Goal: Task Accomplishment & Management: Use online tool/utility

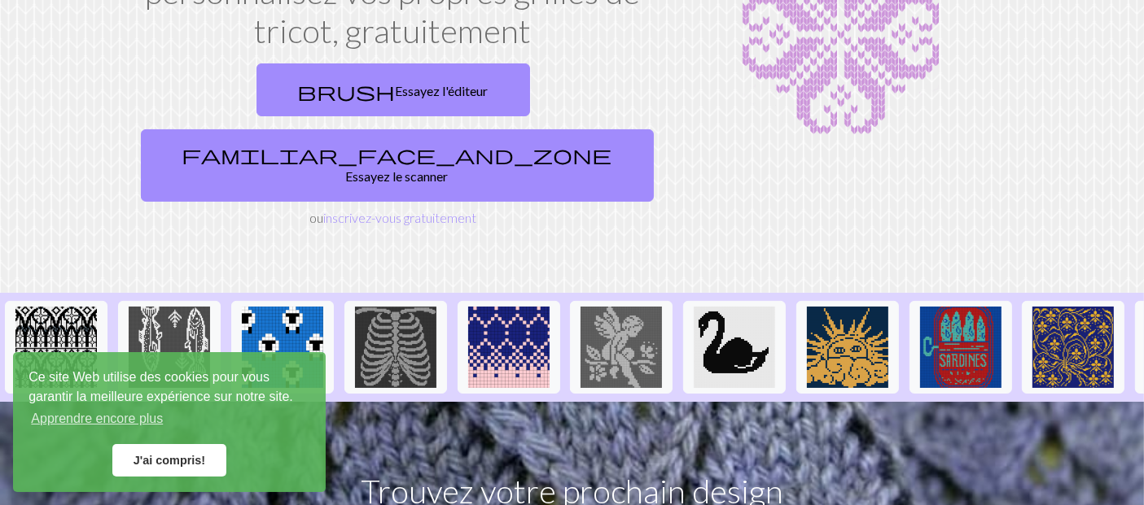
scroll to position [271, 0]
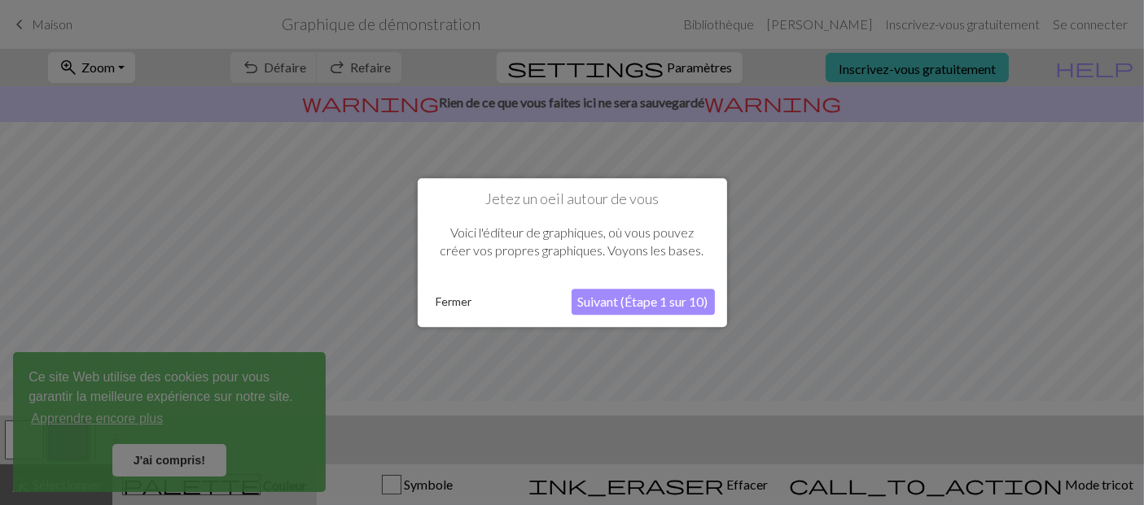
click at [594, 305] on font "Suivant (Étape 1 sur 10)" at bounding box center [643, 301] width 130 height 15
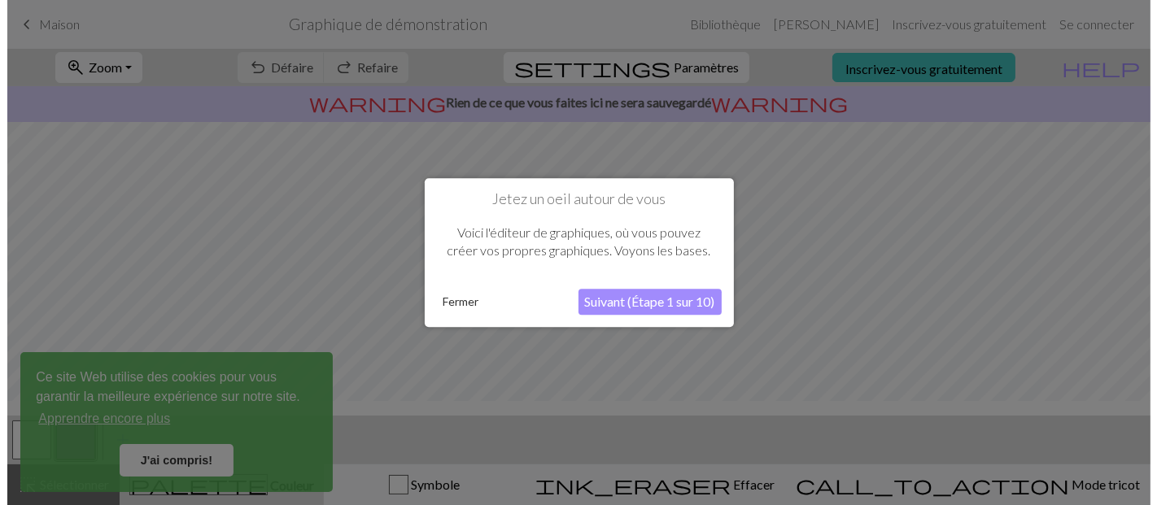
scroll to position [7, 0]
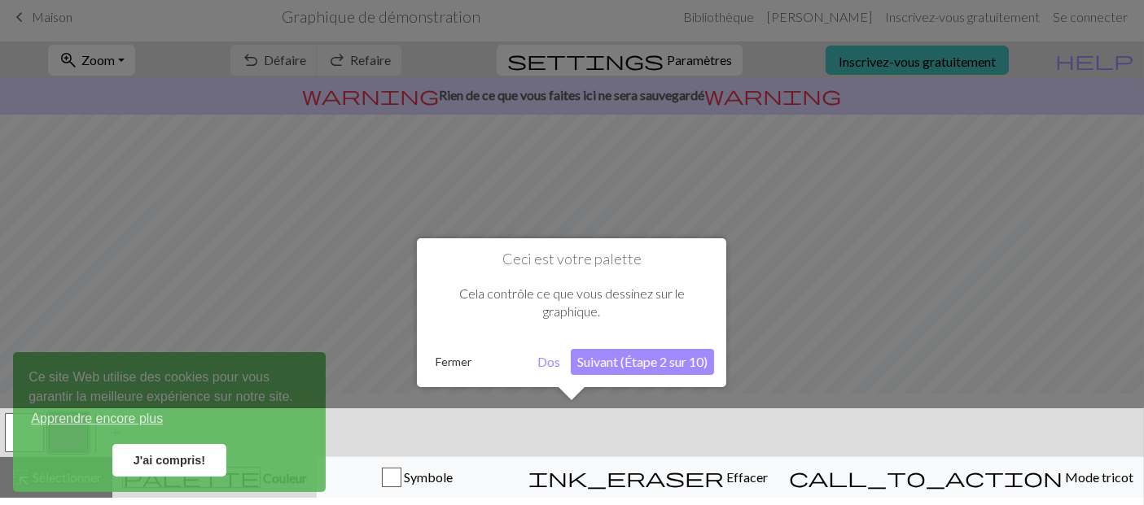
click at [614, 352] on button "Suivant (Étape 2 sur 10)" at bounding box center [642, 362] width 143 height 26
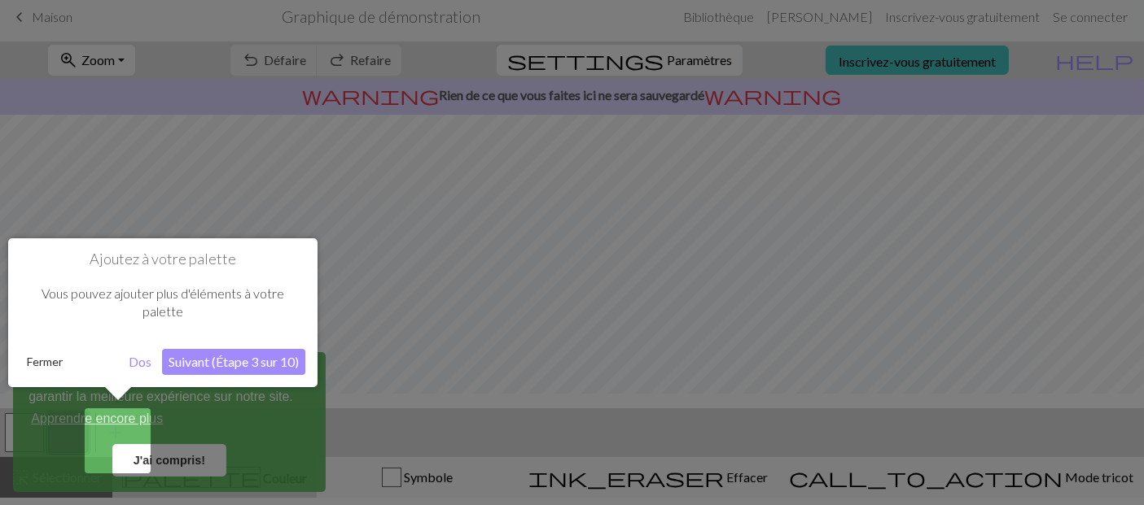
click at [133, 460] on font "J'ai compris!" at bounding box center [169, 460] width 72 height 13
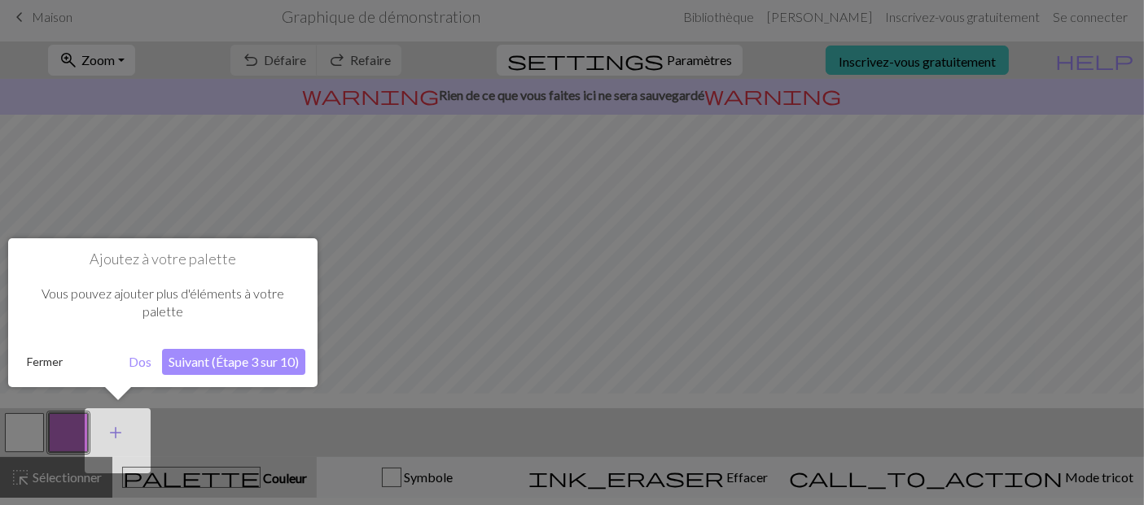
click at [132, 444] on button "add Ajouter une couleur" at bounding box center [115, 433] width 41 height 41
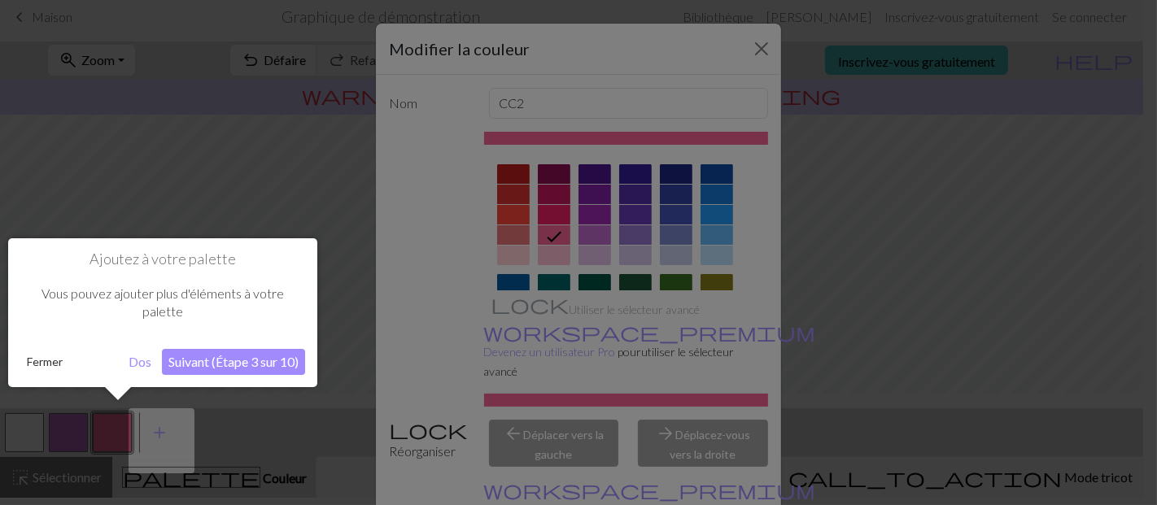
click at [750, 61] on div at bounding box center [578, 250] width 1157 height 514
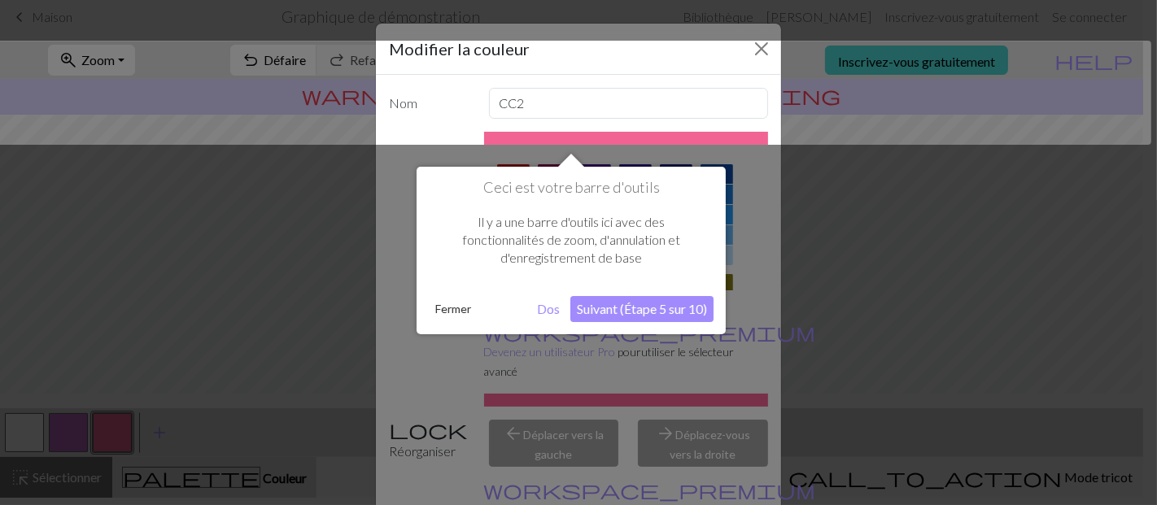
click at [604, 312] on font "Suivant (Étape 5 sur 10)" at bounding box center [642, 308] width 130 height 15
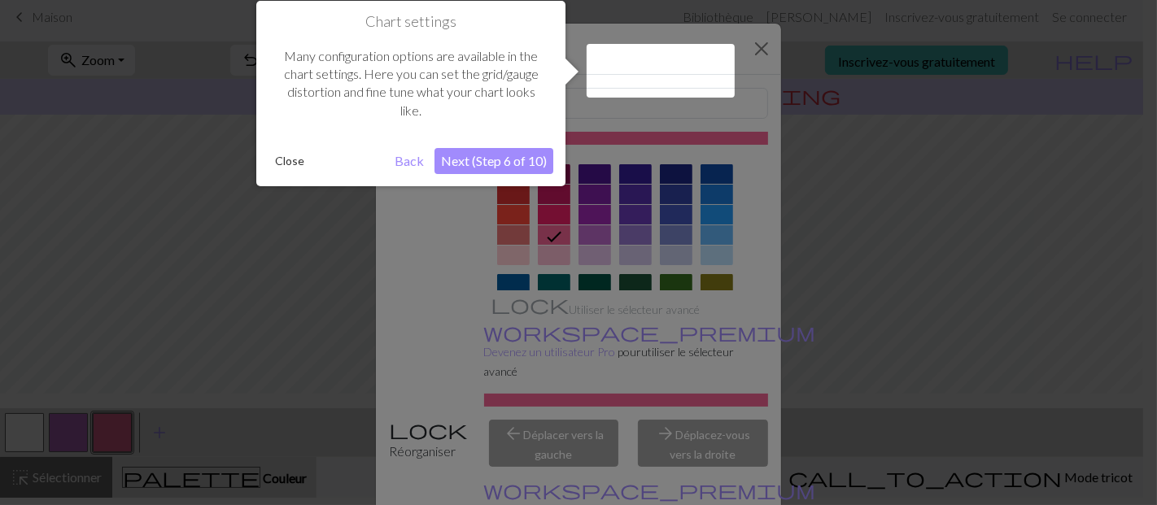
scroll to position [0, 0]
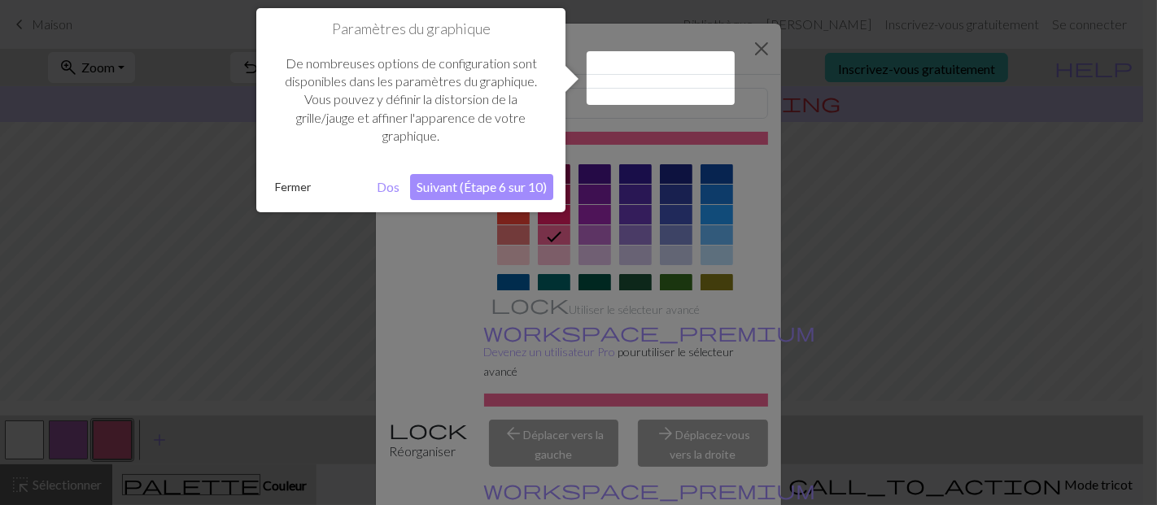
click at [477, 185] on font "Suivant (Étape 6 sur 10)" at bounding box center [482, 186] width 130 height 15
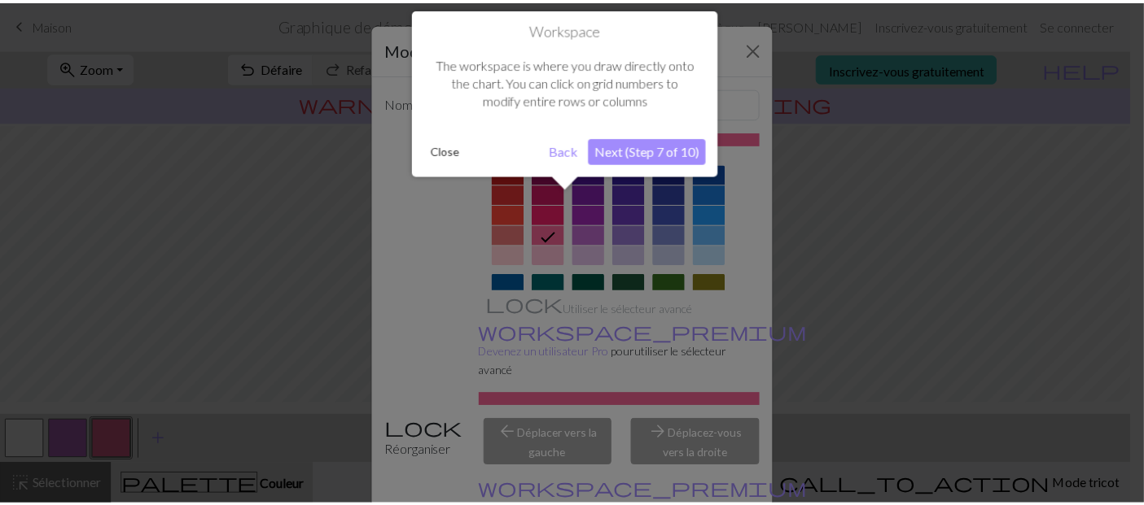
scroll to position [120, 0]
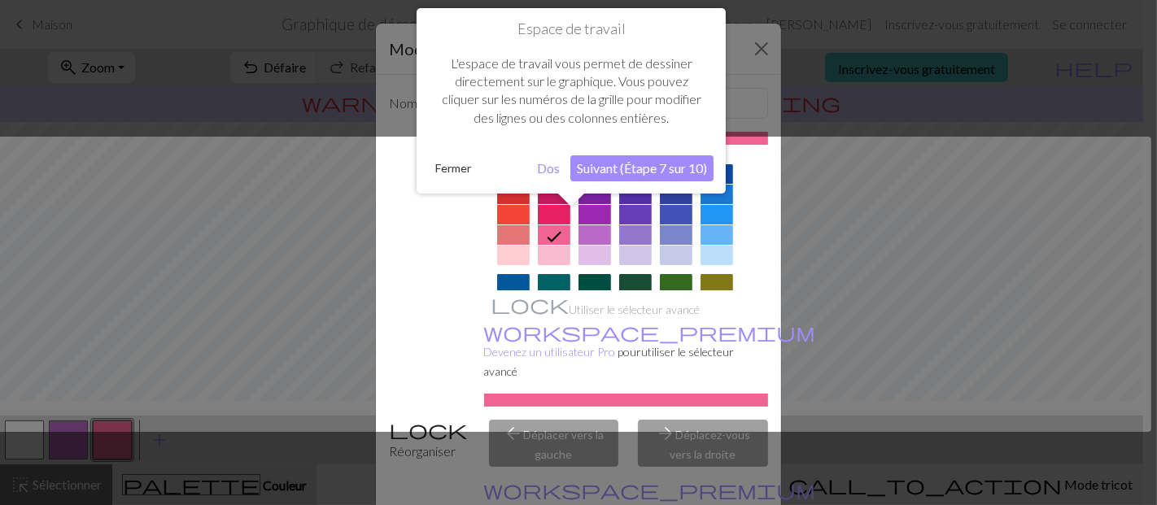
click at [640, 174] on font "Suivant (Étape 7 sur 10)" at bounding box center [642, 167] width 130 height 15
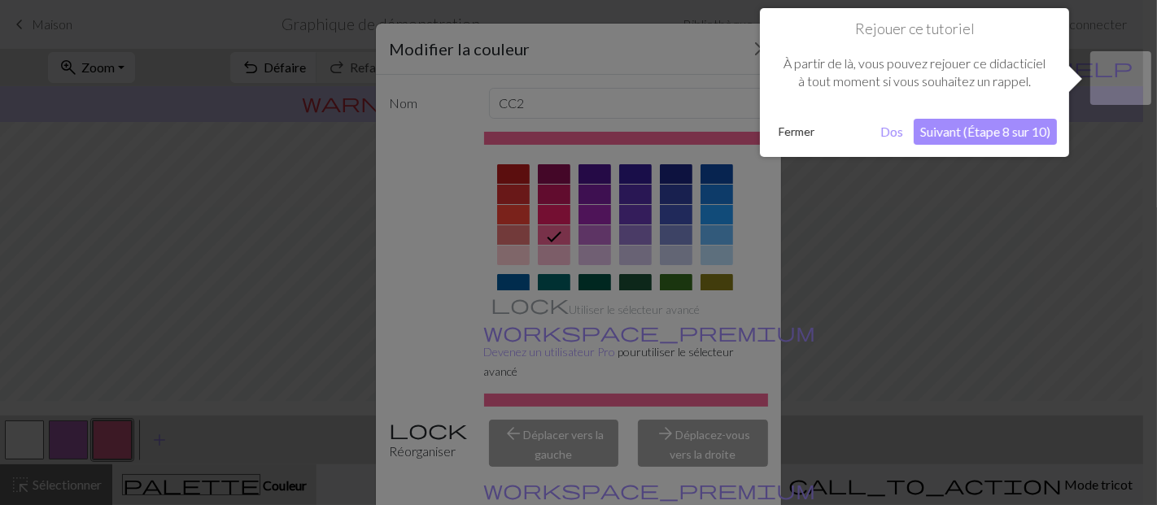
click at [960, 131] on font "Suivant (Étape 8 sur 10)" at bounding box center [986, 131] width 130 height 15
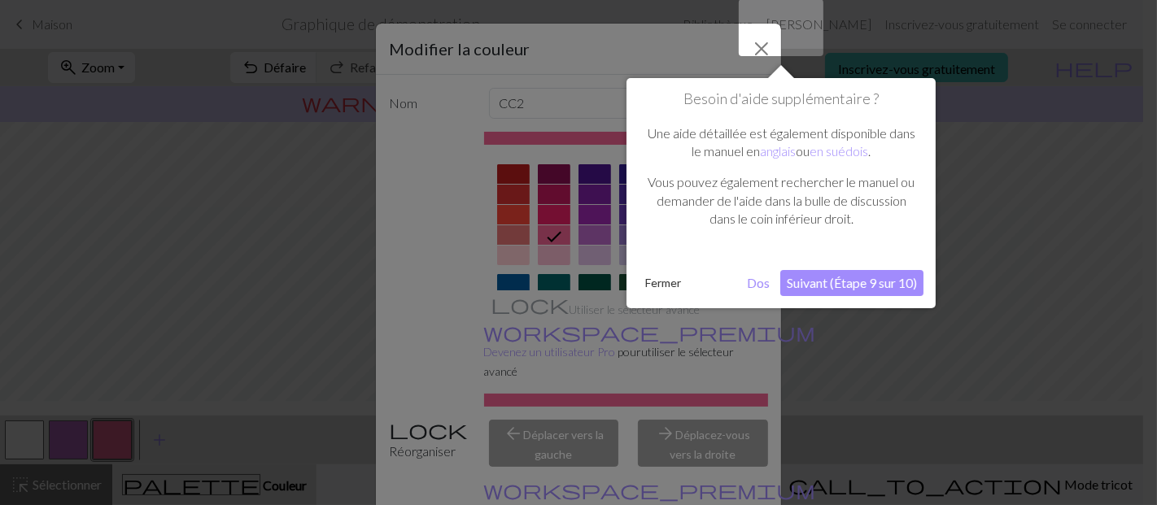
click at [864, 290] on font "Suivant (Étape 9 sur 10)" at bounding box center [852, 282] width 130 height 15
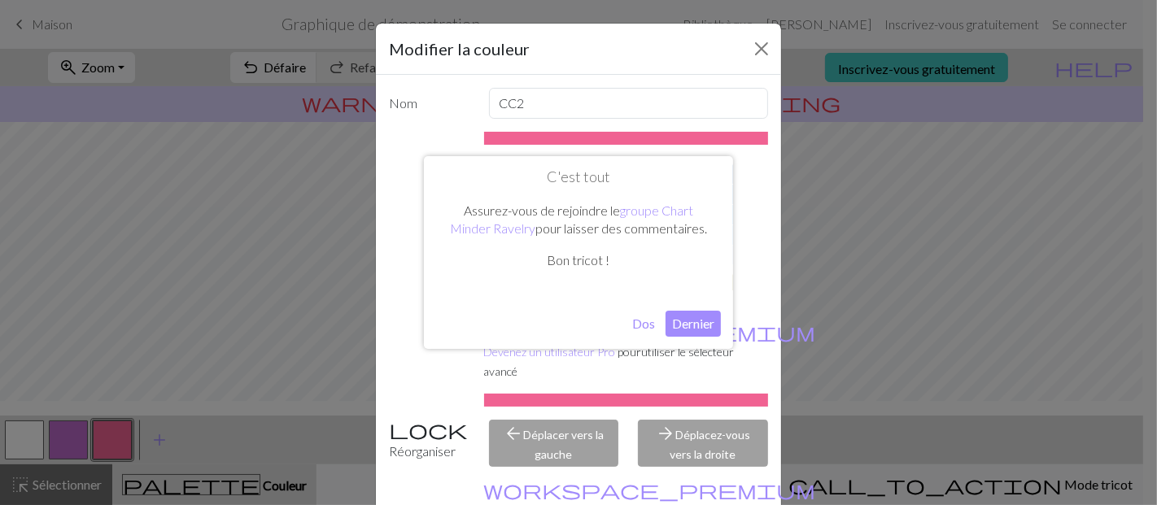
click at [695, 325] on font "Dernier" at bounding box center [693, 323] width 42 height 15
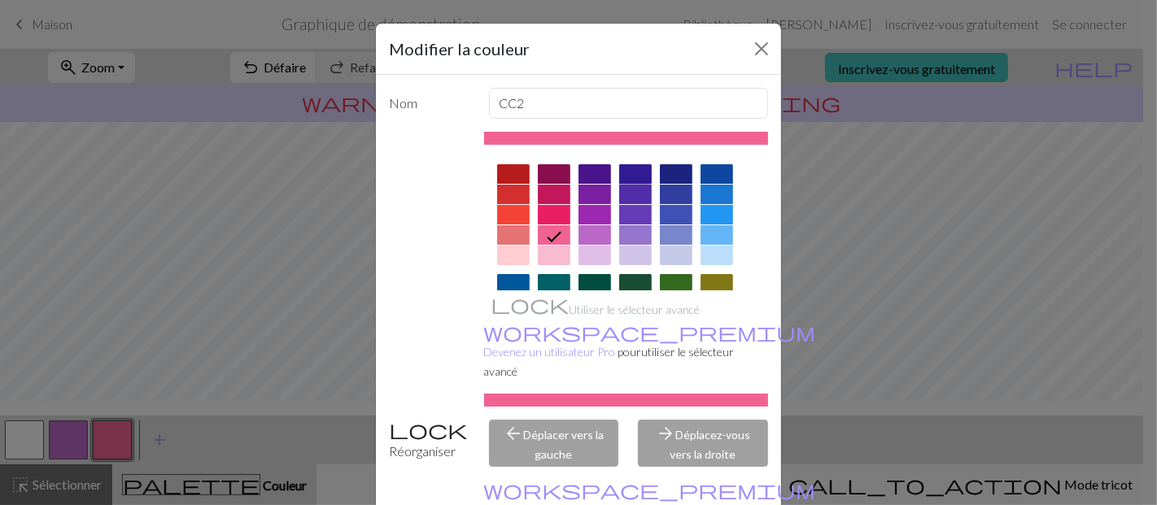
click at [628, 184] on div at bounding box center [635, 174] width 33 height 20
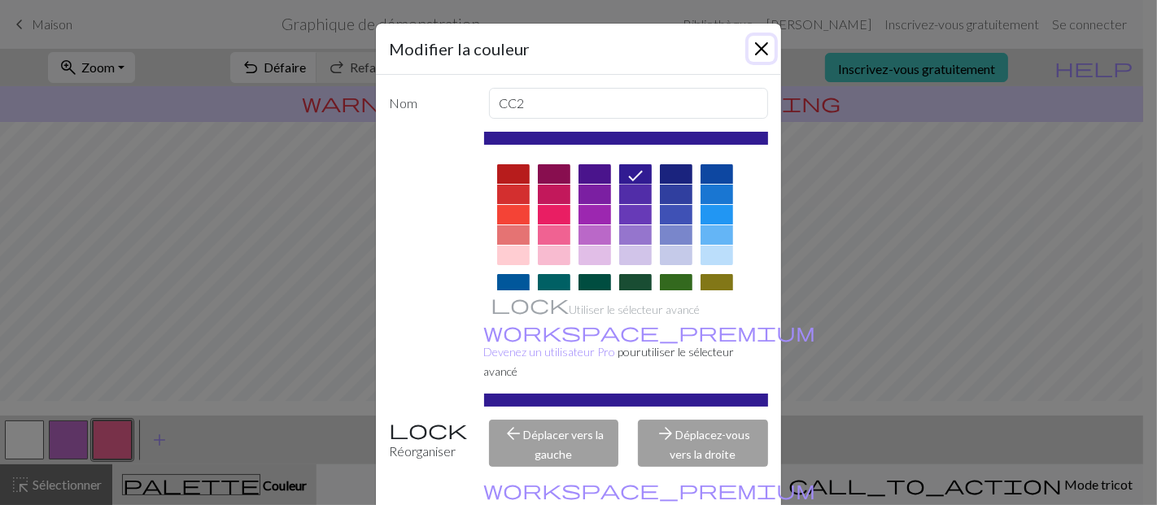
click at [749, 56] on button "Fermer" at bounding box center [762, 49] width 26 height 26
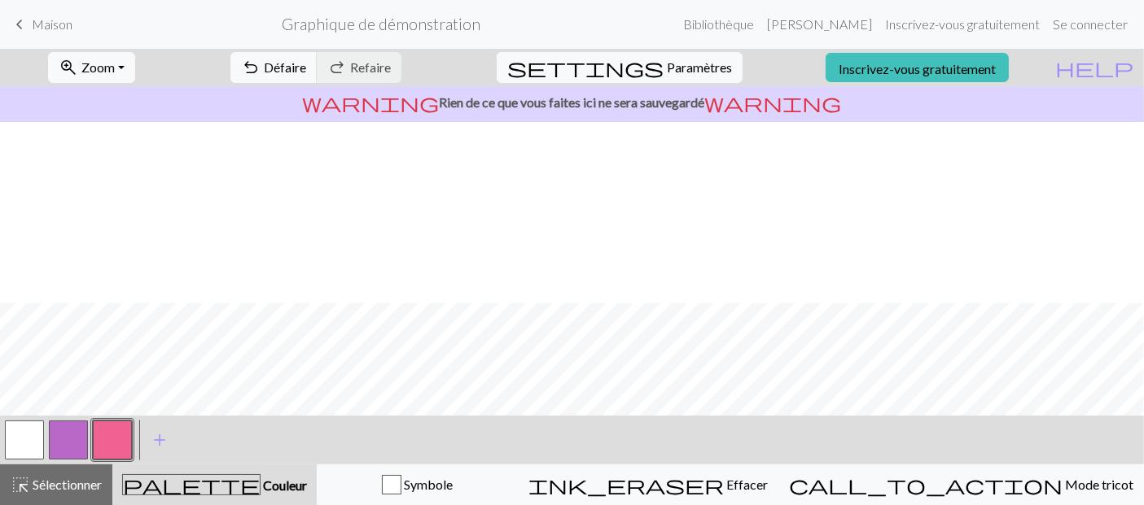
scroll to position [314, 0]
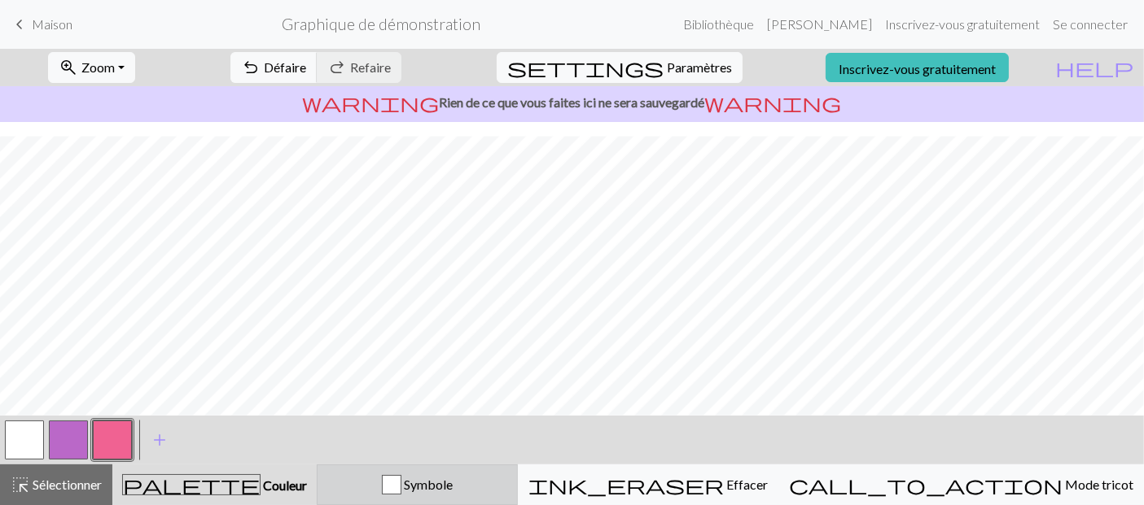
click at [453, 492] on font "Symbole" at bounding box center [428, 484] width 49 height 15
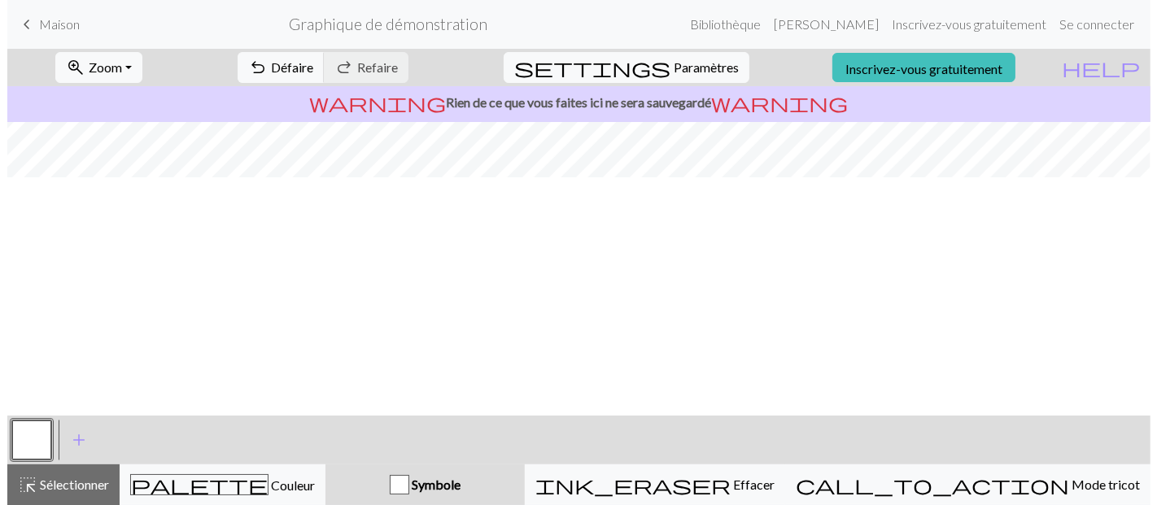
scroll to position [0, 0]
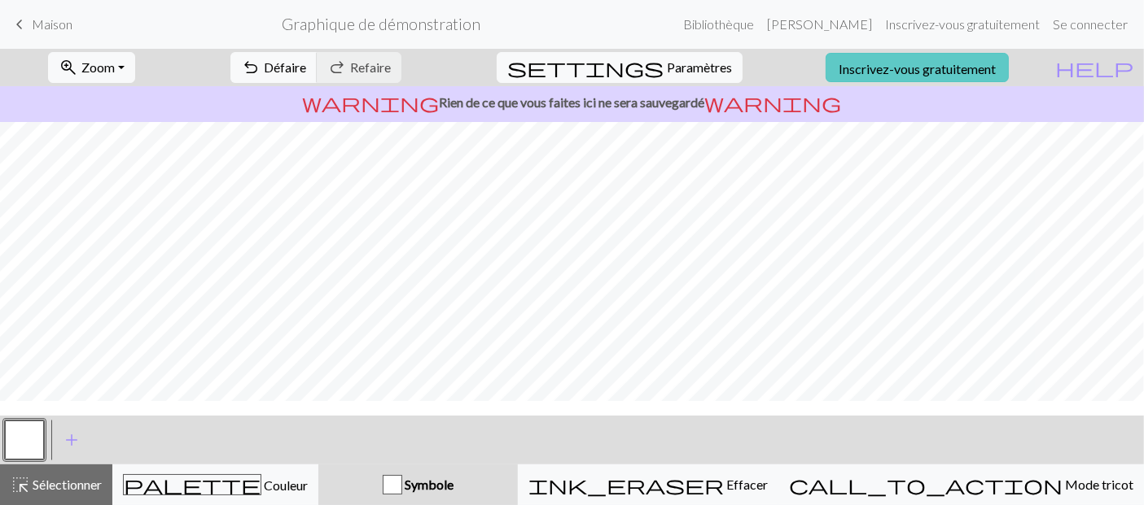
click at [928, 76] on font "Inscrivez-vous gratuitement" at bounding box center [916, 67] width 157 height 15
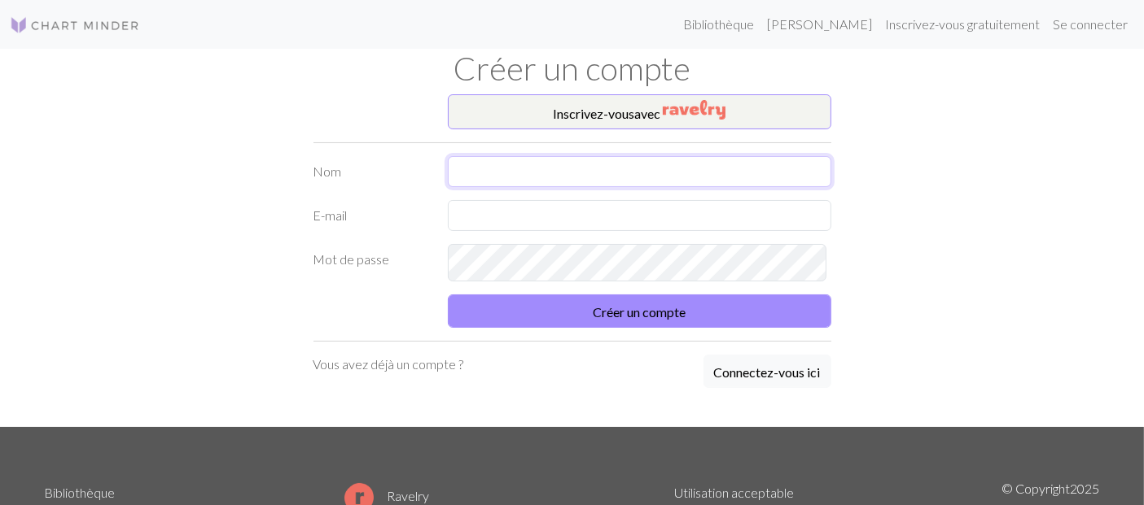
click at [660, 187] on input "text" at bounding box center [639, 171] width 383 height 31
type input "LEPERLIER"
click at [637, 231] on input "text" at bounding box center [639, 215] width 383 height 31
type input "lilipayet97@gmail.com"
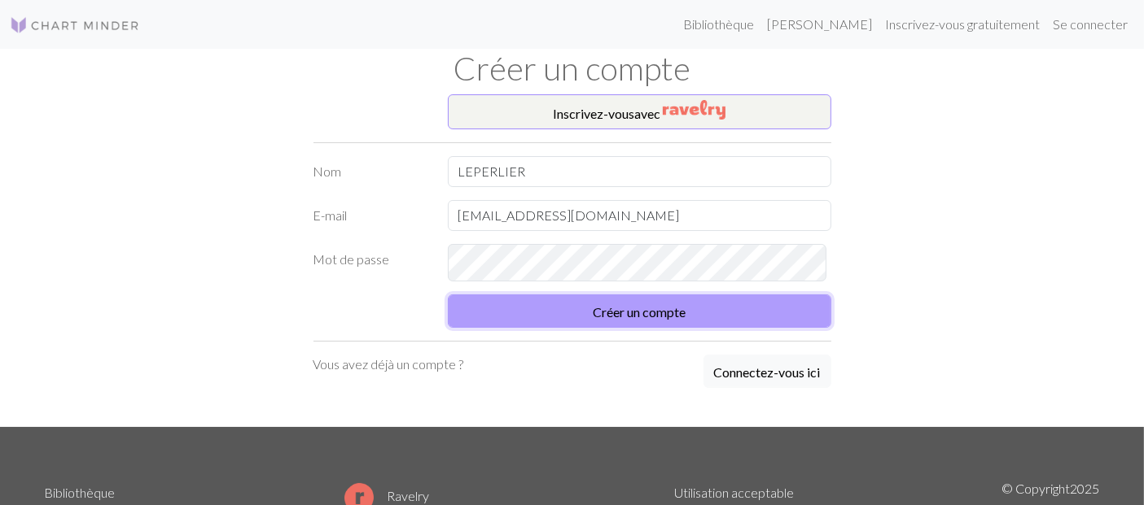
click at [610, 318] on font "Créer un compte" at bounding box center [639, 310] width 93 height 15
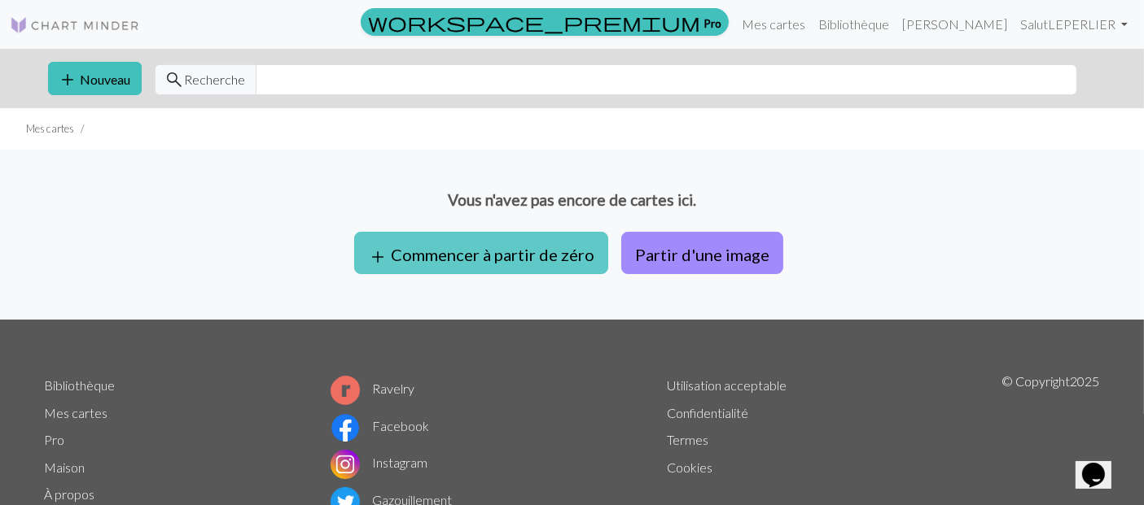
click at [495, 265] on font "Commencer à partir de zéro" at bounding box center [492, 255] width 203 height 20
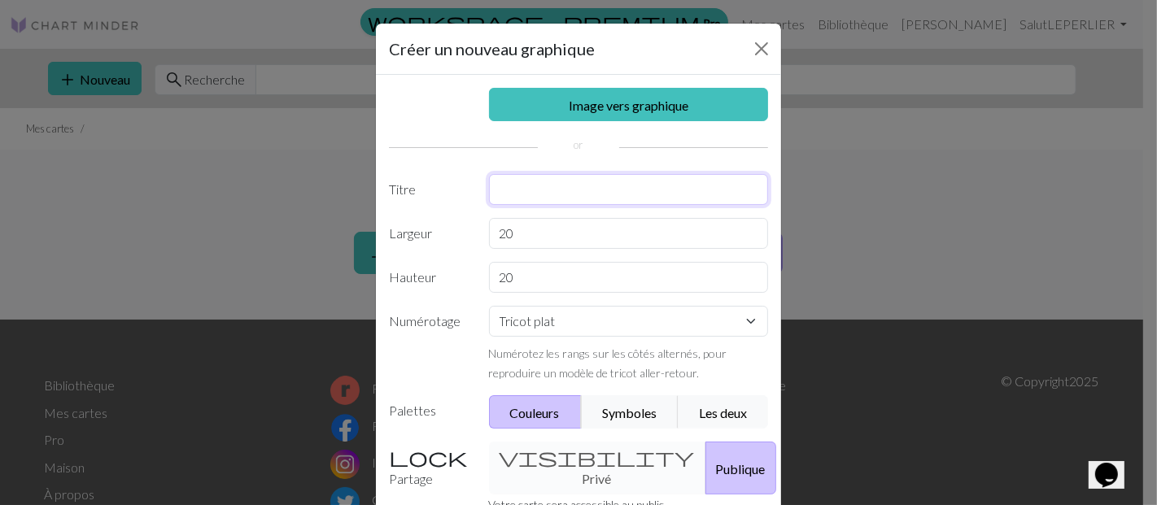
click at [546, 205] on input "text" at bounding box center [629, 189] width 280 height 31
click at [574, 205] on input "point de fl" at bounding box center [629, 189] width 280 height 31
type input "point de fleurs"
click at [533, 249] on input "20" at bounding box center [629, 233] width 280 height 31
type input "2"
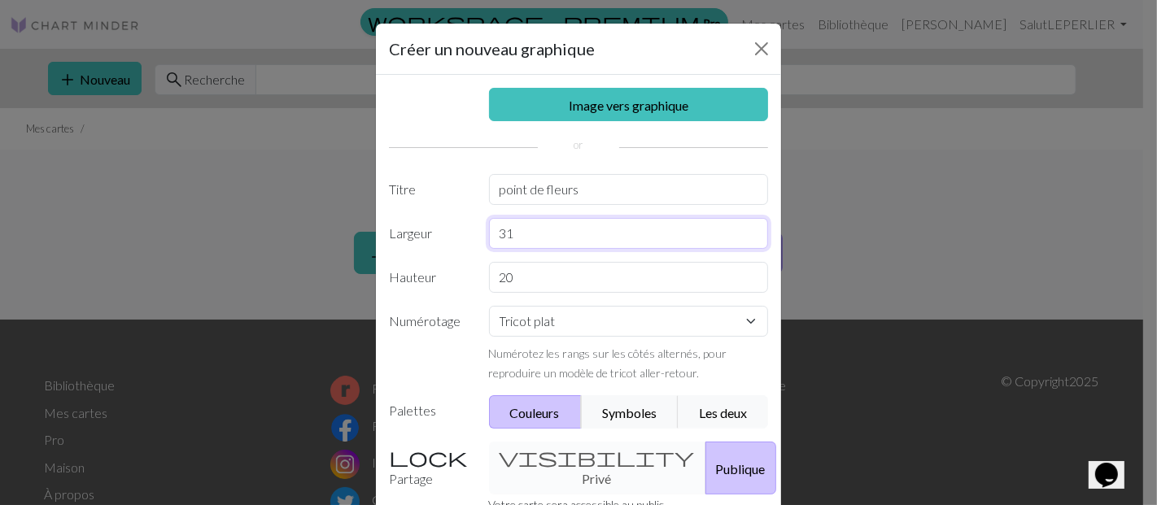
type input "31"
click at [537, 293] on input "20" at bounding box center [629, 277] width 280 height 31
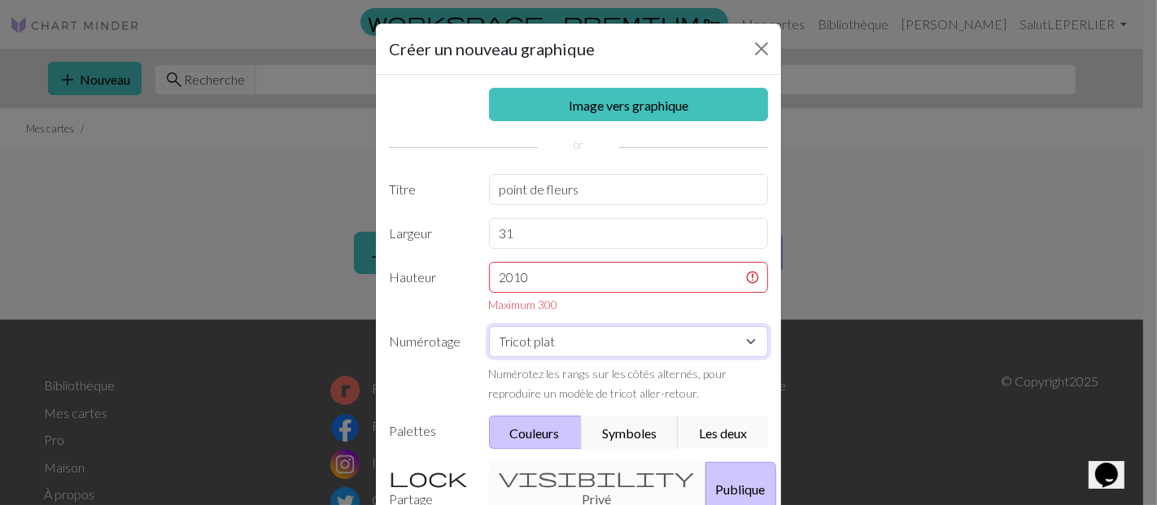
click at [583, 380] on div "Image vers graphique Titre point de fleurs Largeur 31 Hauteur 2010 Maximum 300 …" at bounding box center [578, 350] width 405 height 551
click at [489, 357] on select "Tricot plat Tricoter en rond Tricot en dentelle Point de croix" at bounding box center [629, 341] width 280 height 31
click at [596, 293] on input "2010" at bounding box center [629, 277] width 280 height 31
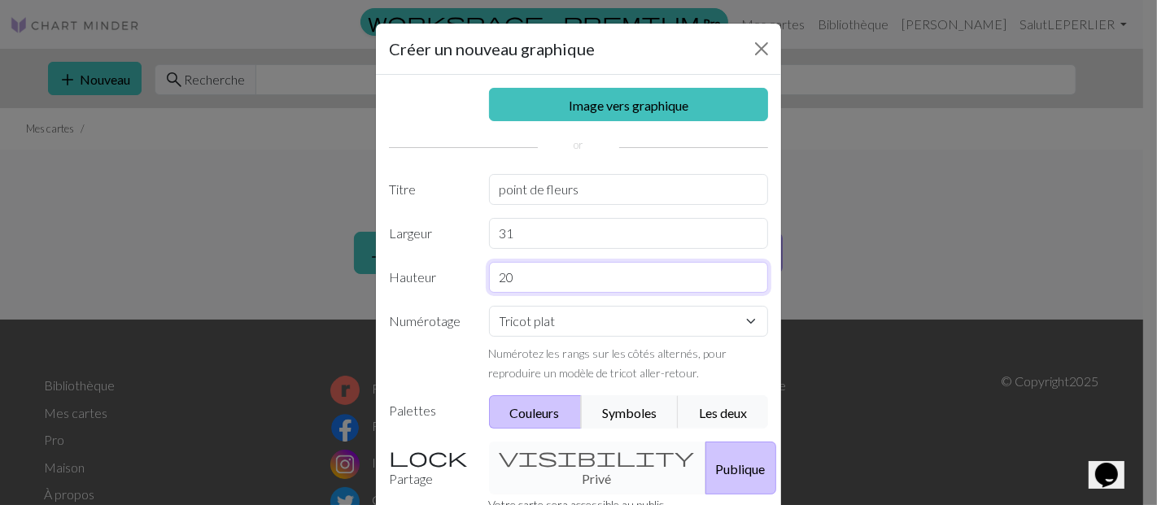
type input "2"
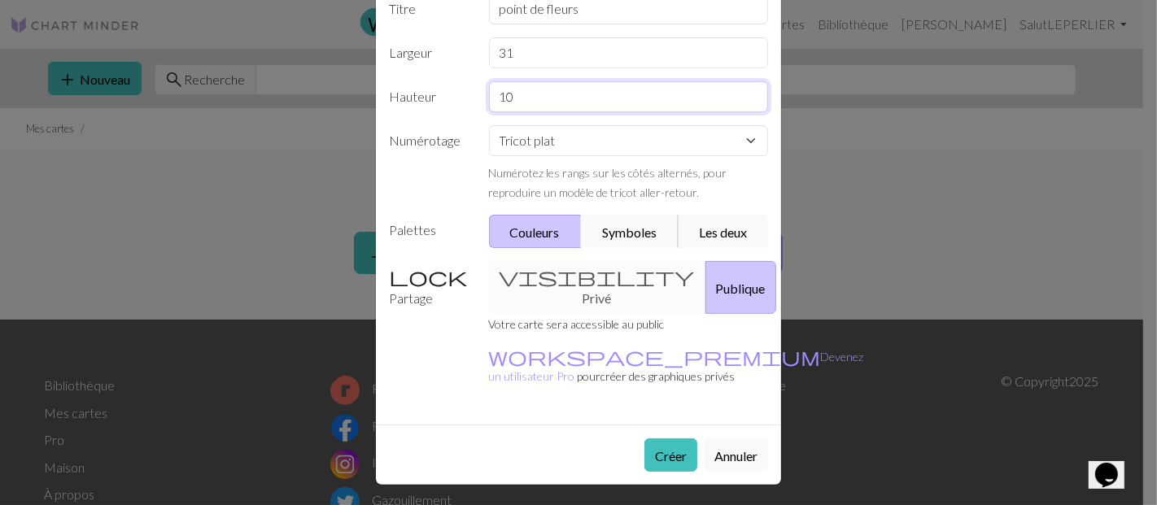
scroll to position [271, 0]
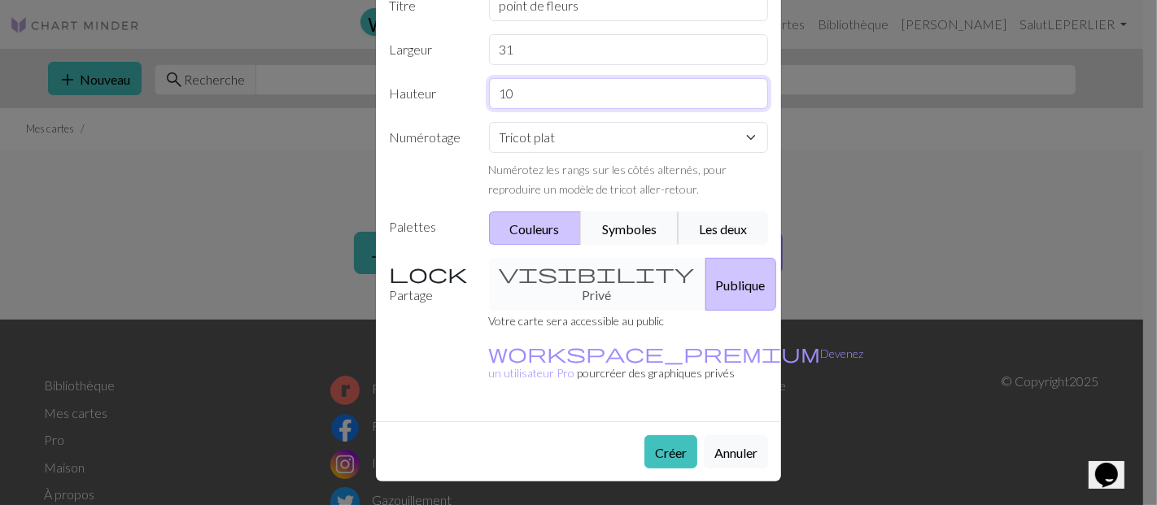
type input "10"
click at [614, 237] on font "Symboles" at bounding box center [629, 228] width 55 height 15
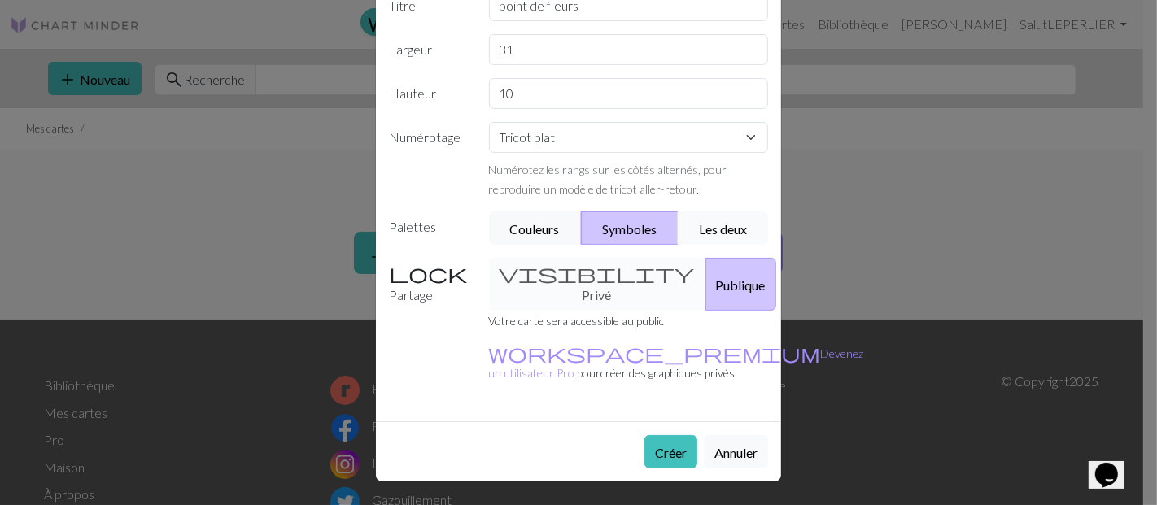
click at [709, 237] on font "Les deux" at bounding box center [723, 228] width 48 height 15
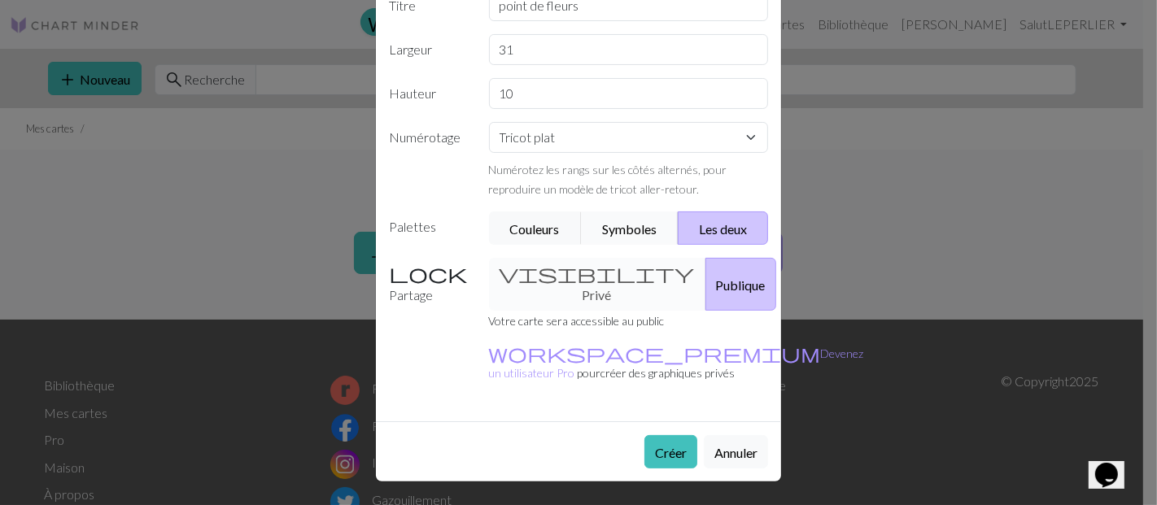
click at [639, 237] on font "Symboles" at bounding box center [629, 228] width 55 height 15
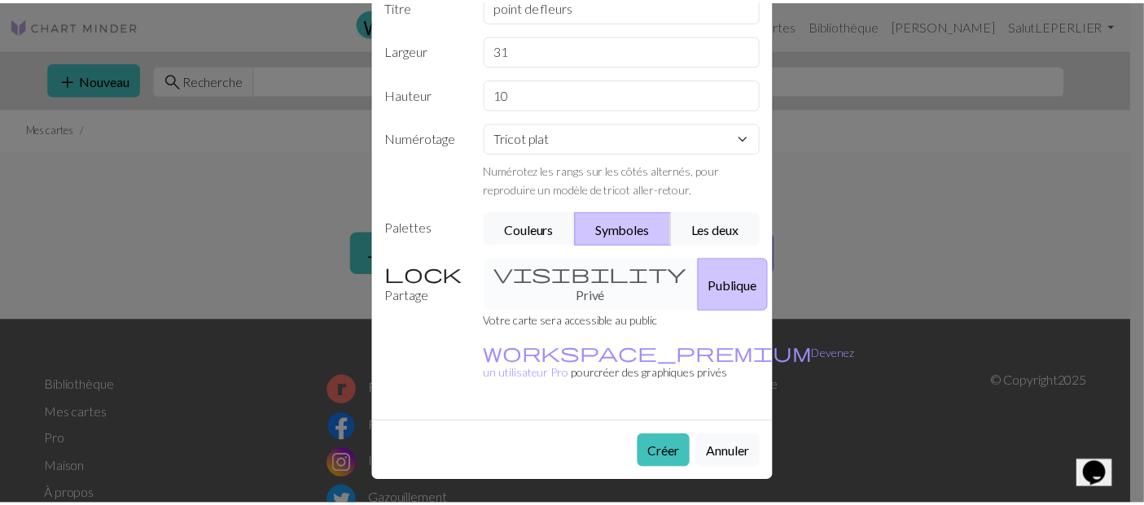
scroll to position [346, 0]
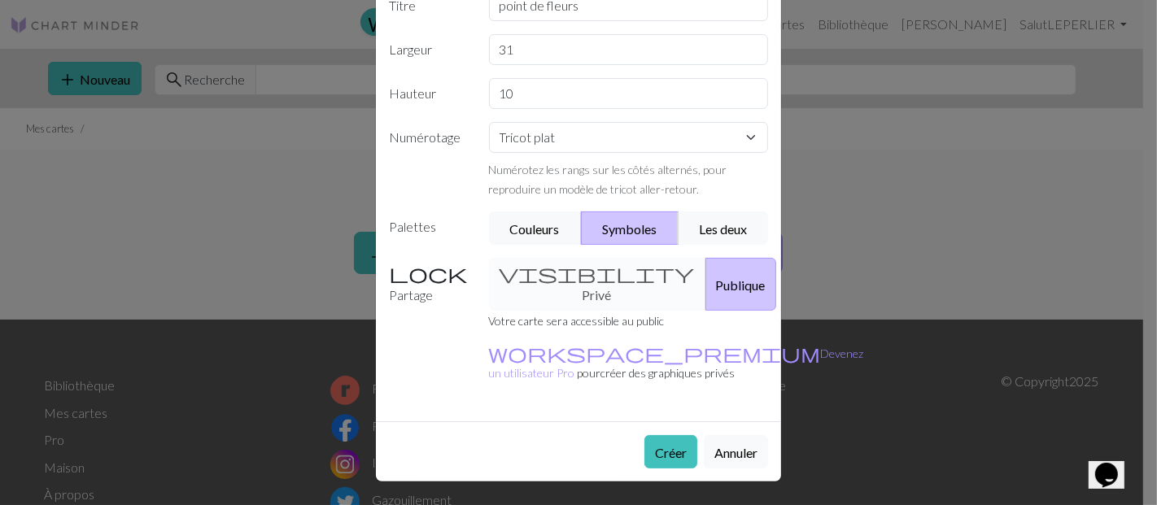
click at [575, 258] on div "visibility Privé Publique" at bounding box center [629, 284] width 300 height 53
click at [549, 258] on div "visibility Privé Publique" at bounding box center [629, 284] width 300 height 53
click at [716, 278] on font "Publique" at bounding box center [741, 285] width 50 height 15
click at [655, 445] on font "Créer" at bounding box center [671, 452] width 32 height 15
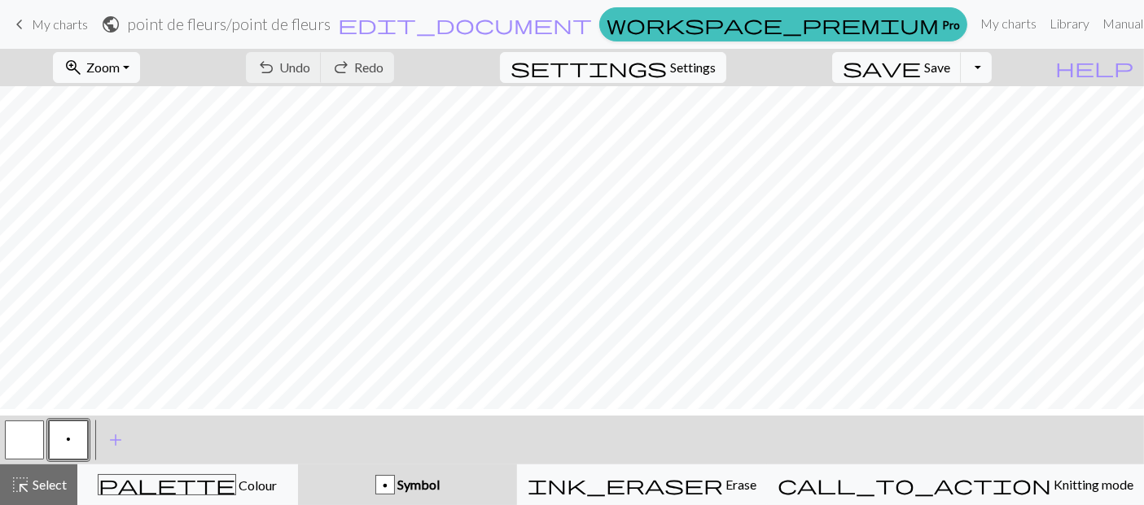
scroll to position [7, 0]
click at [394, 480] on div "p" at bounding box center [385, 486] width 18 height 20
click at [110, 436] on span "add" at bounding box center [116, 440] width 20 height 23
click at [103, 448] on button "button" at bounding box center [112, 440] width 39 height 39
drag, startPoint x: 91, startPoint y: 421, endPoint x: 118, endPoint y: 459, distance: 46.7
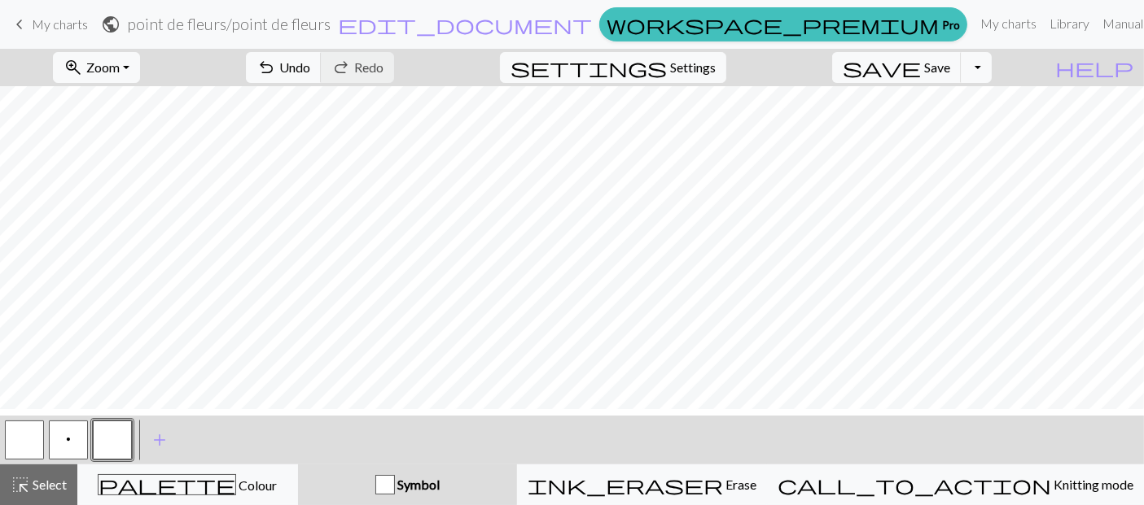
click at [118, 459] on div at bounding box center [112, 440] width 44 height 44
click at [72, 441] on button "p" at bounding box center [68, 440] width 39 height 39
click at [394, 487] on div "p" at bounding box center [385, 486] width 18 height 20
drag, startPoint x: 456, startPoint y: 487, endPoint x: 395, endPoint y: 489, distance: 61.1
click at [395, 489] on div "p Symbol" at bounding box center [407, 485] width 199 height 20
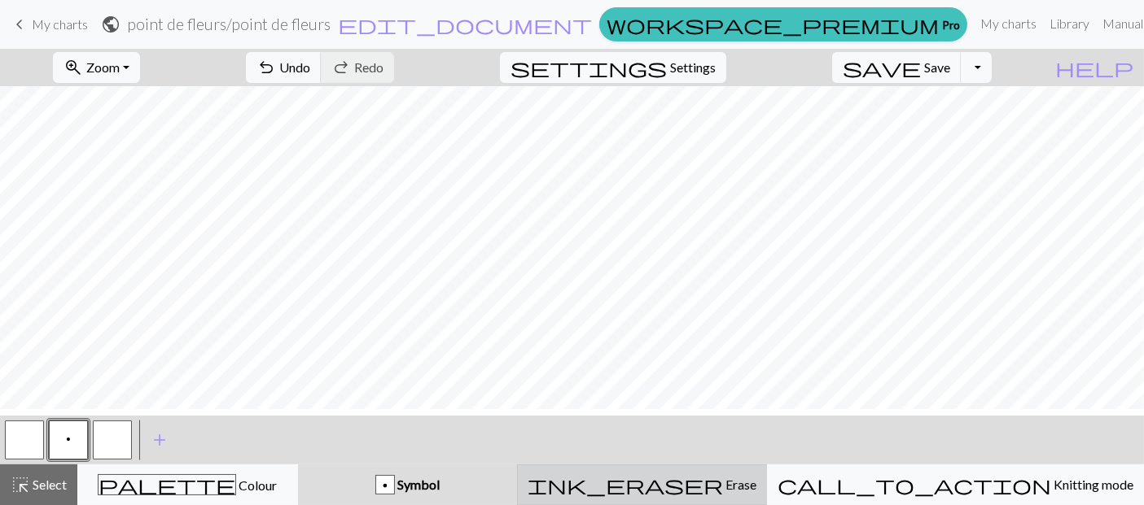
click at [749, 486] on span "Erase" at bounding box center [739, 484] width 33 height 15
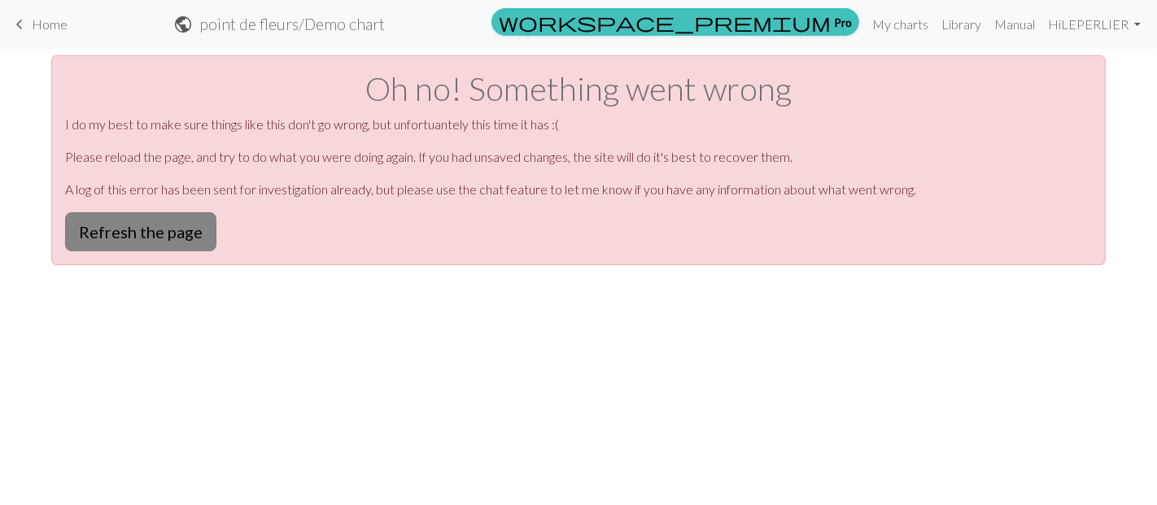
click at [127, 252] on button "Refresh the page" at bounding box center [140, 231] width 151 height 39
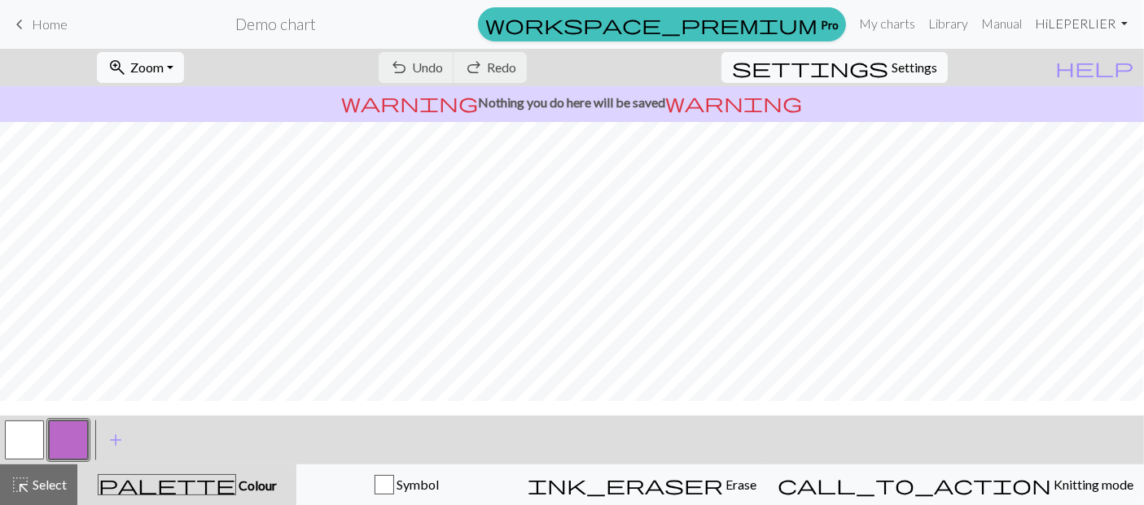
click at [1051, 24] on link "Hi LEPERLIER" at bounding box center [1081, 23] width 106 height 33
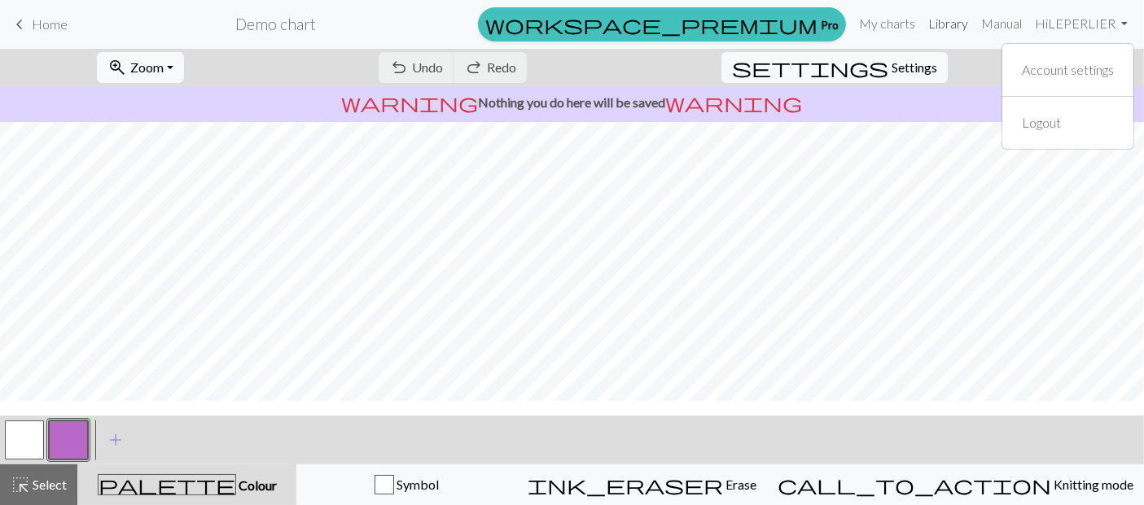
click at [921, 33] on link "Library" at bounding box center [947, 23] width 53 height 33
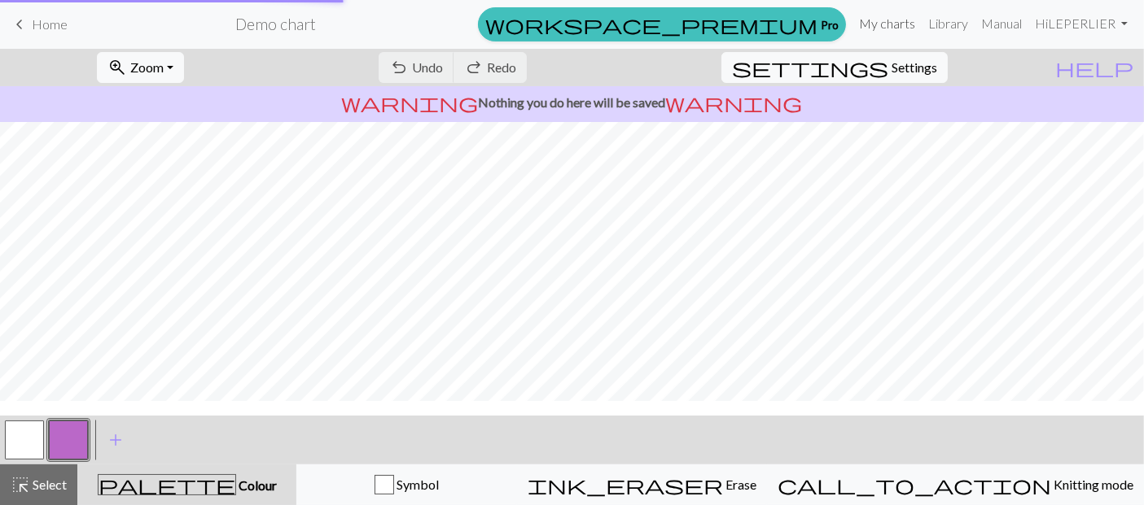
click at [852, 33] on link "My charts" at bounding box center [886, 23] width 69 height 33
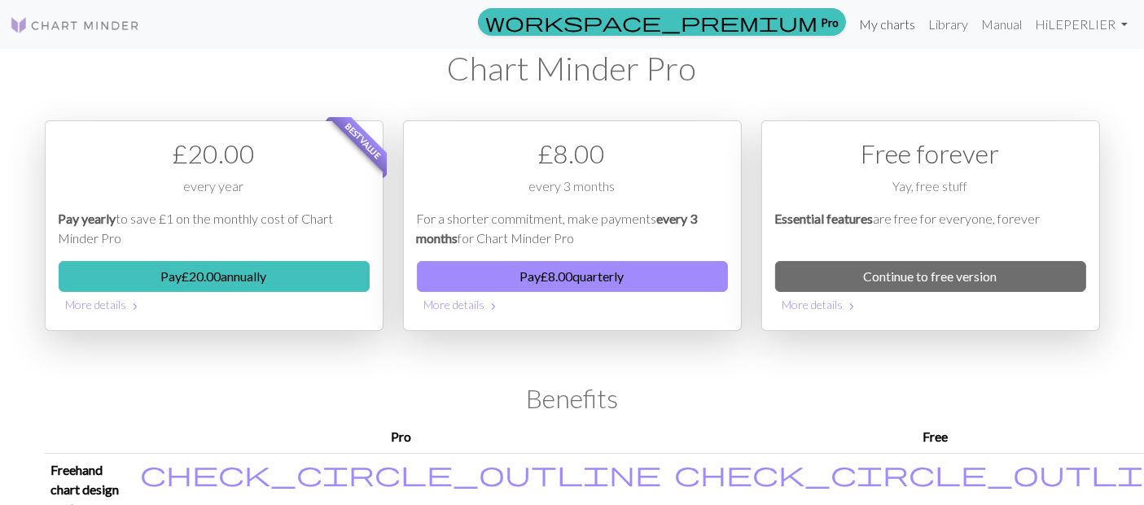
click at [852, 31] on link "My charts" at bounding box center [886, 24] width 69 height 33
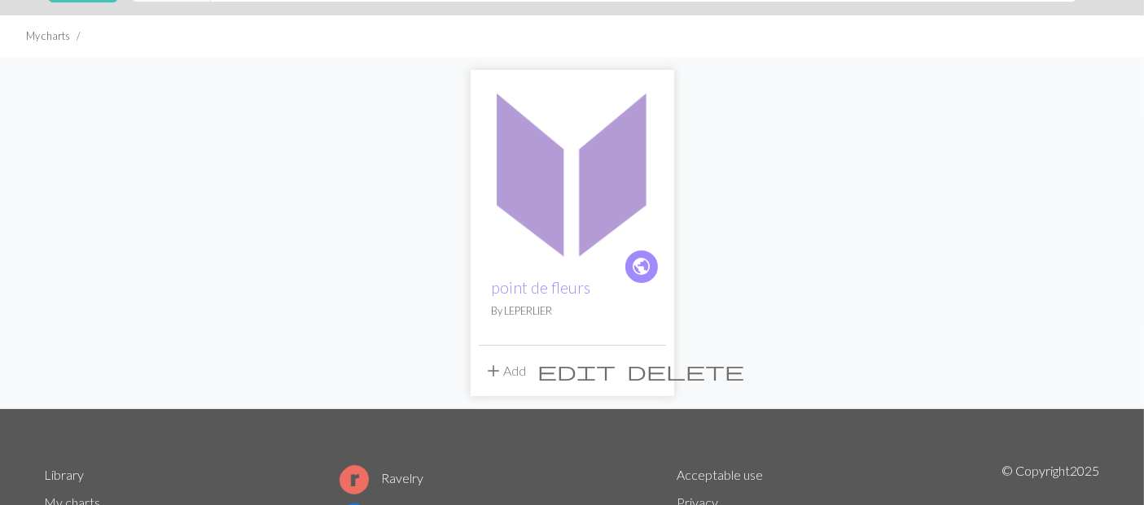
scroll to position [181, 0]
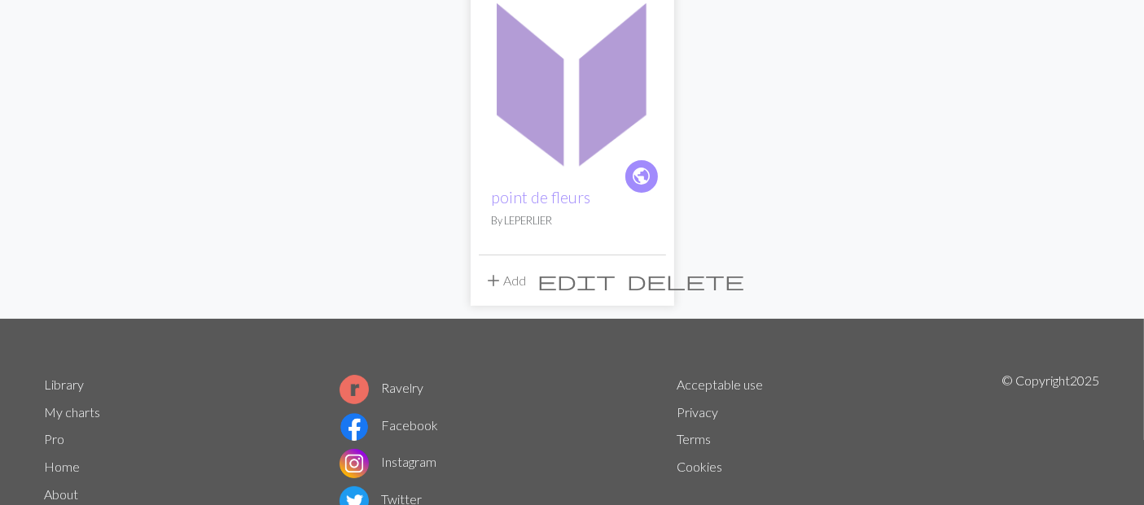
click at [614, 292] on span "edit" at bounding box center [577, 280] width 78 height 23
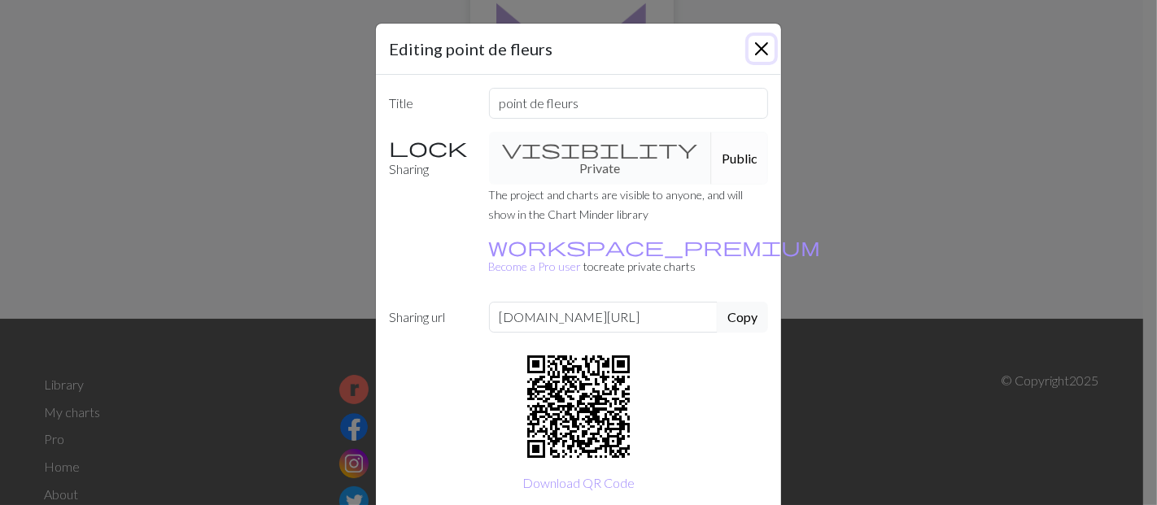
click at [755, 52] on button "Close" at bounding box center [762, 49] width 26 height 26
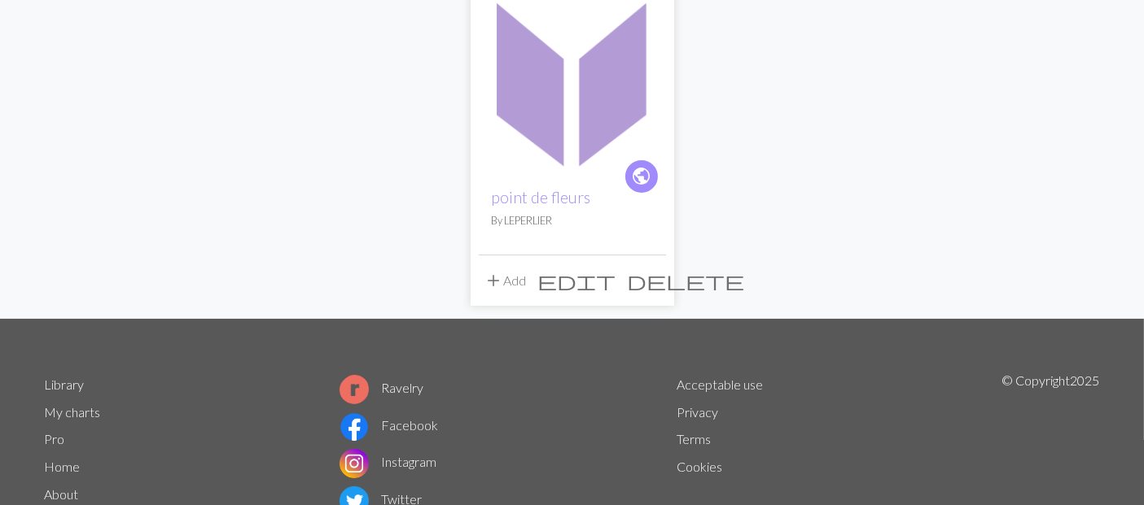
click at [533, 229] on p "By LEPERLIER" at bounding box center [572, 220] width 161 height 15
click at [538, 207] on link "point de fleurs" at bounding box center [541, 197] width 99 height 19
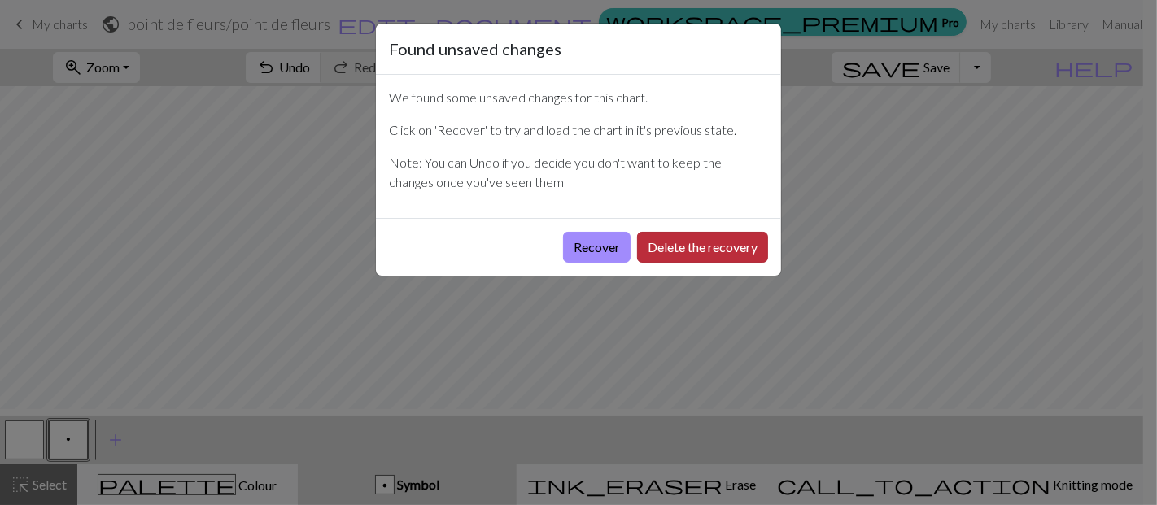
click at [637, 263] on button "Delete the recovery" at bounding box center [702, 247] width 131 height 31
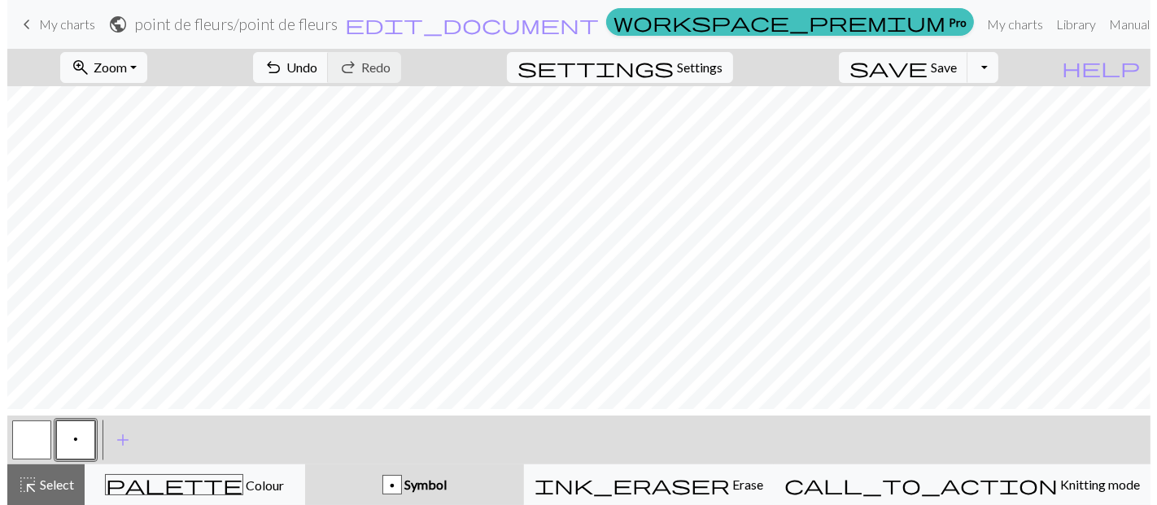
scroll to position [7, 0]
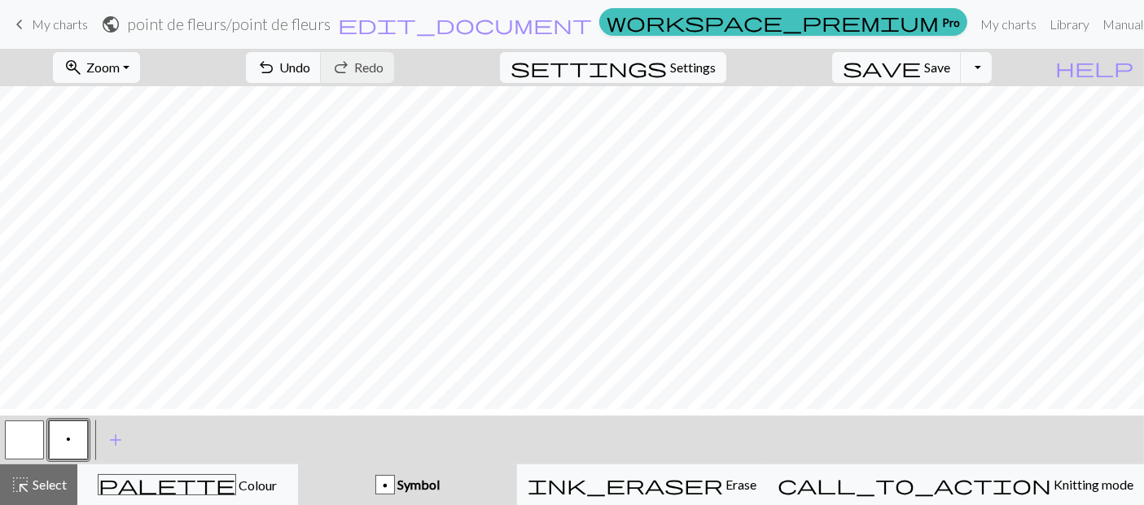
drag, startPoint x: 469, startPoint y: 489, endPoint x: 427, endPoint y: 484, distance: 42.6
click at [427, 484] on div "p Symbol" at bounding box center [407, 485] width 199 height 20
click at [698, 59] on span "Settings" at bounding box center [693, 68] width 46 height 20
select select "aran"
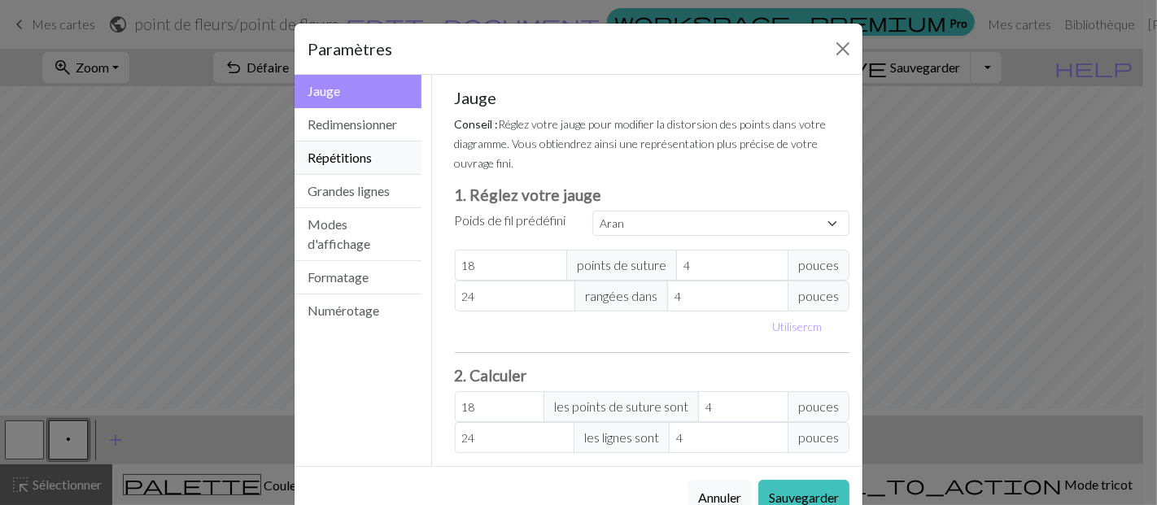
click at [369, 165] on font "Répétitions" at bounding box center [340, 157] width 64 height 15
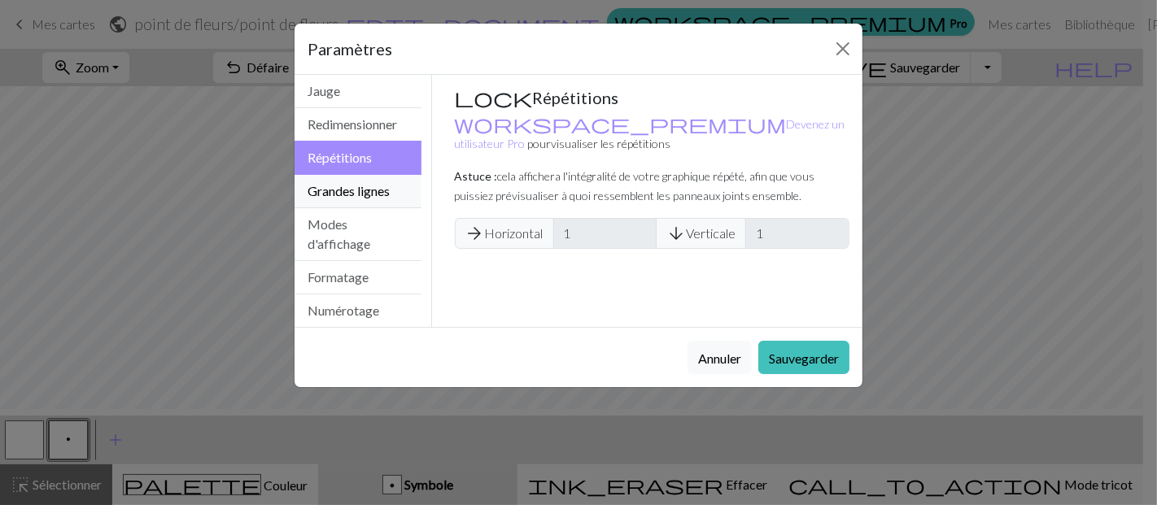
click at [351, 208] on button "Grandes lignes" at bounding box center [358, 191] width 127 height 33
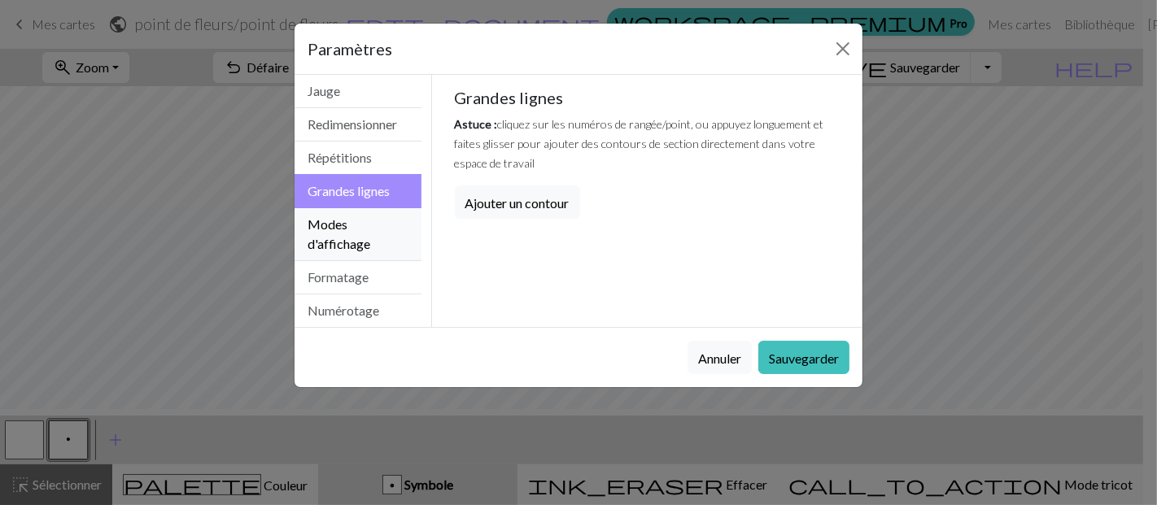
click at [348, 252] on font "Modes d'affichage" at bounding box center [339, 234] width 63 height 35
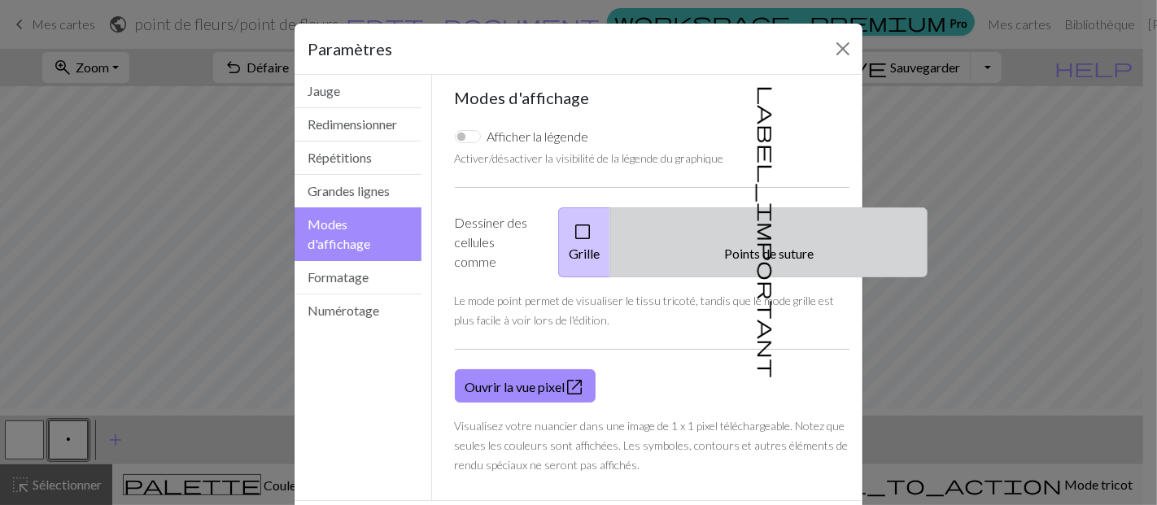
click at [746, 278] on button "label_important Points de suture" at bounding box center [768, 243] width 317 height 70
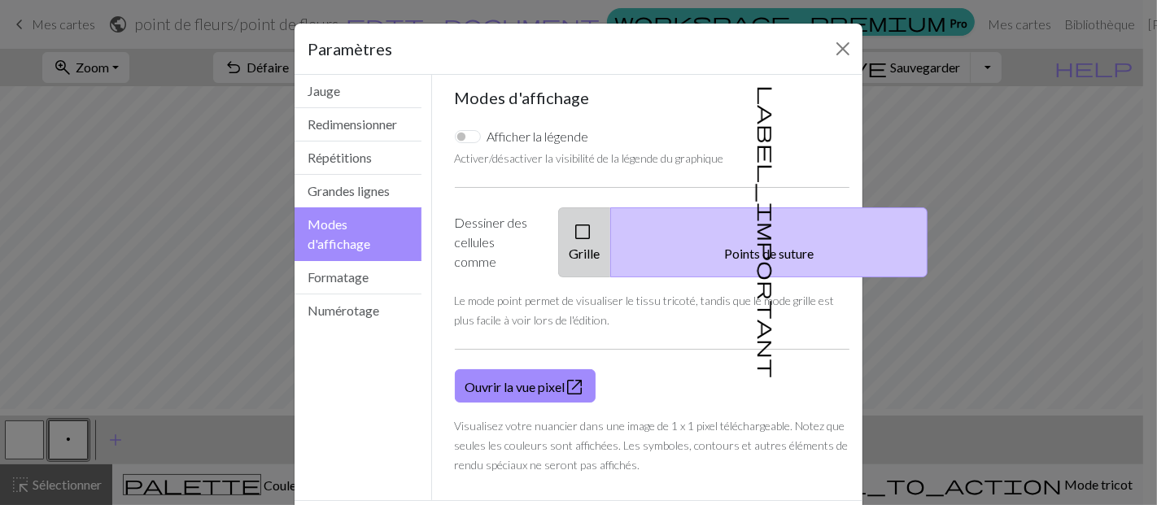
click at [611, 278] on button "check_box_outline_blank Grille" at bounding box center [584, 243] width 53 height 70
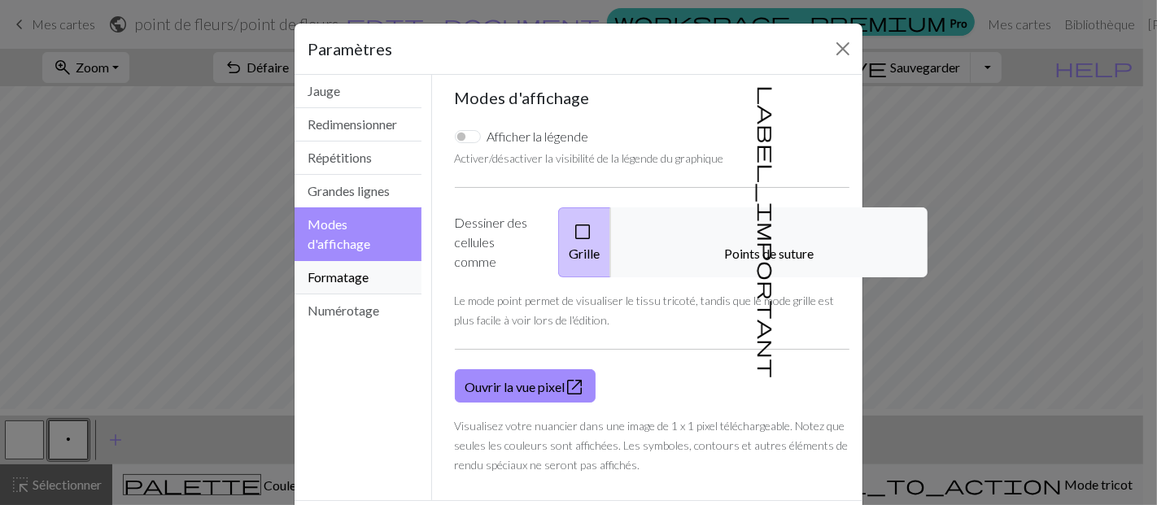
click at [374, 295] on button "Formatage" at bounding box center [358, 277] width 127 height 33
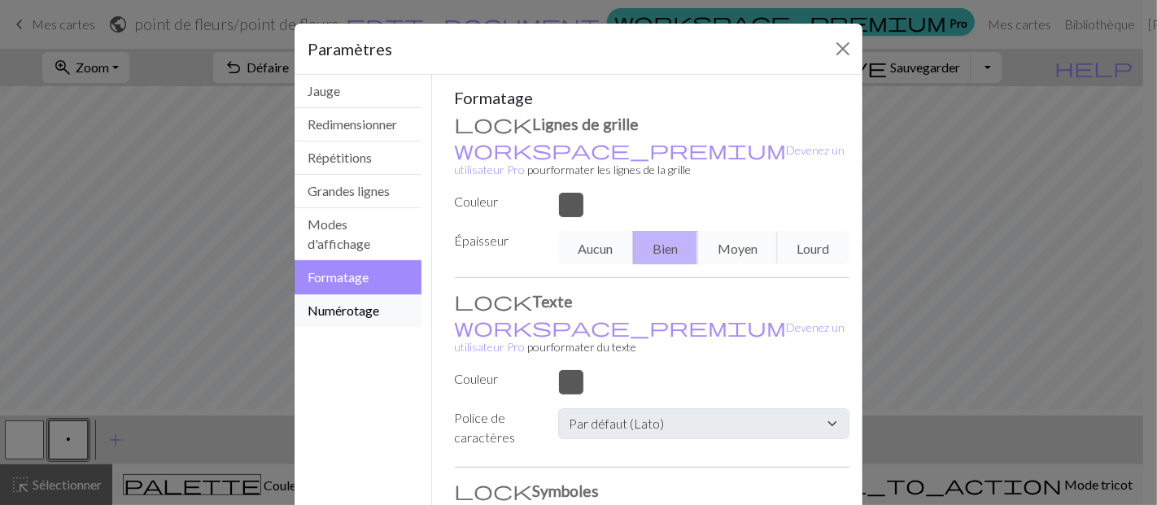
click at [352, 318] on font "Numérotage" at bounding box center [344, 310] width 72 height 15
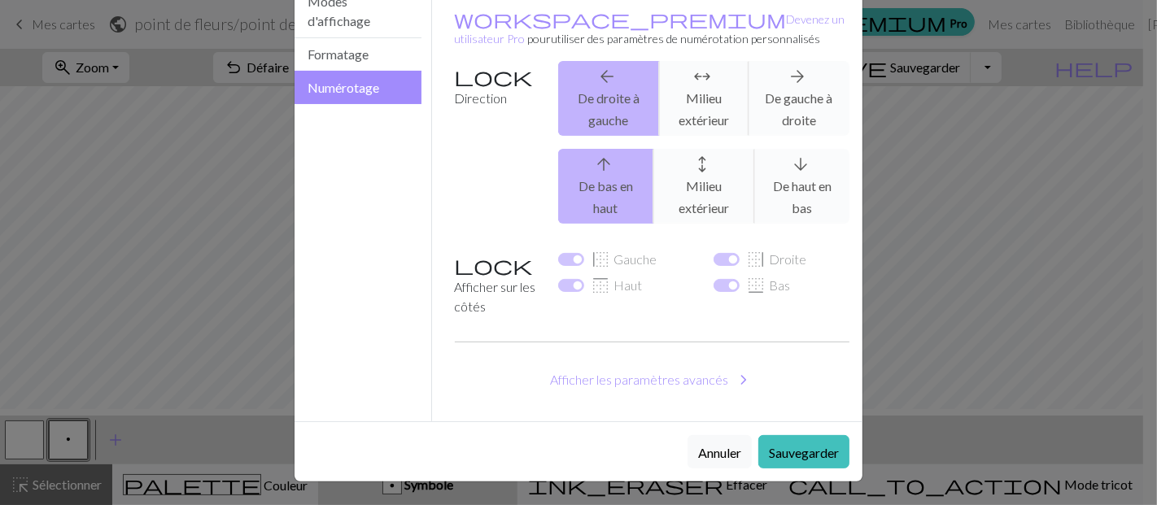
scroll to position [0, 0]
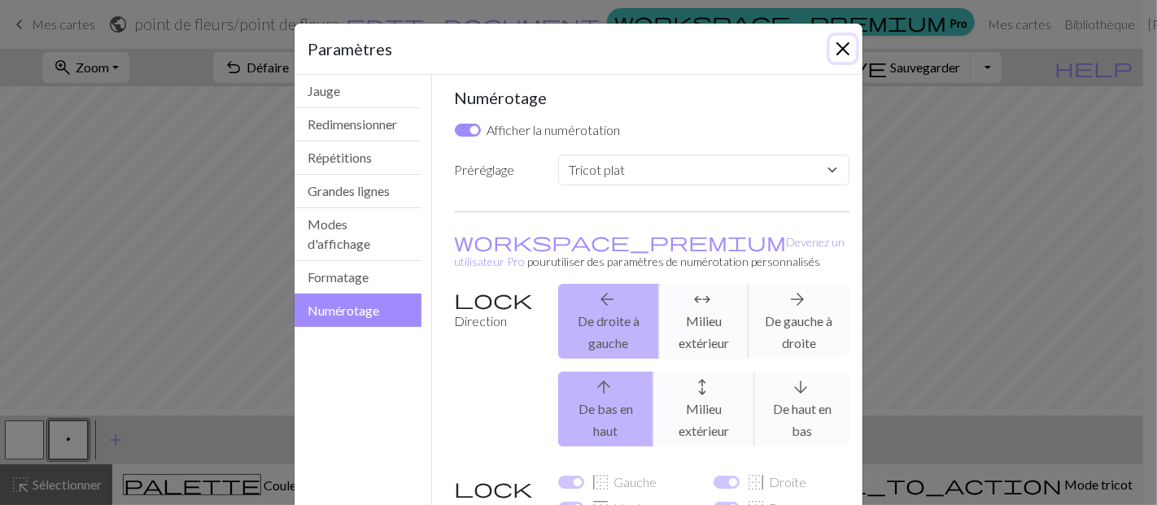
click at [837, 62] on button "Fermer" at bounding box center [843, 49] width 26 height 26
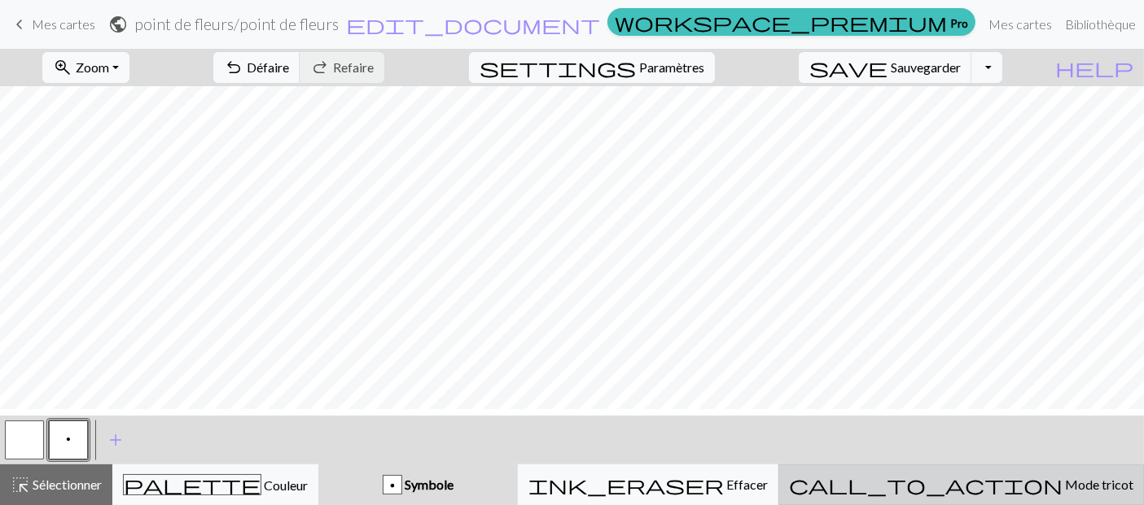
click at [1065, 492] on font "Mode tricot" at bounding box center [1099, 484] width 68 height 15
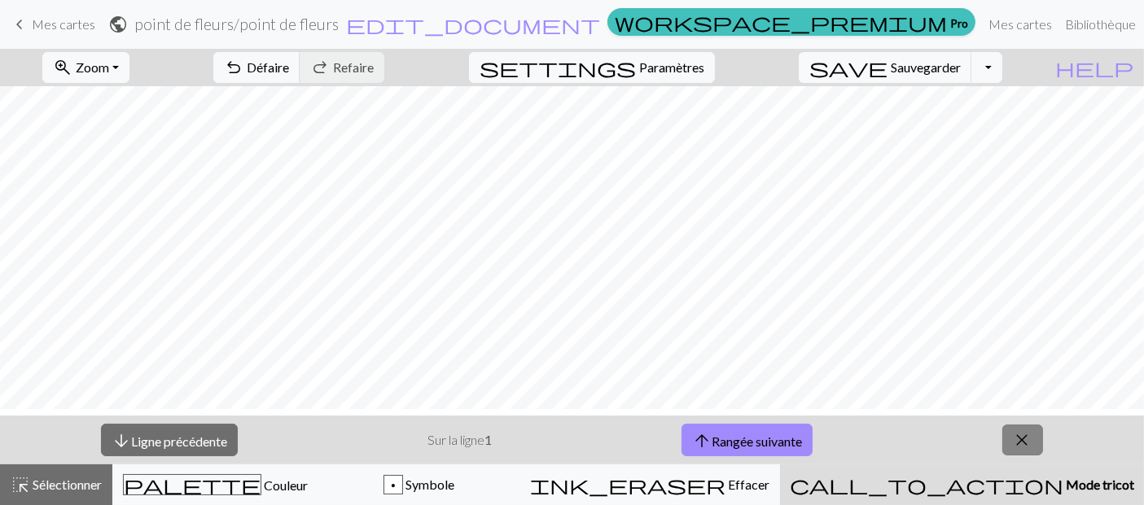
click at [1032, 438] on span "close" at bounding box center [1023, 440] width 20 height 23
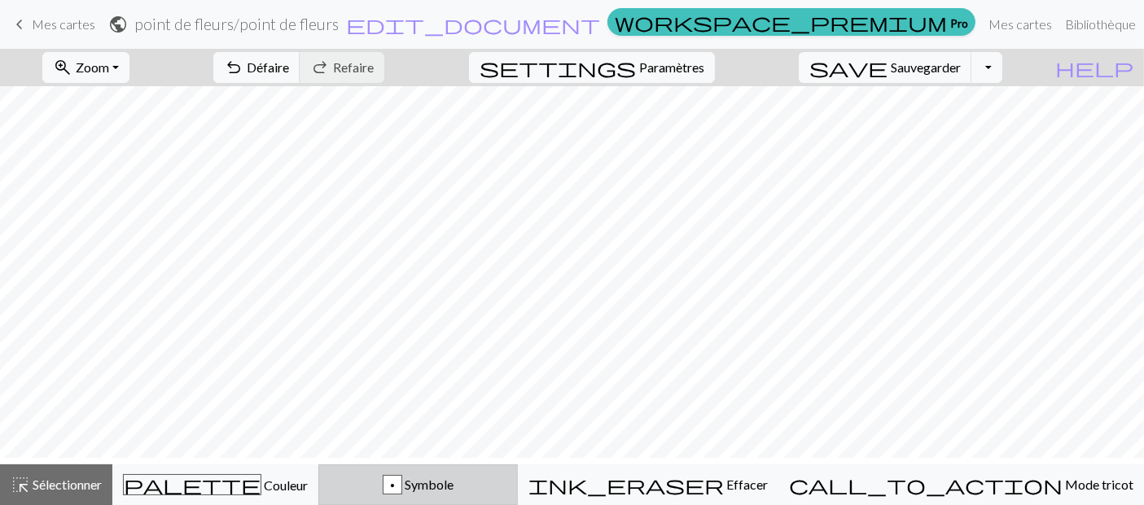
click at [453, 487] on span "Symbole" at bounding box center [427, 484] width 51 height 15
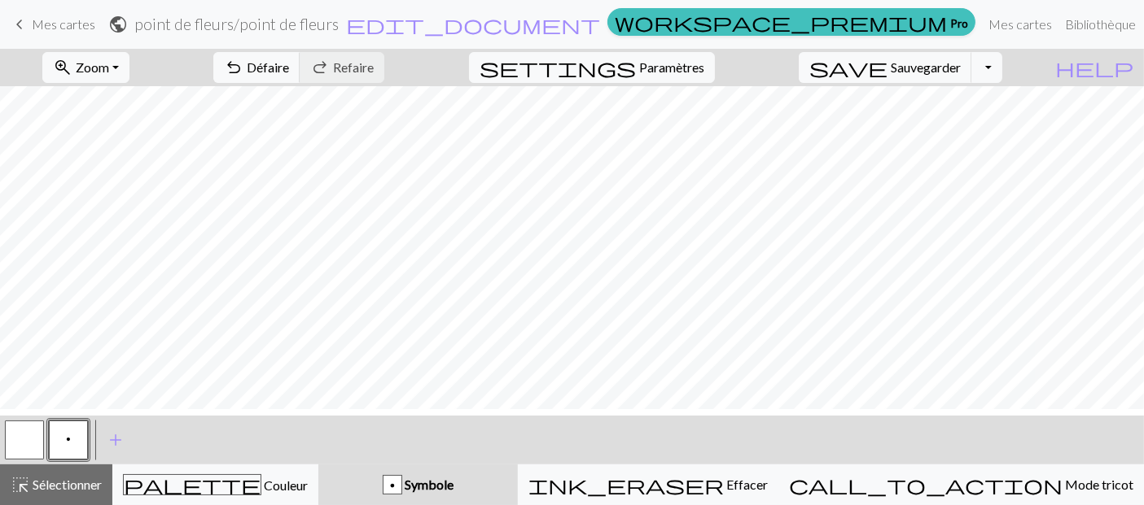
click at [60, 439] on button "p" at bounding box center [68, 440] width 39 height 39
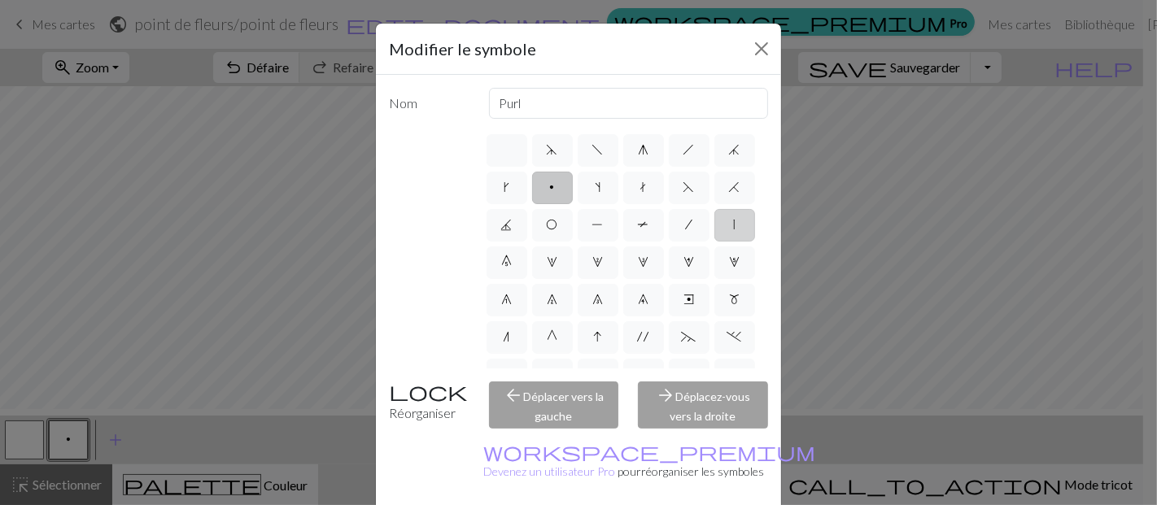
click at [715, 242] on label "|" at bounding box center [735, 225] width 41 height 33
click at [734, 225] on input "|" at bounding box center [739, 220] width 11 height 11
radio input "true"
type input "slip stitch"
click at [760, 59] on button "Fermer" at bounding box center [762, 49] width 26 height 26
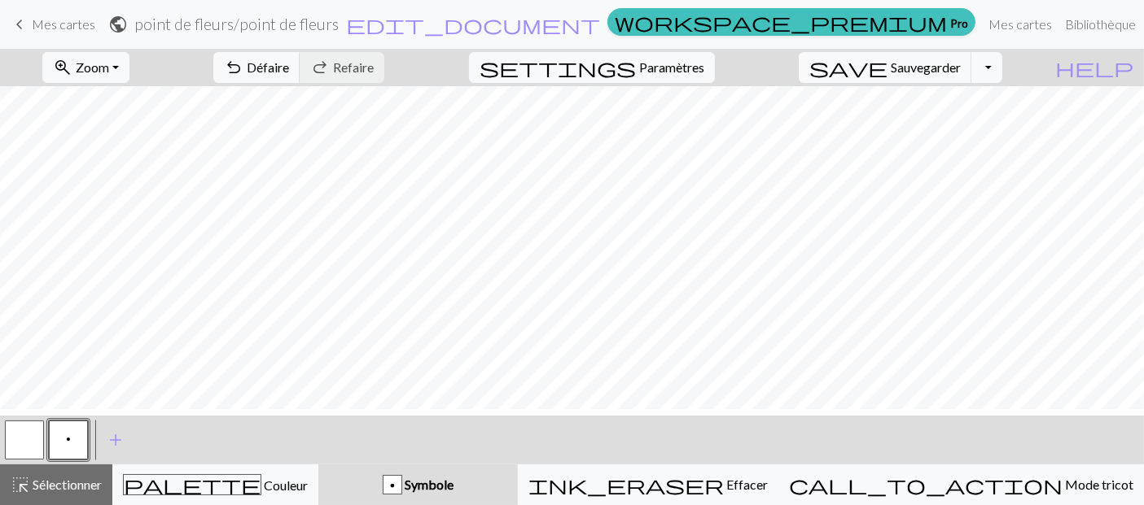
click at [50, 449] on button "p" at bounding box center [68, 440] width 39 height 39
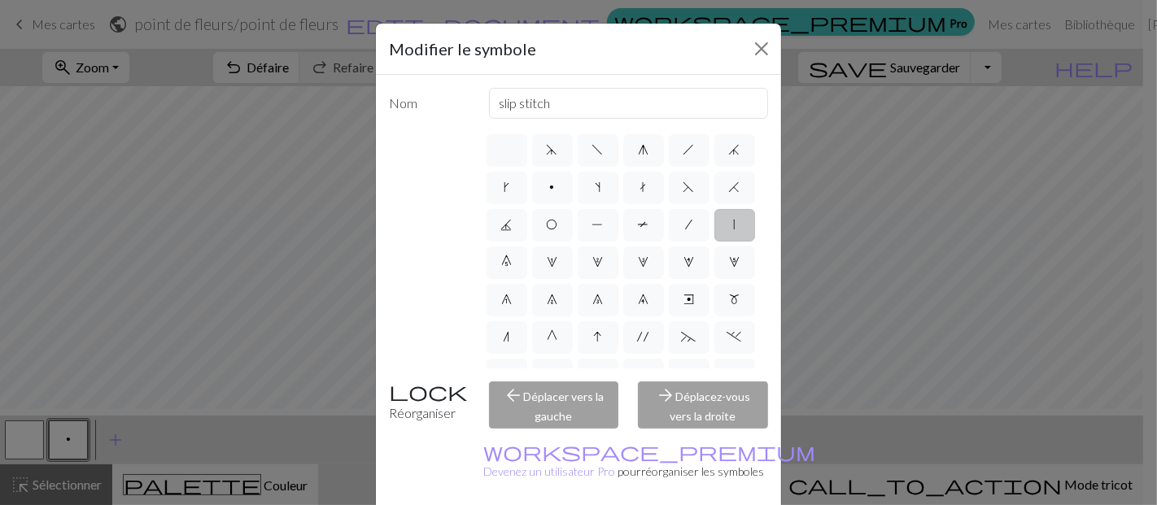
click at [715, 242] on label "|" at bounding box center [735, 225] width 41 height 33
click at [734, 225] on input "|" at bounding box center [739, 220] width 11 height 11
click at [571, 429] on div "arrow_back Déplacer vers la gauche" at bounding box center [554, 405] width 150 height 47
click at [549, 429] on div "arrow_back Déplacer vers la gauche" at bounding box center [554, 405] width 150 height 47
click at [418, 421] on font "Réorganiser" at bounding box center [422, 412] width 67 height 15
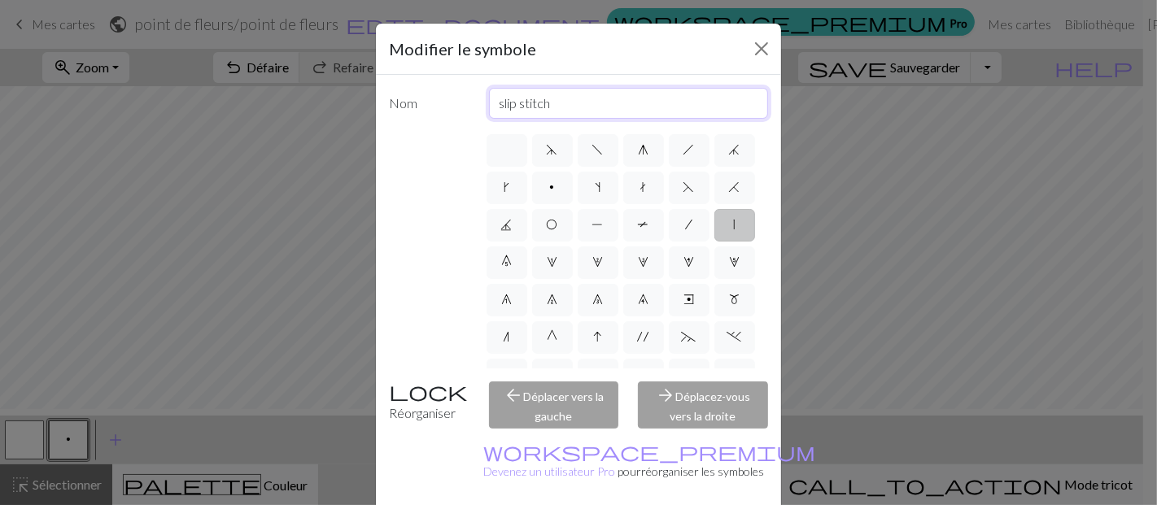
click at [578, 119] on input "slip stitch" at bounding box center [629, 103] width 280 height 31
click at [602, 119] on input "slip stitch" at bounding box center [629, 103] width 280 height 31
click at [749, 62] on button "Fermer" at bounding box center [762, 49] width 26 height 26
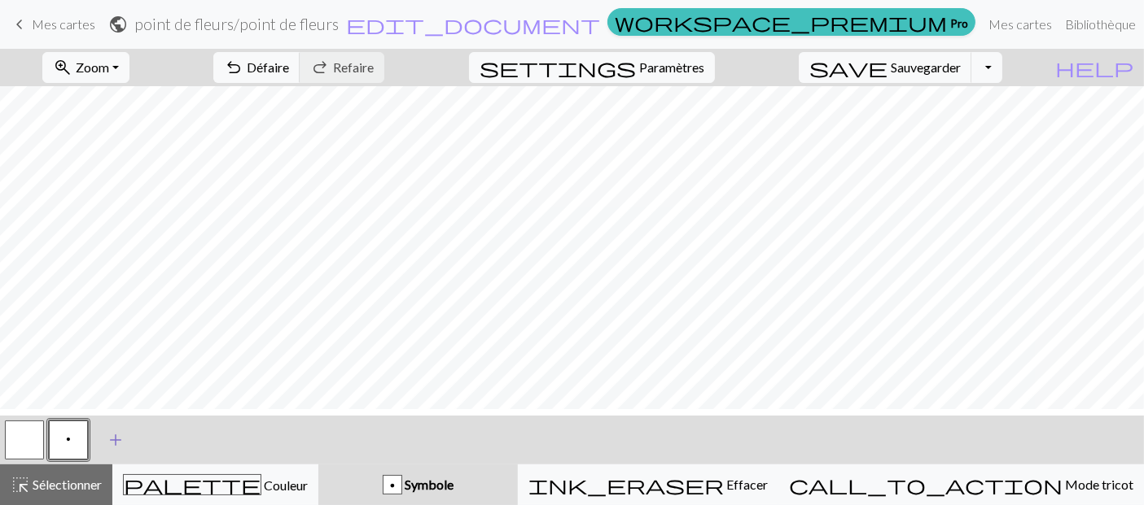
click at [95, 443] on button "add Ajouter un symbole" at bounding box center [115, 440] width 41 height 41
click at [77, 444] on button "p" at bounding box center [68, 440] width 39 height 39
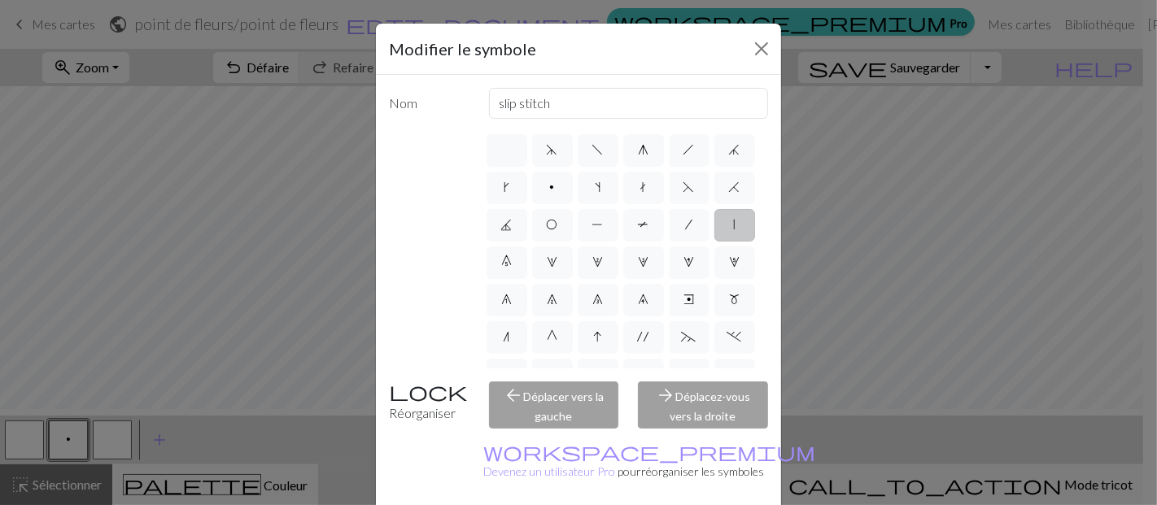
click at [715, 242] on label "|" at bounding box center [735, 225] width 41 height 33
click at [734, 225] on input "|" at bounding box center [739, 220] width 11 height 11
click at [715, 242] on label "|" at bounding box center [735, 225] width 41 height 33
click at [734, 225] on input "|" at bounding box center [739, 220] width 11 height 11
click at [715, 242] on label "|" at bounding box center [735, 225] width 41 height 33
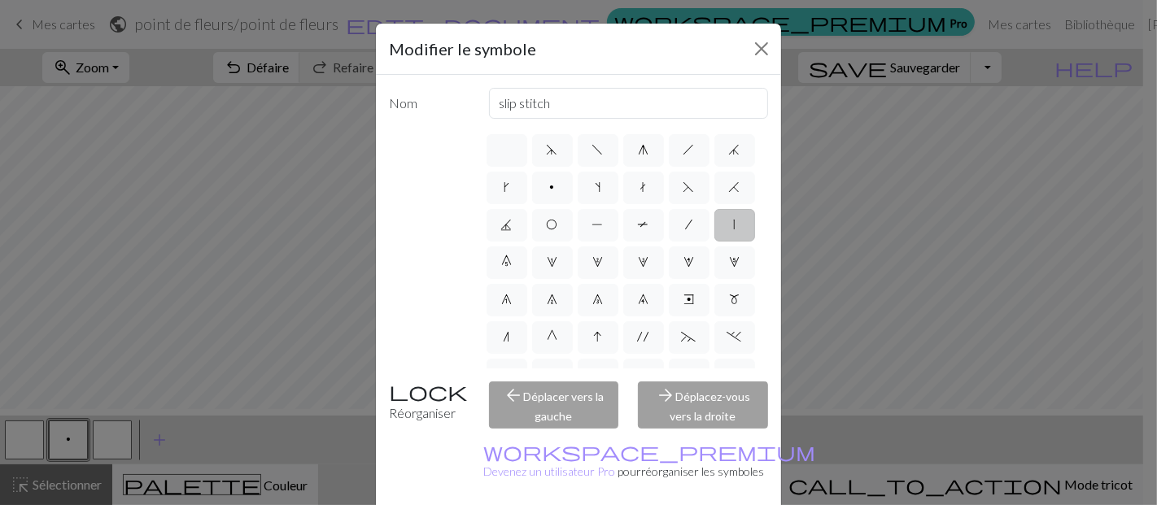
click at [734, 225] on input "|" at bounding box center [739, 220] width 11 height 11
click at [715, 242] on label "|" at bounding box center [735, 225] width 41 height 33
click at [734, 225] on input "|" at bounding box center [739, 220] width 11 height 11
click at [715, 242] on label "|" at bounding box center [735, 225] width 41 height 33
click at [734, 225] on input "|" at bounding box center [739, 220] width 11 height 11
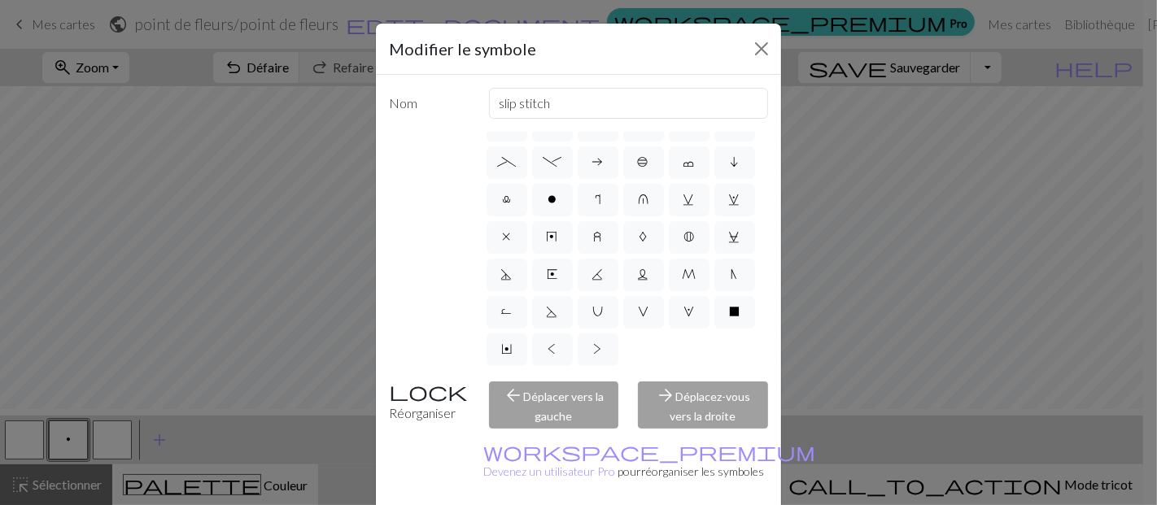
scroll to position [271, 0]
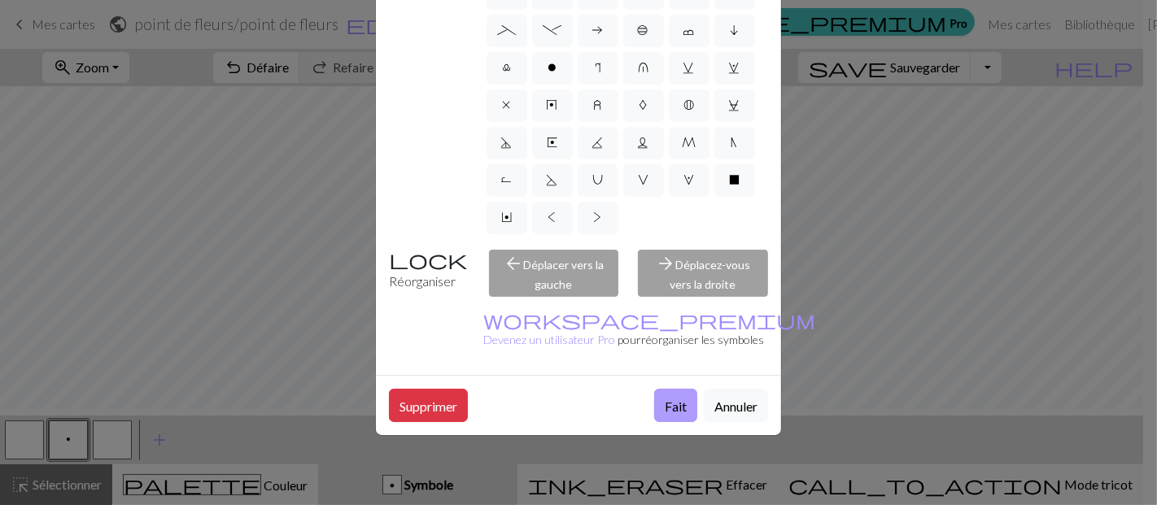
click at [665, 399] on font "Fait" at bounding box center [676, 406] width 22 height 15
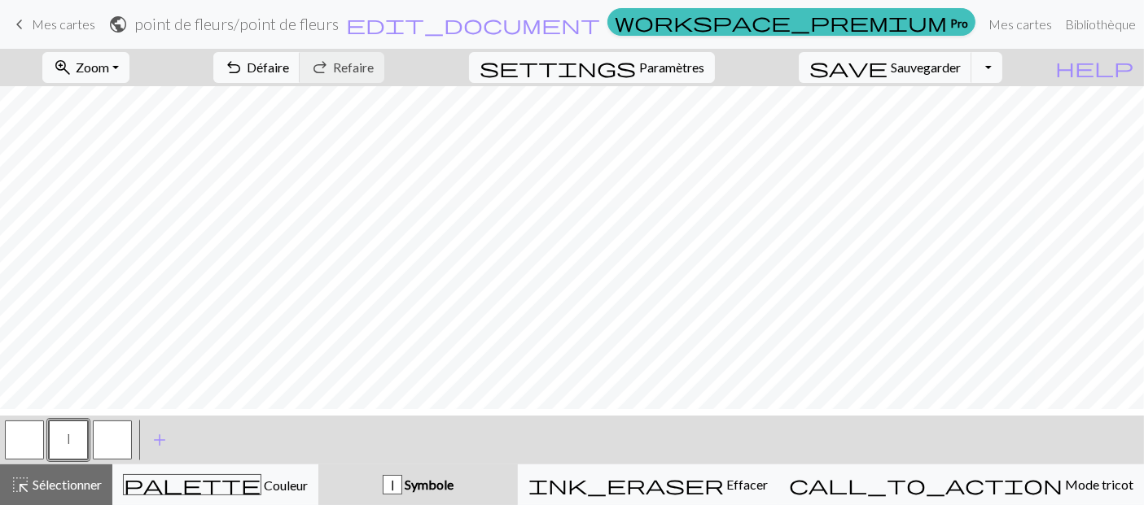
click at [114, 446] on button "button" at bounding box center [112, 440] width 39 height 39
click at [119, 440] on button "button" at bounding box center [112, 440] width 39 height 39
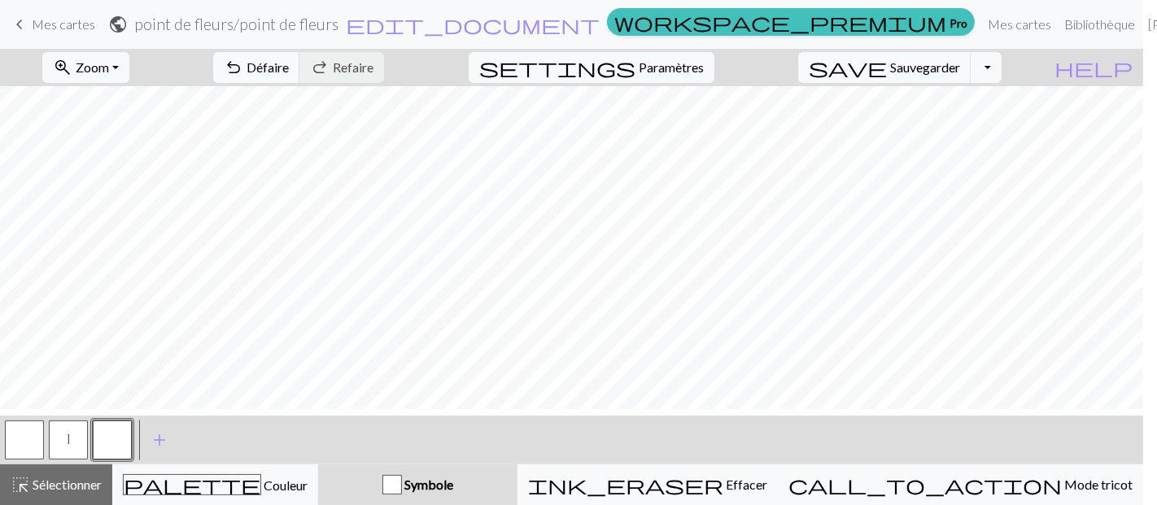
click at [119, 440] on div "Edit symbol Name d f g h j k p s t F H J O P T / | 0 1 2 3 4 5 6 7 8 9 e m n G …" at bounding box center [578, 252] width 1157 height 505
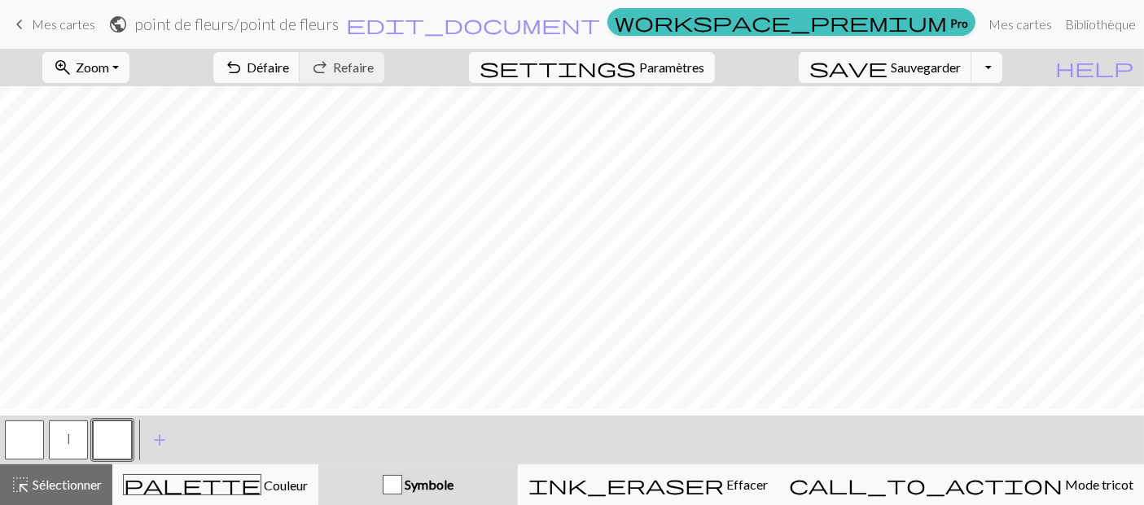
click at [118, 440] on button "button" at bounding box center [112, 440] width 39 height 39
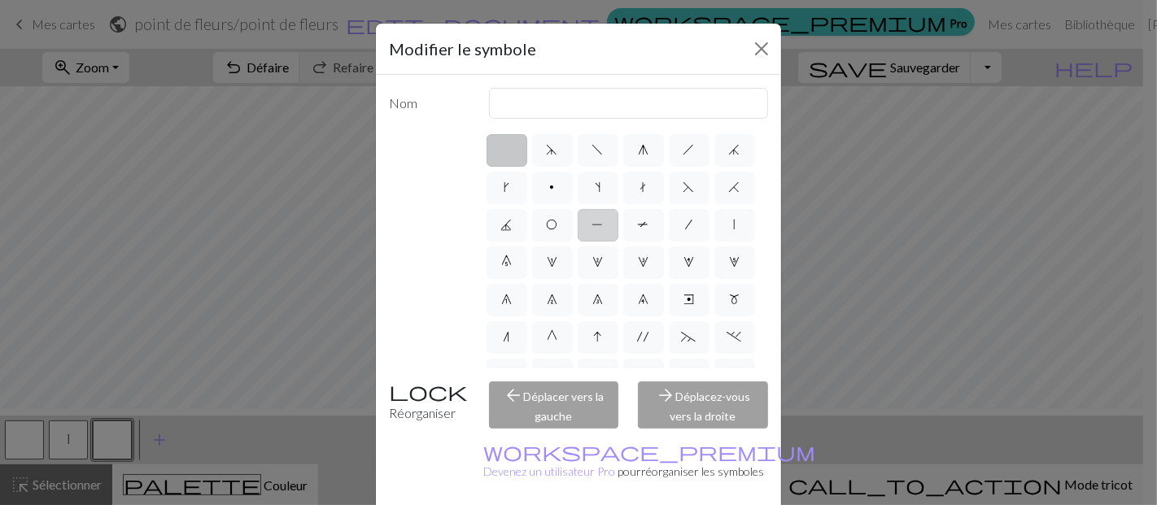
click at [619, 242] on label "P" at bounding box center [598, 225] width 41 height 33
click at [603, 225] on input "P" at bounding box center [598, 220] width 11 height 11
radio input "true"
type input "purl"
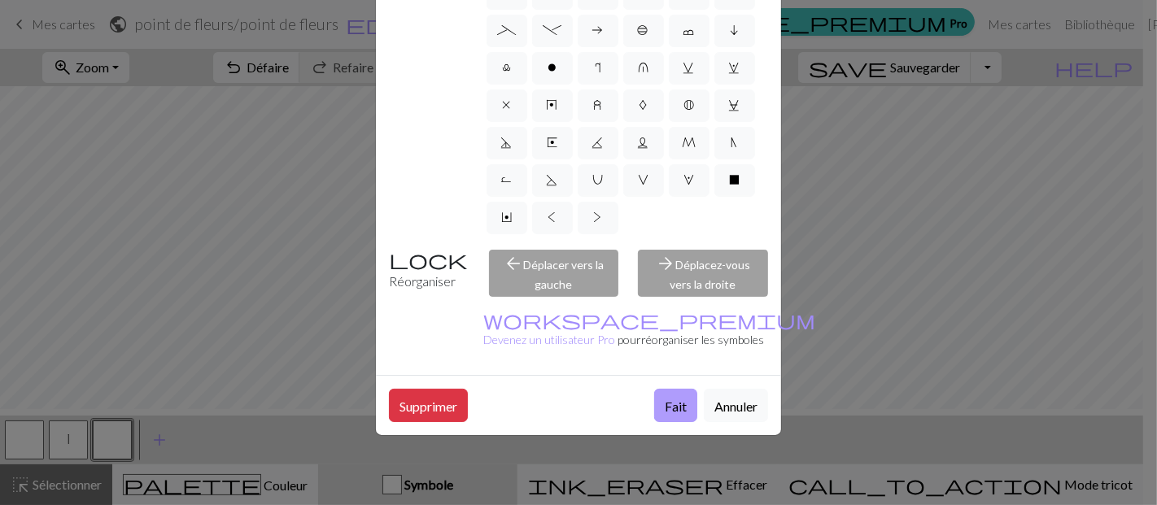
click at [665, 399] on font "Fait" at bounding box center [676, 406] width 22 height 15
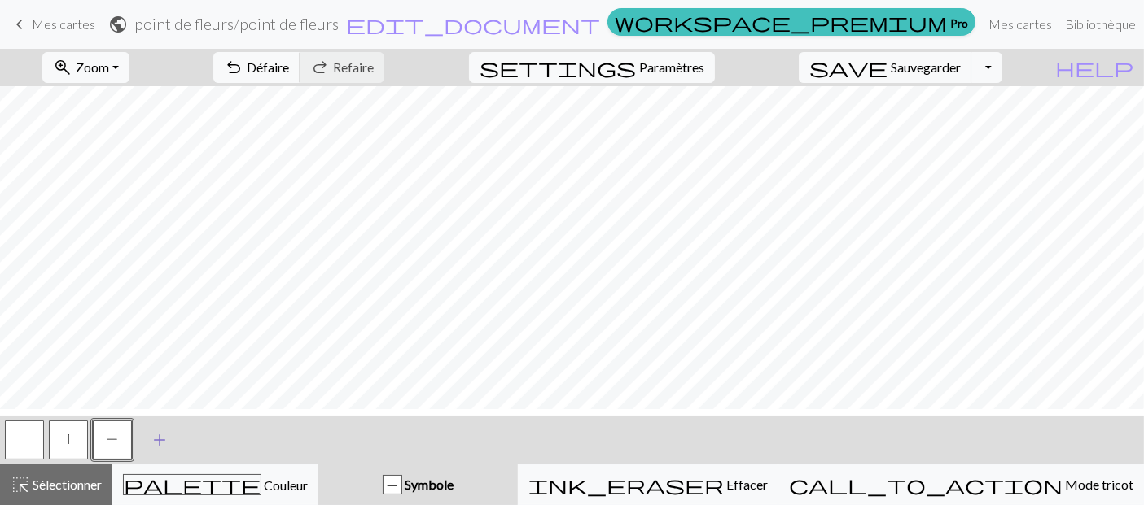
click at [157, 440] on span "add" at bounding box center [160, 440] width 20 height 23
click at [160, 440] on button "button" at bounding box center [156, 440] width 39 height 39
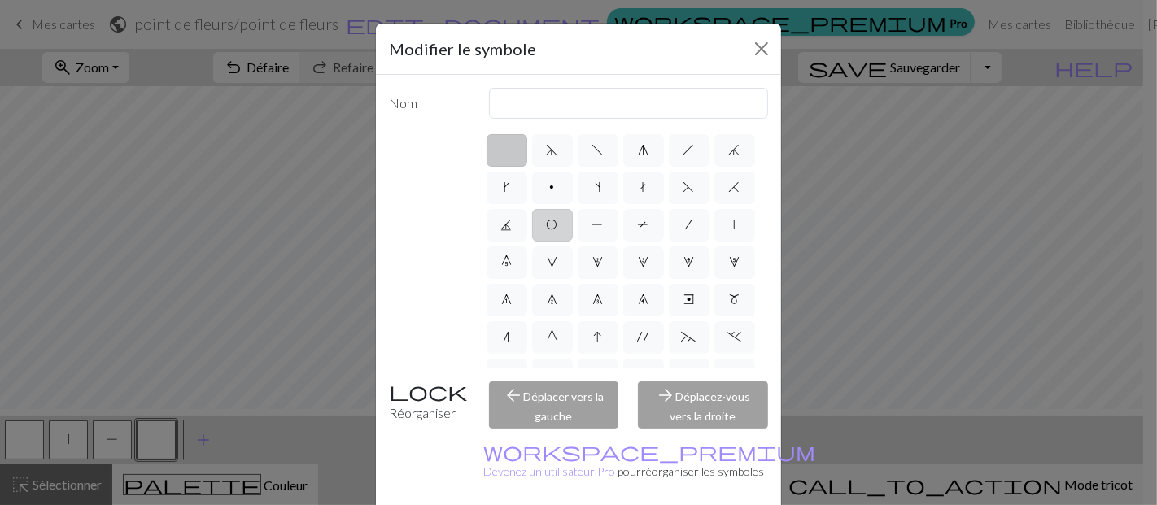
click at [558, 231] on span "O" at bounding box center [552, 224] width 11 height 13
click at [558, 225] on input "O" at bounding box center [552, 220] width 11 height 11
radio input "true"
type input "yo"
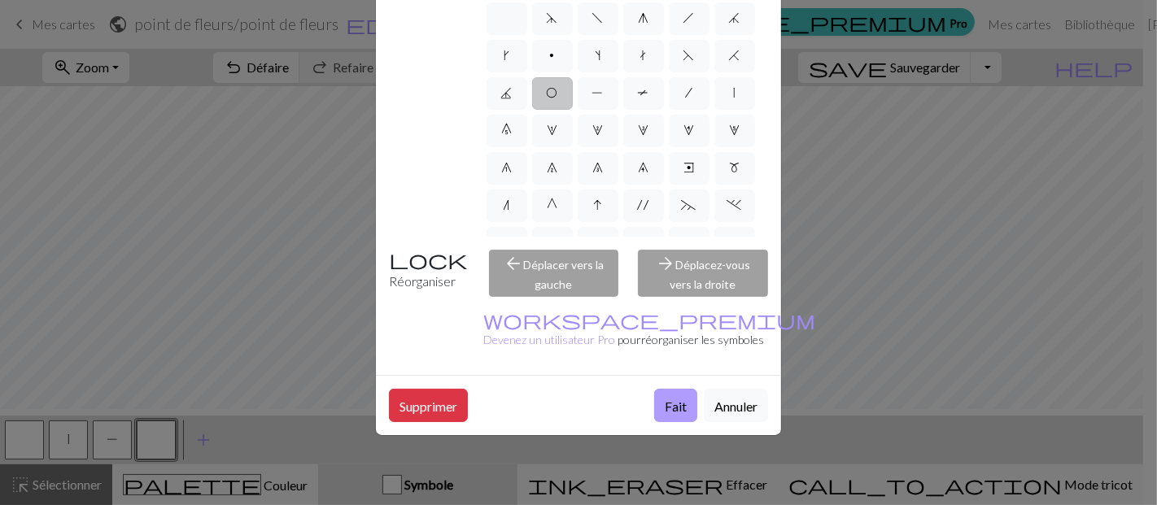
click at [665, 399] on font "Fait" at bounding box center [676, 406] width 22 height 15
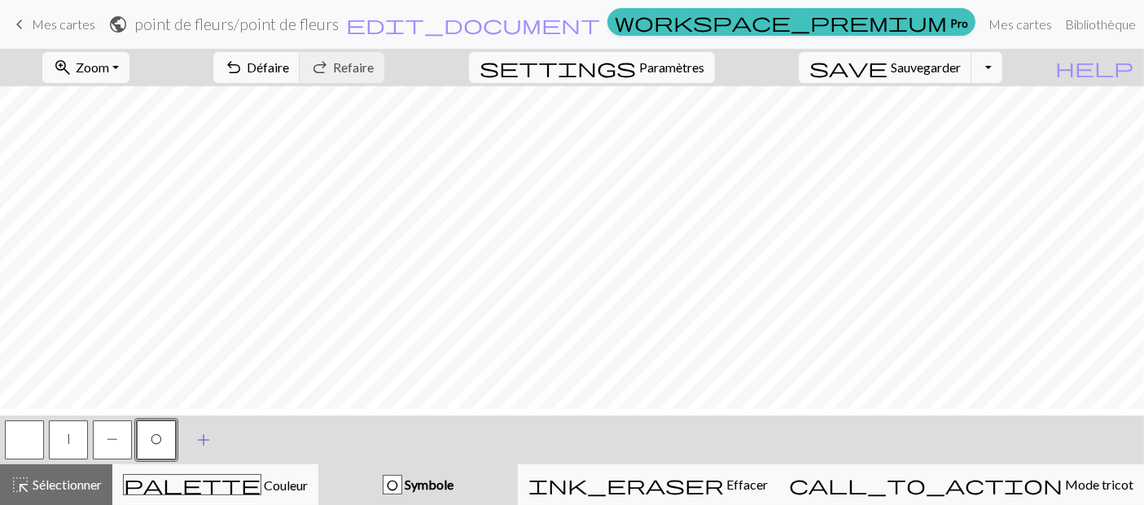
click at [198, 452] on span "add" at bounding box center [204, 440] width 20 height 23
click at [203, 445] on button "button" at bounding box center [200, 440] width 39 height 39
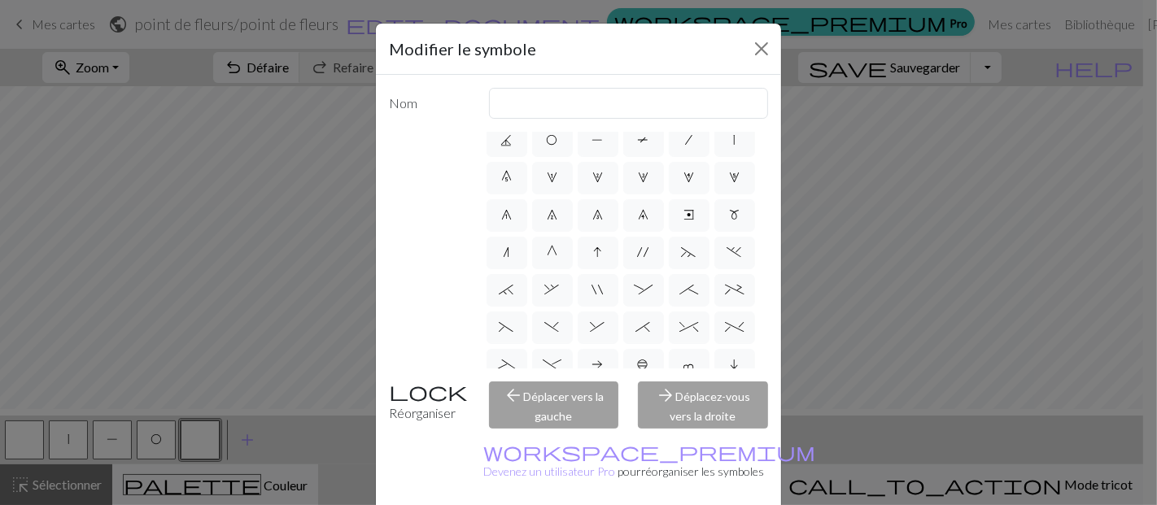
scroll to position [0, 0]
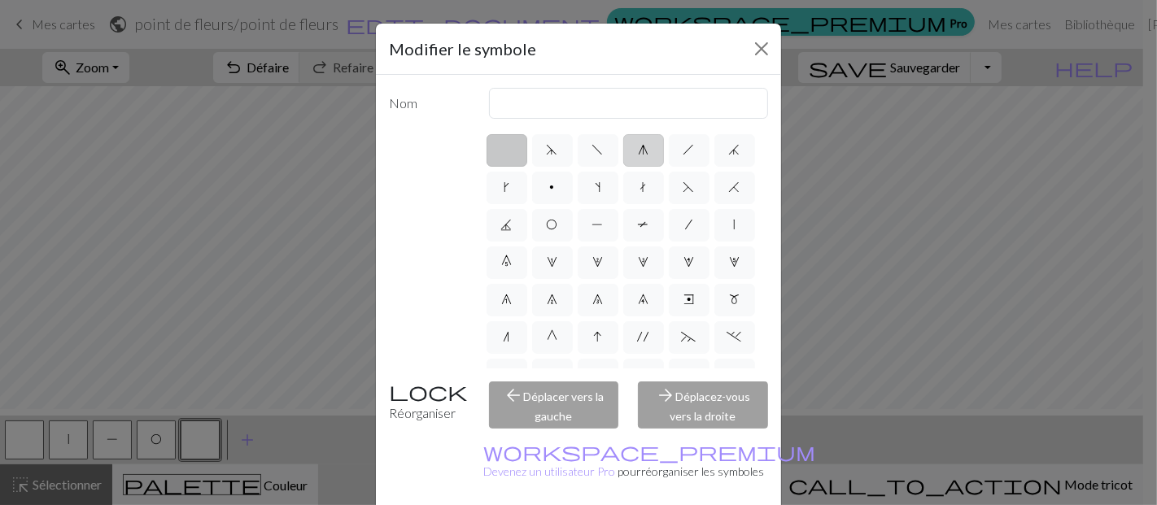
click at [638, 156] on span "g" at bounding box center [643, 149] width 11 height 13
click at [638, 151] on input "g" at bounding box center [643, 145] width 11 height 11
radio input "true"
type input "sk2p"
click at [638, 156] on span "g" at bounding box center [643, 149] width 11 height 13
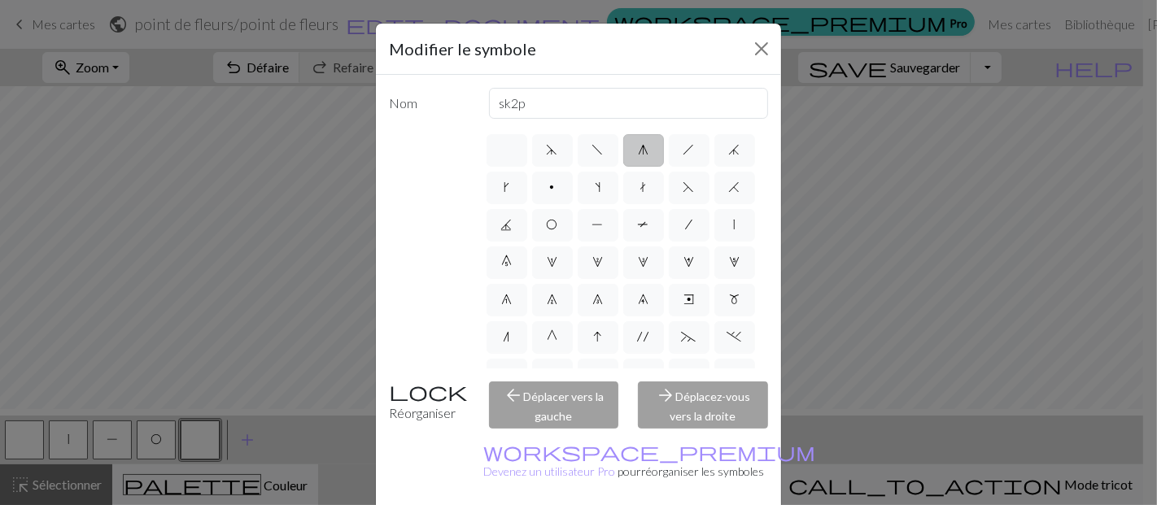
click at [638, 151] on input "g" at bounding box center [643, 145] width 11 height 11
click at [674, 167] on label "h" at bounding box center [689, 150] width 41 height 33
click at [684, 151] on input "h" at bounding box center [689, 145] width 11 height 11
radio input "true"
type input "right leaning decrease"
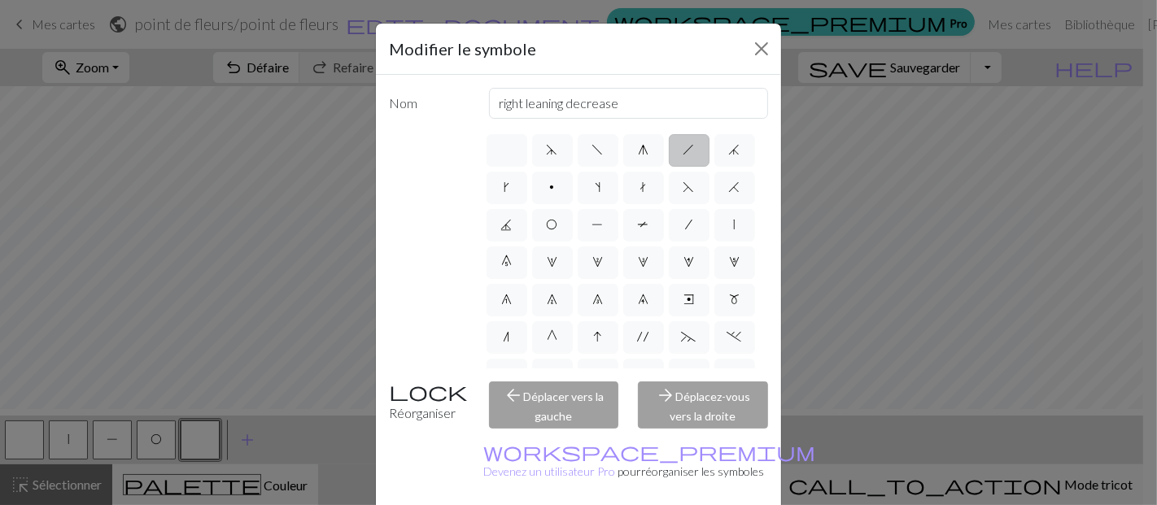
click at [663, 224] on div "d f g h j k p s t F H J O P T / | 0 1 2 3 4 5 6 7 8 9 e m n G I ' ~ . ` , " : ;…" at bounding box center [626, 250] width 285 height 237
click at [619, 204] on label "s" at bounding box center [598, 188] width 41 height 33
click at [606, 188] on input "s" at bounding box center [600, 182] width 11 height 11
radio input "true"
type input "increase one left leaning"
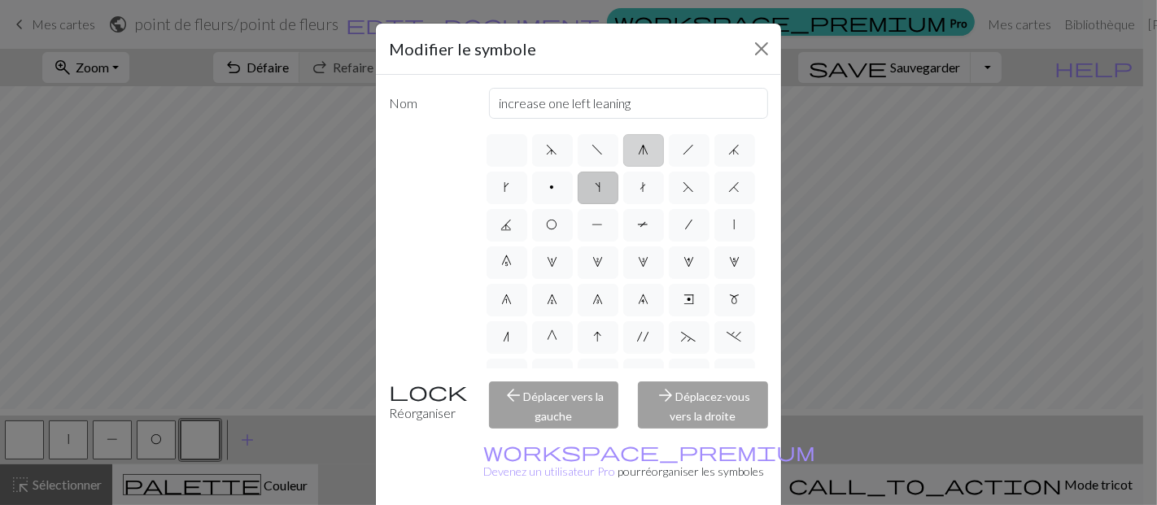
click at [641, 167] on label "g" at bounding box center [644, 150] width 41 height 33
click at [641, 151] on input "g" at bounding box center [643, 145] width 11 height 11
radio input "true"
type input "sk2p"
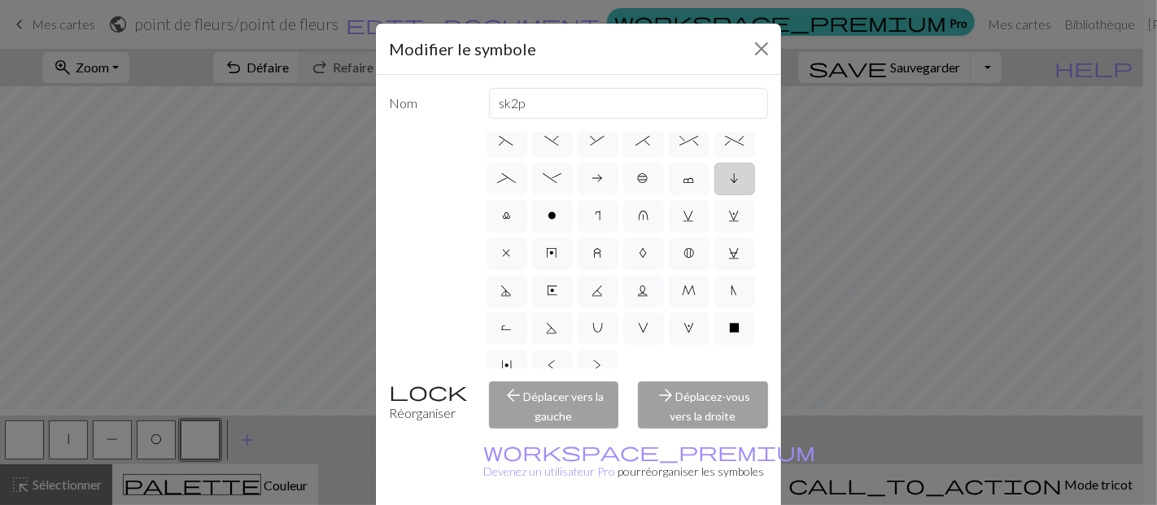
scroll to position [452, 0]
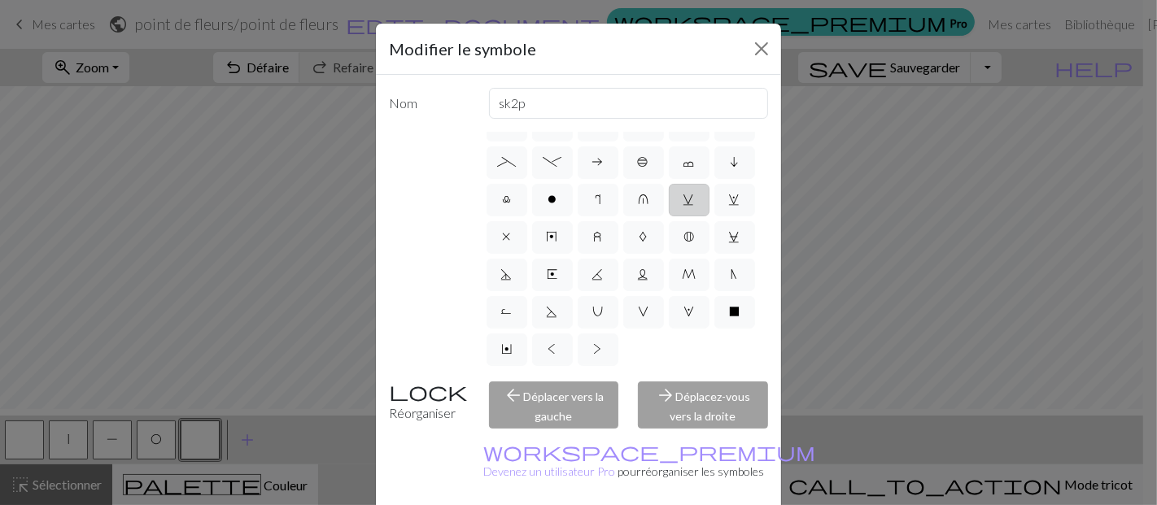
click at [669, 217] on label "v" at bounding box center [689, 200] width 41 height 33
click at [684, 477] on input "v" at bounding box center [689, 482] width 11 height 11
radio input "true"
type input "sl1 knitwise"
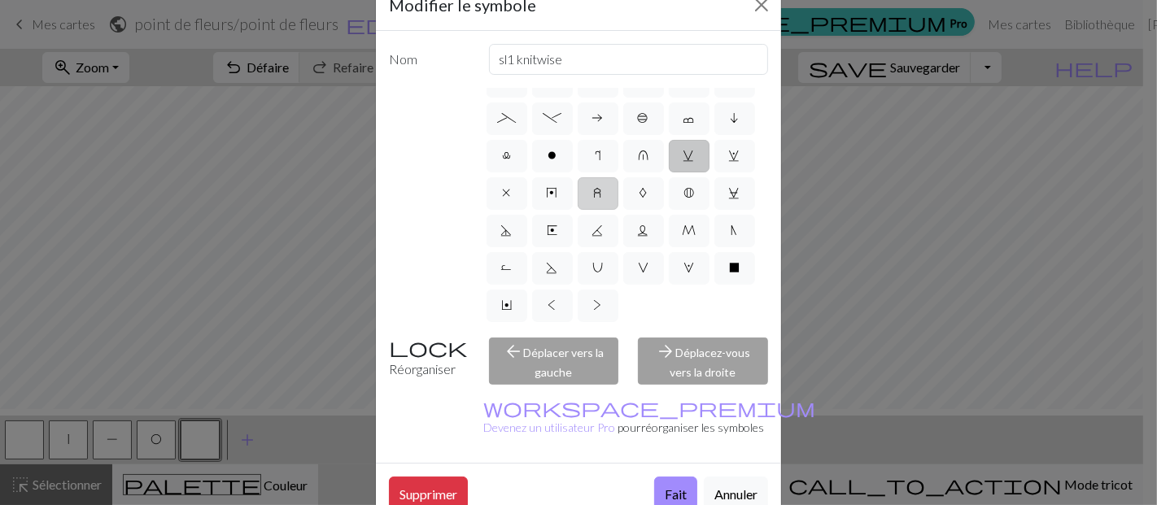
scroll to position [537, 0]
click at [682, 237] on span "M" at bounding box center [689, 230] width 14 height 13
click at [682, 505] on input "M" at bounding box center [687, 513] width 11 height 11
radio input "true"
type input "m1"
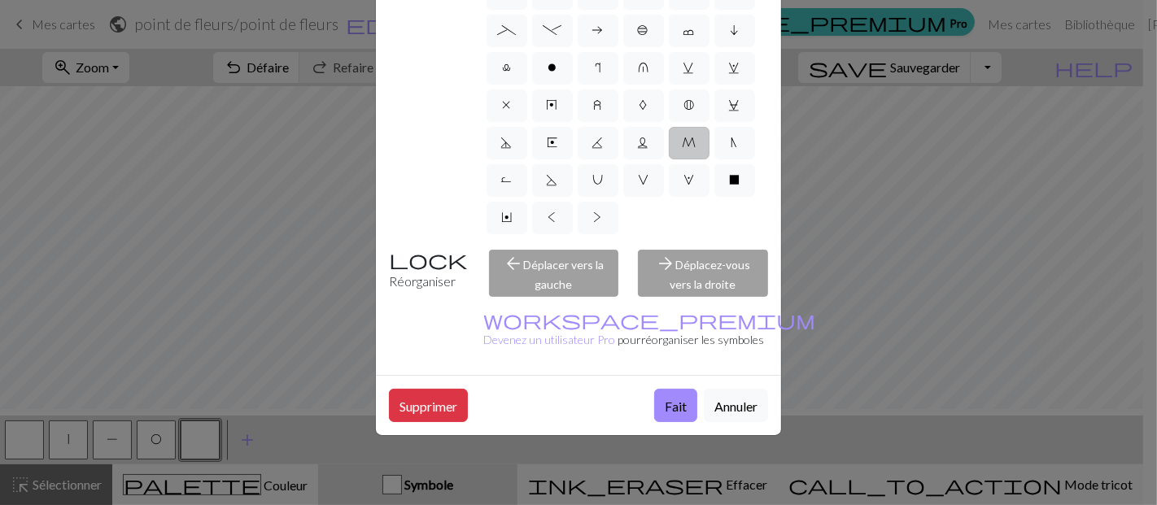
scroll to position [356, 0]
click at [684, 74] on span "v" at bounding box center [689, 67] width 11 height 13
click at [684, 345] on input "v" at bounding box center [689, 350] width 11 height 11
radio input "true"
type input "sl1 knitwise"
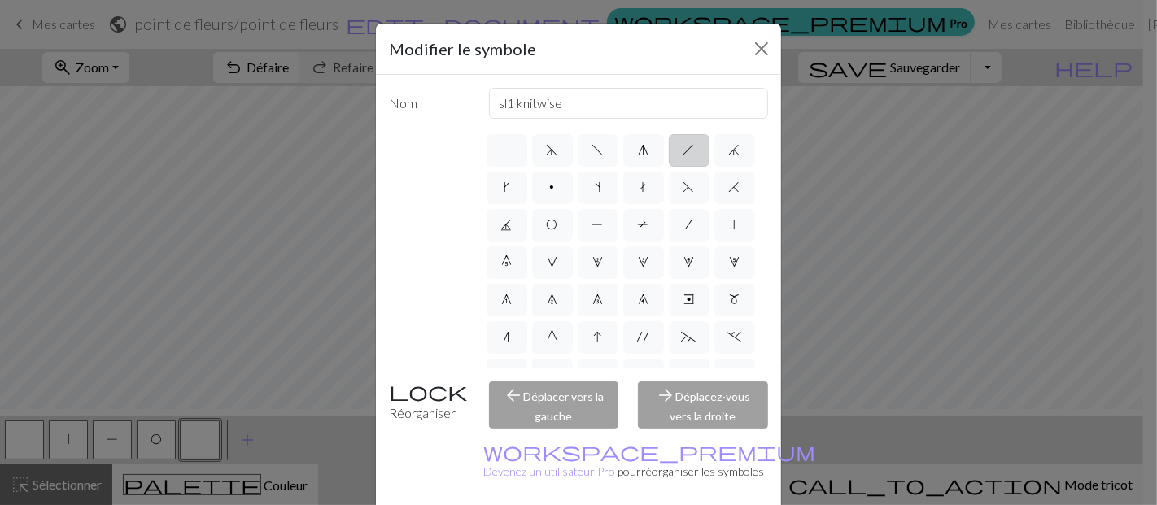
scroll to position [181, 0]
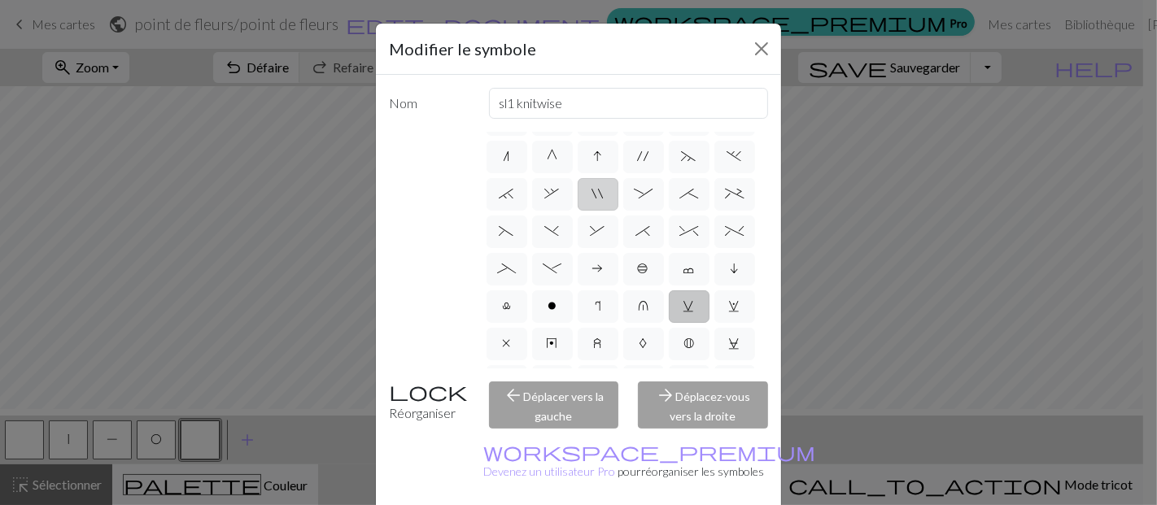
click at [619, 211] on label """ at bounding box center [598, 194] width 41 height 33
click at [603, 365] on input """ at bounding box center [598, 370] width 11 height 11
radio input "true"
type input "cable extra"
click at [602, 173] on label "I" at bounding box center [598, 157] width 41 height 33
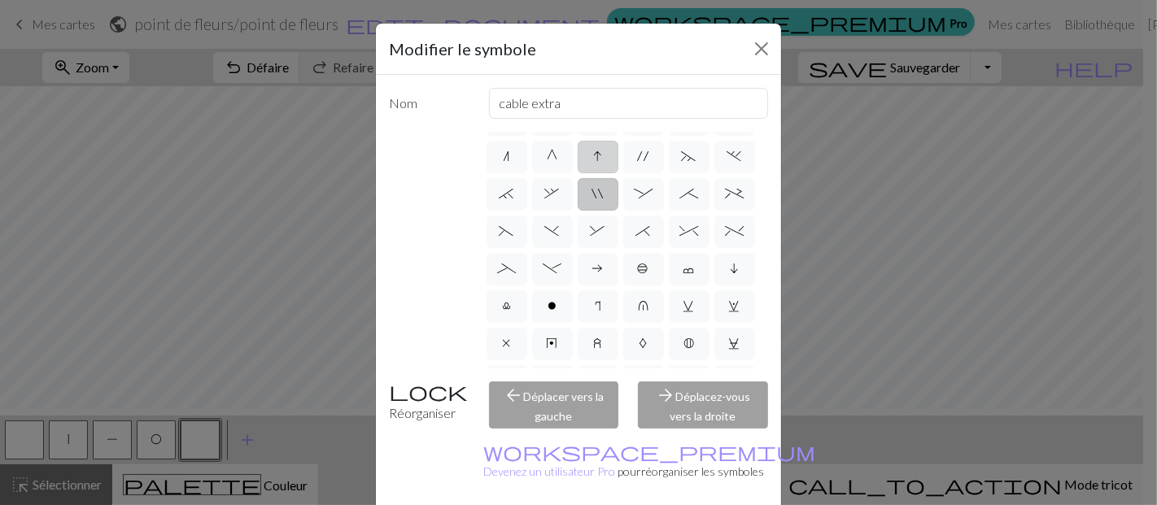
click at [602, 327] on input "I" at bounding box center [599, 332] width 11 height 11
radio input "true"
type input "sk2p"
click at [549, 173] on label "G" at bounding box center [552, 157] width 41 height 33
click at [549, 327] on input "G" at bounding box center [552, 332] width 11 height 11
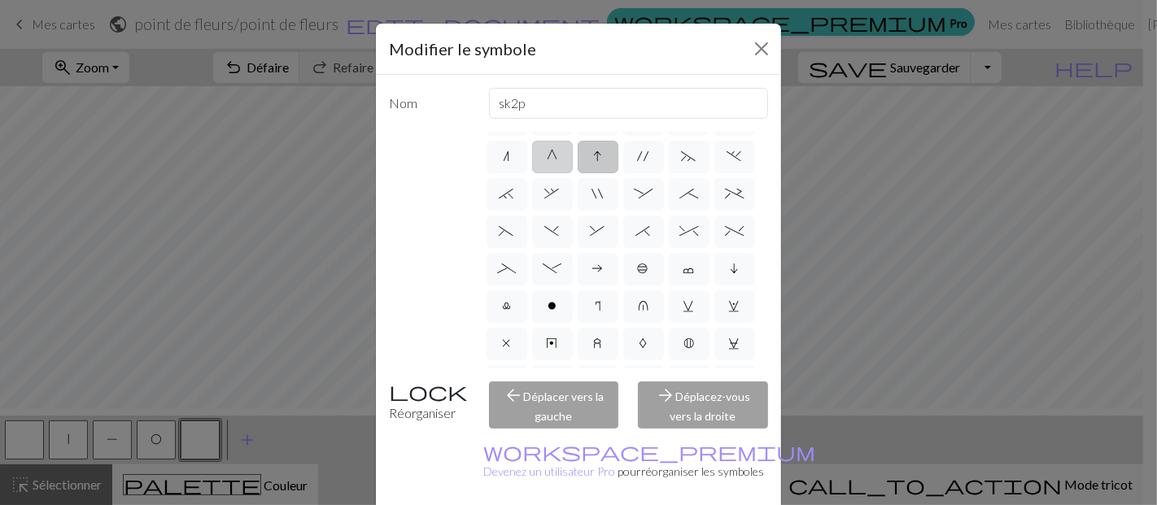
radio input "true"
type input "psso"
click at [510, 173] on label "n" at bounding box center [507, 157] width 41 height 33
click at [510, 327] on input "n" at bounding box center [509, 332] width 11 height 11
radio input "true"
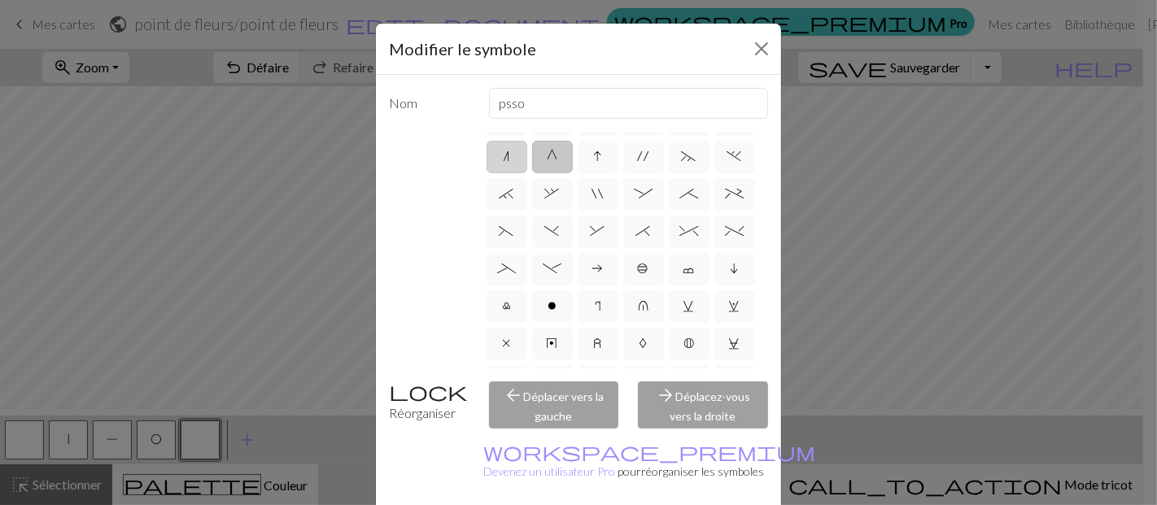
type input "k2tog"
click at [763, 62] on button "Fermer" at bounding box center [762, 49] width 26 height 26
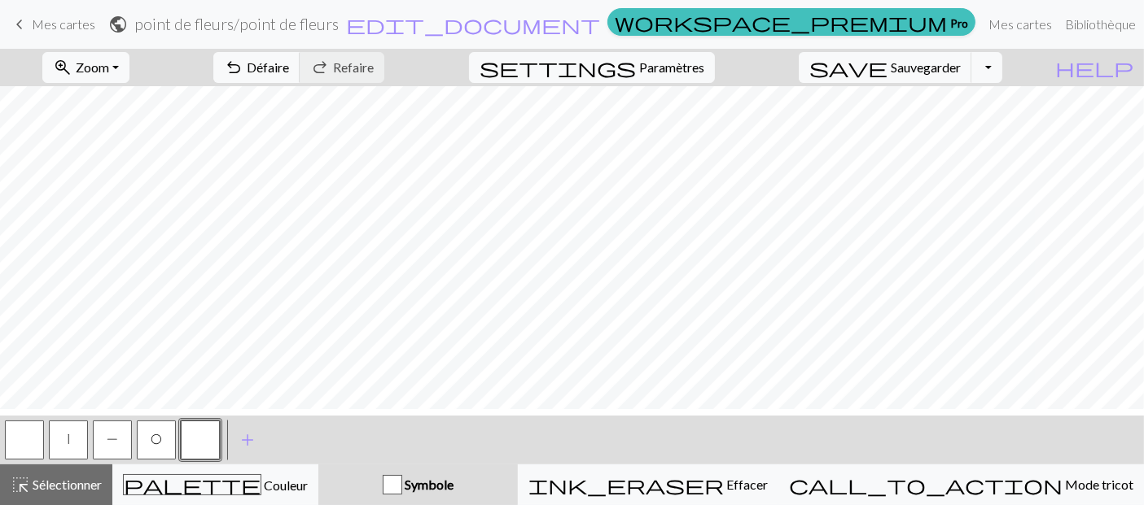
click at [69, 446] on button "|" at bounding box center [68, 440] width 39 height 39
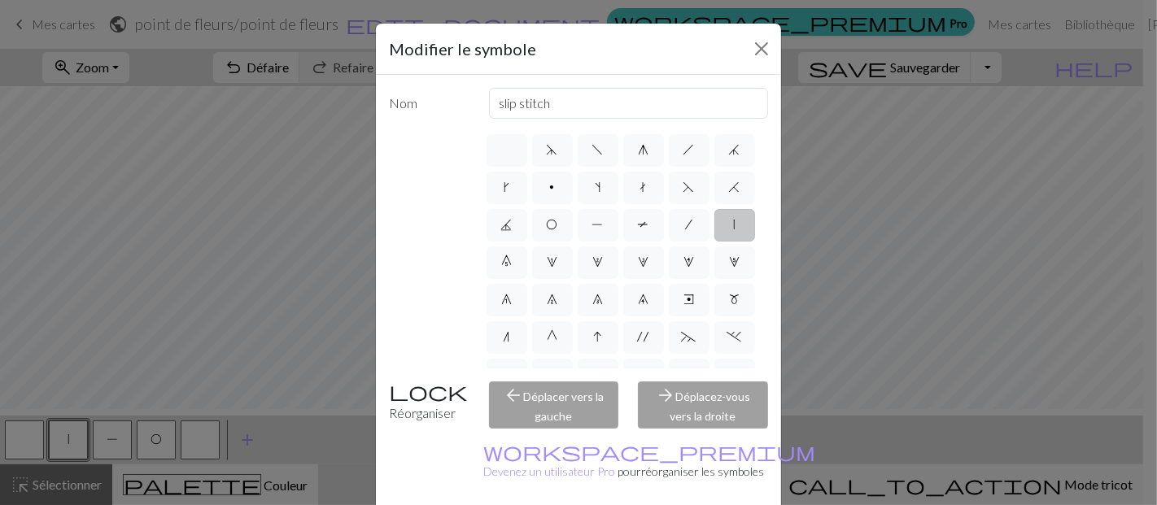
click at [115, 443] on div "Modifier le symbole Nom slip stitch d f g h j k p s t F H J O P T / | 0 1 2 3 4…" at bounding box center [578, 252] width 1157 height 505
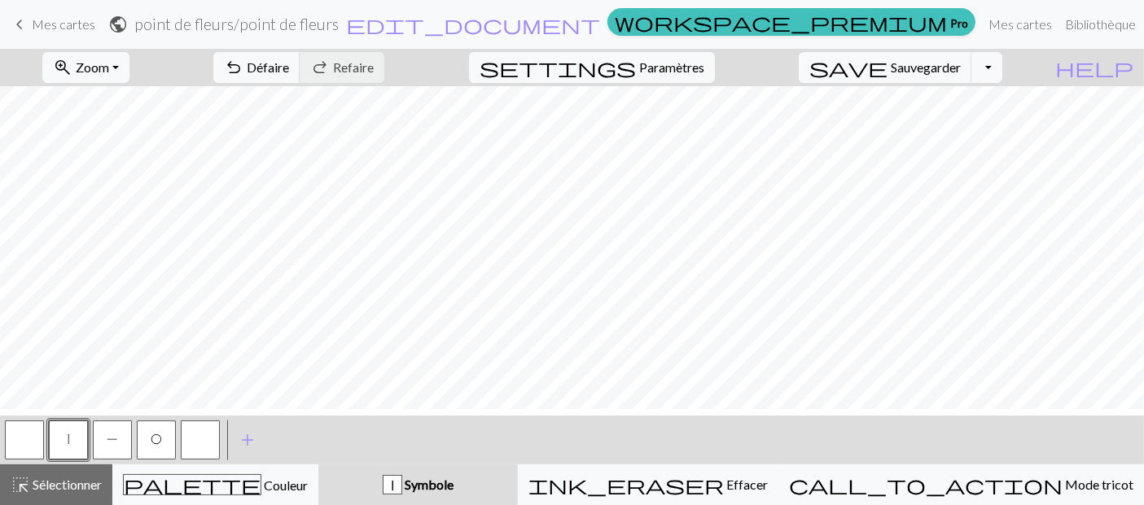
click at [115, 443] on span "P" at bounding box center [112, 439] width 11 height 13
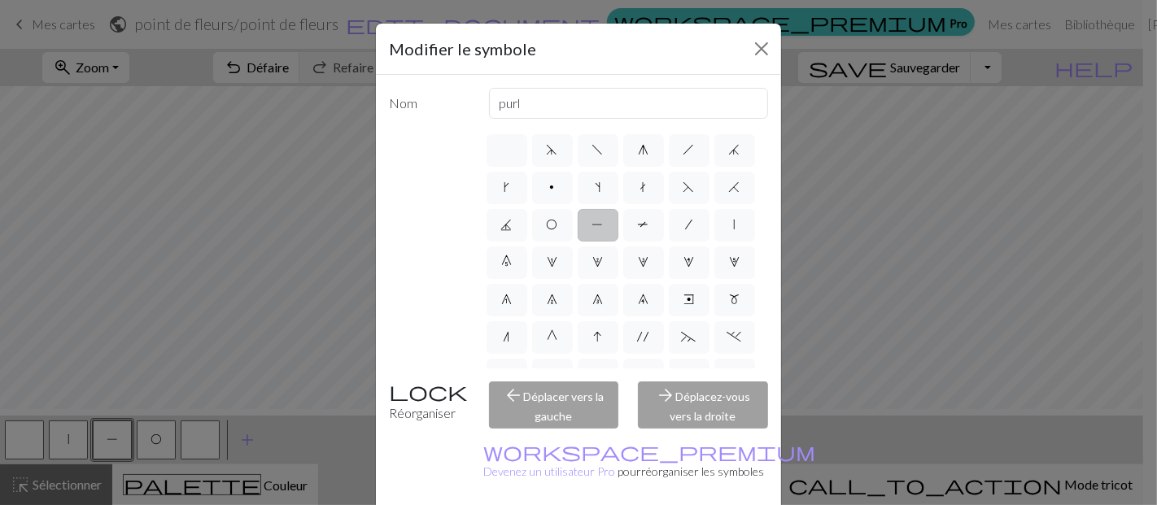
click at [151, 435] on div "Modifier le symbole Nom purl d f g h j k p s t F H J O P T / | 0 1 2 3 4 5 6 7 …" at bounding box center [578, 252] width 1157 height 505
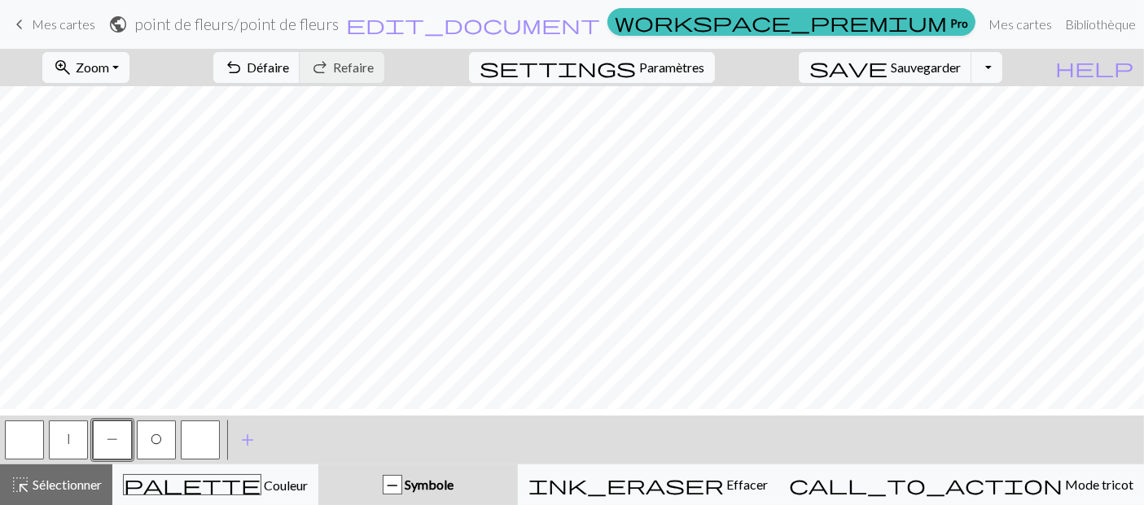
click at [25, 438] on button "button" at bounding box center [24, 440] width 39 height 39
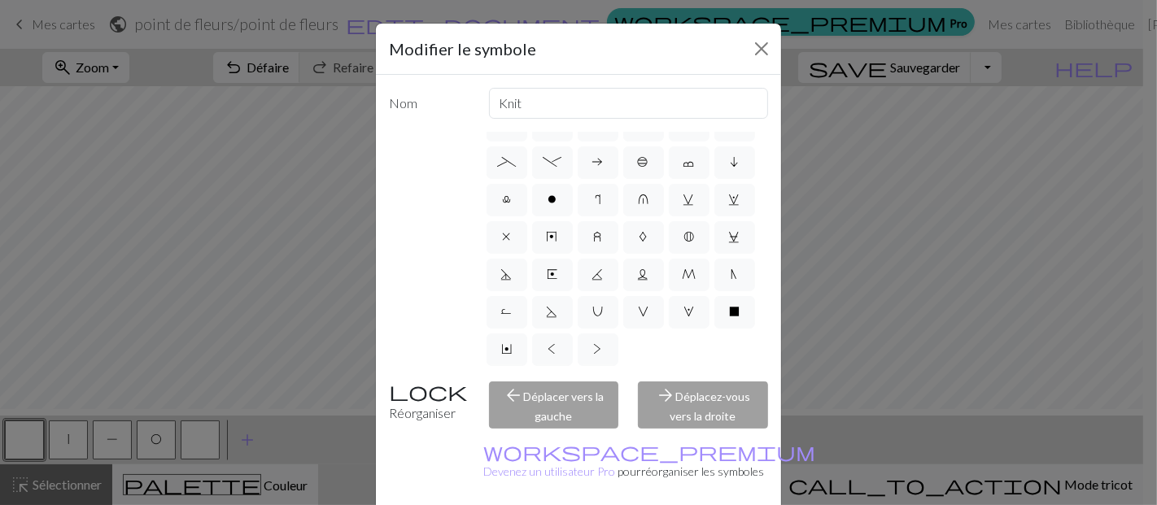
scroll to position [537, 0]
click at [638, 318] on span "V" at bounding box center [643, 311] width 11 height 13
radio input "true"
type input "sl1 purlwise"
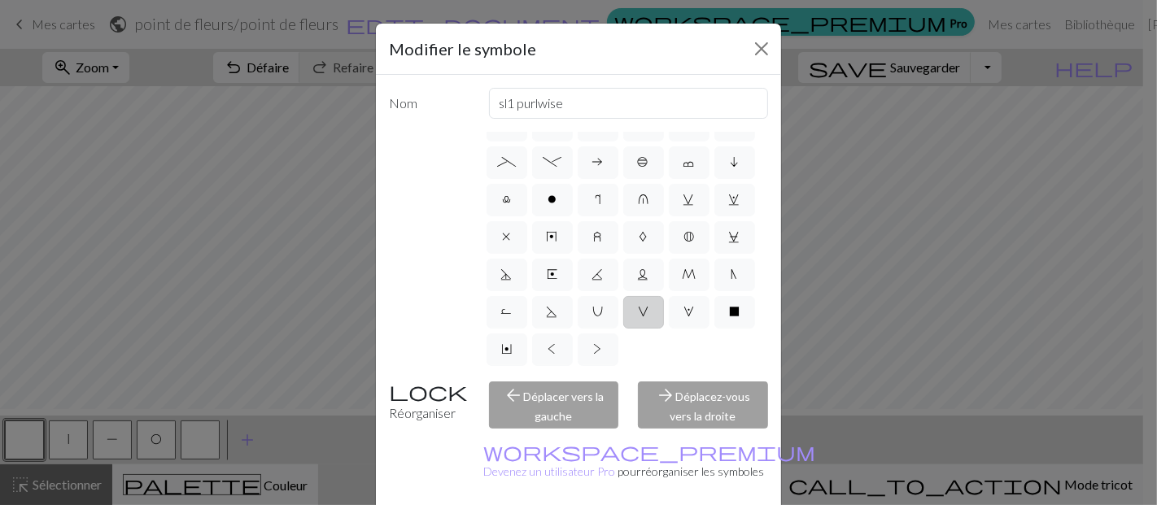
scroll to position [406, 0]
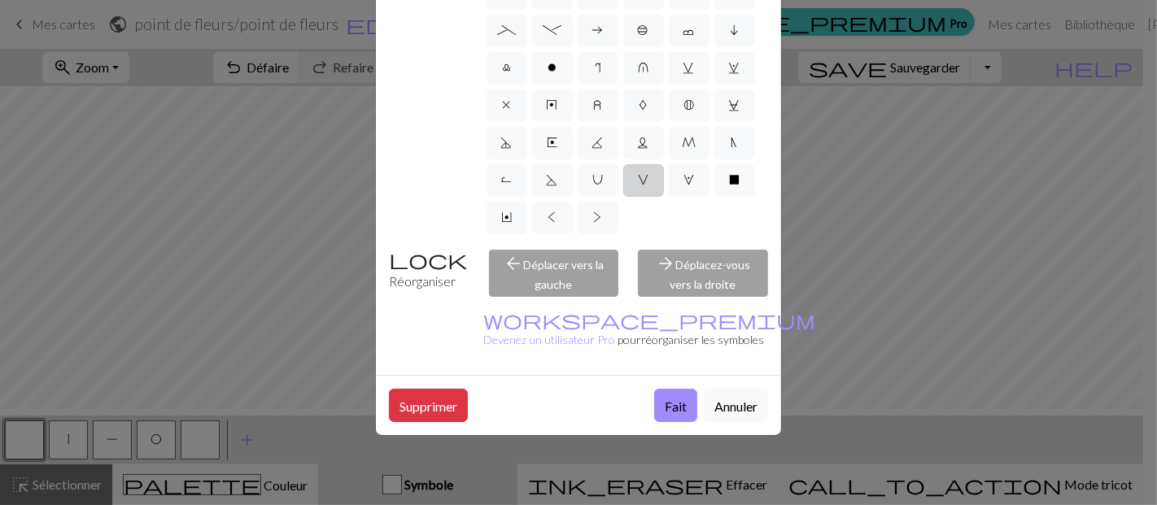
click at [501, 330] on div "Modifier le symbole Nom sl1 purlwise d f g h j k p s t F H J O P T / | 0 1 2 3 …" at bounding box center [578, 252] width 1157 height 505
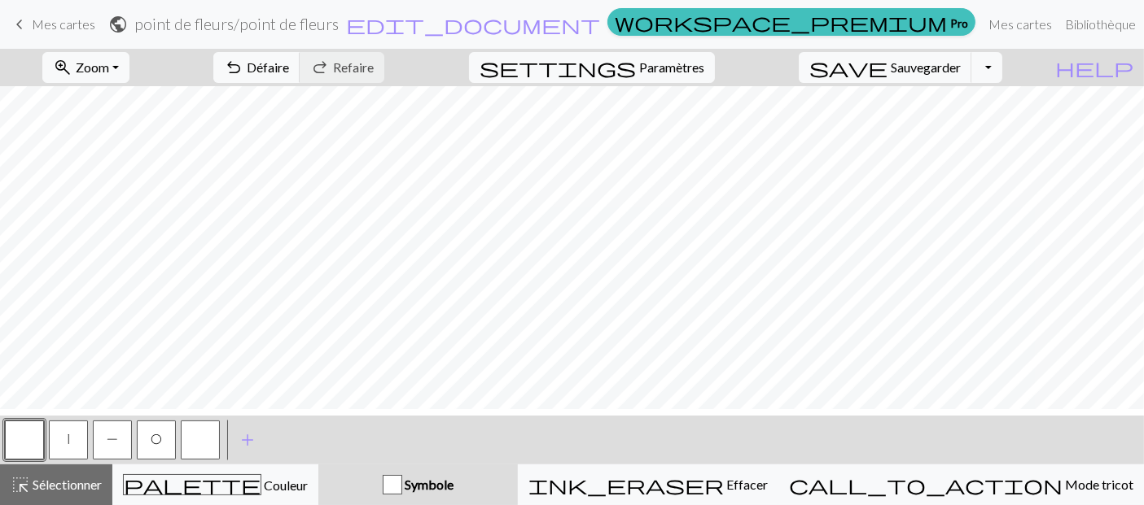
click at [17, 451] on button "button" at bounding box center [24, 440] width 39 height 39
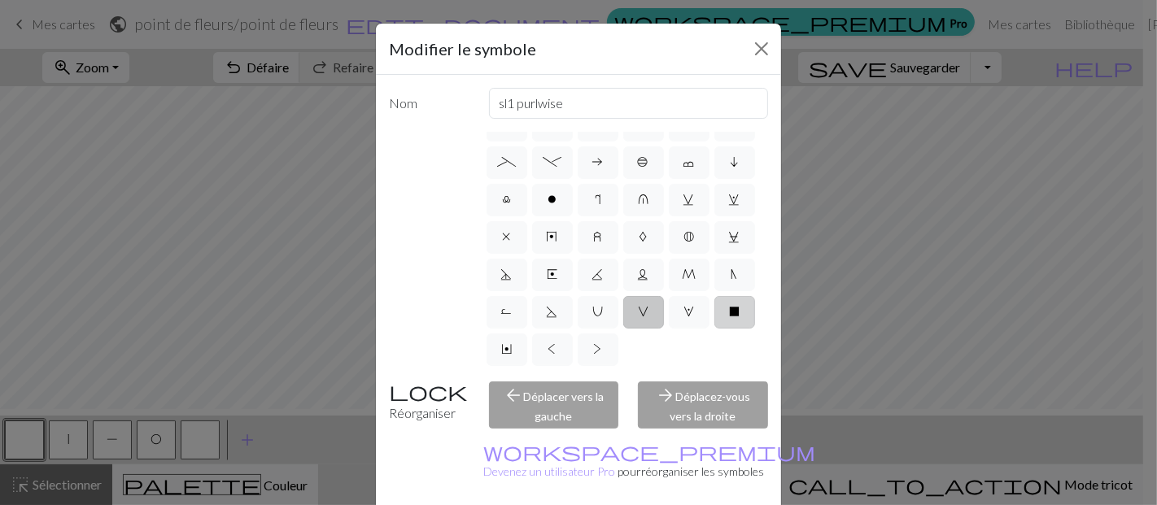
scroll to position [181, 0]
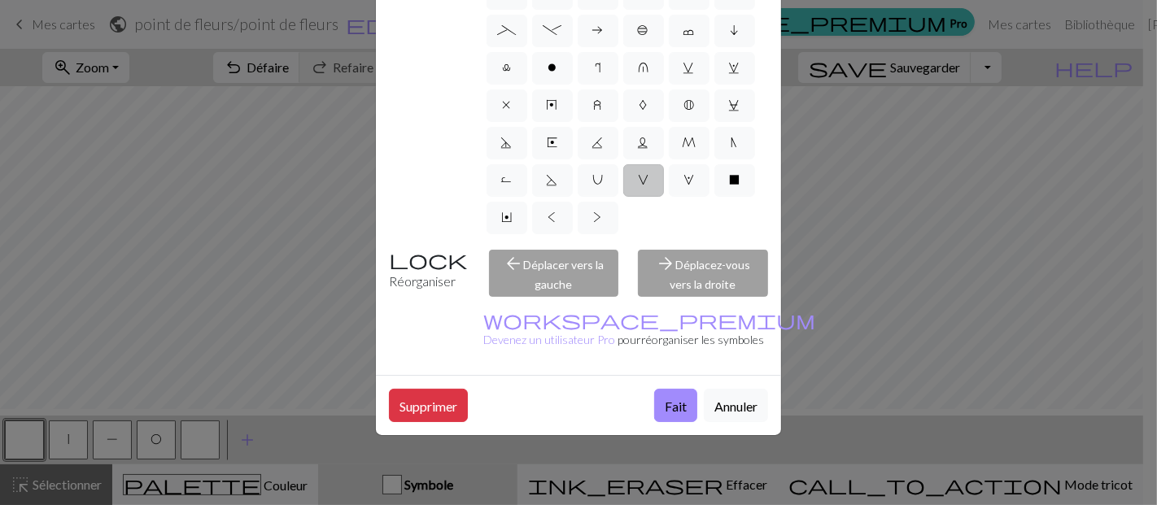
click at [624, 164] on label "V" at bounding box center [644, 180] width 41 height 33
click at [638, 457] on input "V" at bounding box center [643, 462] width 11 height 11
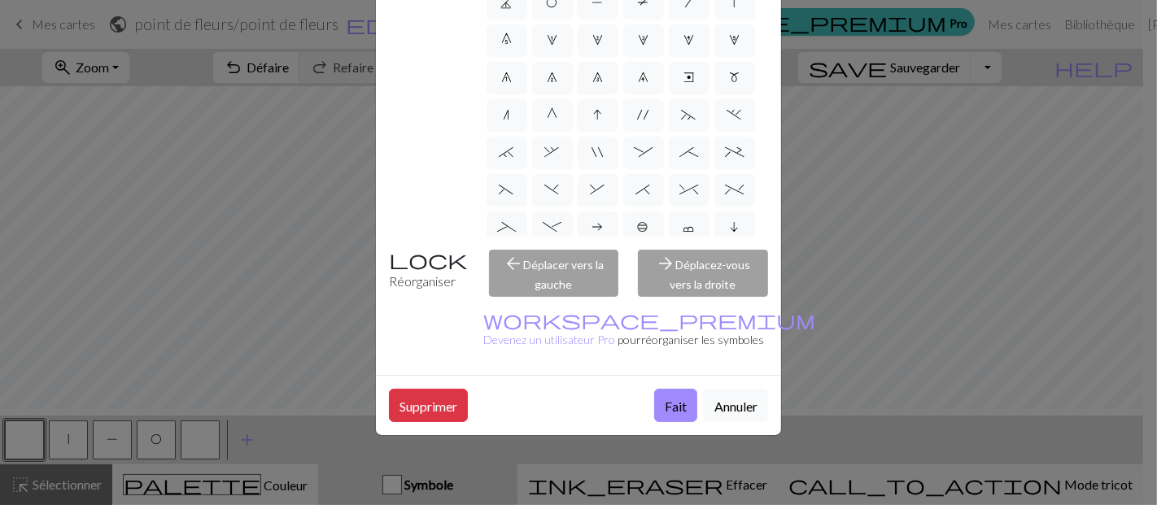
scroll to position [0, 0]
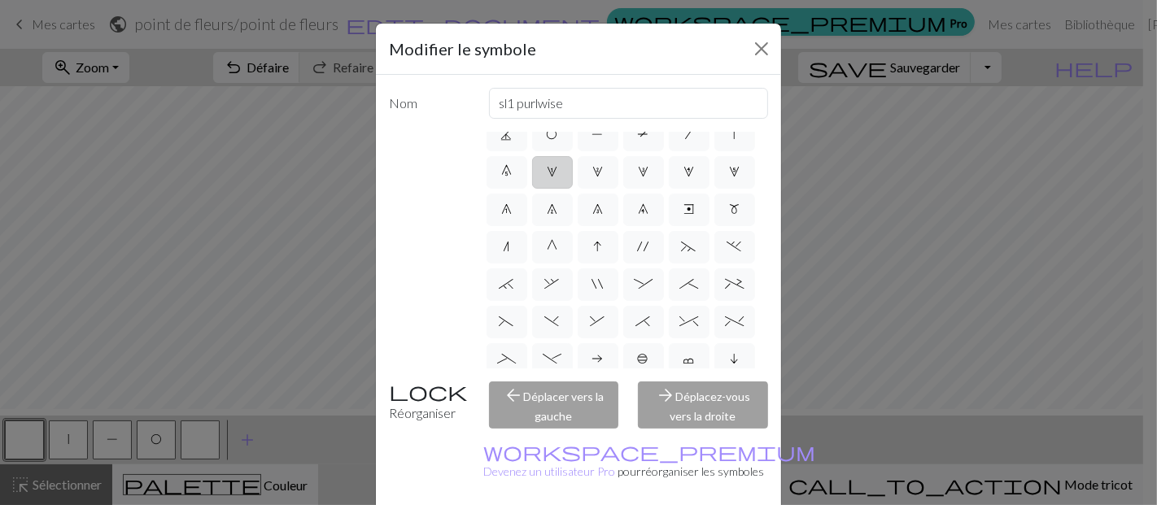
click at [558, 178] on span "1" at bounding box center [552, 171] width 11 height 13
click at [558, 252] on input "1" at bounding box center [552, 257] width 11 height 11
radio input "true"
type input "increase 1"
click at [715, 151] on label "|" at bounding box center [735, 135] width 41 height 33
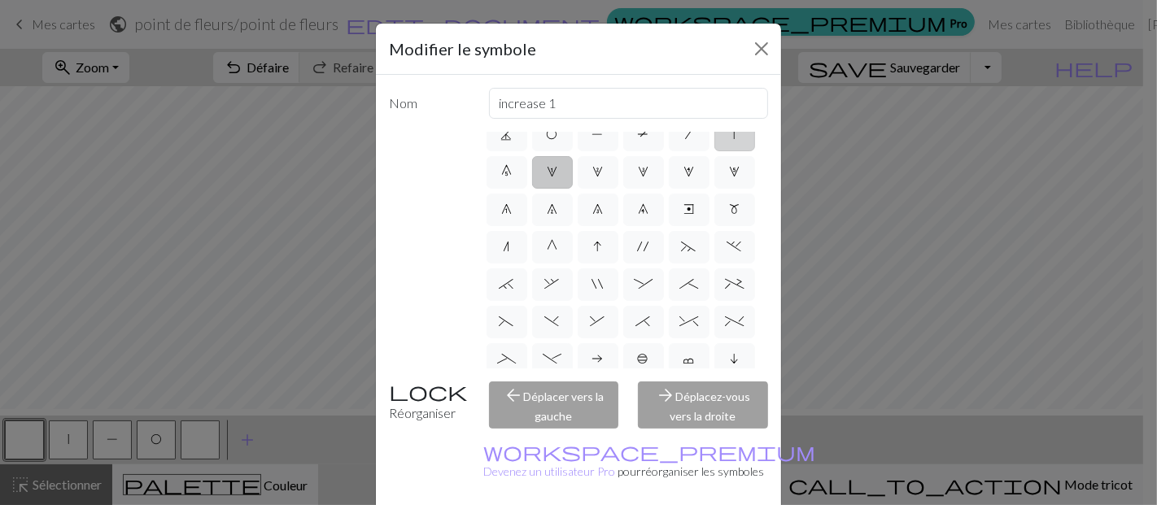
click at [734, 225] on input "|" at bounding box center [739, 220] width 11 height 11
radio input "true"
type input "slip stitch"
click at [669, 114] on label "F" at bounding box center [689, 97] width 41 height 33
click at [684, 188] on input "F" at bounding box center [689, 182] width 11 height 11
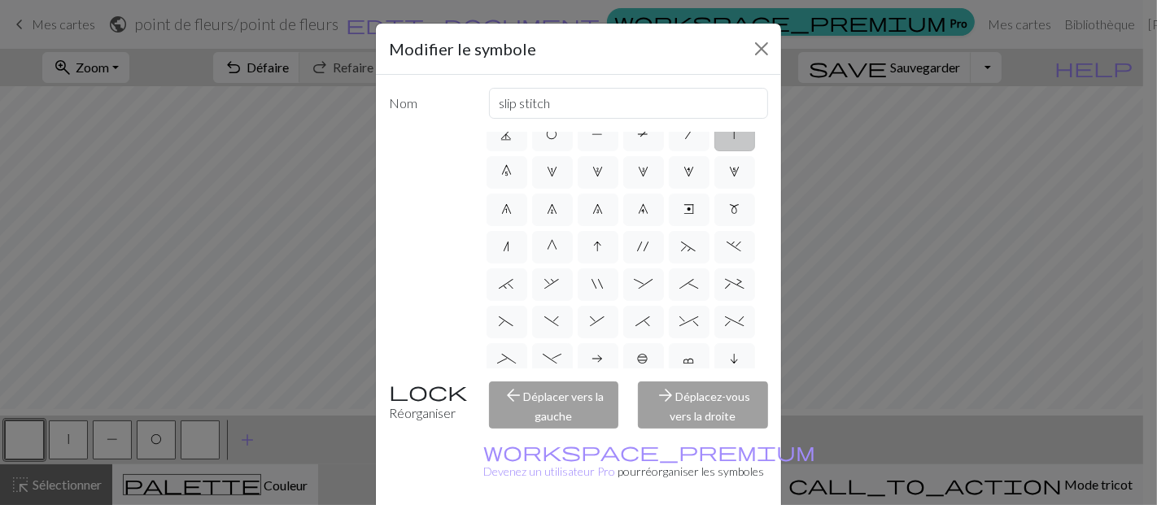
radio input "true"
type input "ssk"
click at [715, 114] on label "H" at bounding box center [735, 97] width 41 height 33
click at [729, 188] on input "H" at bounding box center [734, 182] width 11 height 11
radio input "true"
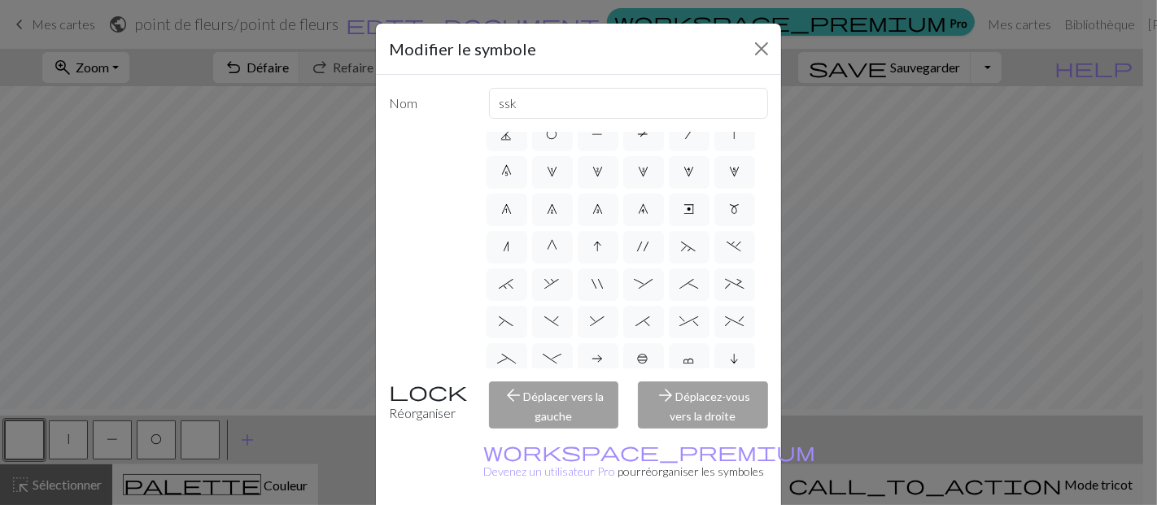
type input "k2tog"
click at [527, 151] on label "J" at bounding box center [507, 135] width 41 height 33
click at [512, 215] on input "J" at bounding box center [506, 220] width 11 height 11
radio input "true"
type input "p3tog"
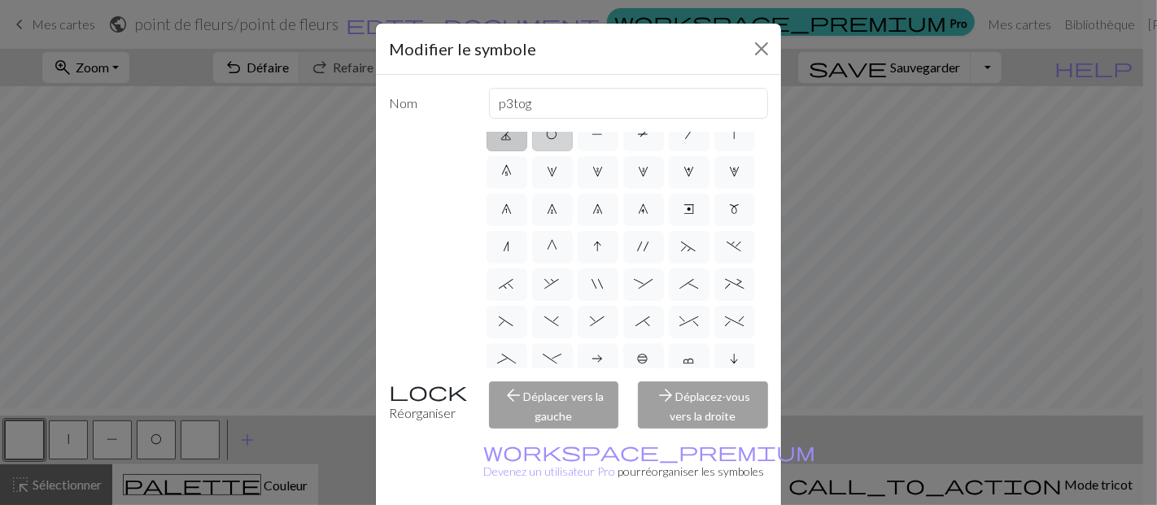
click at [573, 151] on label "O" at bounding box center [552, 135] width 41 height 33
click at [558, 215] on input "O" at bounding box center [552, 220] width 11 height 11
radio input "true"
type input "yo"
click at [513, 141] on span "J" at bounding box center [506, 134] width 11 height 13
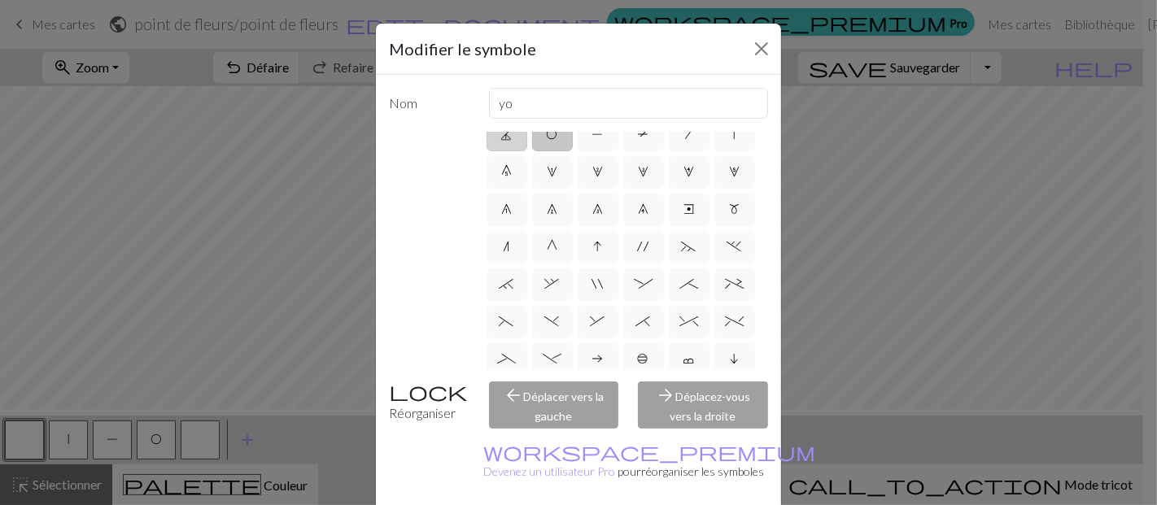
click at [512, 215] on input "J" at bounding box center [506, 220] width 11 height 11
radio input "true"
type input "p3tog"
click at [558, 141] on span "O" at bounding box center [552, 134] width 11 height 13
click at [558, 215] on input "O" at bounding box center [552, 220] width 11 height 11
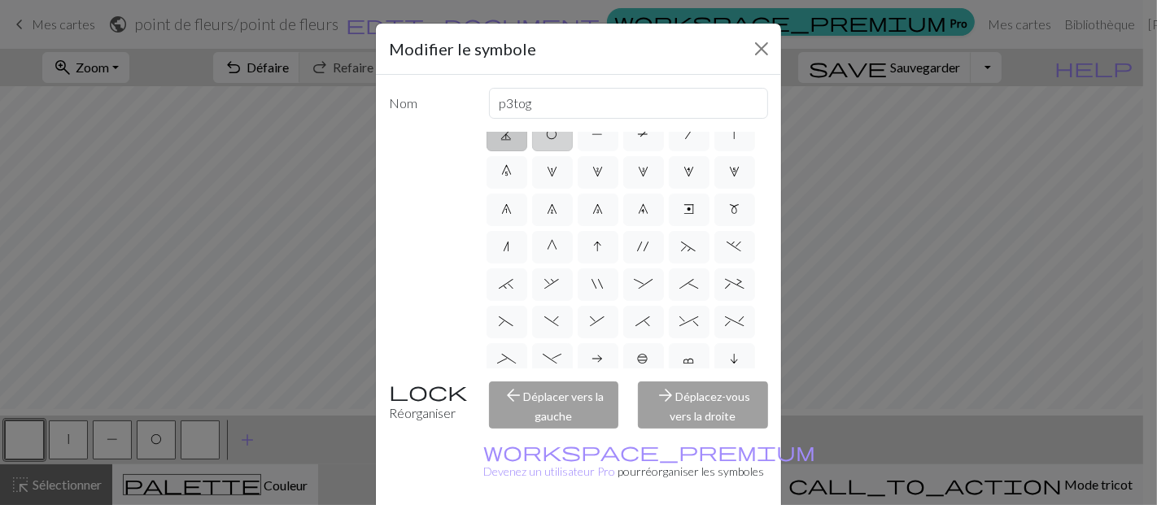
radio input "true"
type input "yo"
click at [619, 151] on label "P" at bounding box center [598, 135] width 41 height 33
click at [603, 215] on input "P" at bounding box center [598, 220] width 11 height 11
radio input "true"
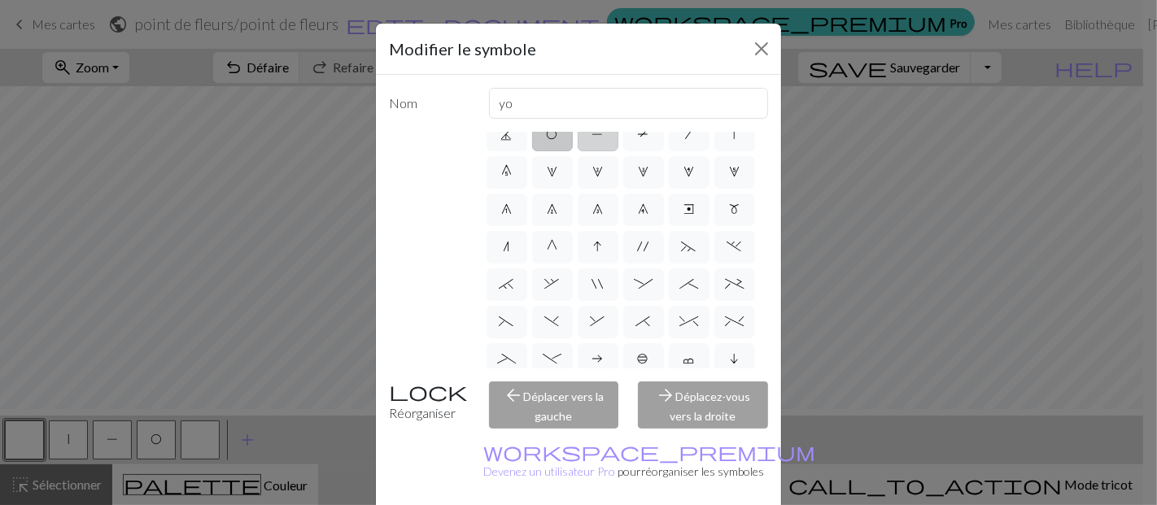
type input "purl"
click at [624, 151] on label "T" at bounding box center [644, 135] width 41 height 33
click at [638, 225] on input "T" at bounding box center [643, 220] width 11 height 11
radio input "true"
type input "ptbl"
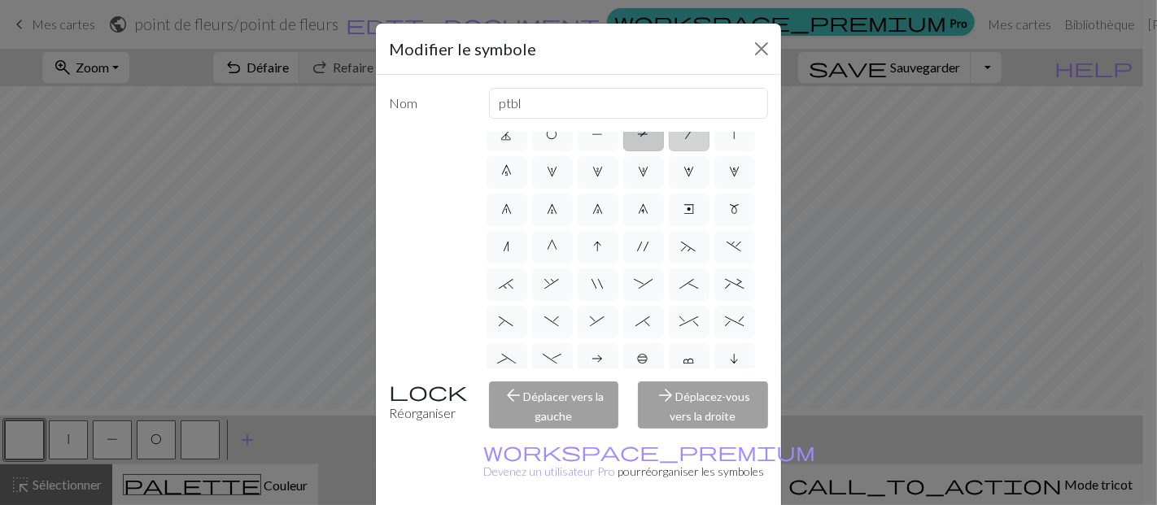
click at [685, 141] on span "/" at bounding box center [688, 134] width 7 height 13
click at [685, 225] on input "/" at bounding box center [690, 220] width 11 height 11
radio input "true"
type input "right leaning decrease"
click at [624, 151] on label "T" at bounding box center [644, 135] width 41 height 33
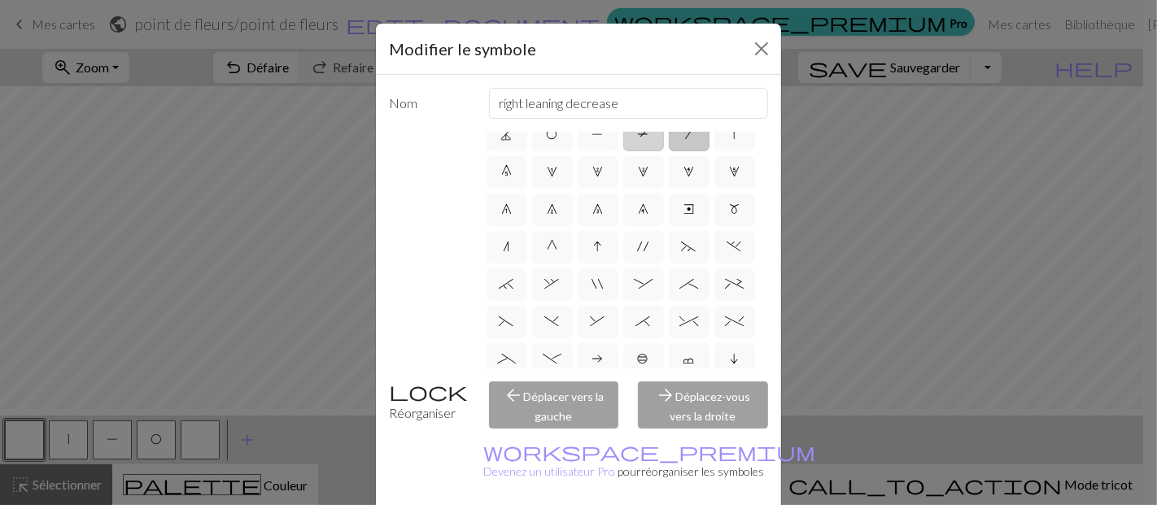
click at [638, 225] on input "T" at bounding box center [643, 220] width 11 height 11
radio input "true"
type input "ptbl"
click at [685, 141] on span "/" at bounding box center [688, 134] width 7 height 13
click at [685, 225] on input "/" at bounding box center [690, 220] width 11 height 11
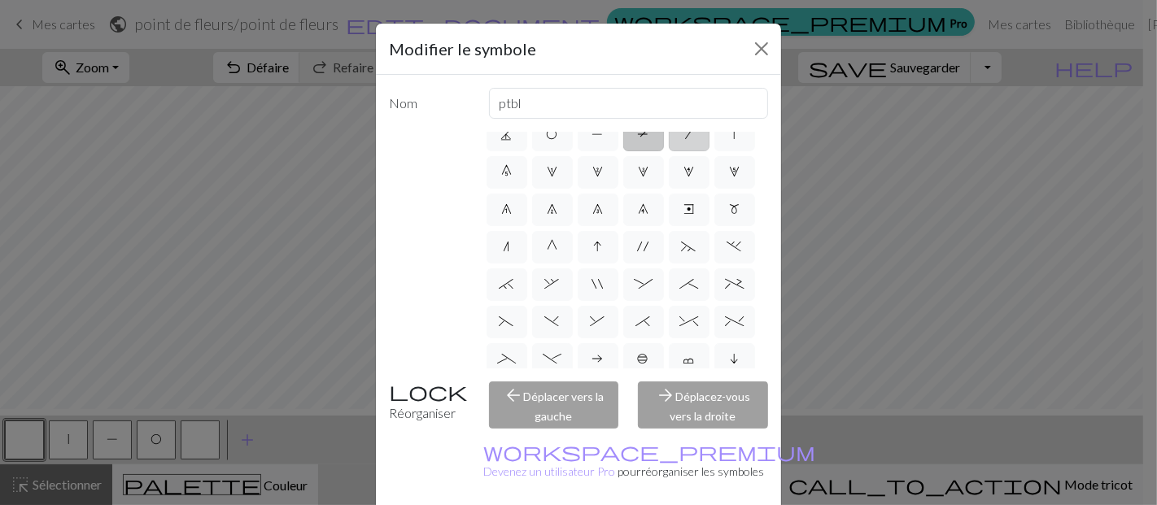
radio input "true"
type input "right leaning decrease"
click at [715, 151] on label "|" at bounding box center [735, 135] width 41 height 33
click at [734, 225] on input "|" at bounding box center [739, 220] width 11 height 11
radio input "true"
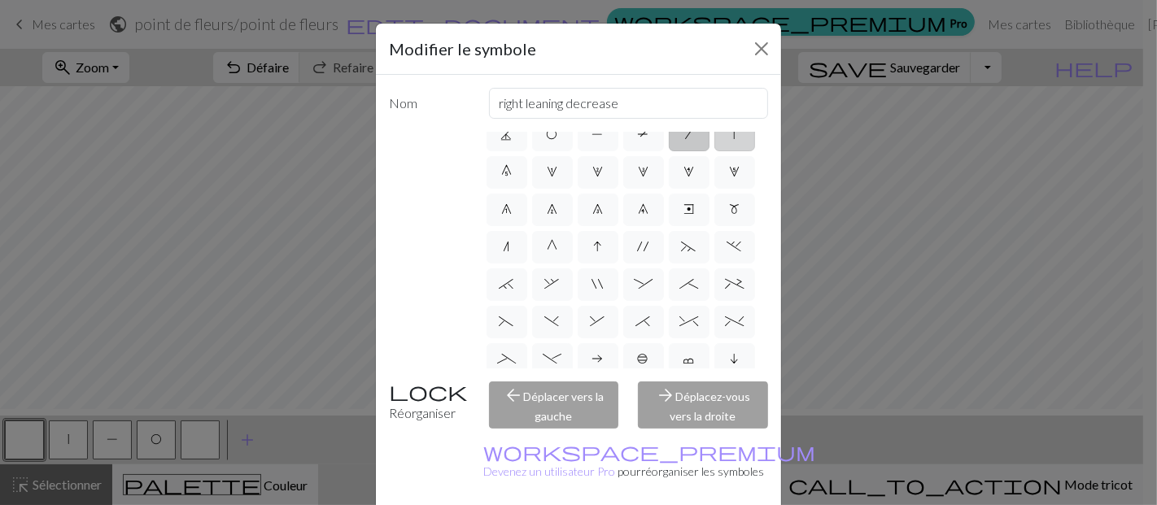
type input "slip stitch"
click at [512, 178] on span "0" at bounding box center [506, 171] width 11 height 13
click at [512, 252] on input "0" at bounding box center [506, 257] width 11 height 11
radio input "true"
type input "decrease 5"
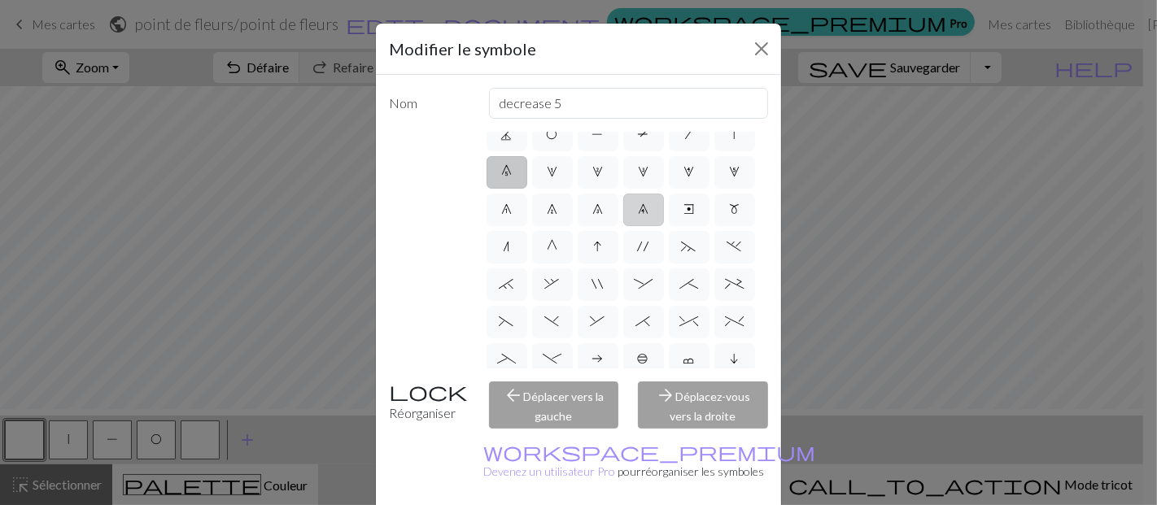
click at [638, 216] on span "9" at bounding box center [643, 209] width 11 height 13
click at [638, 300] on input "9" at bounding box center [643, 295] width 11 height 11
radio input "true"
type input "decrease 4"
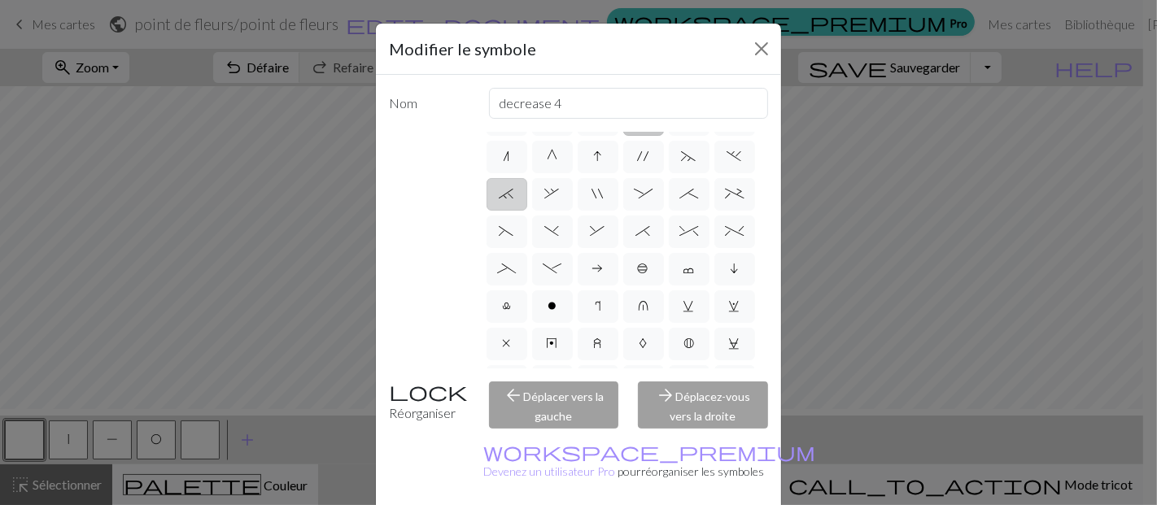
scroll to position [271, 0]
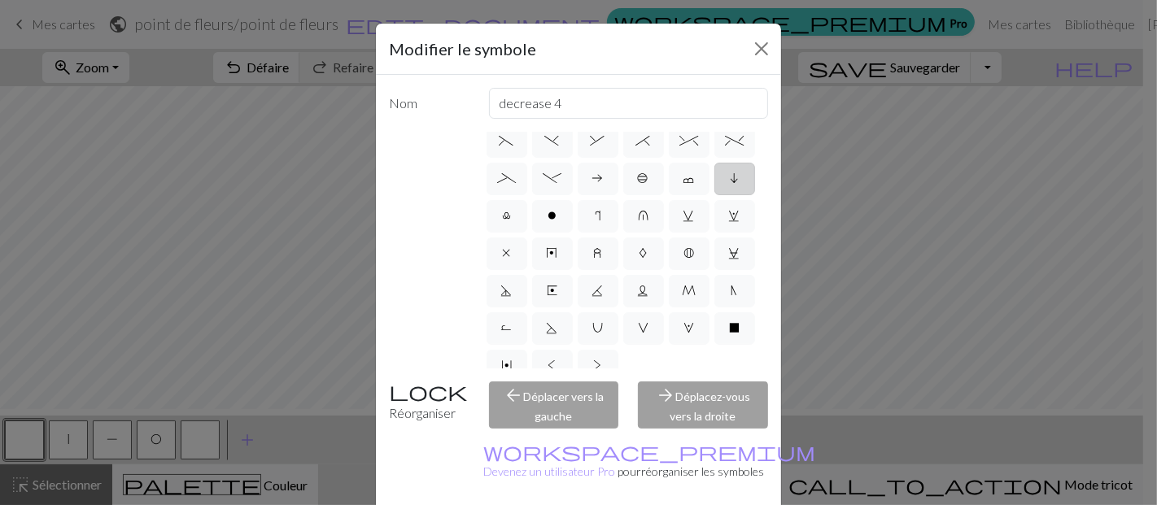
click at [715, 195] on label "i" at bounding box center [735, 179] width 41 height 33
click at [731, 440] on input "i" at bounding box center [736, 445] width 11 height 11
radio input "true"
type input "skpo"
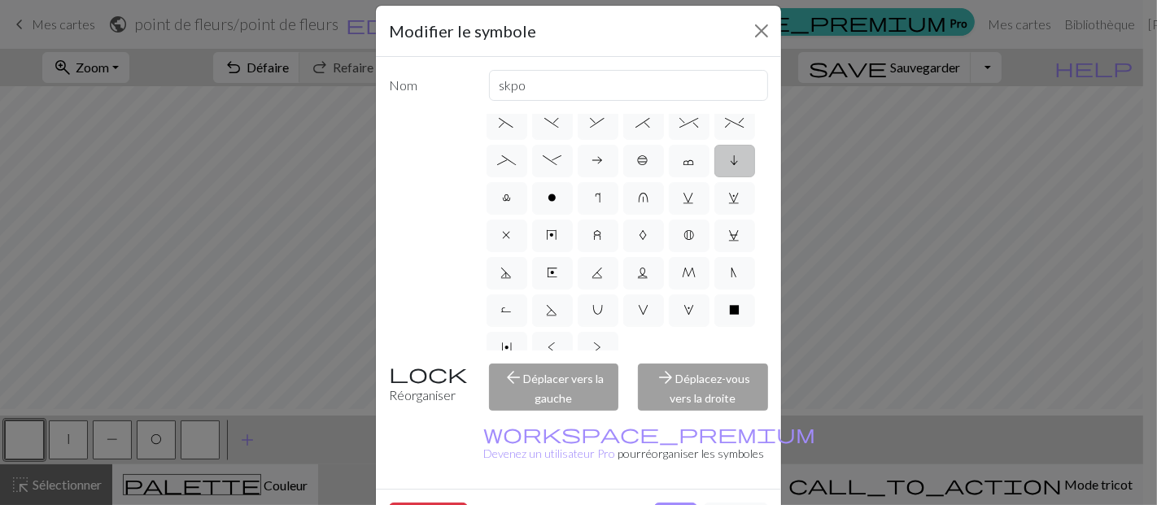
scroll to position [361, 0]
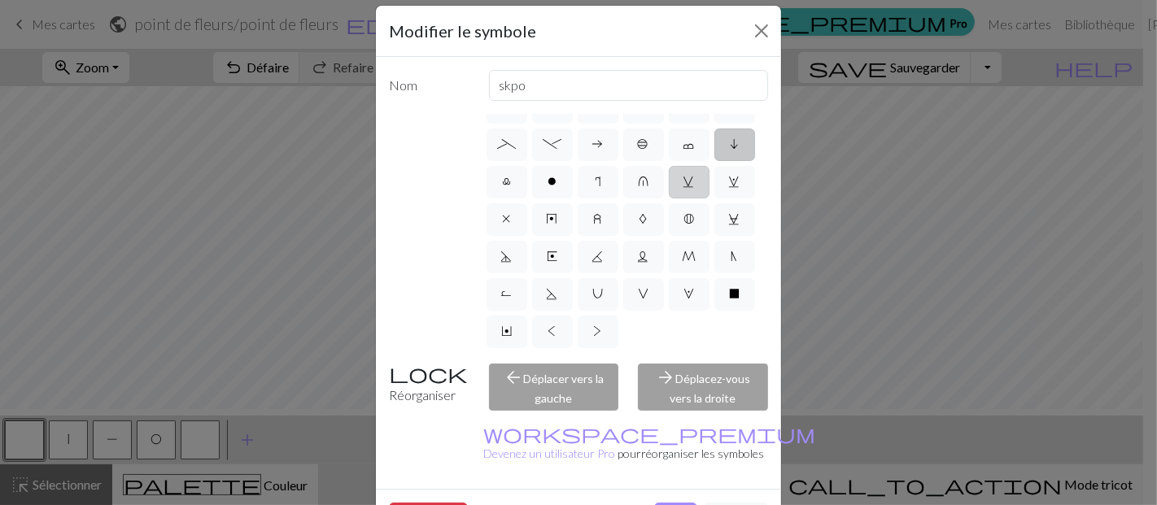
click at [669, 199] on label "v" at bounding box center [689, 182] width 41 height 33
click at [684, 459] on input "v" at bounding box center [689, 464] width 11 height 11
radio input "true"
type input "sl1 knitwise"
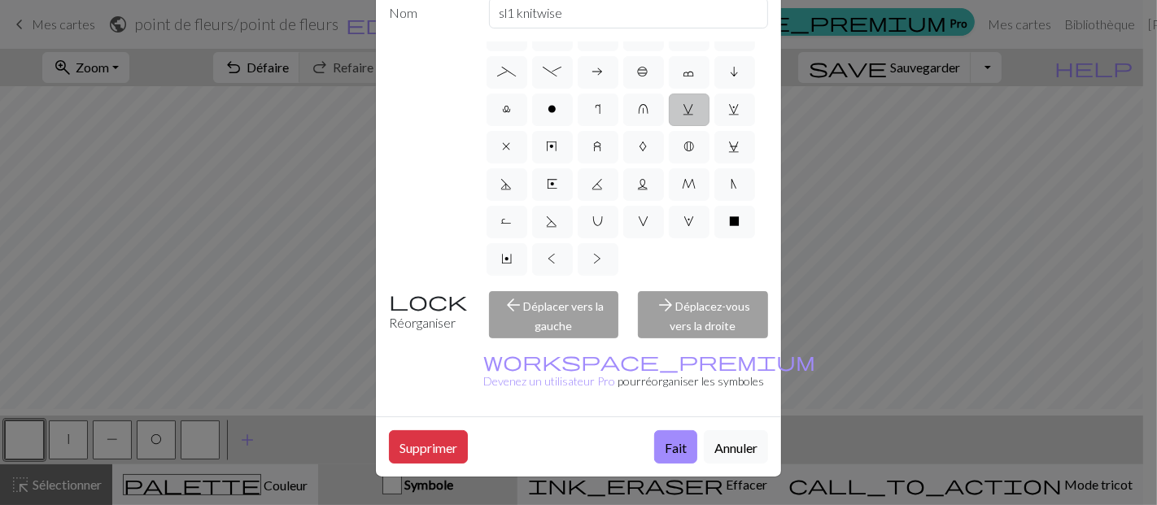
scroll to position [452, 0]
click at [715, 201] on label "N" at bounding box center [735, 184] width 41 height 33
click at [732, 462] on input "N" at bounding box center [737, 467] width 11 height 11
radio input "true"
type input "skp"
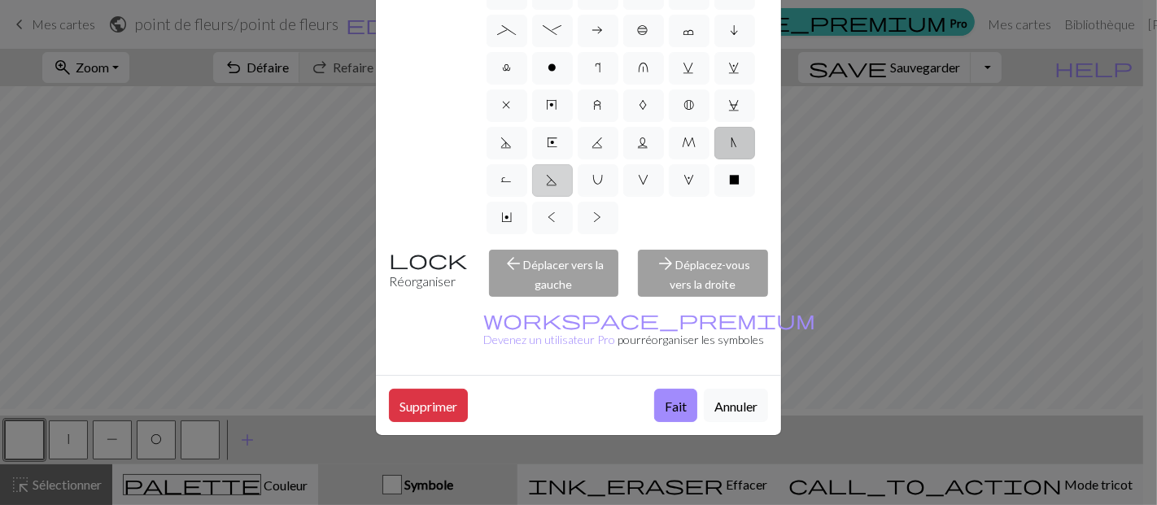
scroll to position [537, 0]
click at [624, 164] on label "V" at bounding box center [644, 180] width 41 height 33
click at [638, 457] on input "V" at bounding box center [643, 462] width 11 height 11
radio input "true"
type input "sl1 purlwise"
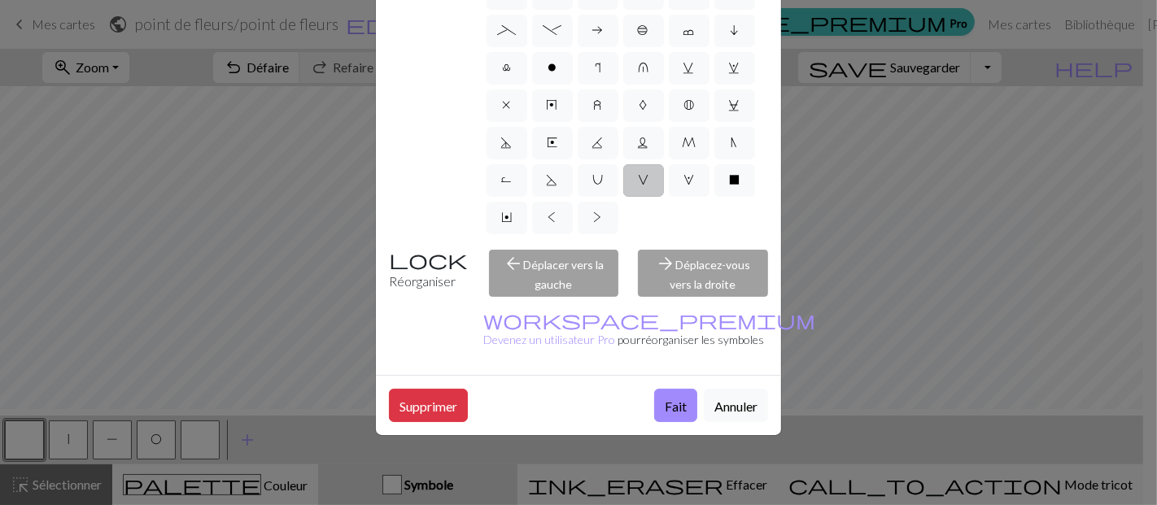
scroll to position [406, 0]
click at [665, 399] on font "Fait" at bounding box center [676, 406] width 22 height 15
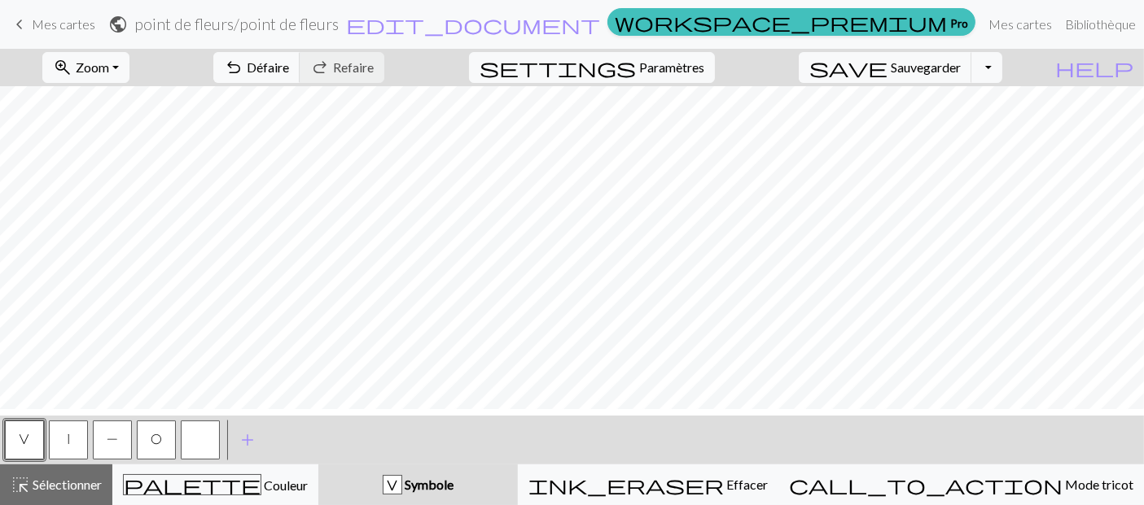
click at [198, 438] on button "button" at bounding box center [200, 440] width 39 height 39
click at [27, 445] on span "V" at bounding box center [25, 439] width 11 height 13
click at [77, 438] on button "|" at bounding box center [68, 440] width 39 height 39
click at [159, 443] on span "O" at bounding box center [156, 439] width 11 height 13
click at [124, 435] on button "P" at bounding box center [112, 440] width 39 height 39
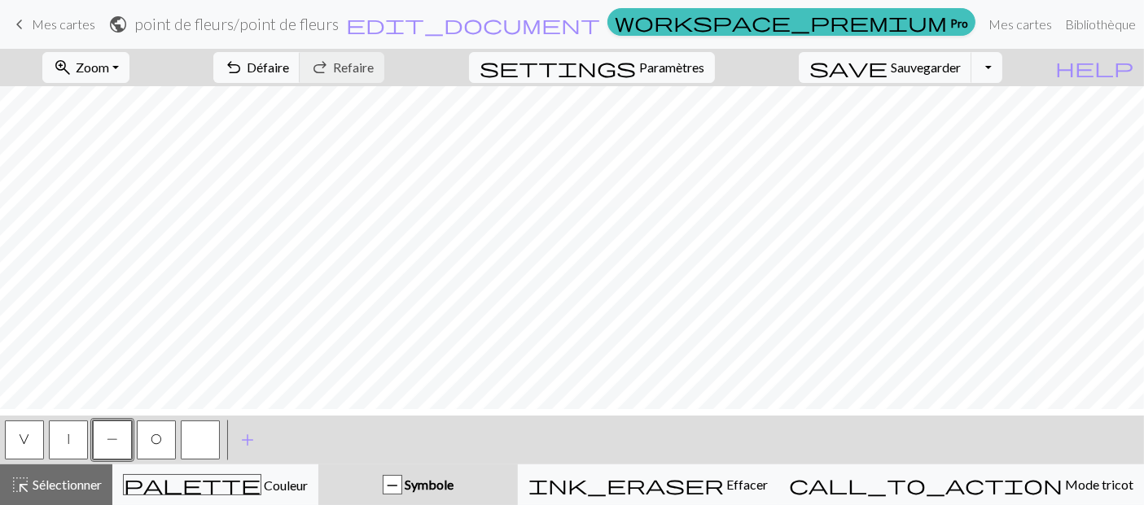
click at [76, 438] on button "|" at bounding box center [68, 440] width 39 height 39
click at [125, 435] on button "P" at bounding box center [112, 440] width 39 height 39
click at [77, 439] on button "|" at bounding box center [68, 440] width 39 height 39
click at [207, 444] on button "button" at bounding box center [200, 440] width 39 height 39
click at [20, 443] on span "V" at bounding box center [25, 439] width 11 height 13
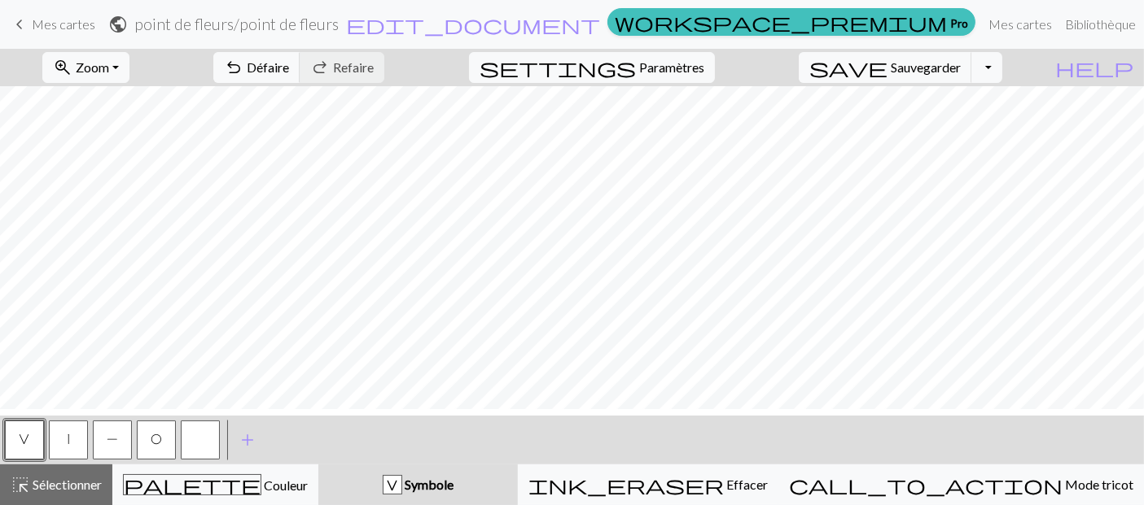
drag, startPoint x: 151, startPoint y: 438, endPoint x: 186, endPoint y: 436, distance: 35.0
click at [151, 438] on span "O" at bounding box center [156, 439] width 11 height 13
click at [138, 439] on button "O" at bounding box center [156, 440] width 39 height 39
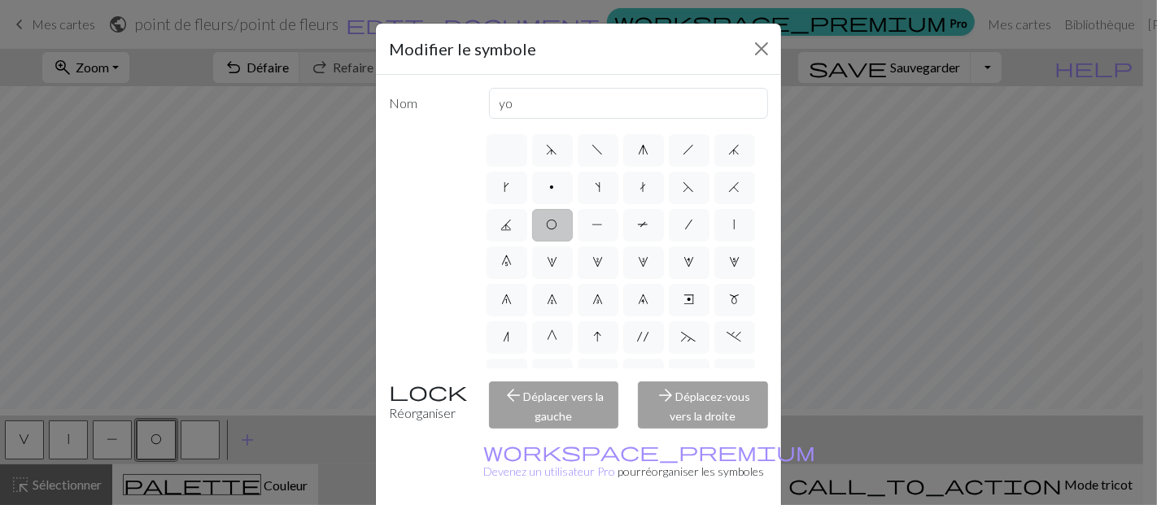
click at [558, 231] on span "O" at bounding box center [552, 224] width 11 height 13
click at [558, 225] on input "O" at bounding box center [552, 220] width 11 height 11
click at [757, 62] on button "Fermer" at bounding box center [762, 49] width 26 height 26
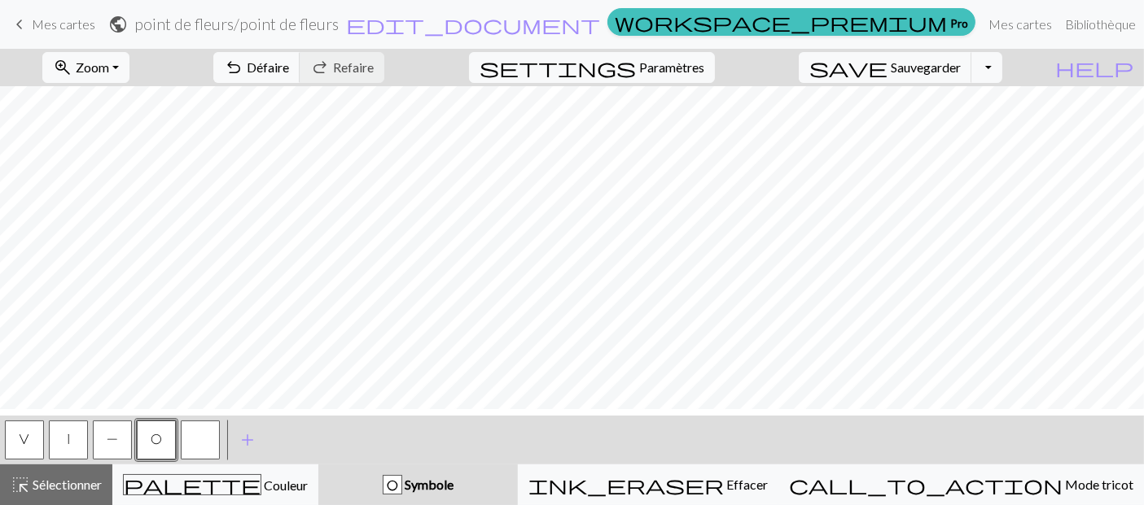
click at [71, 439] on button "|" at bounding box center [68, 440] width 39 height 39
click at [151, 437] on span "O" at bounding box center [156, 439] width 11 height 13
click at [101, 442] on button "P" at bounding box center [112, 440] width 39 height 39
click at [151, 433] on span "O" at bounding box center [156, 439] width 11 height 13
click at [69, 436] on button "|" at bounding box center [68, 440] width 39 height 39
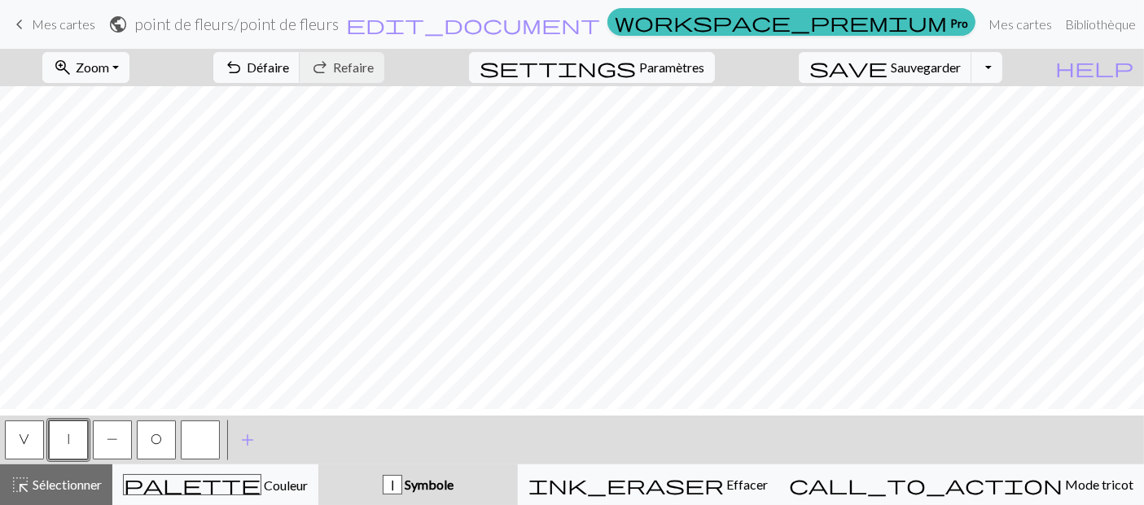
click at [163, 431] on button "O" at bounding box center [156, 440] width 39 height 39
click at [110, 436] on span "P" at bounding box center [112, 439] width 11 height 13
click at [155, 439] on span "O" at bounding box center [156, 439] width 11 height 13
click at [75, 452] on button "|" at bounding box center [68, 440] width 39 height 39
click at [164, 435] on button "O" at bounding box center [156, 440] width 39 height 39
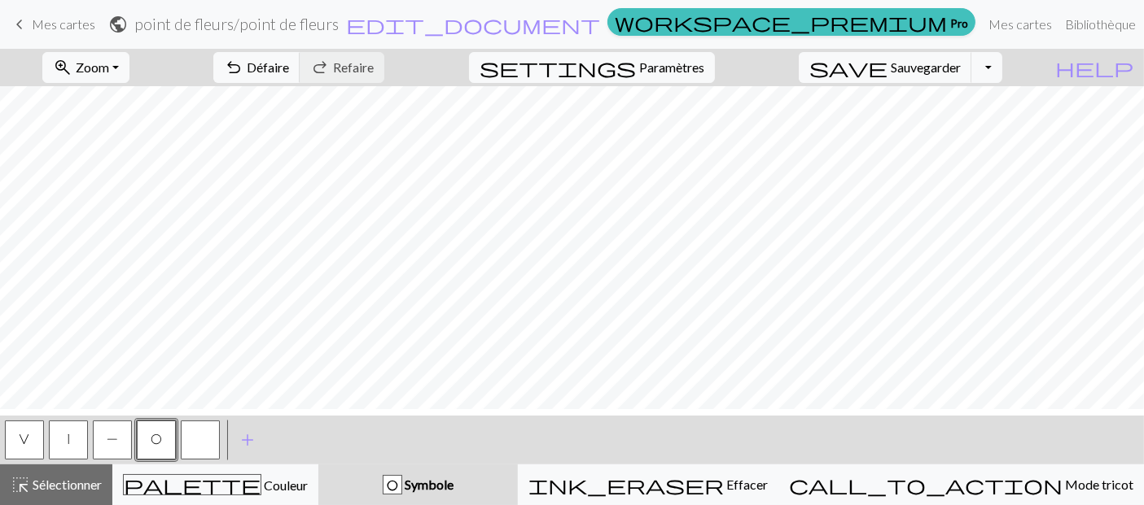
click at [107, 443] on span "P" at bounding box center [112, 439] width 11 height 13
click at [68, 433] on span "|" at bounding box center [69, 439] width 2 height 13
click at [107, 434] on span "P" at bounding box center [112, 439] width 11 height 13
click at [68, 434] on span "|" at bounding box center [69, 439] width 2 height 13
click at [129, 436] on button "P" at bounding box center [112, 440] width 39 height 39
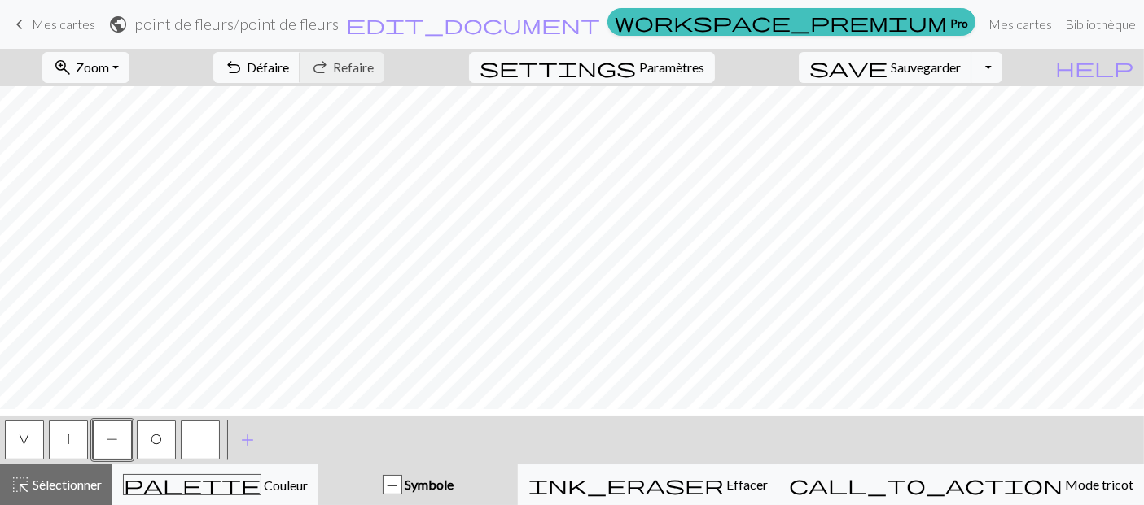
click at [74, 442] on button "|" at bounding box center [68, 440] width 39 height 39
click at [69, 440] on button "|" at bounding box center [68, 440] width 39 height 39
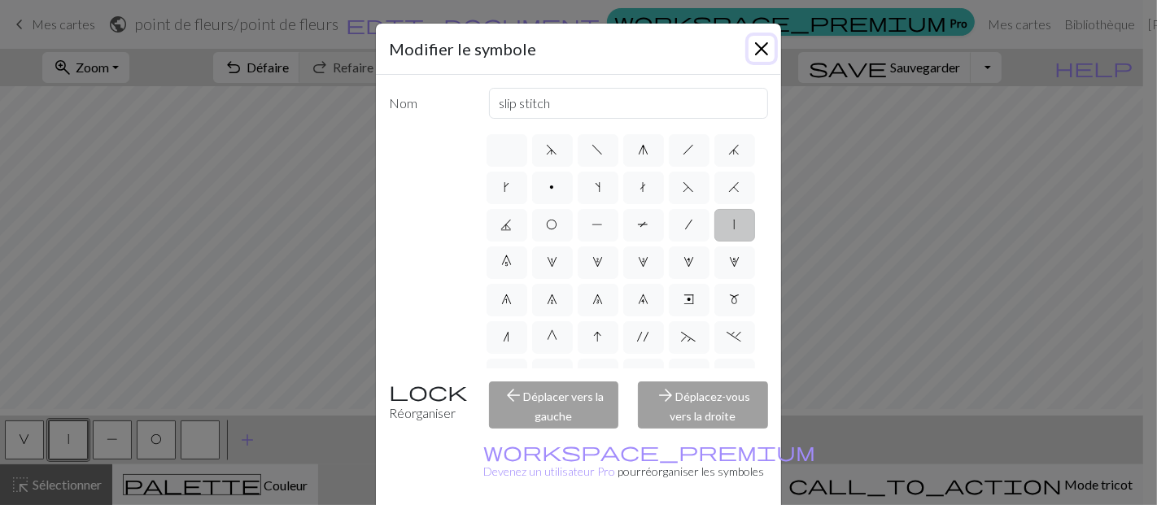
click at [764, 54] on button "Fermer" at bounding box center [762, 49] width 26 height 26
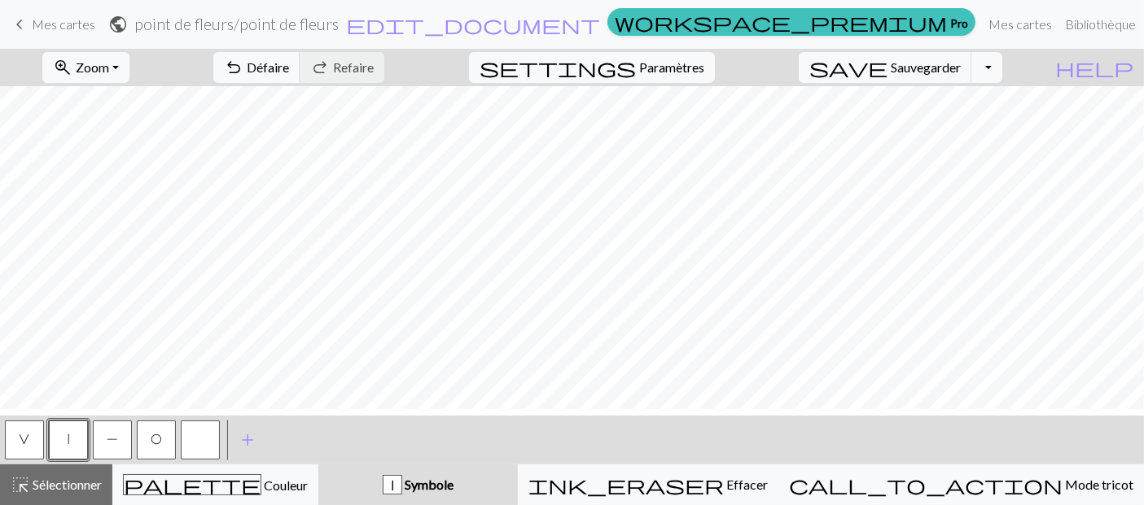
click at [11, 435] on button "V" at bounding box center [24, 440] width 39 height 39
drag, startPoint x: 118, startPoint y: 440, endPoint x: 128, endPoint y: 434, distance: 11.3
click at [118, 440] on span "P" at bounding box center [112, 439] width 11 height 13
click at [72, 435] on button "|" at bounding box center [68, 440] width 39 height 39
click at [118, 437] on span "P" at bounding box center [112, 439] width 11 height 13
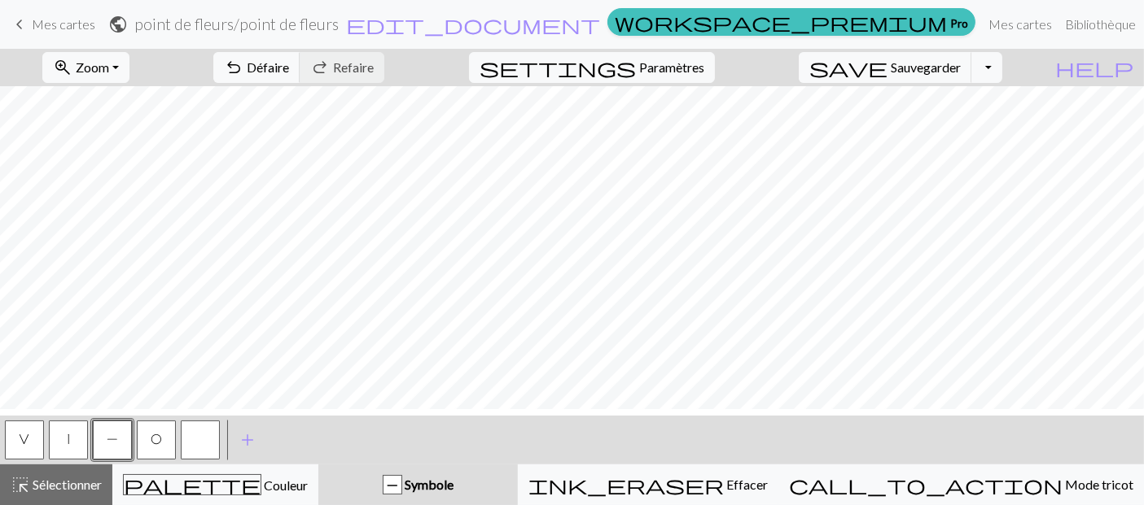
click at [74, 449] on button "|" at bounding box center [68, 440] width 39 height 39
click at [32, 441] on button "V" at bounding box center [24, 440] width 39 height 39
click at [101, 444] on button "P" at bounding box center [112, 440] width 39 height 39
click at [66, 445] on button "|" at bounding box center [68, 440] width 39 height 39
click at [204, 433] on button "button" at bounding box center [200, 440] width 39 height 39
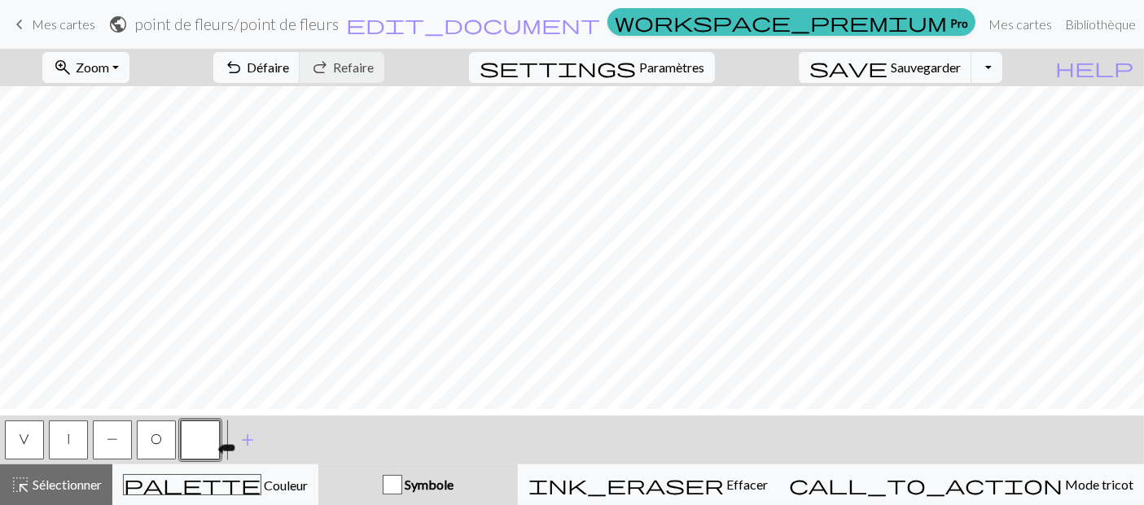
click at [190, 442] on button "button" at bounding box center [200, 440] width 39 height 39
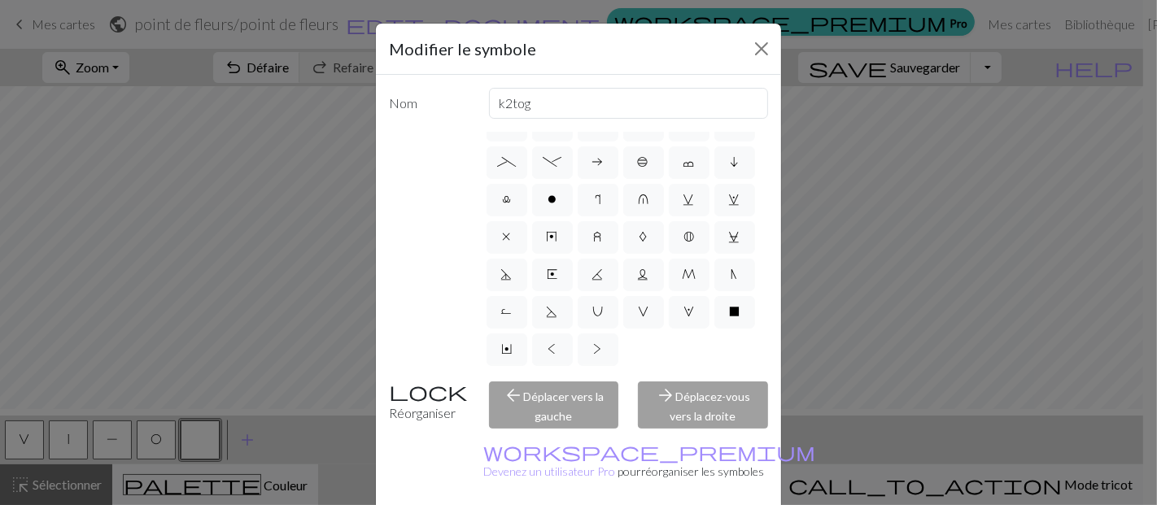
scroll to position [537, 0]
click at [689, 221] on label "B" at bounding box center [689, 237] width 41 height 33
radio input "true"
type input "Bobble"
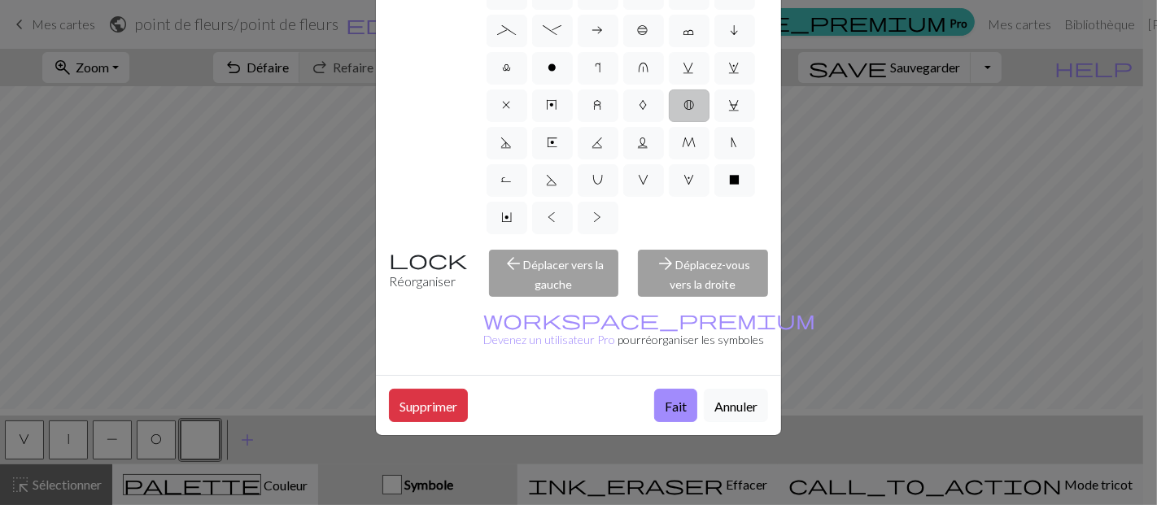
scroll to position [44, 0]
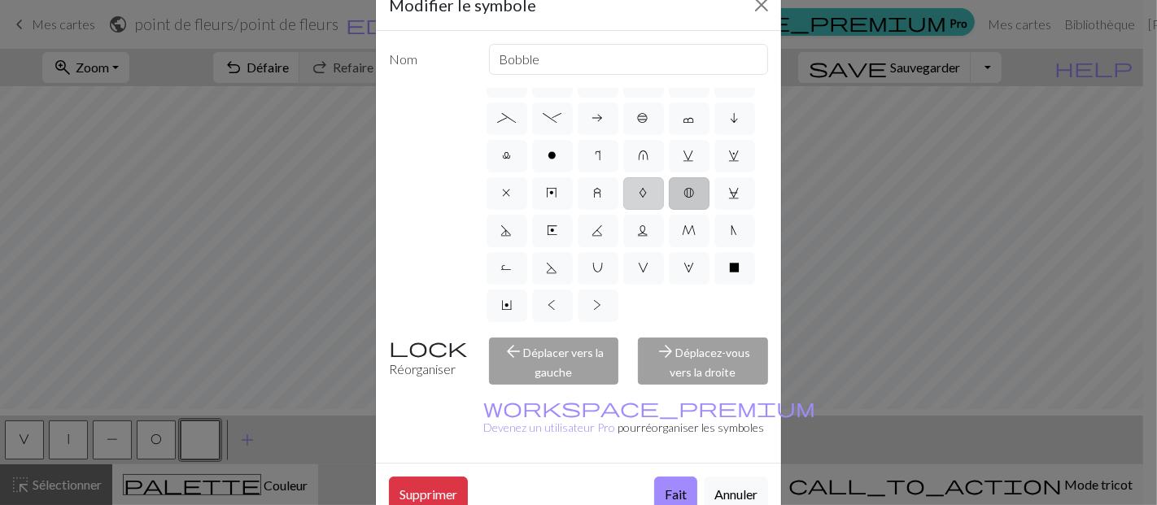
click at [649, 177] on label "A" at bounding box center [644, 193] width 41 height 33
click at [649, 470] on input "A" at bounding box center [645, 475] width 11 height 11
radio input "true"
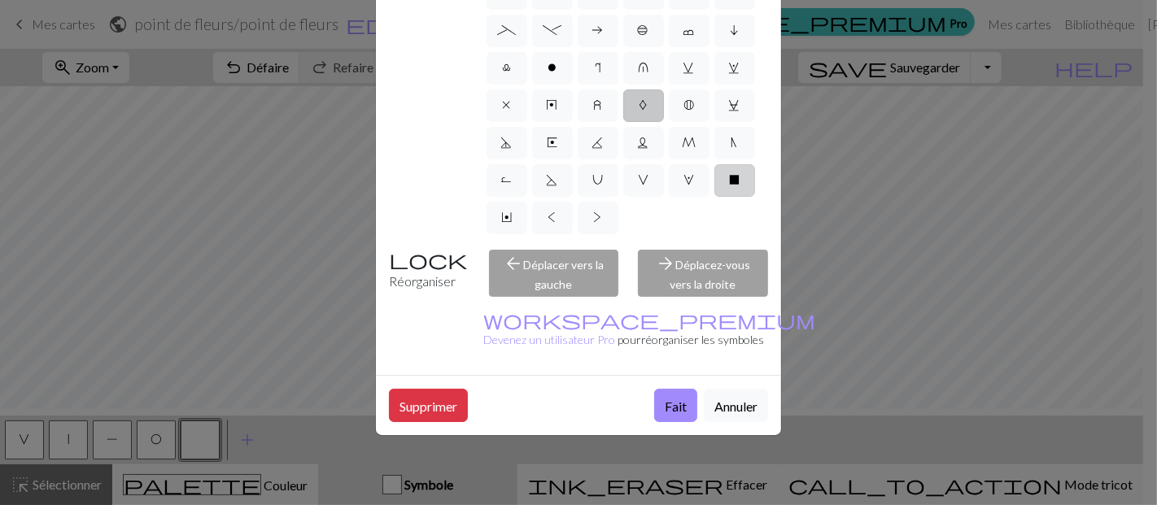
scroll to position [0, 0]
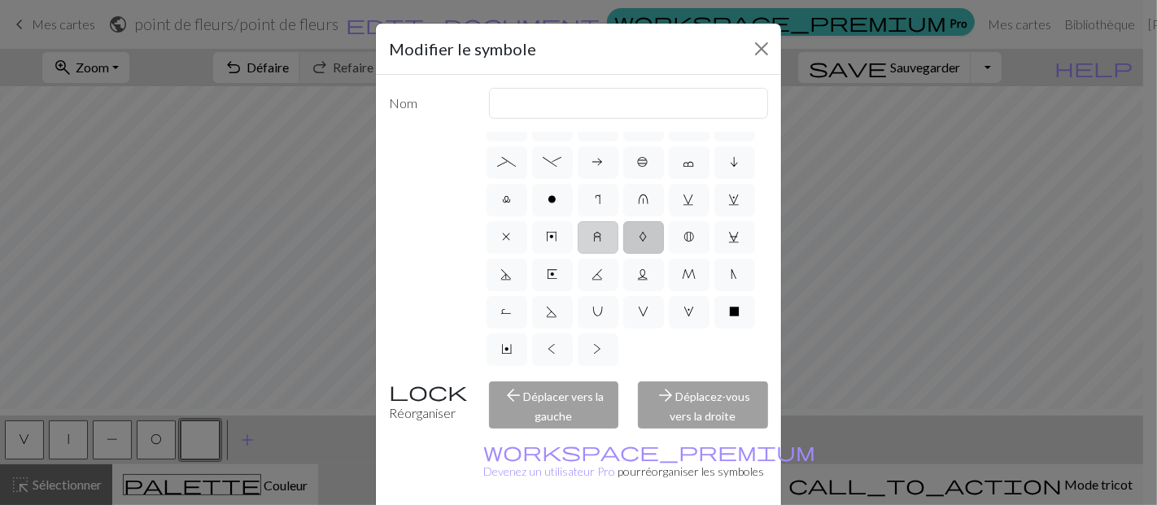
click at [602, 221] on label "z" at bounding box center [598, 237] width 41 height 33
radio input "true"
type input "twisted stitch in row below"
click at [563, 221] on label "y" at bounding box center [552, 237] width 41 height 33
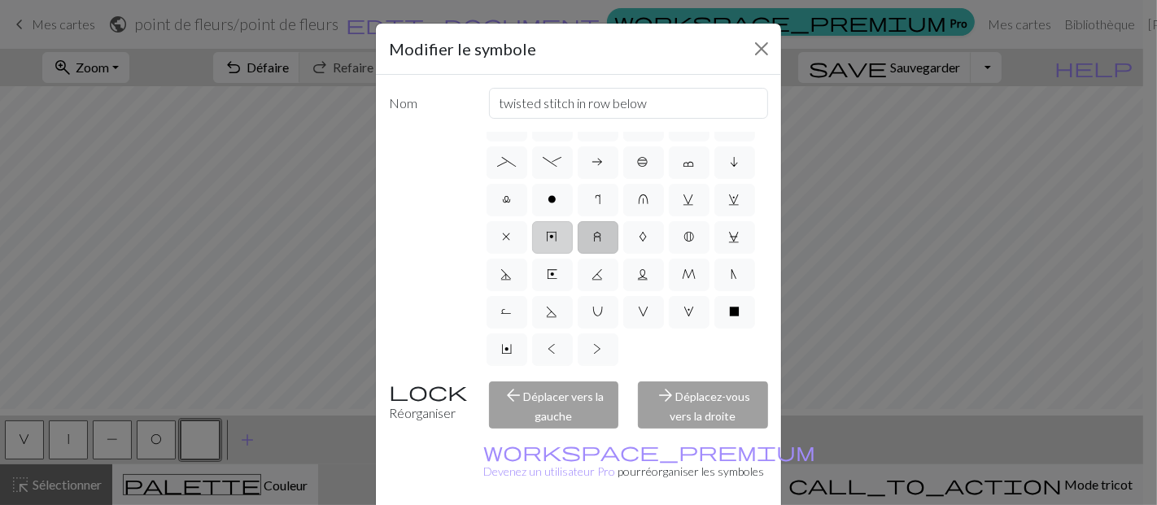
radio input "true"
type input "make bobble"
click at [510, 221] on label "x" at bounding box center [507, 237] width 41 height 33
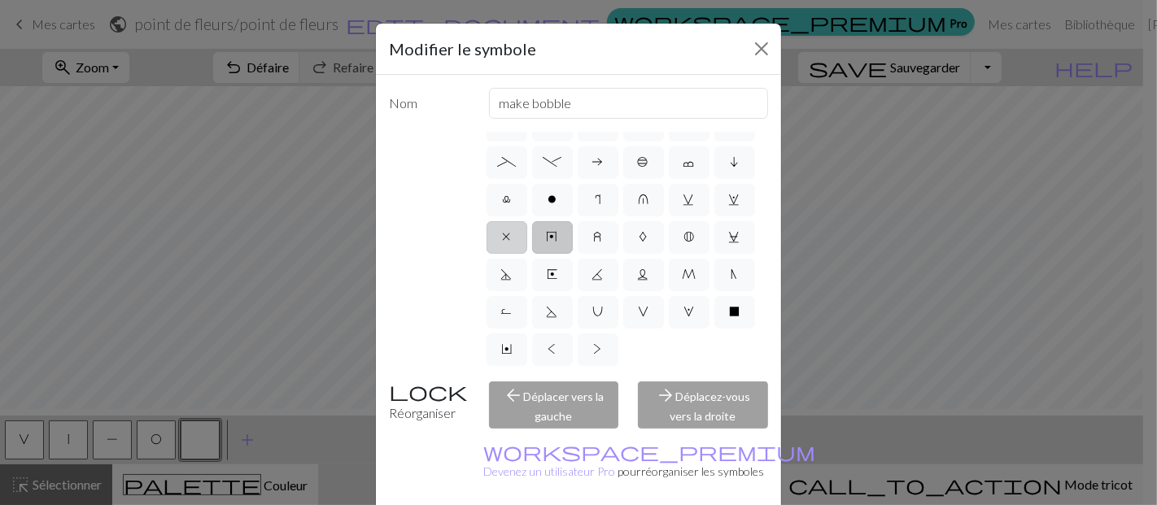
radio input "true"
type input "no stitch"
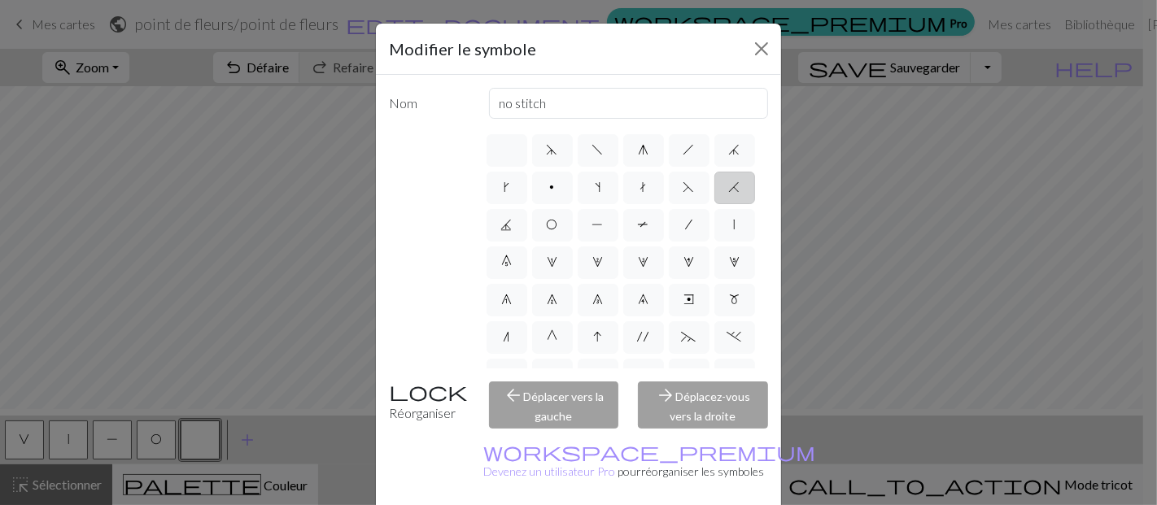
scroll to position [271, 0]
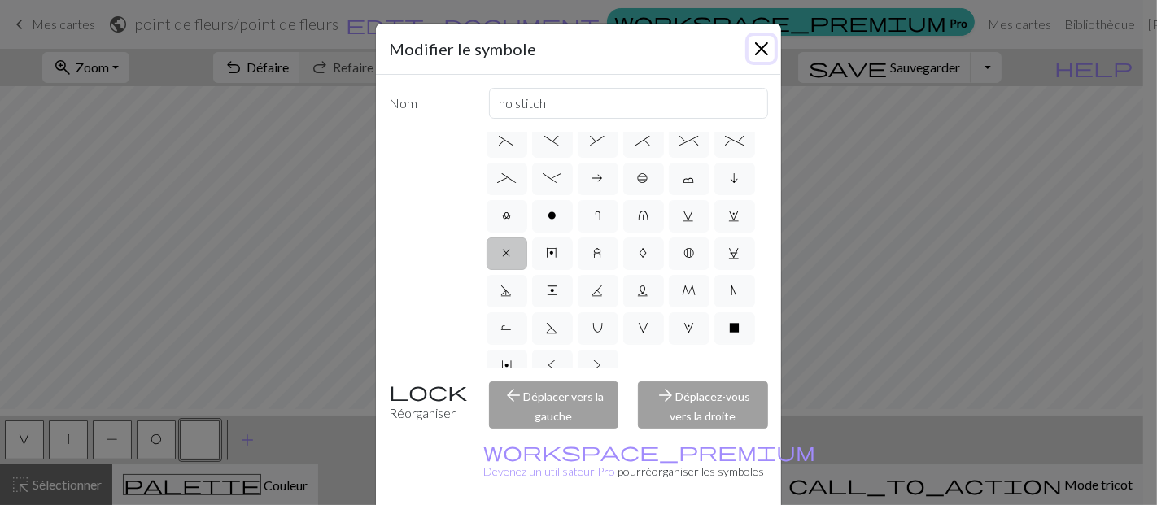
click at [755, 62] on button "Fermer" at bounding box center [762, 49] width 26 height 26
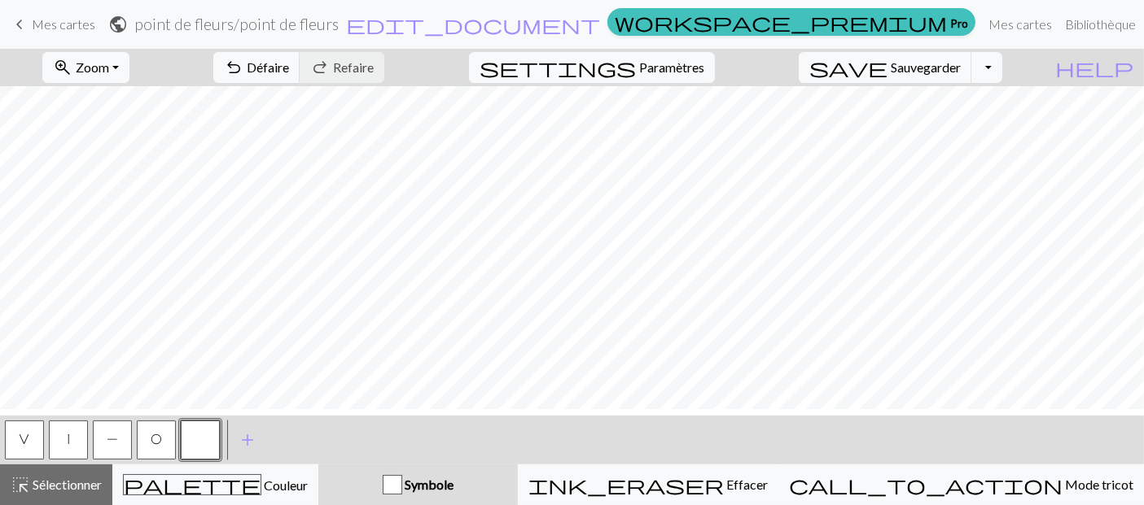
click at [24, 436] on span "V" at bounding box center [25, 439] width 11 height 13
click at [65, 433] on button "|" at bounding box center [68, 440] width 39 height 39
click at [125, 448] on button "P" at bounding box center [112, 440] width 39 height 39
click at [32, 430] on button "V" at bounding box center [24, 440] width 39 height 39
click at [102, 435] on button "P" at bounding box center [112, 440] width 39 height 39
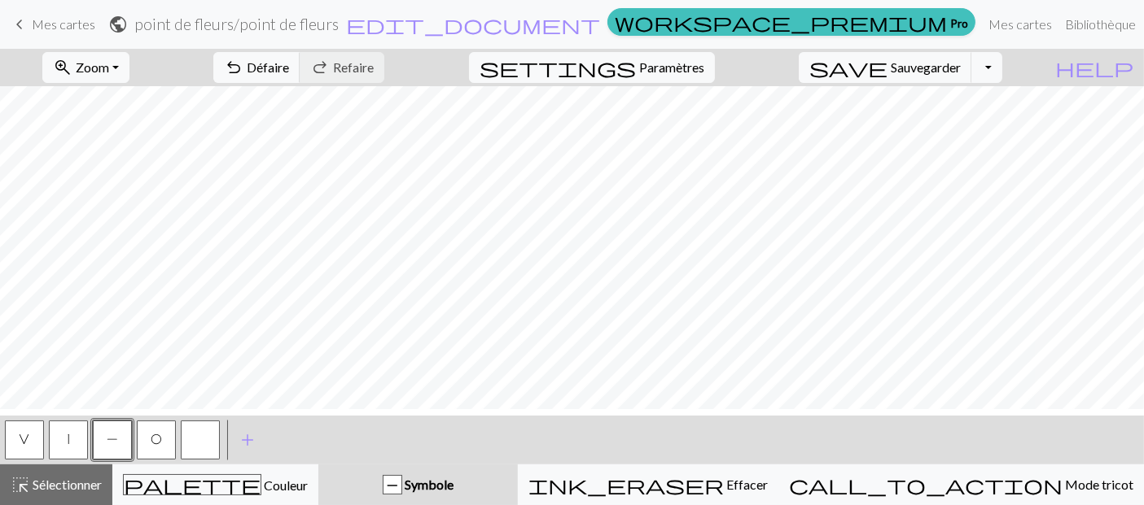
click at [195, 453] on button "button" at bounding box center [200, 440] width 39 height 39
click at [107, 437] on span "P" at bounding box center [112, 439] width 11 height 13
click at [70, 438] on button "|" at bounding box center [68, 440] width 39 height 39
click at [112, 433] on span "P" at bounding box center [112, 439] width 11 height 13
click at [77, 436] on button "|" at bounding box center [68, 440] width 39 height 39
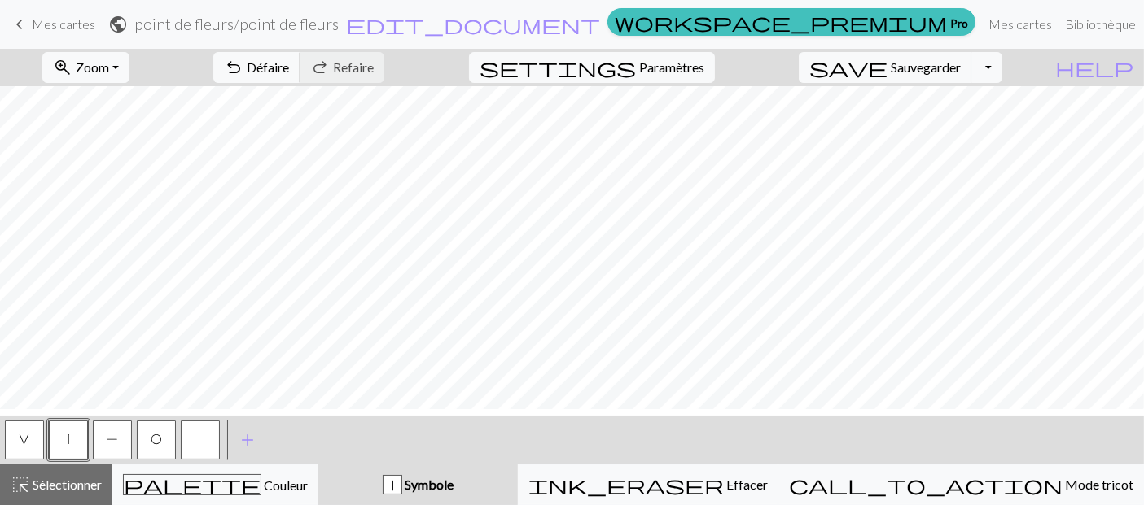
click at [118, 435] on span "P" at bounding box center [112, 439] width 11 height 13
click at [78, 441] on button "|" at bounding box center [68, 440] width 39 height 39
click at [193, 440] on button "button" at bounding box center [200, 440] width 39 height 39
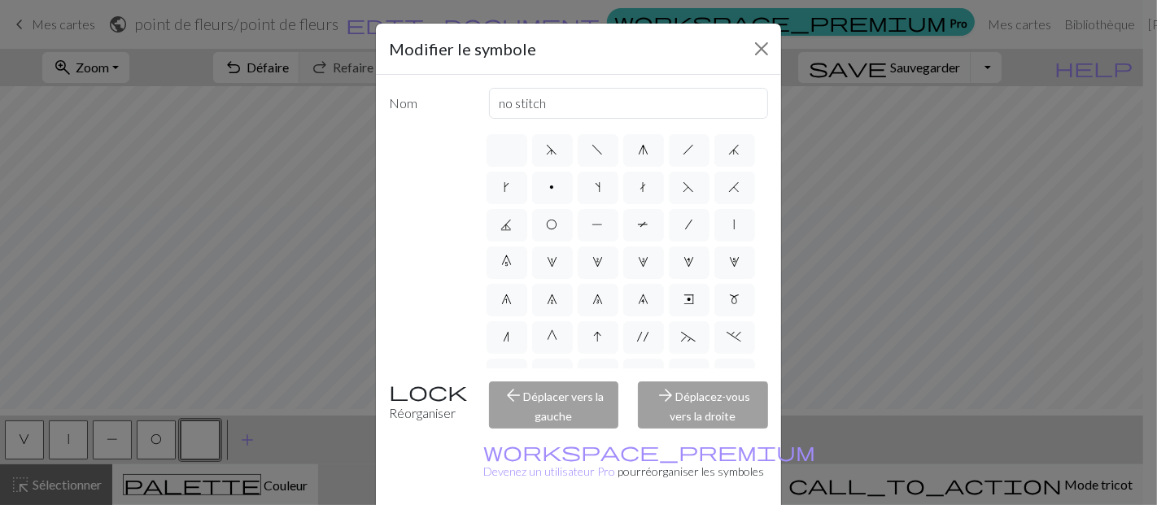
click at [249, 440] on div "Modifier le symbole Nom no stitch d f g h j k p s t F H J O P T / | 0 1 2 3 4 5…" at bounding box center [578, 252] width 1157 height 505
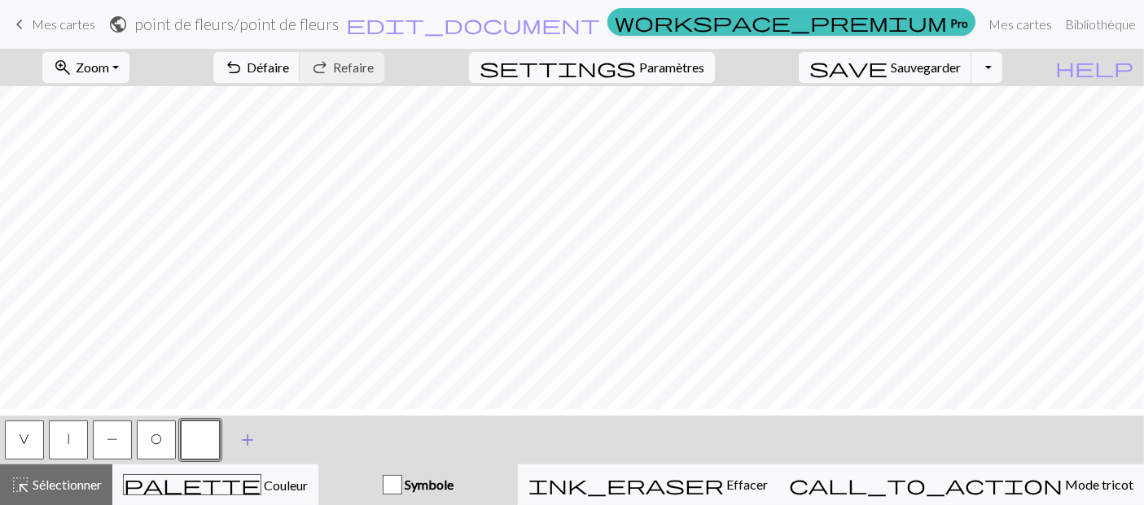
click at [244, 444] on span "add" at bounding box center [248, 440] width 20 height 23
click at [291, 442] on span "add" at bounding box center [292, 440] width 20 height 23
click at [199, 448] on button "button" at bounding box center [200, 440] width 39 height 39
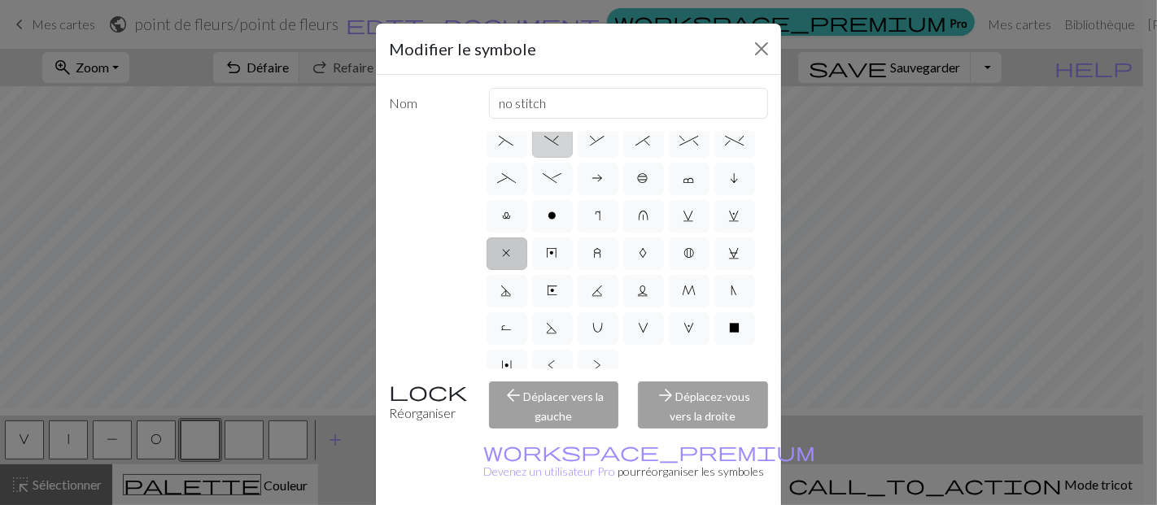
click at [560, 147] on span ")" at bounding box center [552, 140] width 15 height 13
click at [556, 402] on input ")" at bounding box center [550, 407] width 11 height 11
radio input "true"
type input "right part of left 3+ stitch cable, wyif"
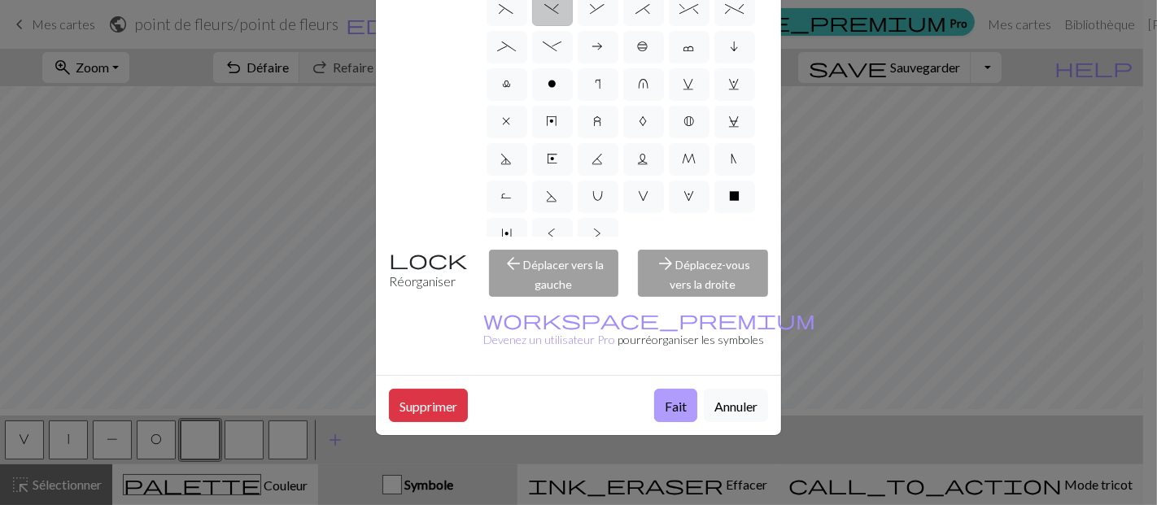
click at [665, 399] on font "Fait" at bounding box center [676, 406] width 22 height 15
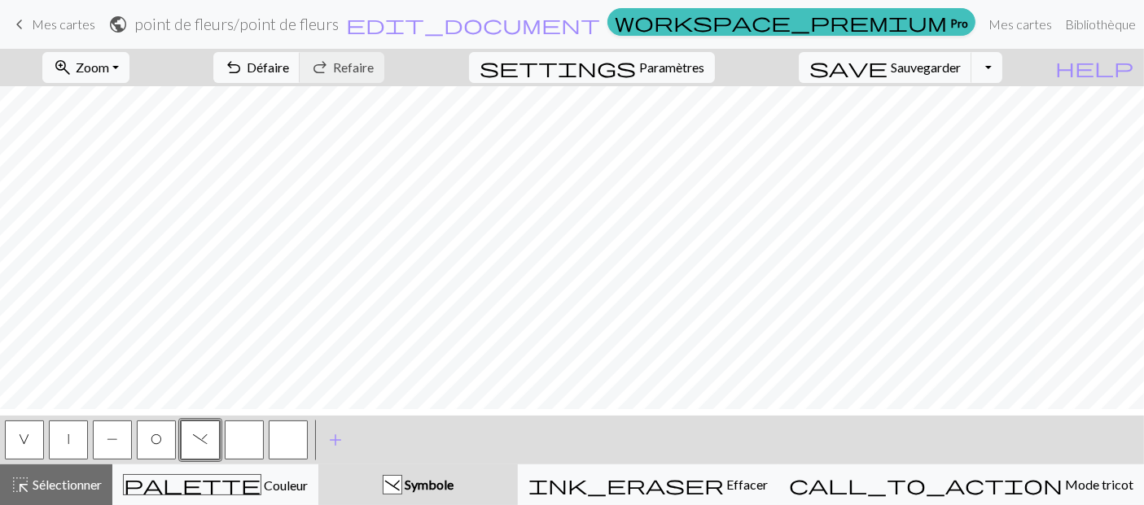
click at [252, 448] on button "button" at bounding box center [244, 440] width 39 height 39
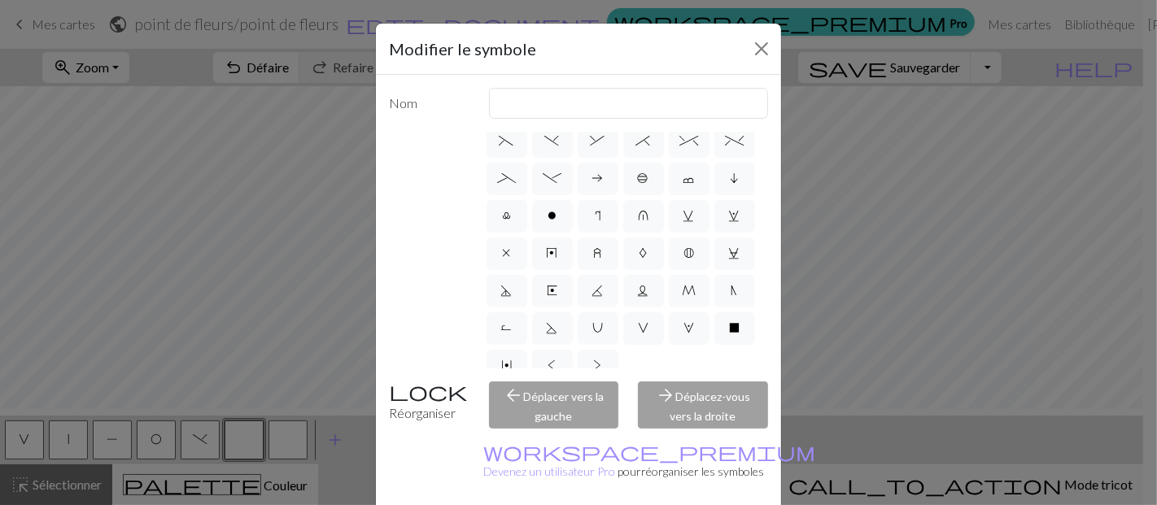
scroll to position [361, 0]
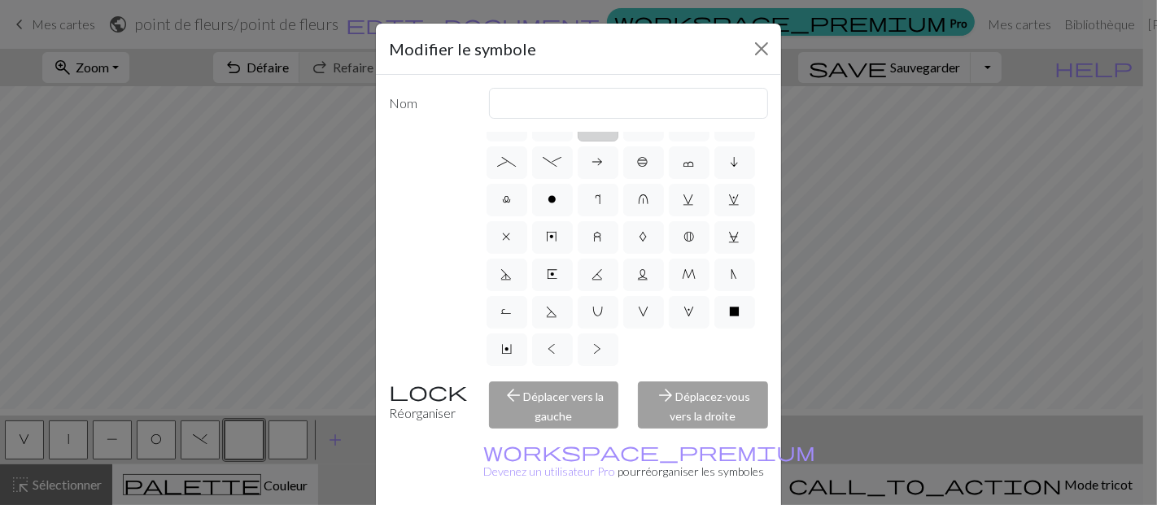
click at [606, 131] on span "&" at bounding box center [598, 124] width 15 height 13
click at [602, 402] on input "&" at bounding box center [596, 407] width 11 height 11
radio input "true"
type input "left part of right 3+ stitch cable, wyib"
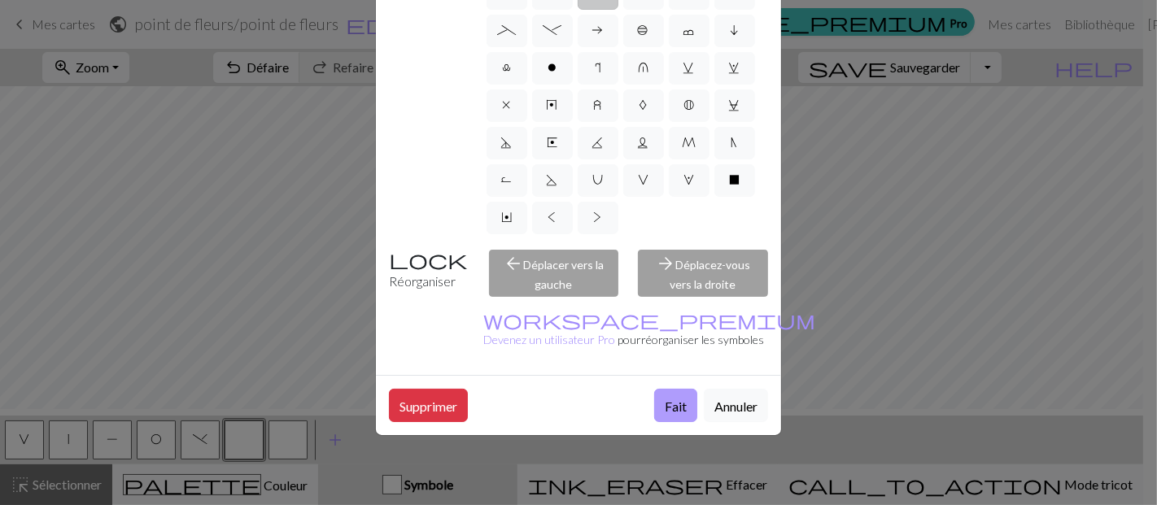
click at [654, 389] on button "Fait" at bounding box center [675, 405] width 43 height 33
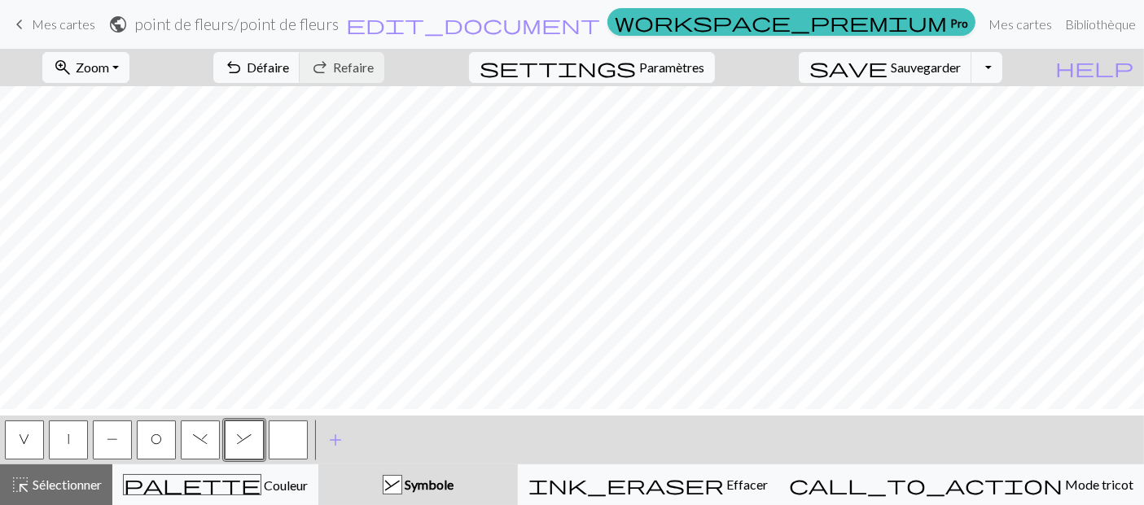
click at [288, 446] on button "button" at bounding box center [288, 440] width 39 height 39
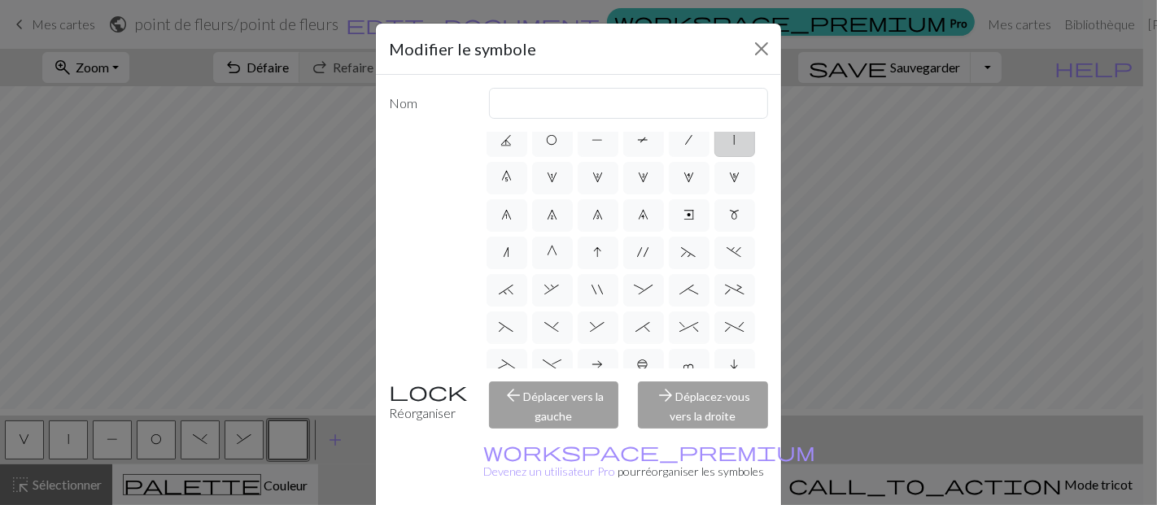
scroll to position [175, 0]
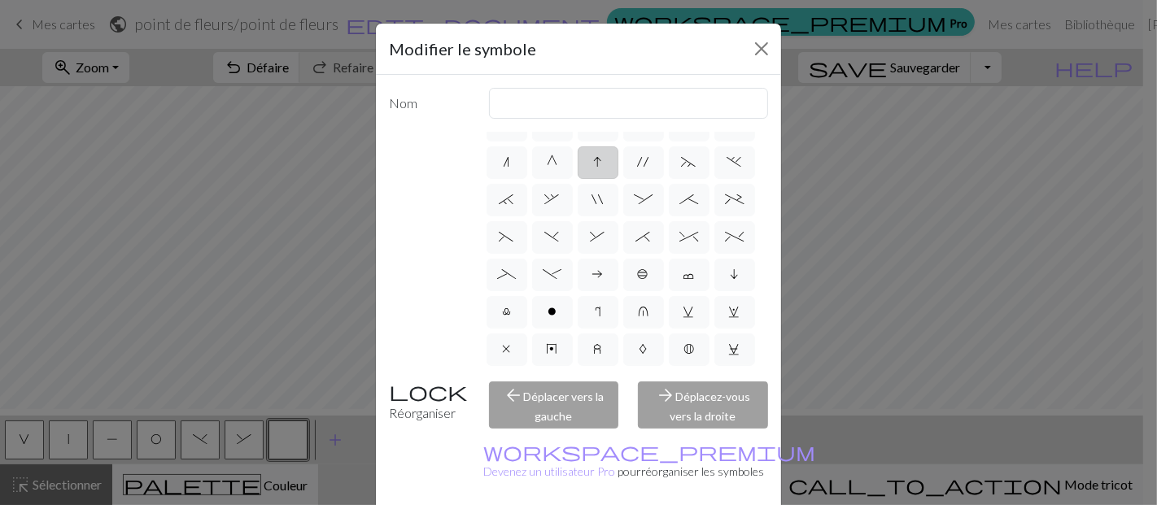
click at [584, 179] on label "I" at bounding box center [598, 163] width 41 height 33
click at [594, 327] on input "I" at bounding box center [599, 332] width 11 height 11
radio input "true"
type input "sk2p"
click at [584, 179] on label "I" at bounding box center [598, 163] width 41 height 33
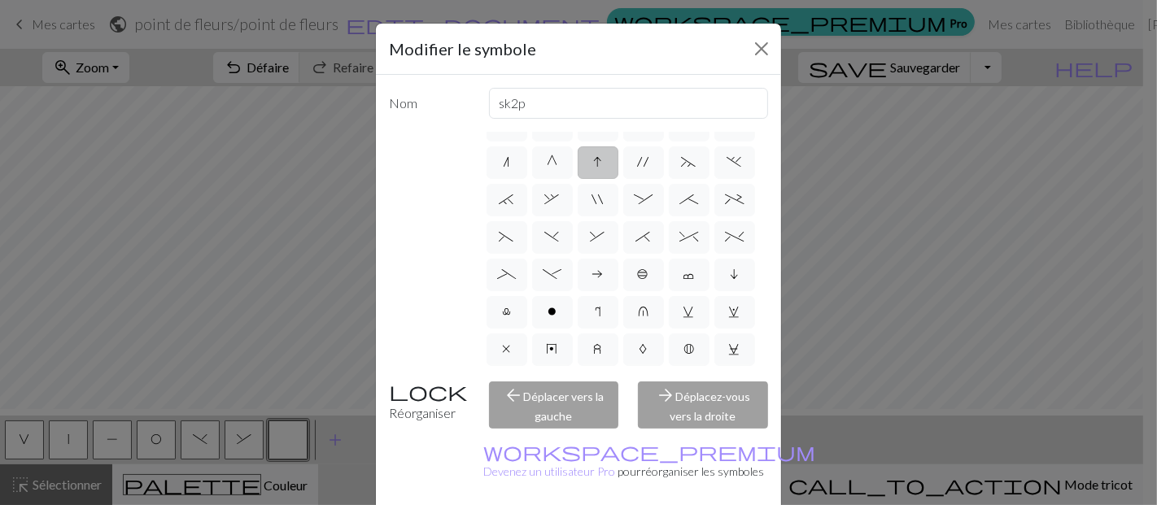
click at [594, 327] on input "I" at bounding box center [599, 332] width 11 height 11
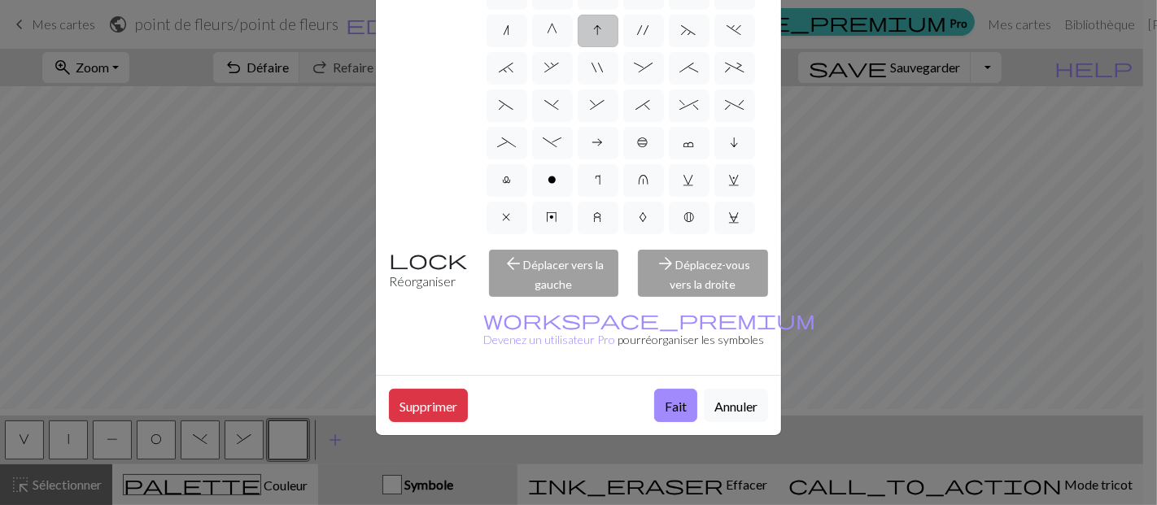
scroll to position [361, 0]
click at [665, 399] on font "Fait" at bounding box center [676, 406] width 22 height 15
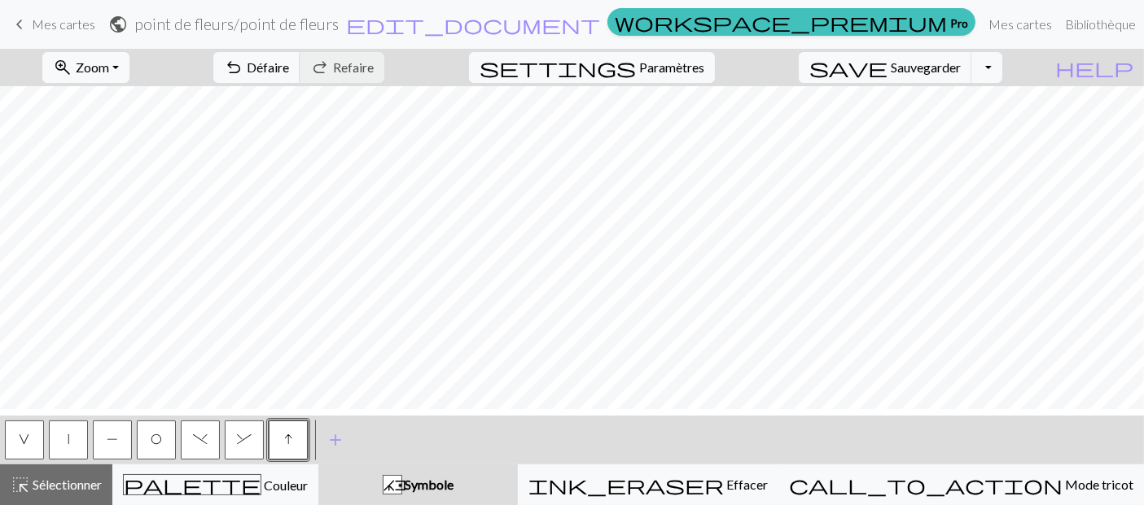
click at [216, 451] on button ")" at bounding box center [200, 440] width 39 height 39
click at [256, 448] on button "&" at bounding box center [244, 440] width 39 height 39
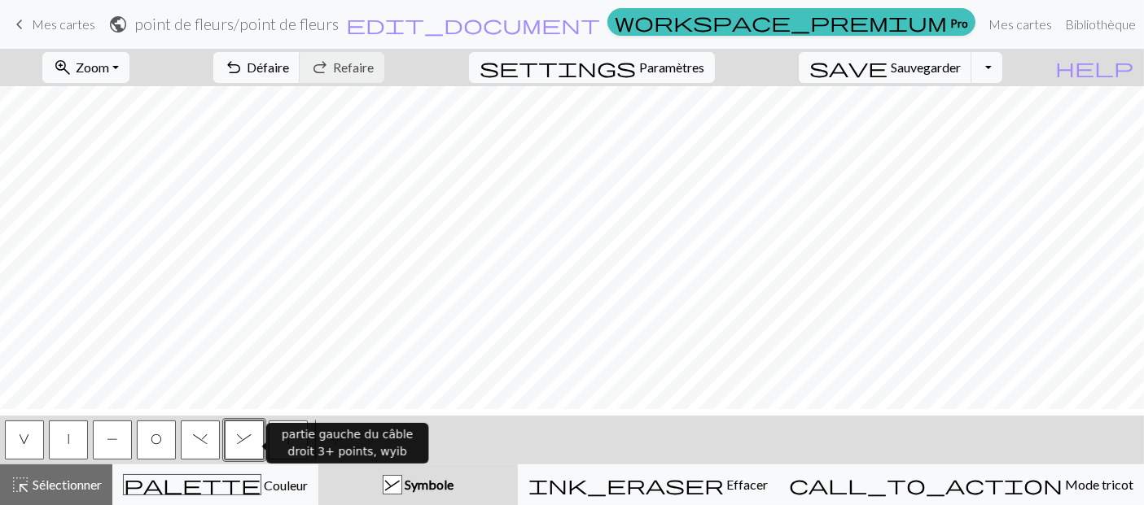
click at [256, 448] on button "&" at bounding box center [244, 440] width 39 height 39
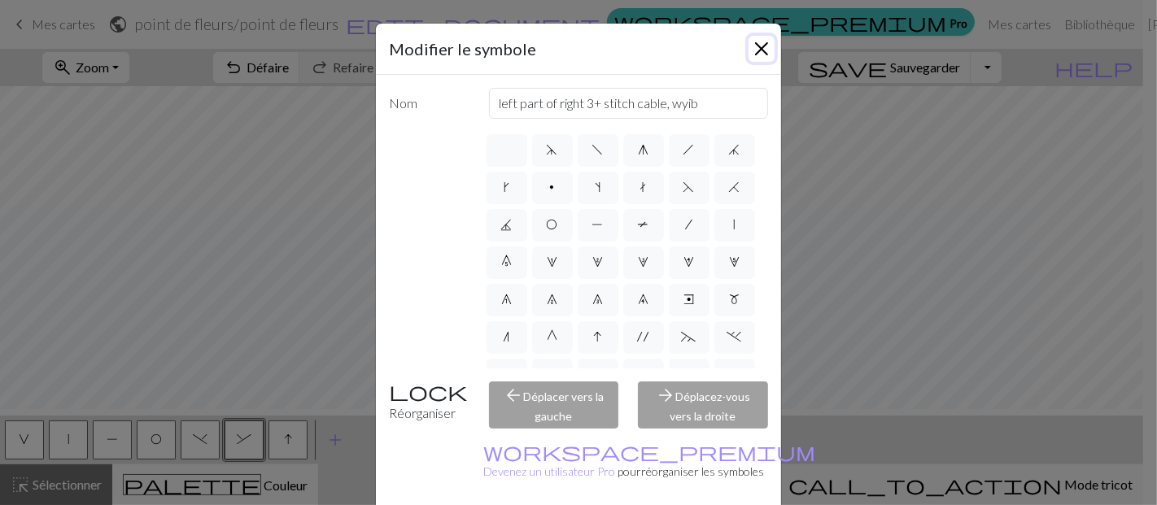
click at [755, 62] on button "Fermer" at bounding box center [762, 49] width 26 height 26
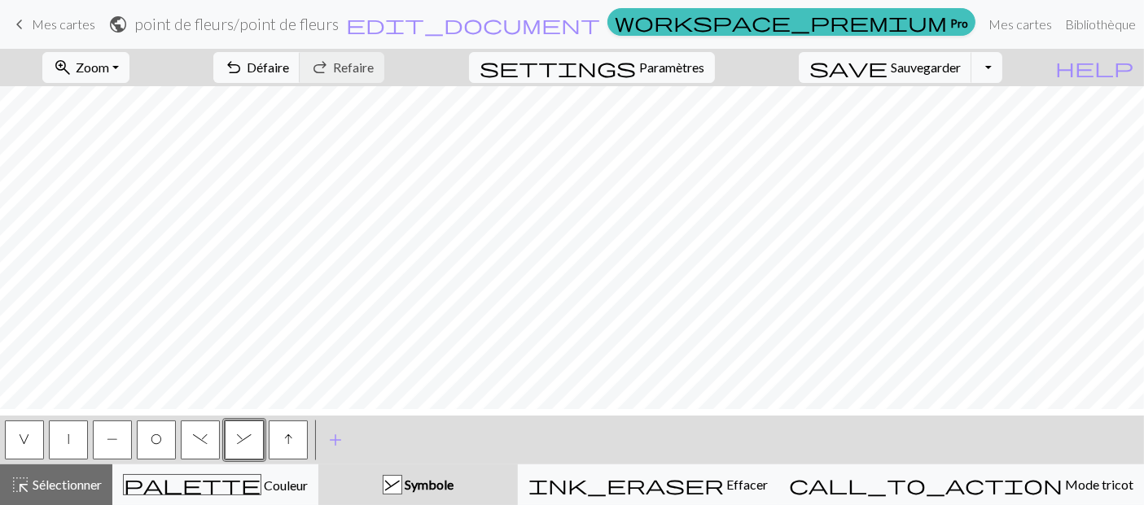
click at [292, 437] on span "I" at bounding box center [288, 439] width 8 height 13
click at [207, 440] on span ")" at bounding box center [200, 439] width 15 height 13
click at [251, 435] on span "&" at bounding box center [244, 439] width 15 height 13
click at [337, 445] on span "add" at bounding box center [336, 440] width 20 height 23
click at [339, 445] on button "button" at bounding box center [332, 440] width 39 height 39
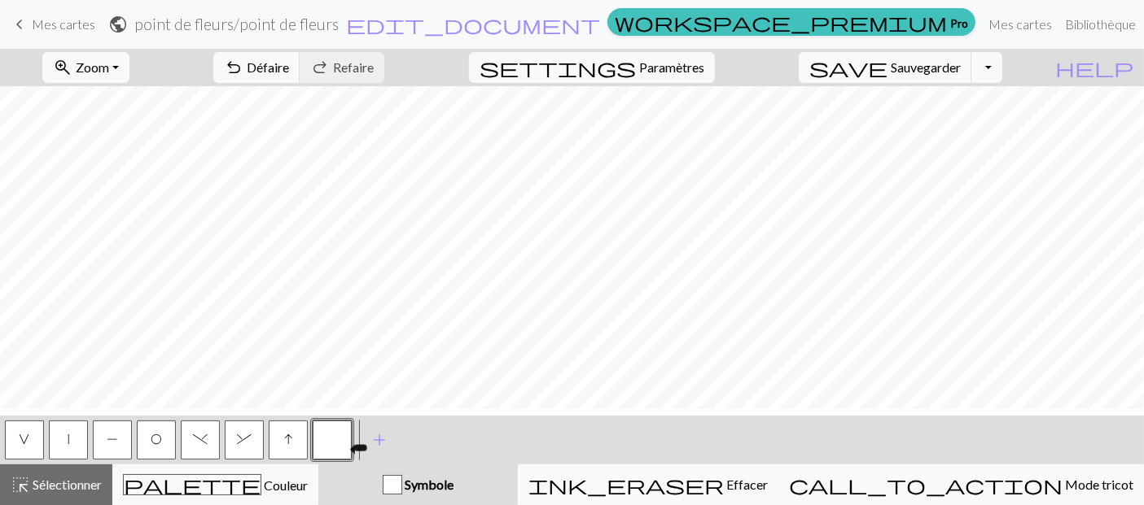
click at [339, 445] on button "button" at bounding box center [332, 440] width 39 height 39
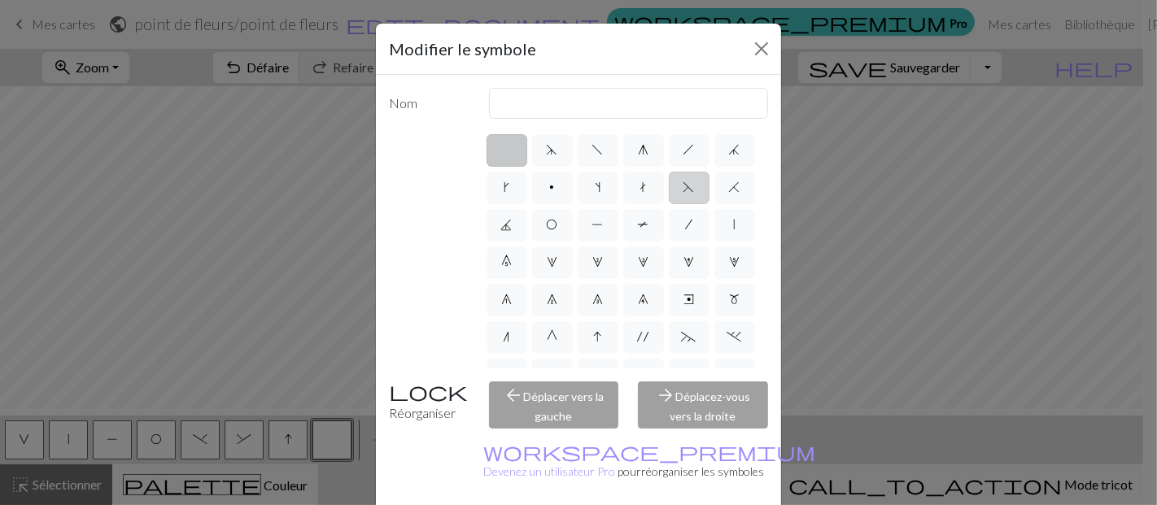
click at [669, 204] on label "F" at bounding box center [689, 188] width 41 height 33
click at [684, 188] on input "F" at bounding box center [689, 182] width 11 height 11
radio input "true"
type input "ssk"
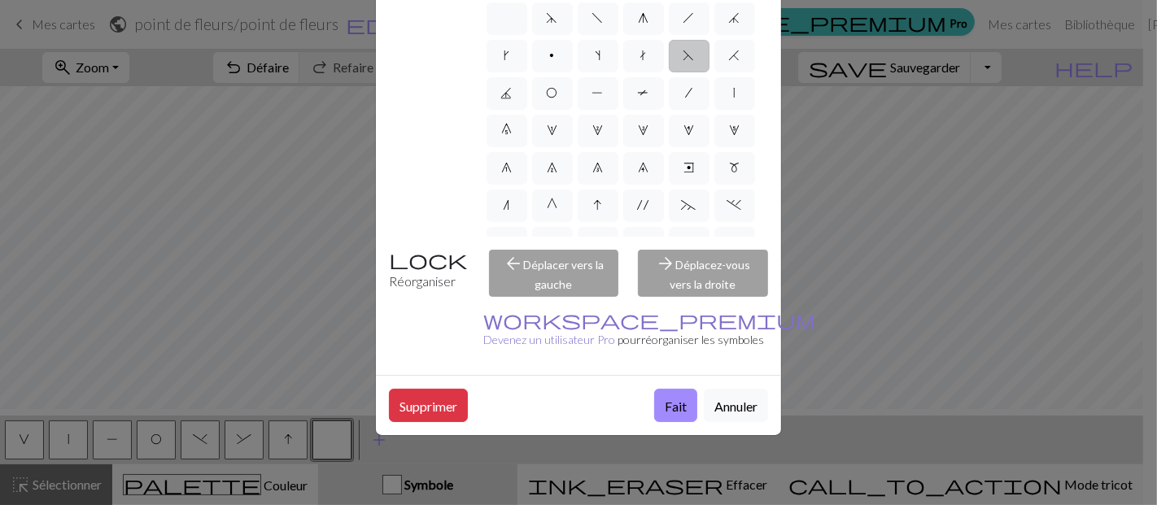
scroll to position [406, 0]
click at [665, 399] on font "Fait" at bounding box center [676, 406] width 22 height 15
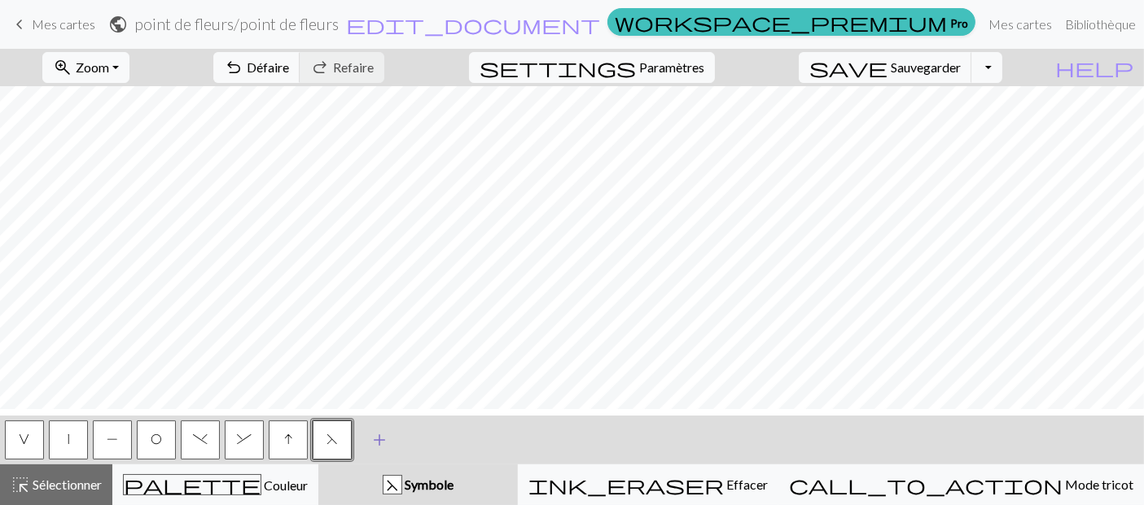
click at [391, 442] on button "add Ajouter un symbole" at bounding box center [379, 440] width 41 height 41
click at [392, 444] on button "button" at bounding box center [376, 440] width 39 height 39
click at [376, 443] on button "button" at bounding box center [376, 440] width 39 height 39
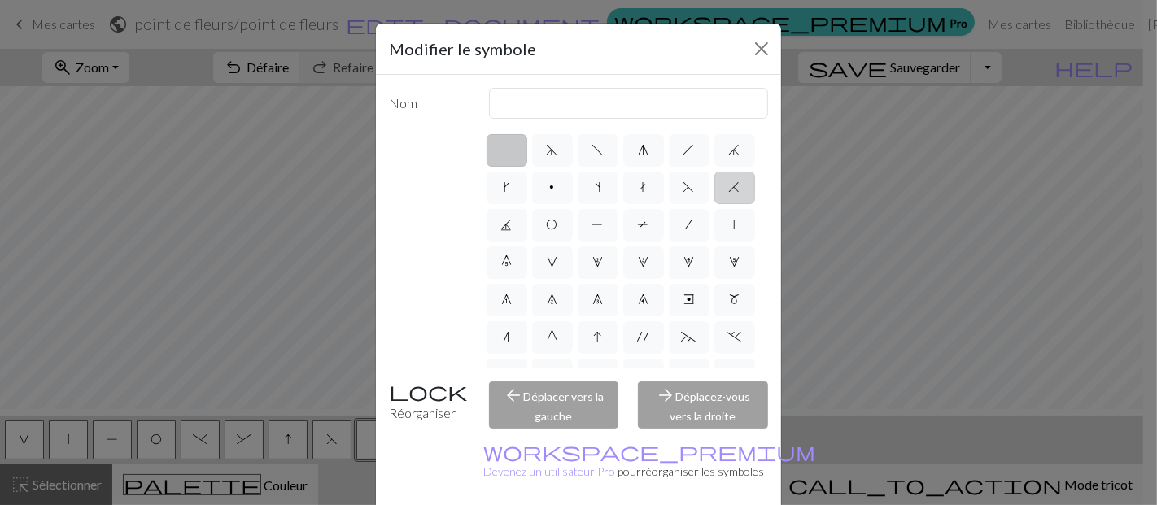
click at [715, 204] on label "H" at bounding box center [735, 188] width 41 height 33
click at [729, 188] on input "H" at bounding box center [734, 182] width 11 height 11
radio input "true"
type input "k2tog"
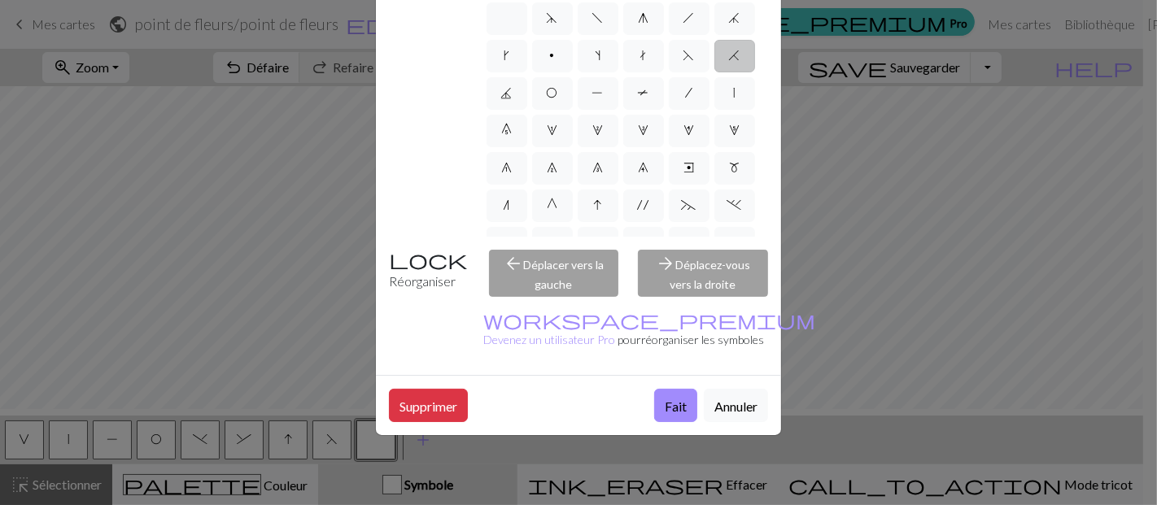
scroll to position [361, 0]
click at [665, 399] on font "Fait" at bounding box center [676, 406] width 22 height 15
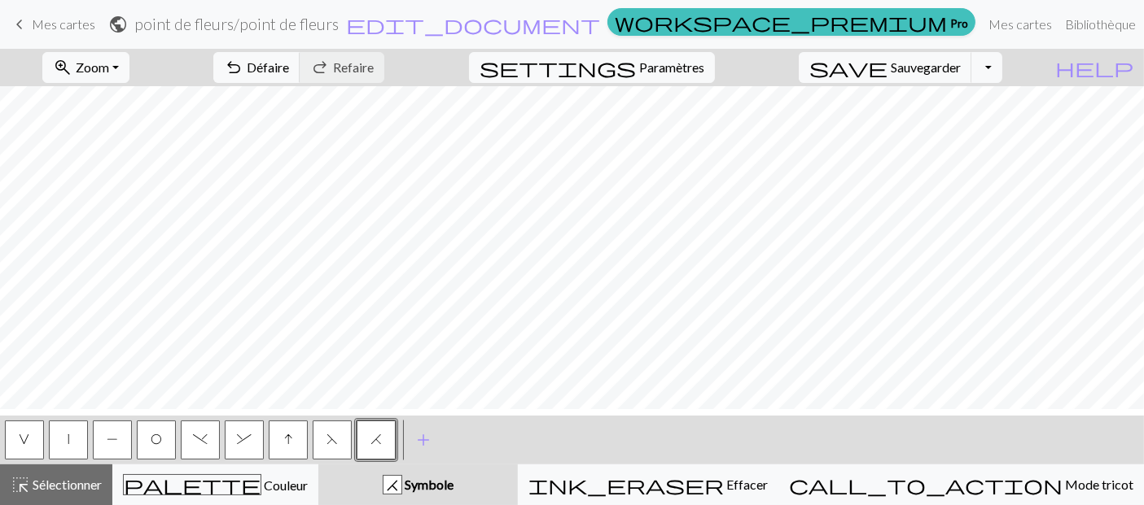
click at [330, 434] on span "F" at bounding box center [331, 439] width 11 height 13
click at [336, 443] on span "F" at bounding box center [331, 439] width 11 height 13
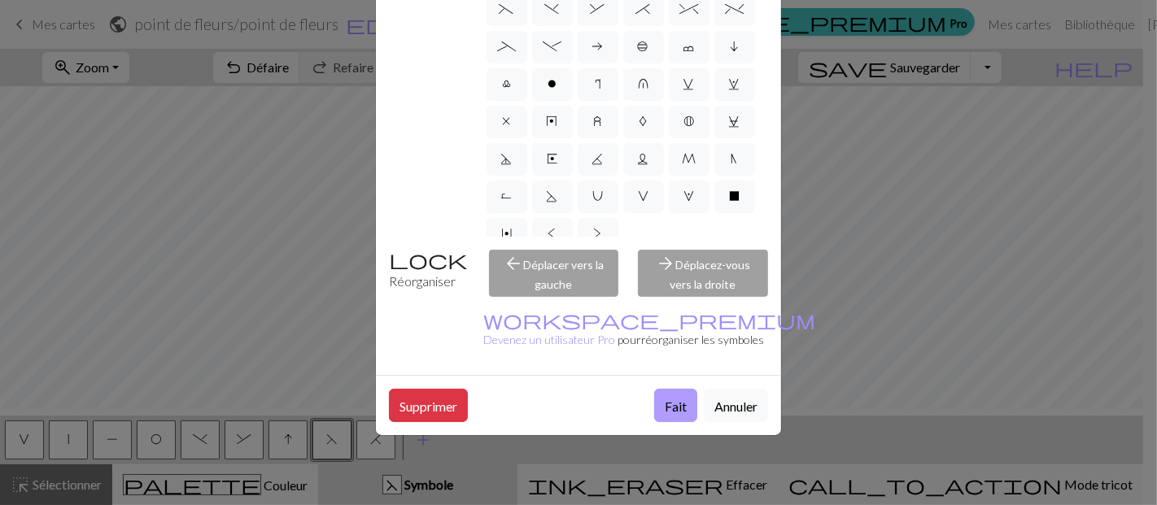
click at [665, 399] on font "Fait" at bounding box center [676, 406] width 22 height 15
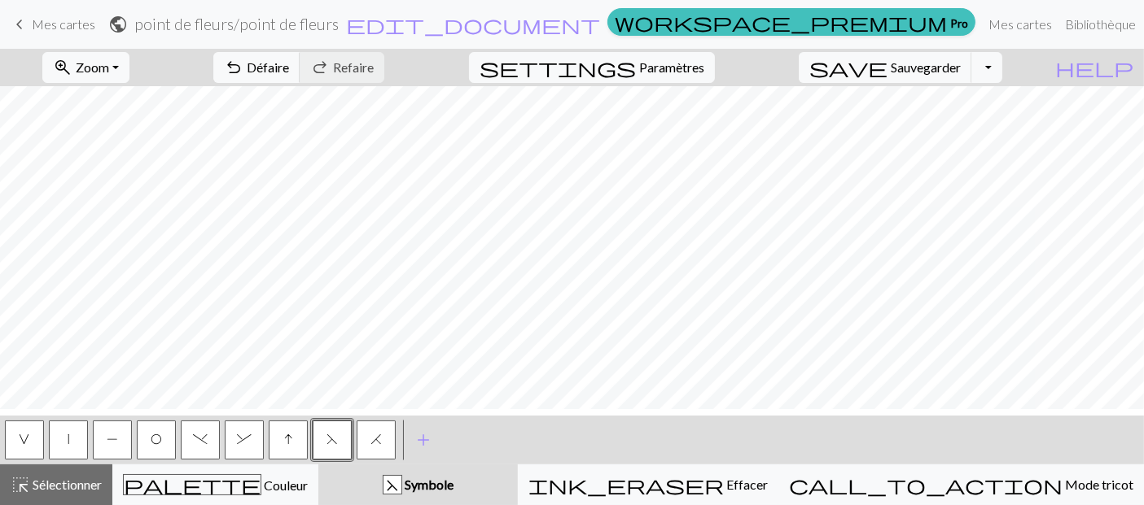
click at [380, 435] on span "H" at bounding box center [375, 439] width 11 height 13
click at [327, 435] on span "F" at bounding box center [331, 439] width 11 height 13
click at [379, 433] on span "H" at bounding box center [375, 439] width 11 height 13
click at [330, 440] on span "F" at bounding box center [331, 439] width 11 height 13
click at [384, 444] on button "H" at bounding box center [376, 440] width 39 height 39
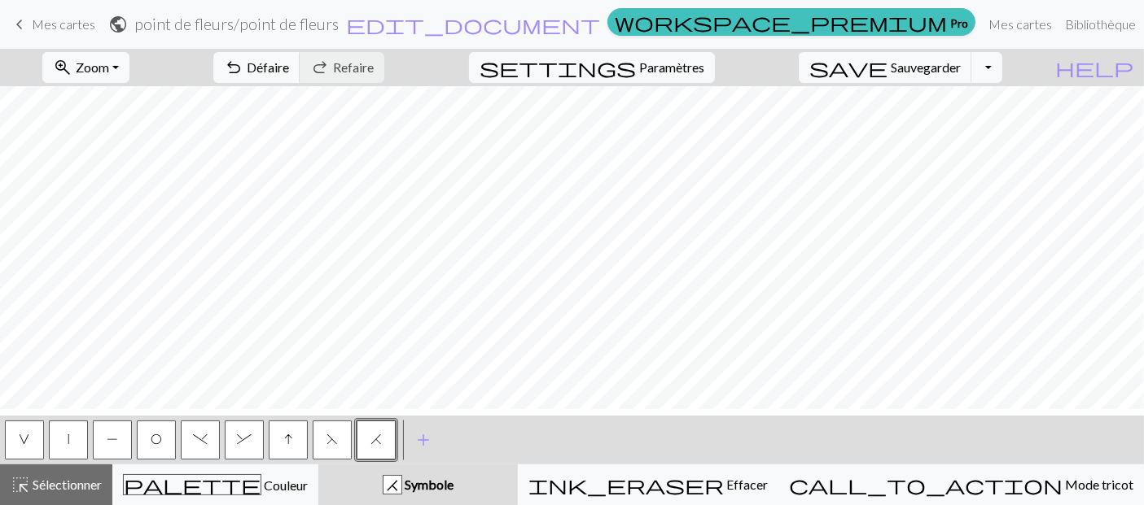
click at [332, 441] on span "F" at bounding box center [331, 439] width 11 height 13
click at [286, 446] on span "I" at bounding box center [288, 439] width 8 height 13
click at [322, 439] on button "F" at bounding box center [332, 440] width 39 height 39
click at [388, 442] on button "H" at bounding box center [376, 440] width 39 height 39
click at [370, 446] on span "H" at bounding box center [375, 439] width 11 height 13
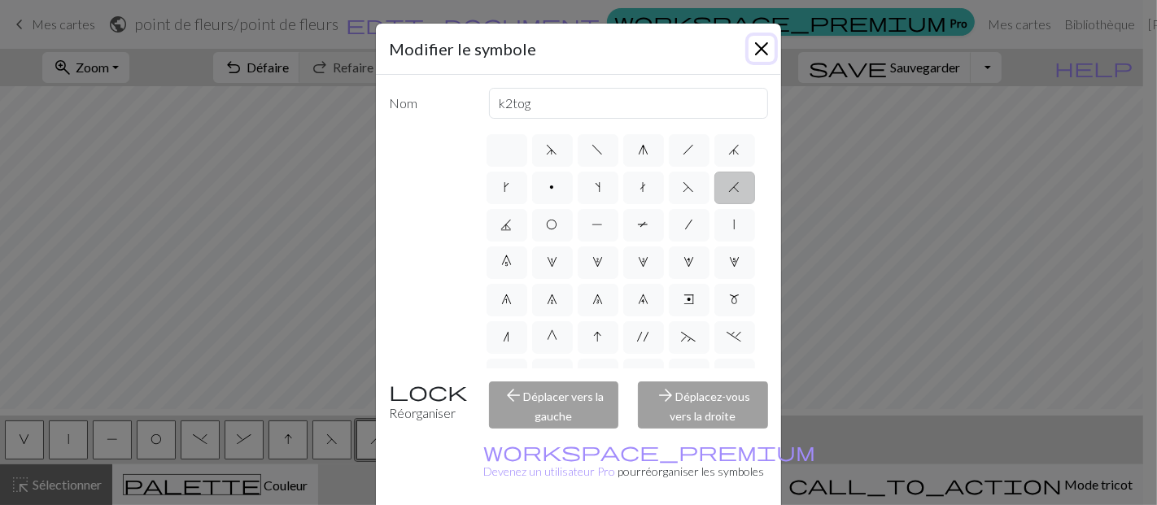
click at [753, 62] on button "Fermer" at bounding box center [762, 49] width 26 height 26
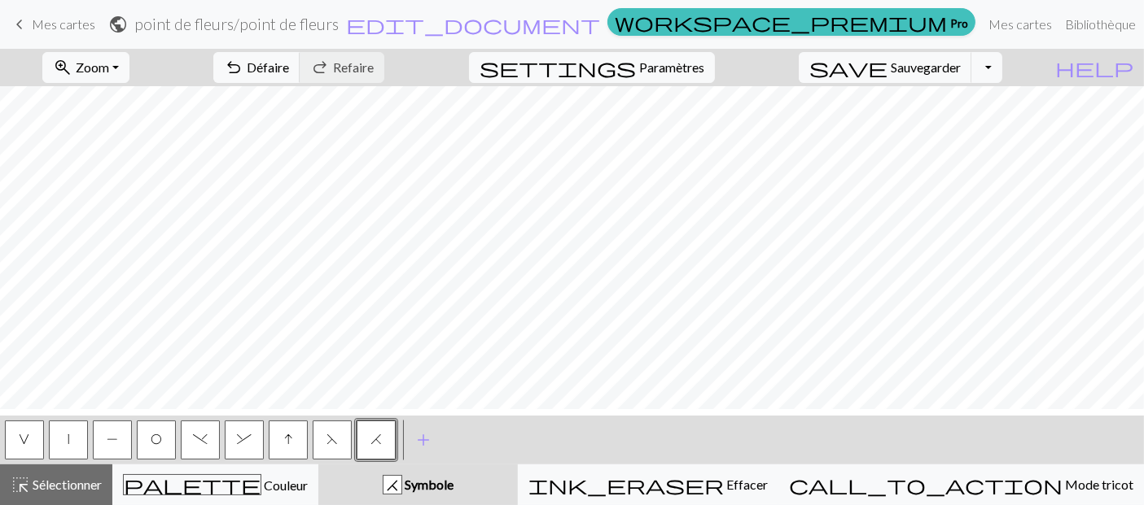
click at [190, 440] on button ")" at bounding box center [200, 440] width 39 height 39
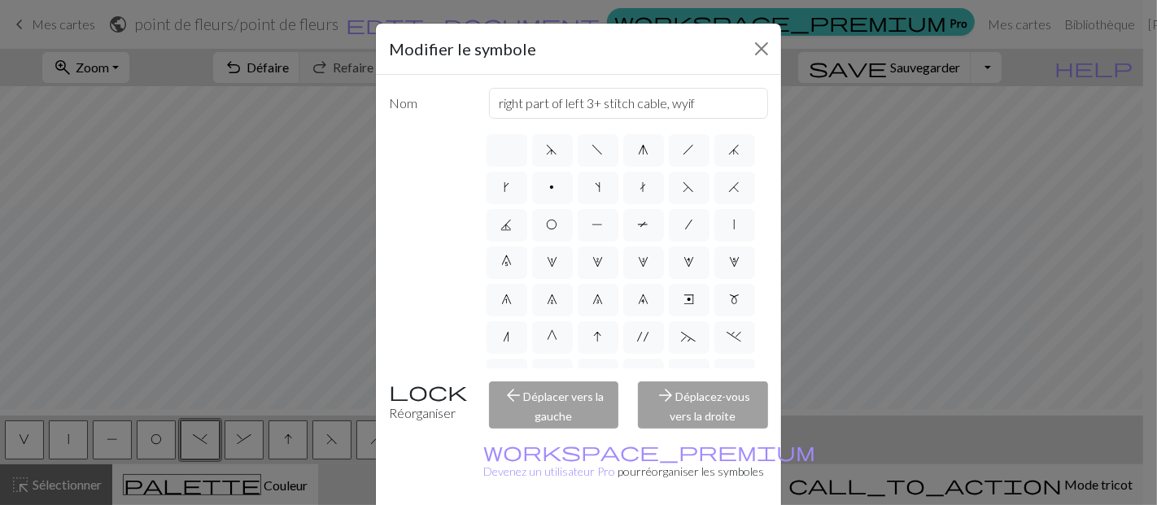
scroll to position [90, 0]
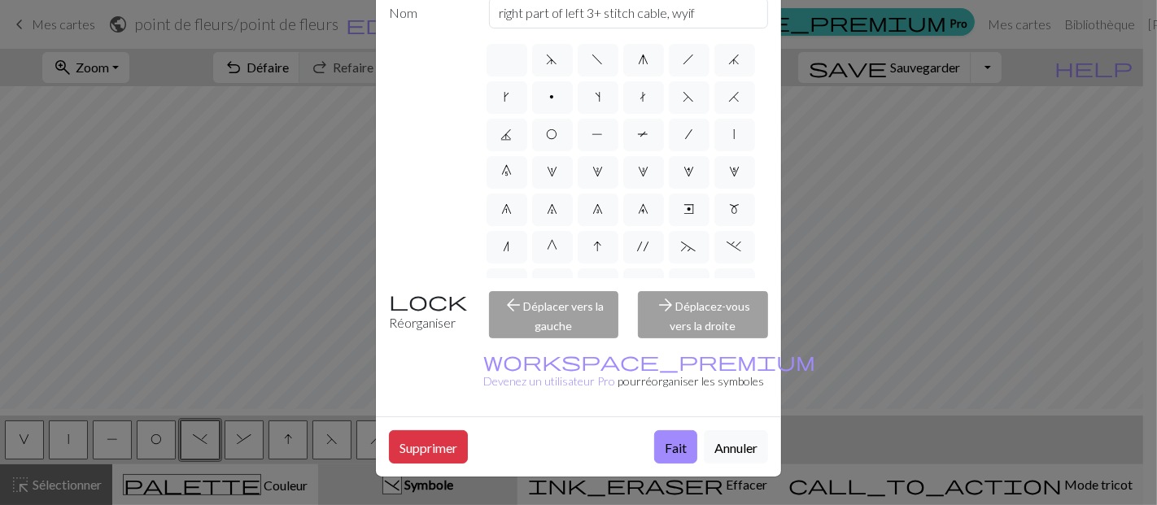
click at [699, 339] on div "arrow_forward Déplacez-vous vers la droite" at bounding box center [703, 314] width 150 height 47
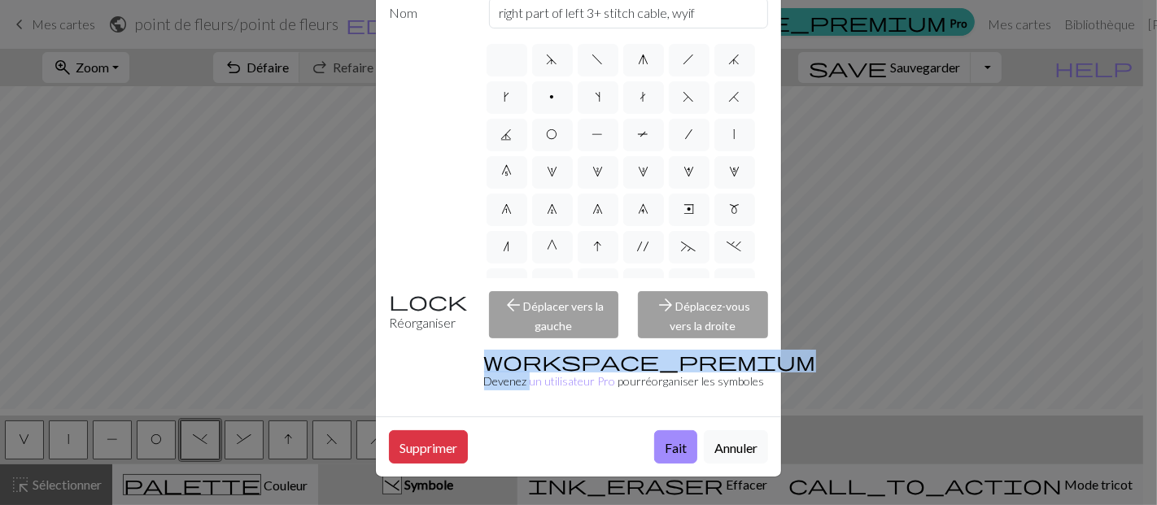
click at [699, 339] on div "arrow_forward Déplacez-vous vers la droite" at bounding box center [703, 314] width 150 height 47
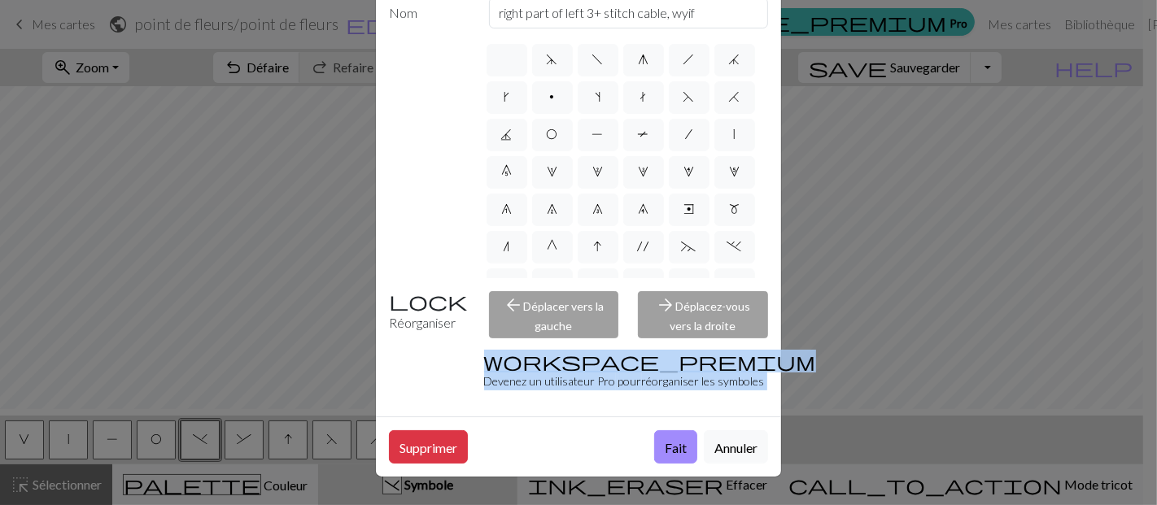
click at [699, 339] on div "arrow_forward Déplacez-vous vers la droite" at bounding box center [703, 314] width 150 height 47
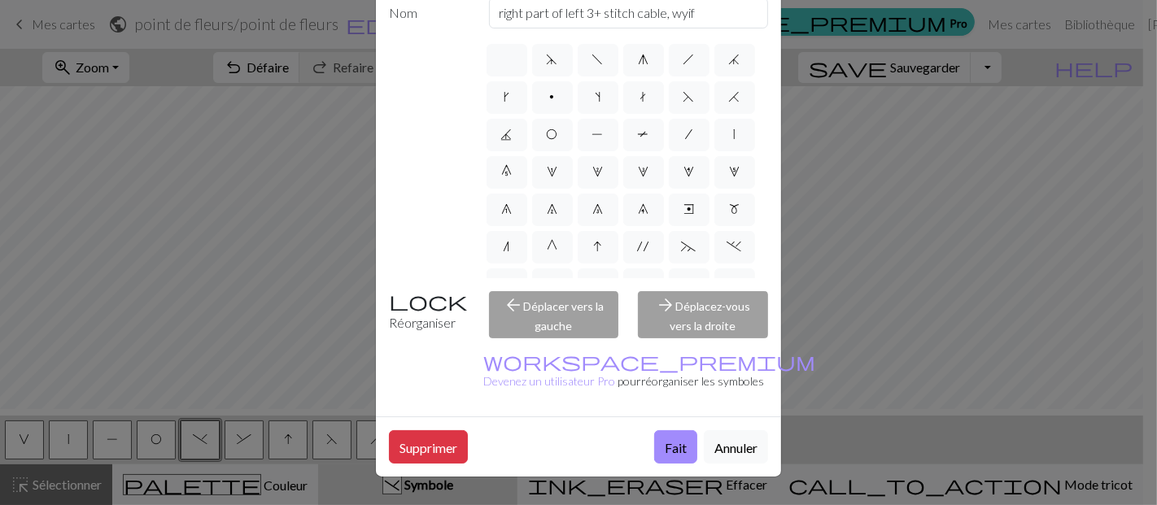
click at [395, 339] on div "Réorganiser" at bounding box center [429, 314] width 100 height 47
click at [394, 339] on div "Réorganiser" at bounding box center [429, 314] width 100 height 47
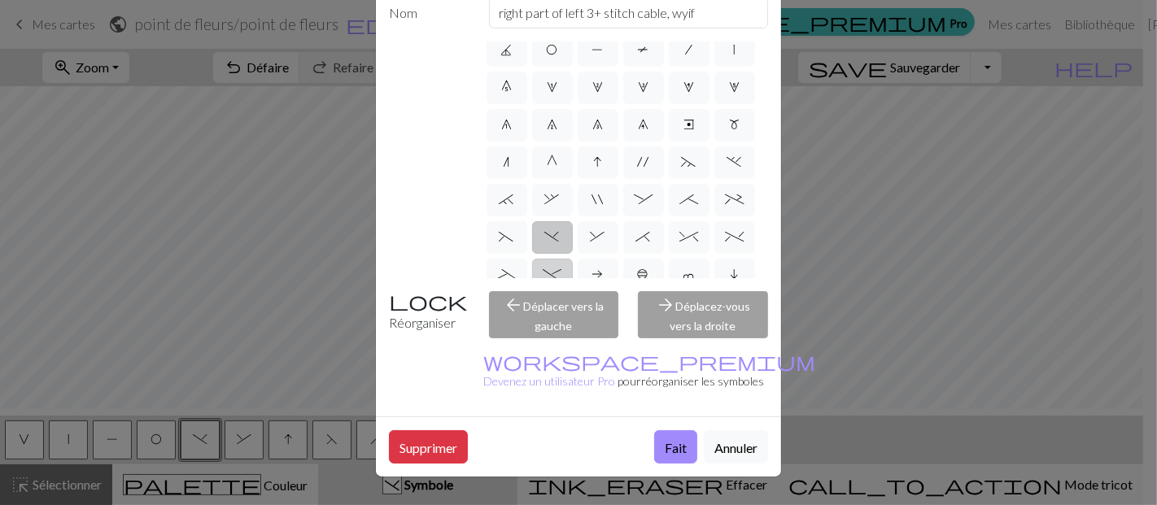
scroll to position [0, 0]
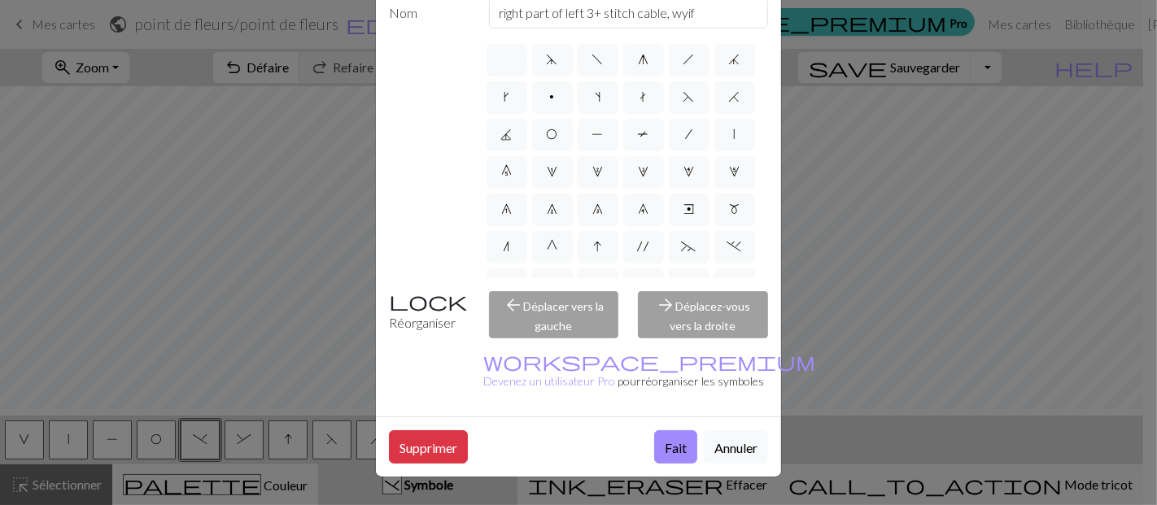
click at [1045, 350] on div "Modifier le symbole Nom right part of left 3+ stitch cable, wyif d f g h j k p …" at bounding box center [578, 252] width 1157 height 505
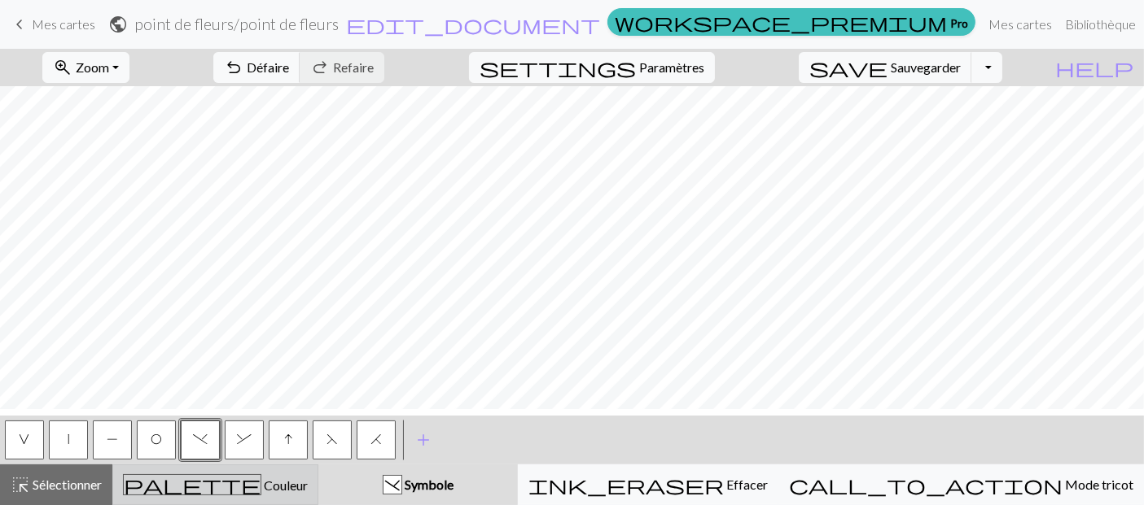
click at [286, 491] on font "Couleur" at bounding box center [286, 485] width 44 height 15
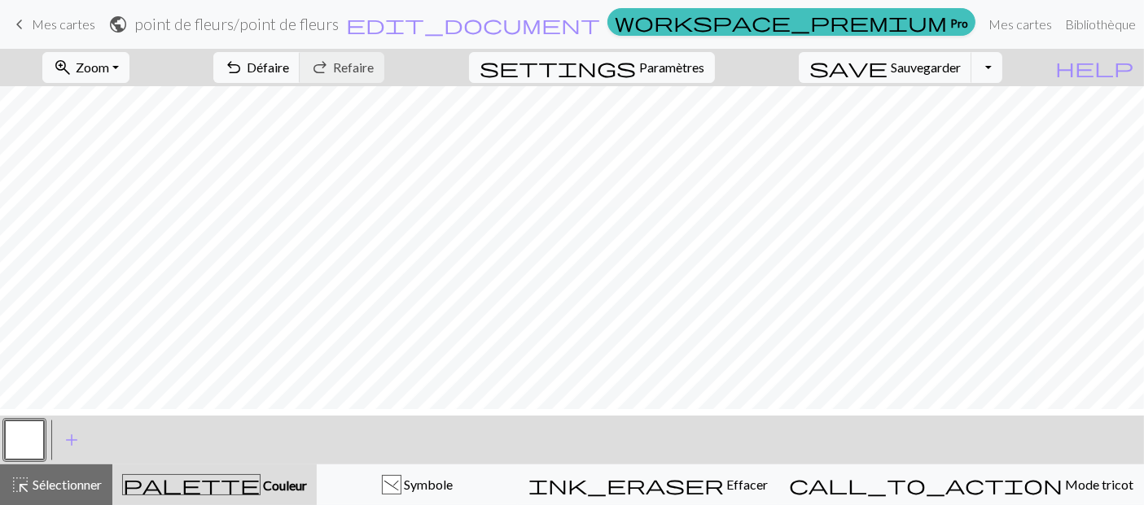
click at [286, 491] on font "Couleur" at bounding box center [285, 485] width 44 height 15
click at [30, 444] on button "button" at bounding box center [24, 440] width 39 height 39
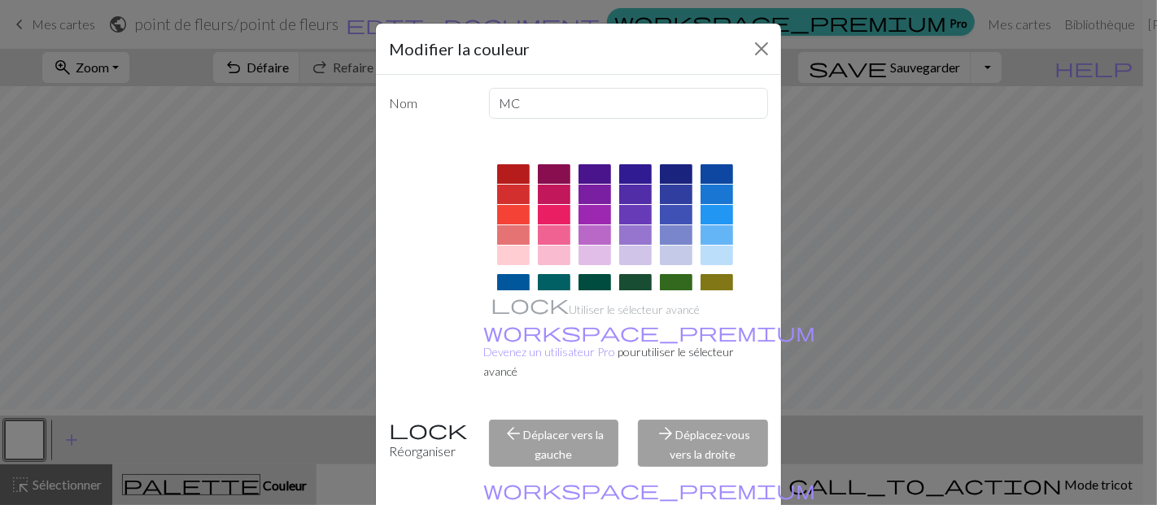
click at [545, 265] on div at bounding box center [554, 256] width 33 height 20
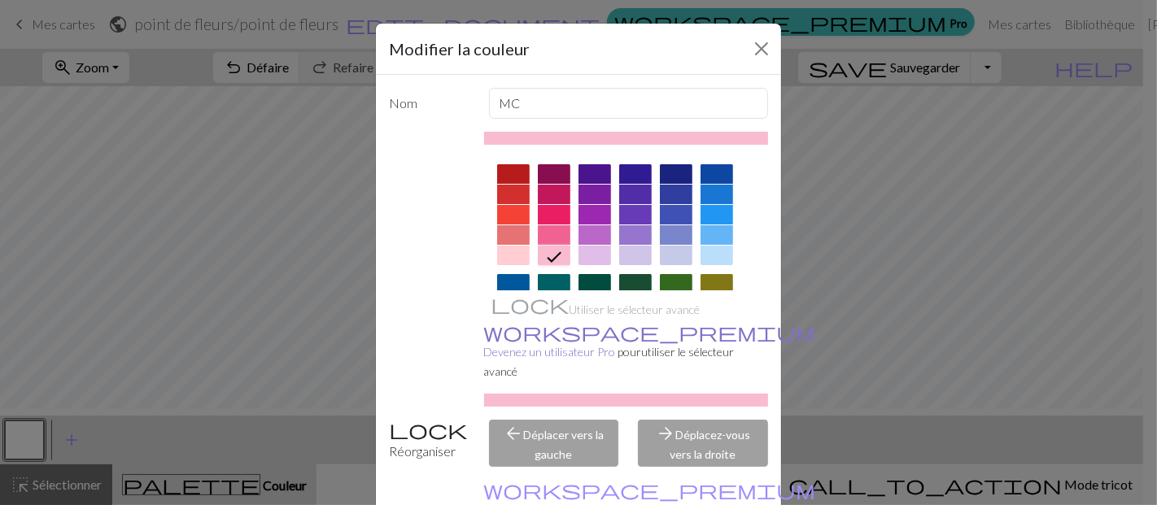
scroll to position [181, 0]
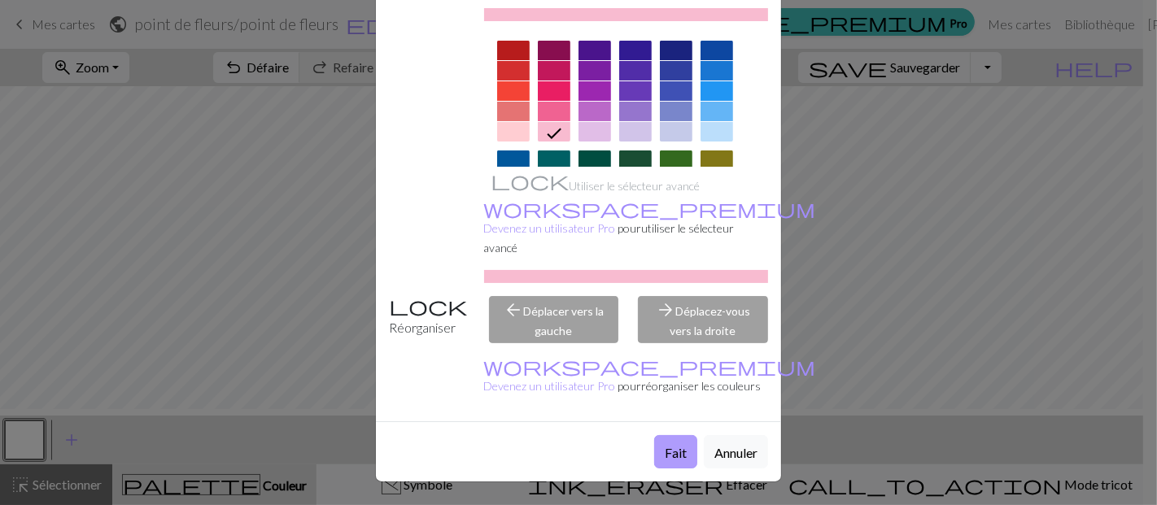
click at [654, 469] on button "Fait" at bounding box center [675, 451] width 43 height 33
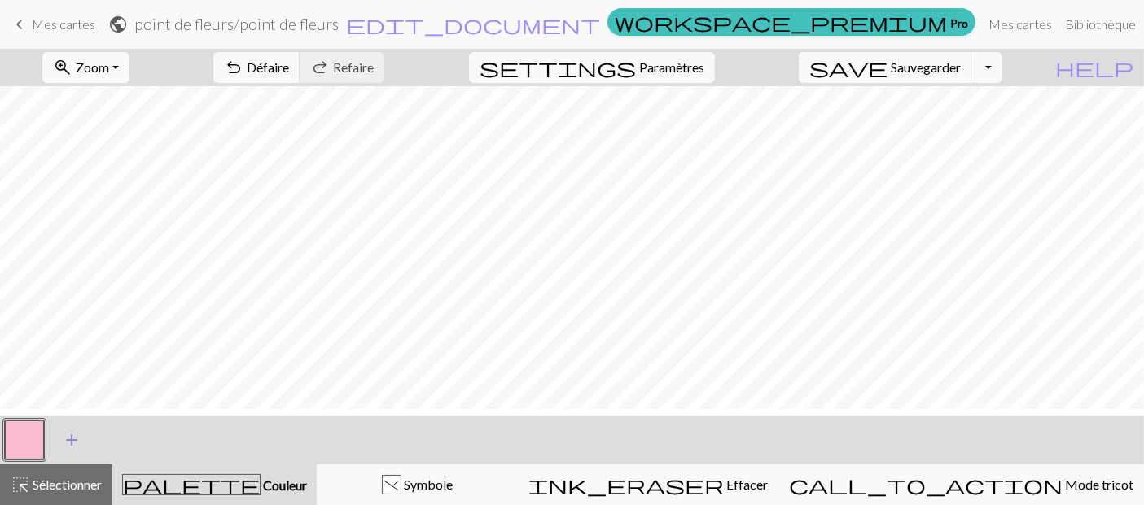
click at [77, 438] on span "add" at bounding box center [72, 440] width 20 height 23
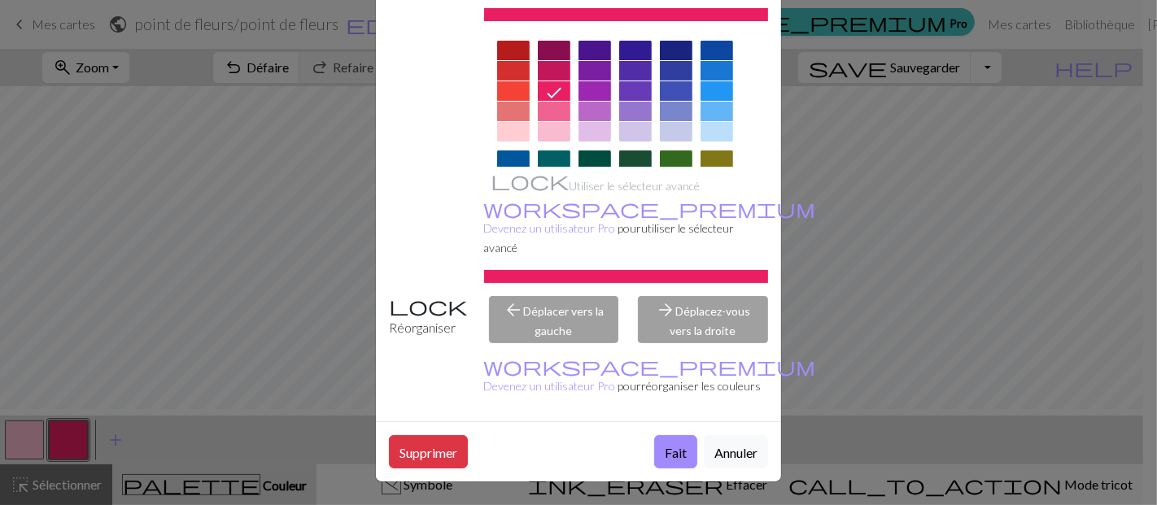
scroll to position [232, 0]
click at [665, 445] on font "Fait" at bounding box center [676, 452] width 22 height 15
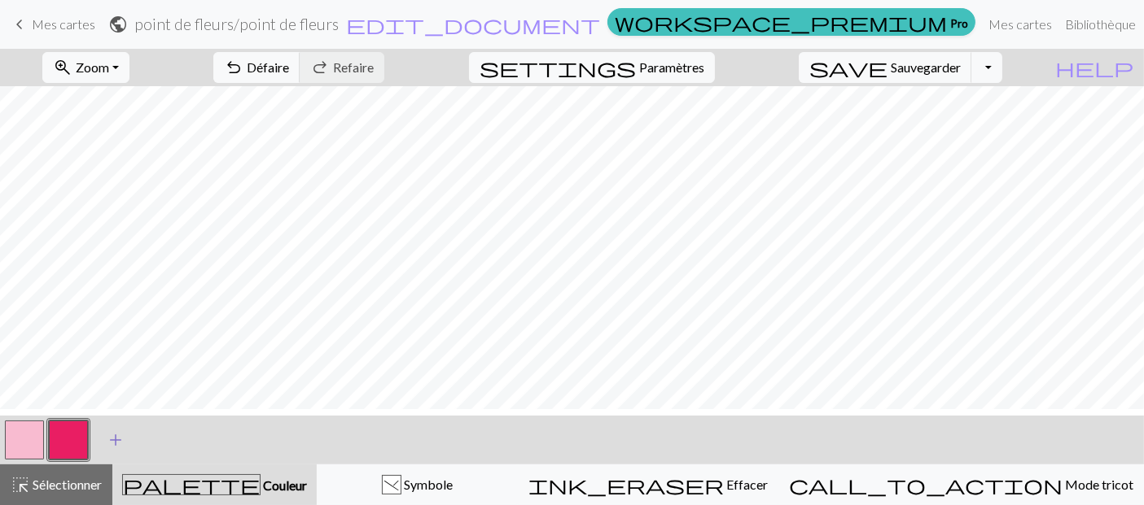
click at [118, 439] on span "add" at bounding box center [116, 440] width 20 height 23
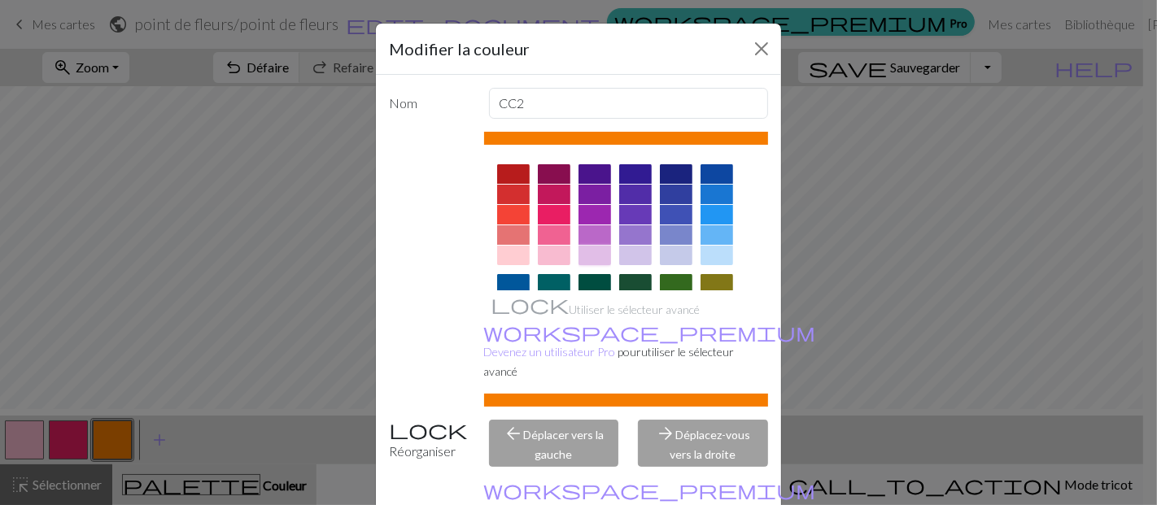
click at [587, 265] on div at bounding box center [595, 256] width 33 height 20
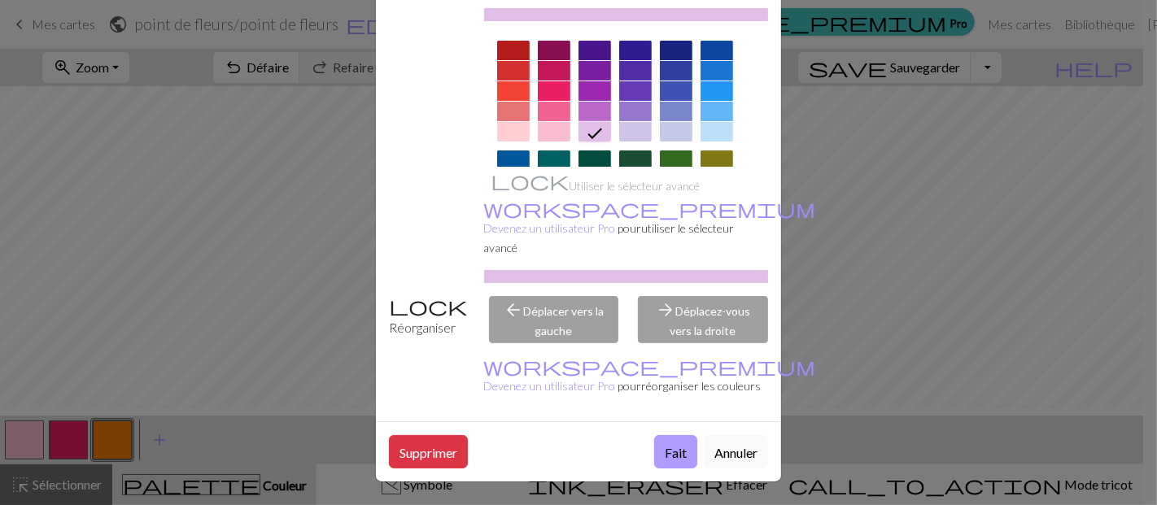
click at [665, 445] on font "Fait" at bounding box center [676, 452] width 22 height 15
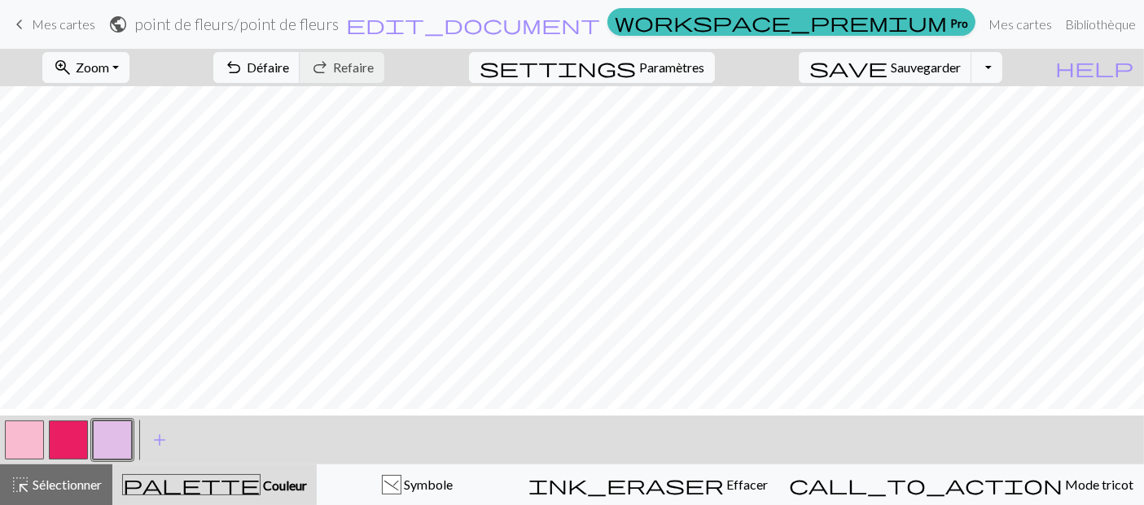
click at [393, 425] on div "< > add Ajouter un symbole" at bounding box center [572, 440] width 1144 height 49
click at [80, 440] on button "button" at bounding box center [68, 440] width 39 height 39
click at [164, 433] on span "add" at bounding box center [160, 440] width 20 height 23
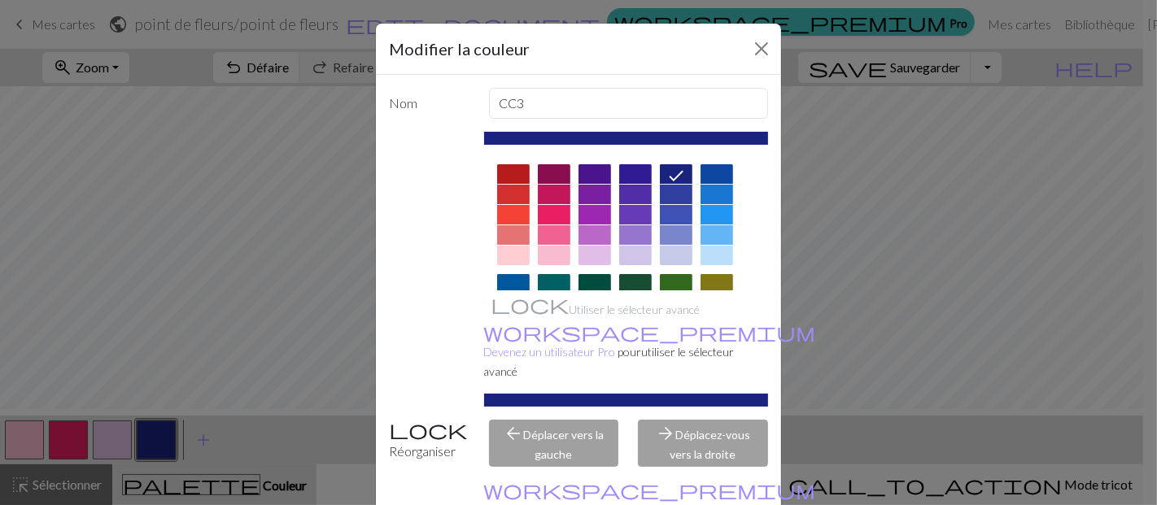
click at [586, 245] on div at bounding box center [595, 235] width 33 height 20
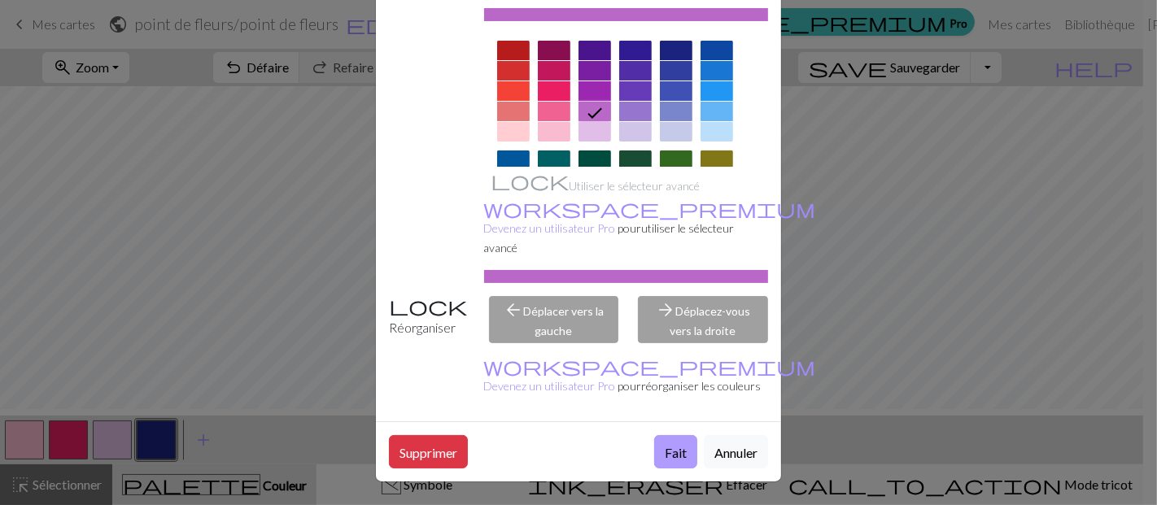
click at [665, 445] on font "Fait" at bounding box center [676, 452] width 22 height 15
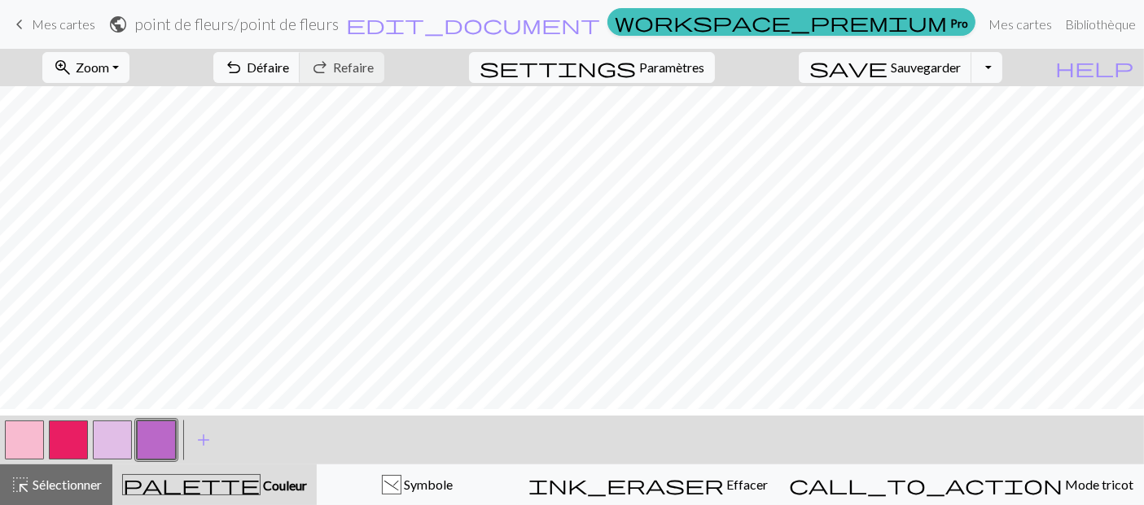
click at [152, 440] on button "button" at bounding box center [156, 440] width 39 height 39
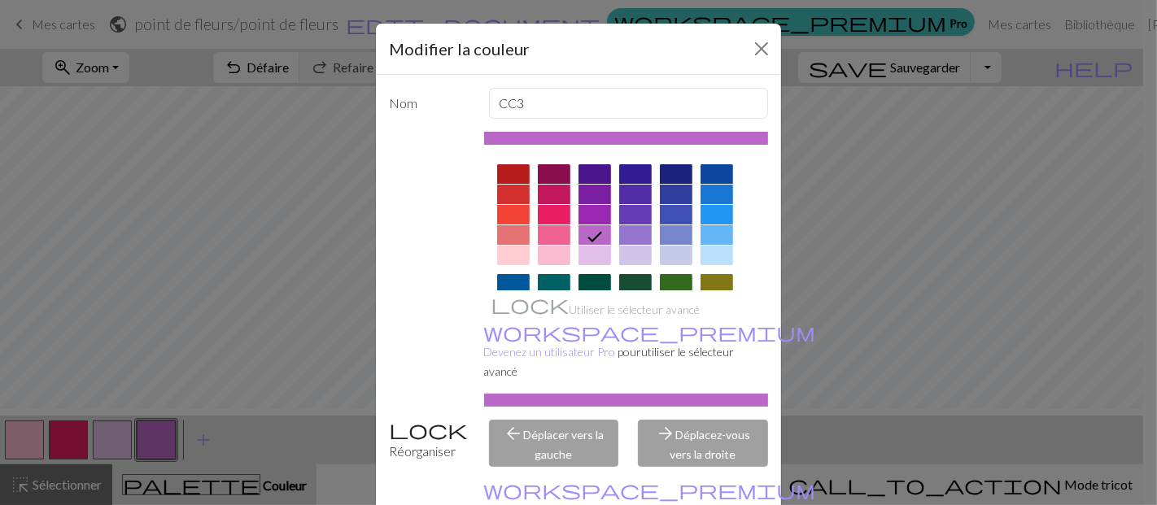
click at [28, 334] on div "Modifier la couleur Nom CC3 Utiliser le sélecteur avancé workspace_premium Deve…" at bounding box center [578, 252] width 1157 height 505
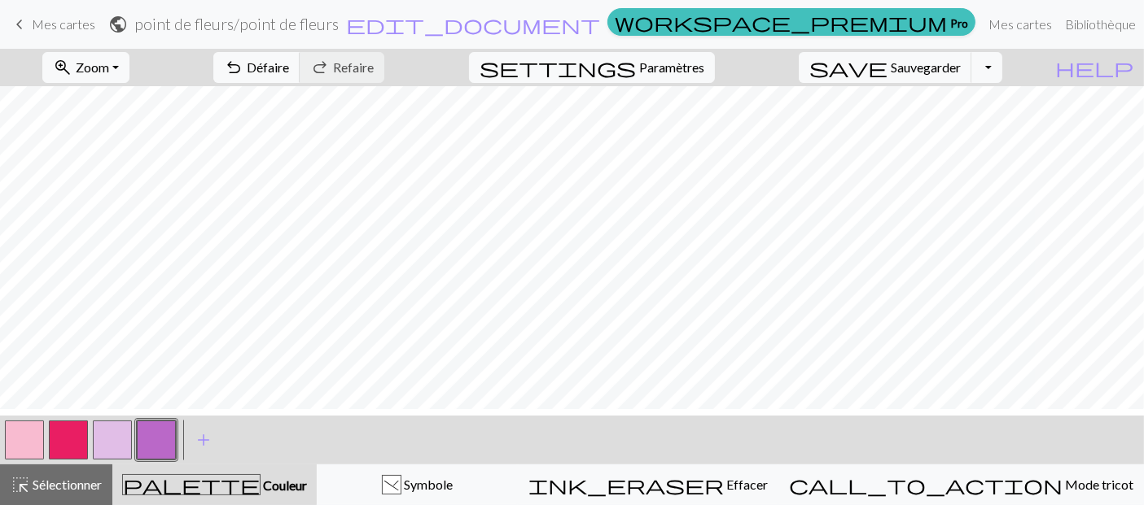
click at [72, 435] on button "button" at bounding box center [68, 440] width 39 height 39
click at [154, 440] on button "button" at bounding box center [156, 440] width 39 height 39
click at [104, 441] on button "button" at bounding box center [112, 440] width 39 height 39
click at [116, 431] on button "button" at bounding box center [112, 440] width 39 height 39
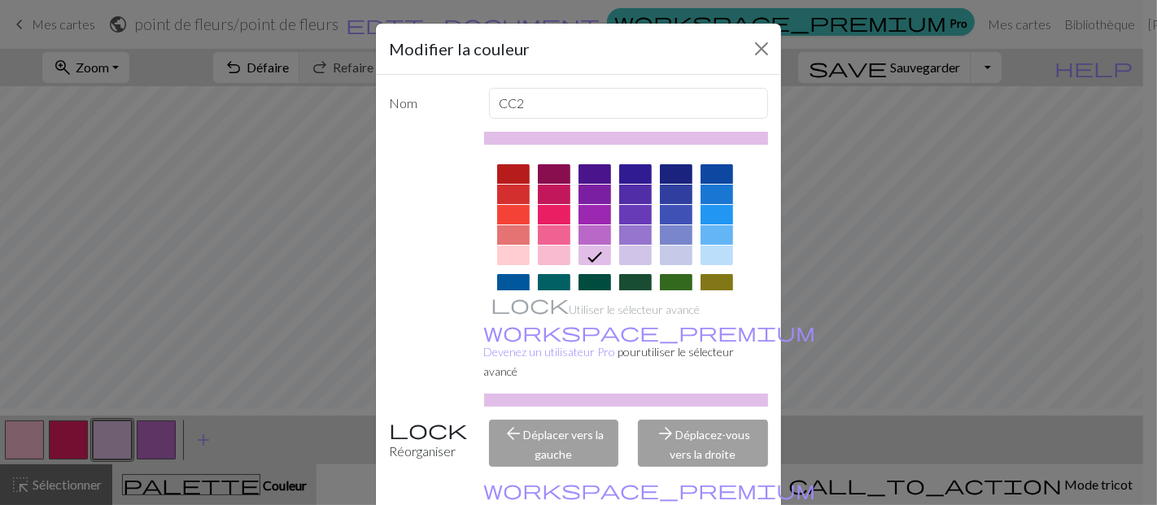
click at [711, 265] on div at bounding box center [717, 256] width 33 height 20
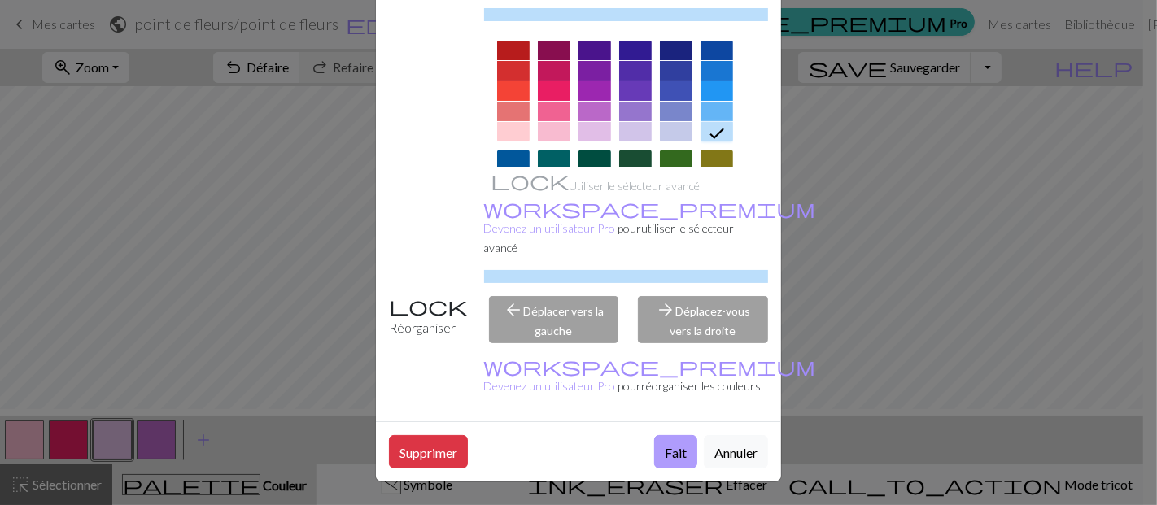
click at [665, 445] on font "Fait" at bounding box center [676, 452] width 22 height 15
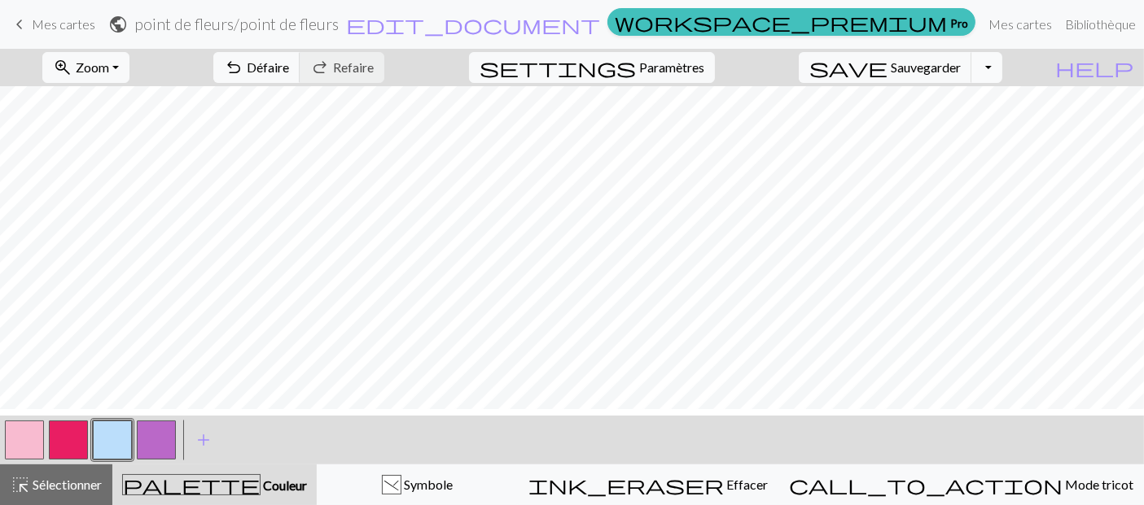
click at [1002, 68] on button "Basculer la liste déroulante" at bounding box center [986, 67] width 31 height 31
click at [778, 143] on font "Télécharger" at bounding box center [745, 135] width 65 height 15
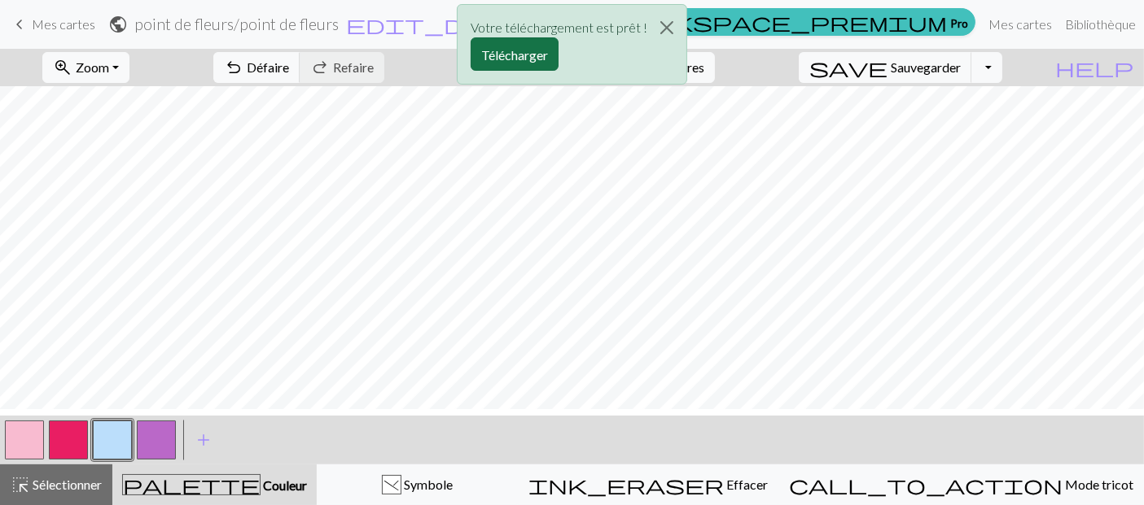
click at [500, 59] on font "Télécharger" at bounding box center [514, 54] width 67 height 15
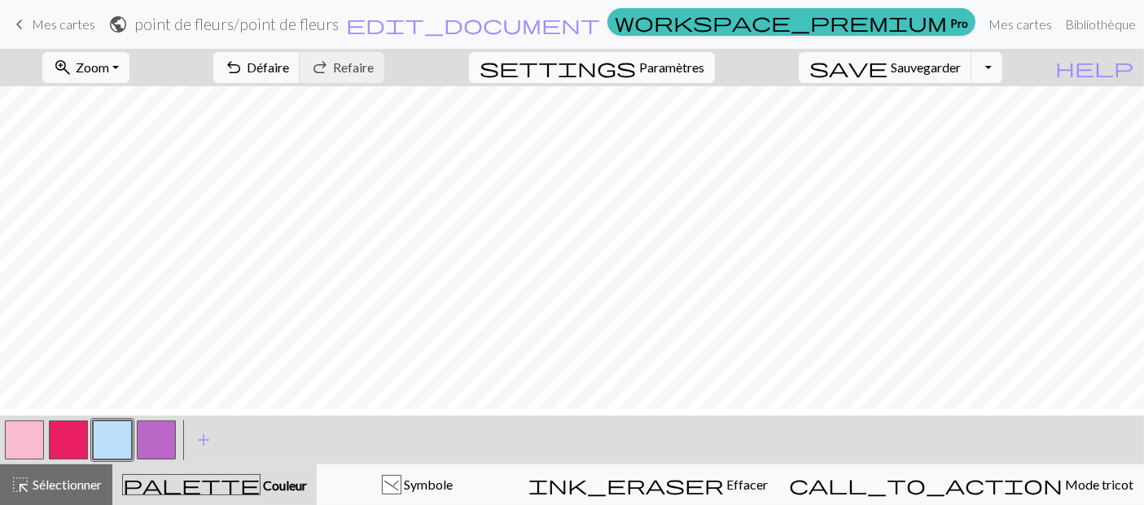
drag, startPoint x: 21, startPoint y: 21, endPoint x: 727, endPoint y: 59, distance: 706.7
click at [21, 21] on span "keyboard_arrow_left" at bounding box center [20, 24] width 20 height 23
click at [932, 63] on font "Sauvegarder" at bounding box center [926, 66] width 70 height 15
click at [1002, 75] on button "Basculer la liste déroulante" at bounding box center [986, 67] width 31 height 31
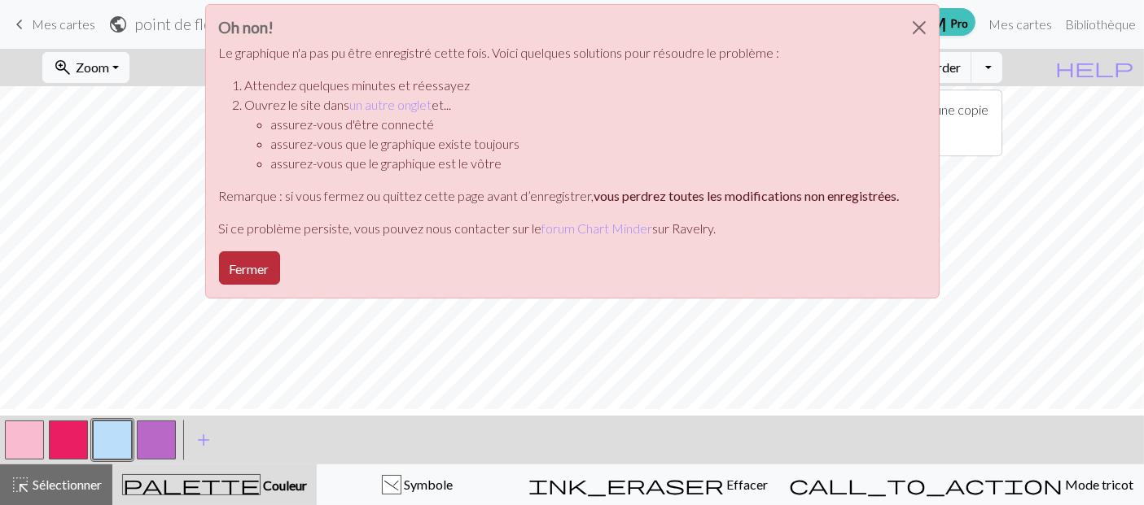
click at [219, 285] on button "Fermer" at bounding box center [249, 268] width 61 height 33
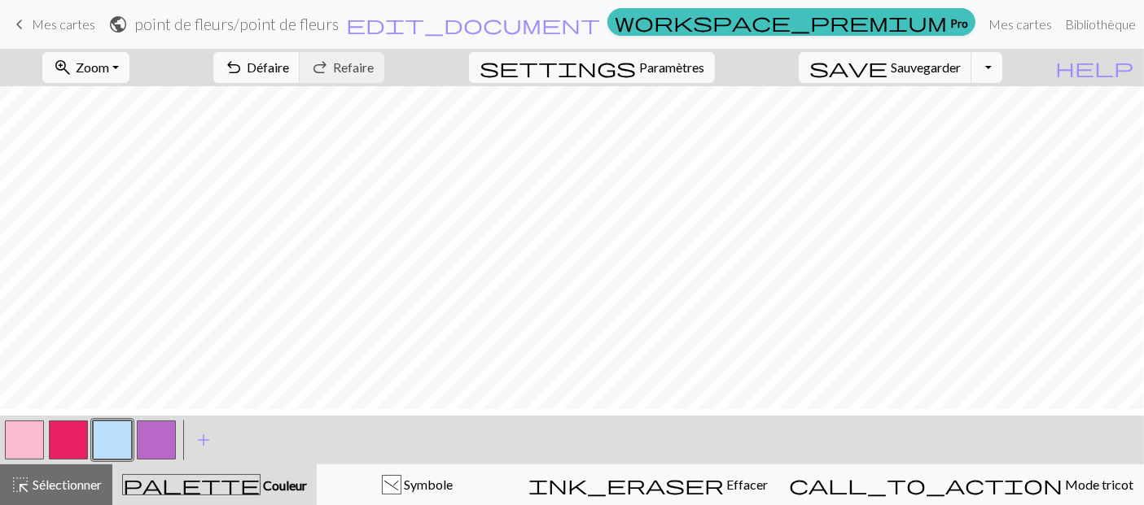
click at [1002, 80] on button "Basculer la liste déroulante" at bounding box center [986, 67] width 31 height 31
click at [941, 116] on font "Enregistrer une copie" at bounding box center [928, 109] width 119 height 15
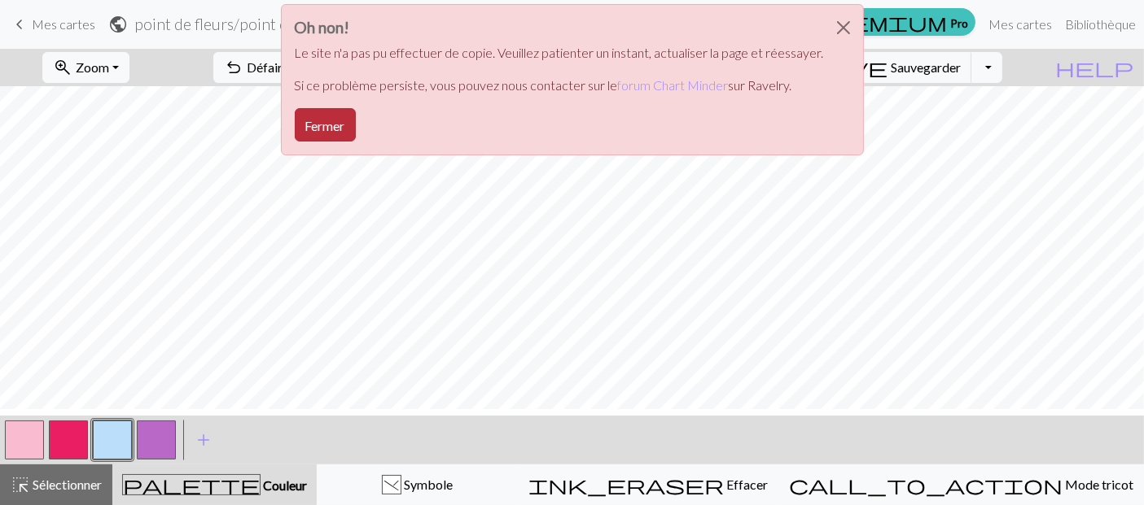
click at [305, 133] on font "Fermer" at bounding box center [325, 125] width 40 height 15
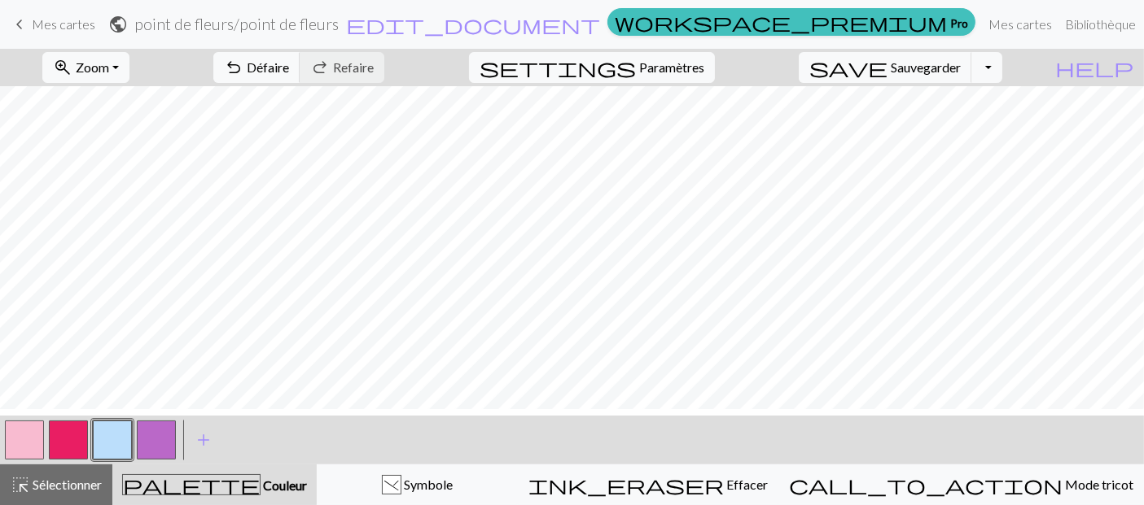
click at [339, 27] on font "point de fleurs" at bounding box center [288, 24] width 99 height 19
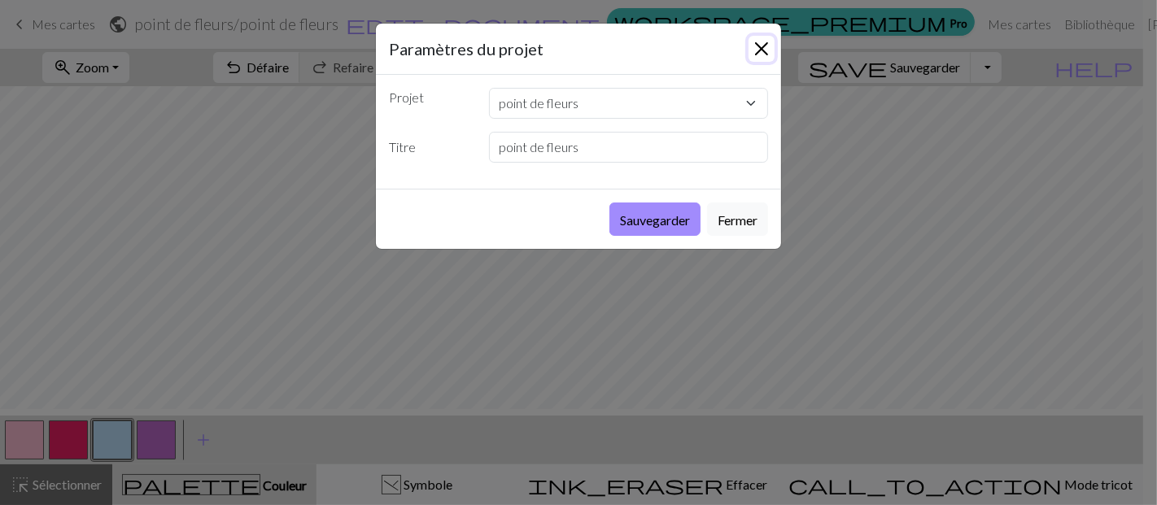
click at [754, 62] on button "Fermer" at bounding box center [762, 49] width 26 height 26
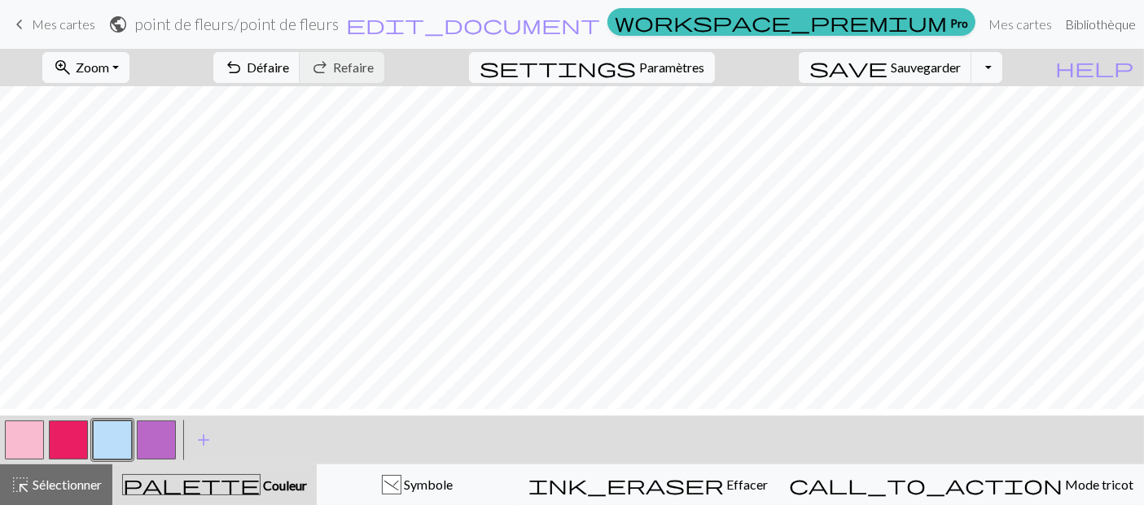
click at [1065, 26] on font "Bibliothèque" at bounding box center [1100, 23] width 71 height 15
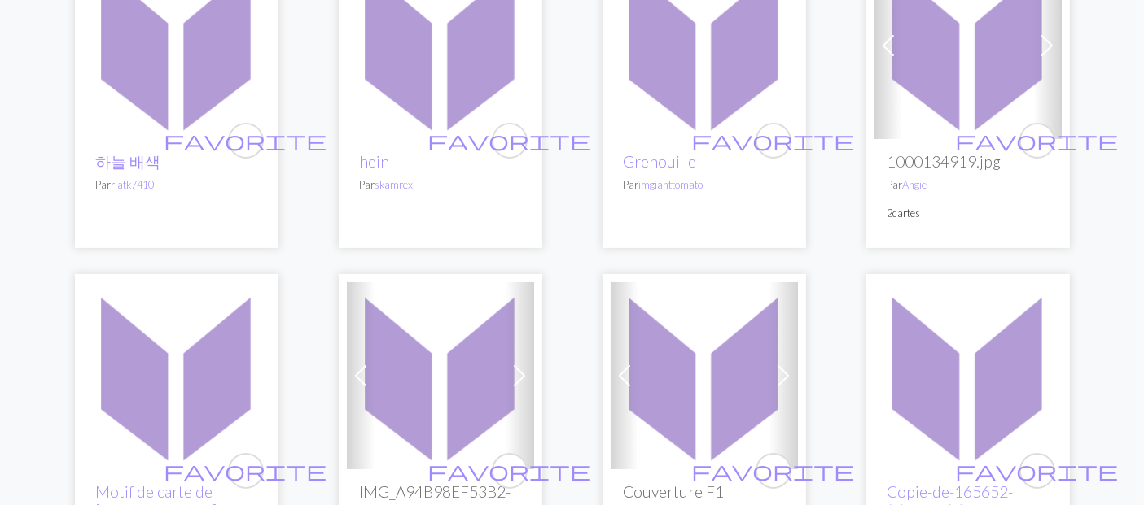
scroll to position [181, 0]
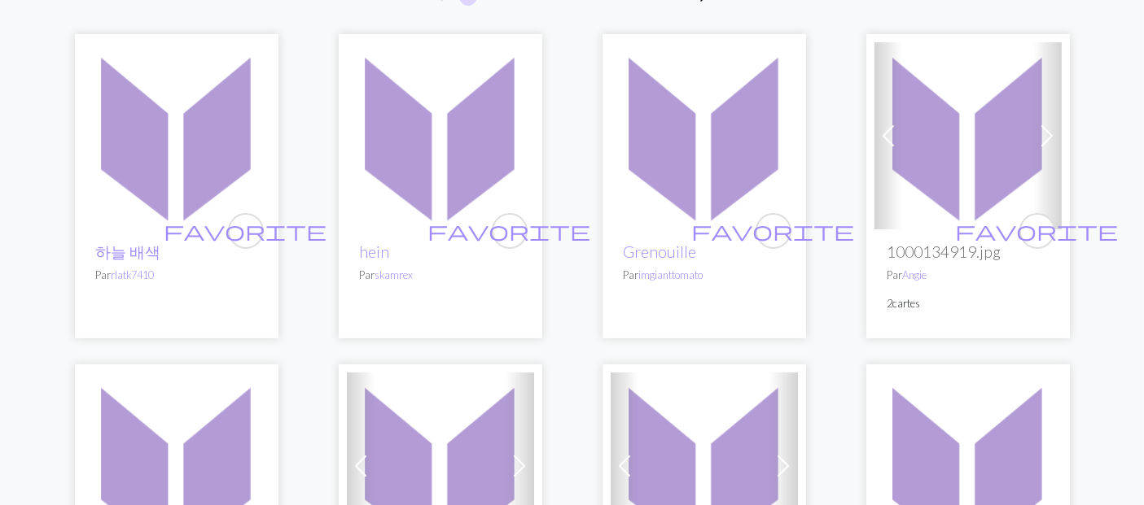
click at [172, 230] on img at bounding box center [176, 135] width 187 height 187
click at [155, 212] on img at bounding box center [176, 135] width 187 height 187
click at [138, 261] on font "하늘 배색" at bounding box center [128, 252] width 65 height 19
click at [190, 261] on h2 "하늘 배색" at bounding box center [176, 252] width 161 height 19
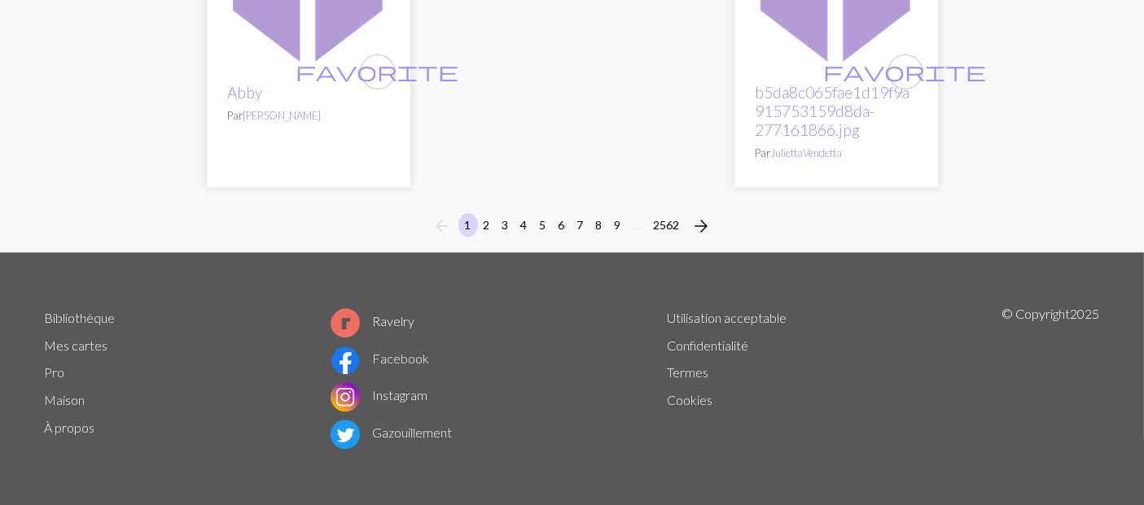
scroll to position [5065, 0]
click at [484, 232] on font "2" at bounding box center [487, 225] width 7 height 14
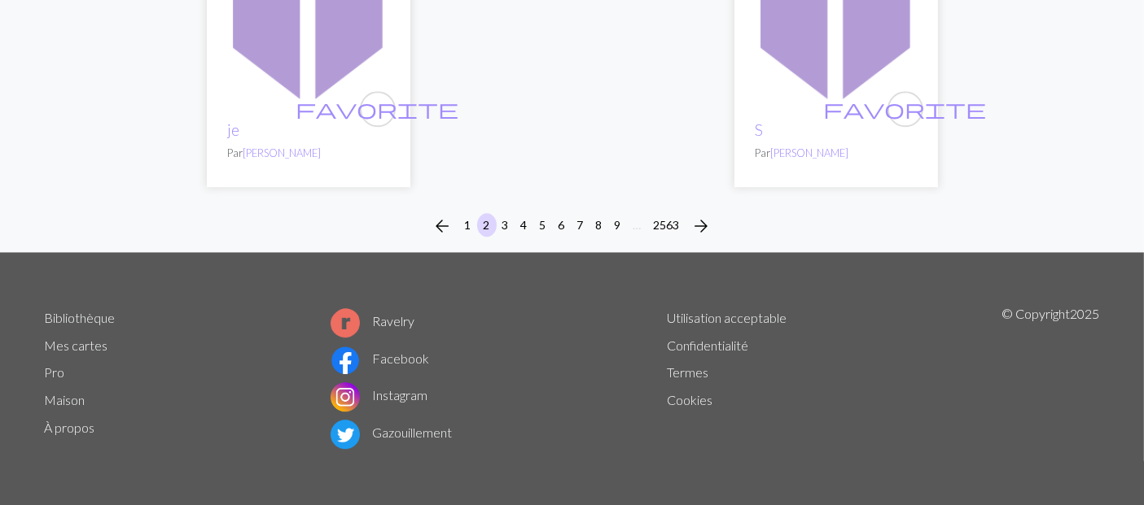
scroll to position [5155, 0]
click at [496, 237] on button "3" at bounding box center [506, 225] width 20 height 24
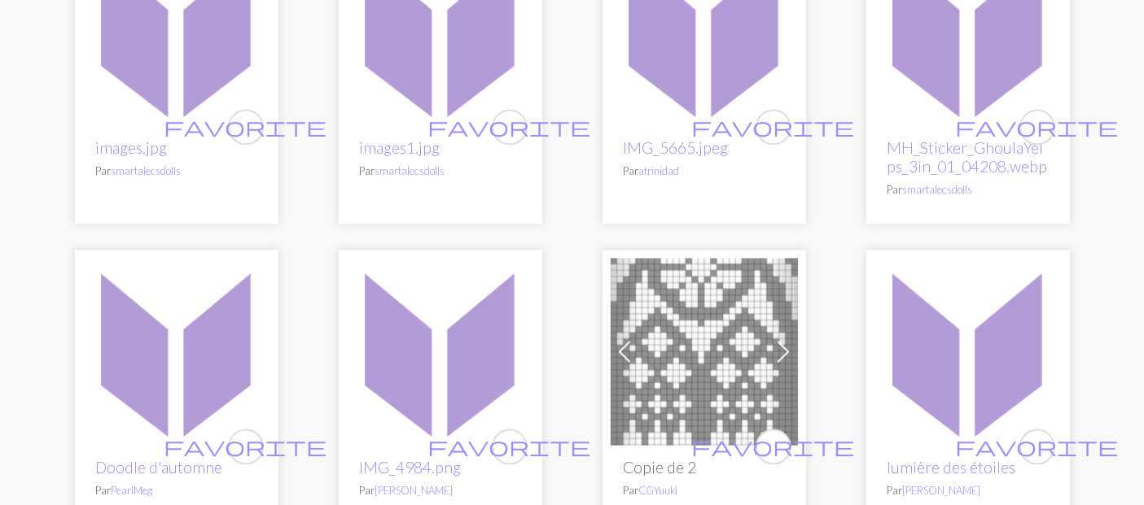
scroll to position [3165, 0]
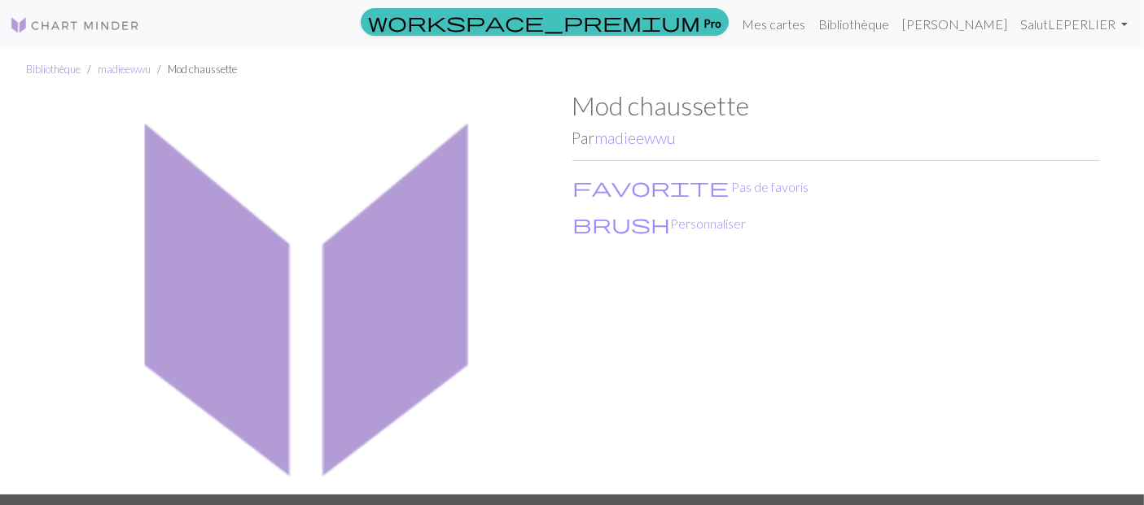
click at [383, 310] on img at bounding box center [308, 292] width 527 height 405
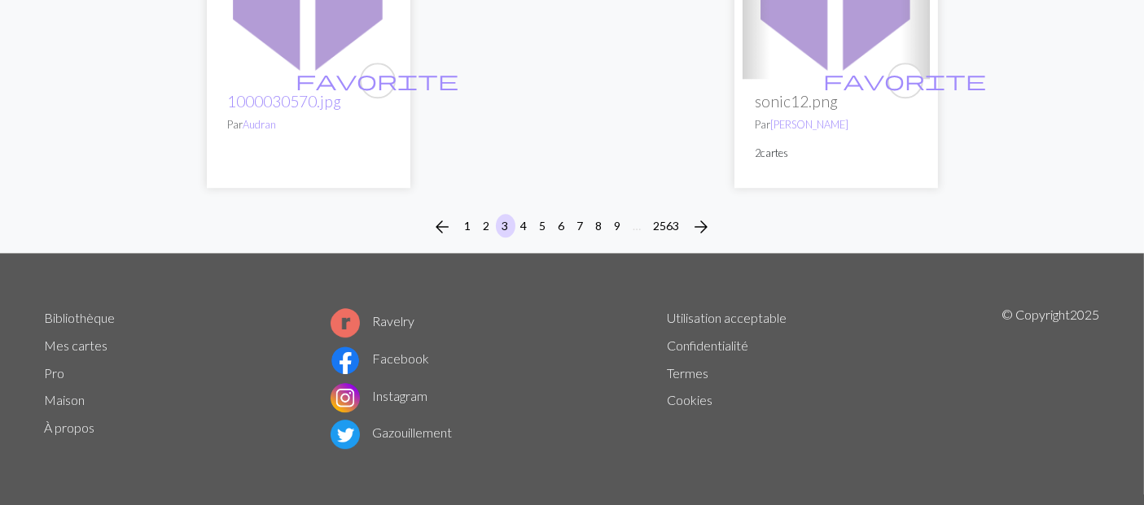
scroll to position [5065, 0]
click at [521, 233] on font "4" at bounding box center [524, 226] width 7 height 14
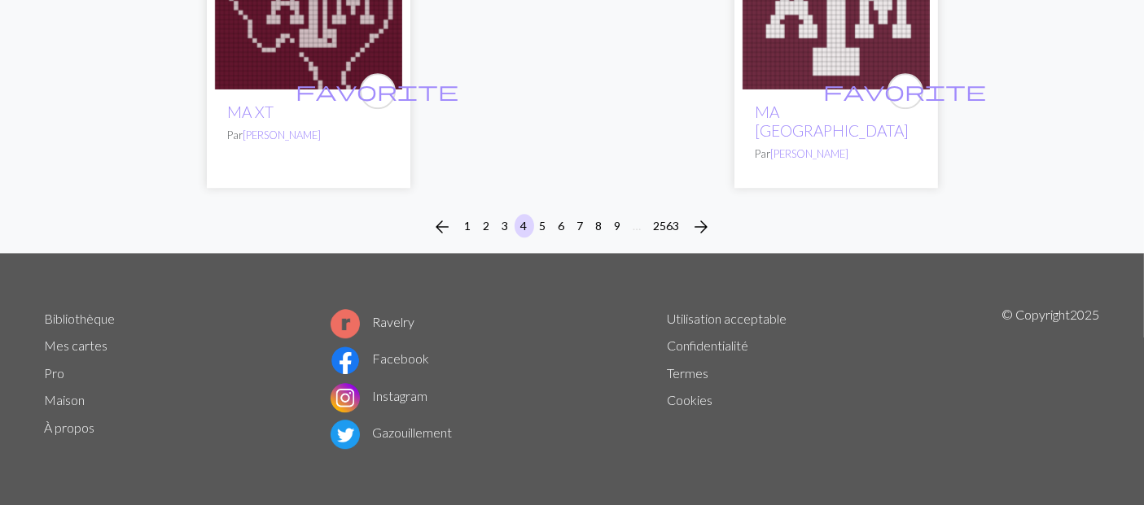
scroll to position [4974, 0]
click at [539, 234] on button "5" at bounding box center [543, 226] width 20 height 24
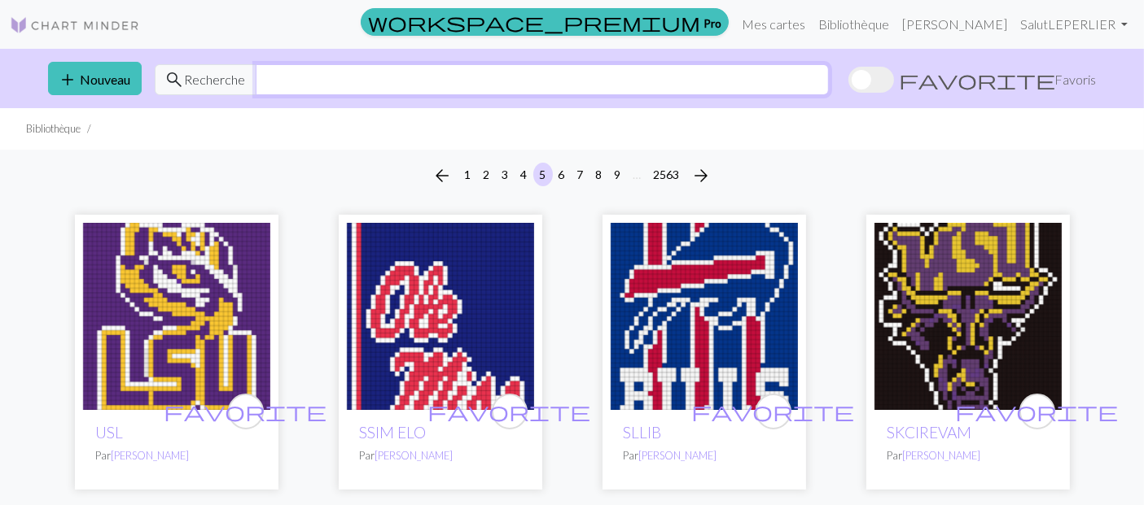
click at [332, 94] on input "text" at bounding box center [542, 79] width 573 height 31
click at [286, 188] on div "arrow_back 1 2 3 4 5 6 7 8 9 … 2563 arrow_forward" at bounding box center [572, 176] width 1144 height 52
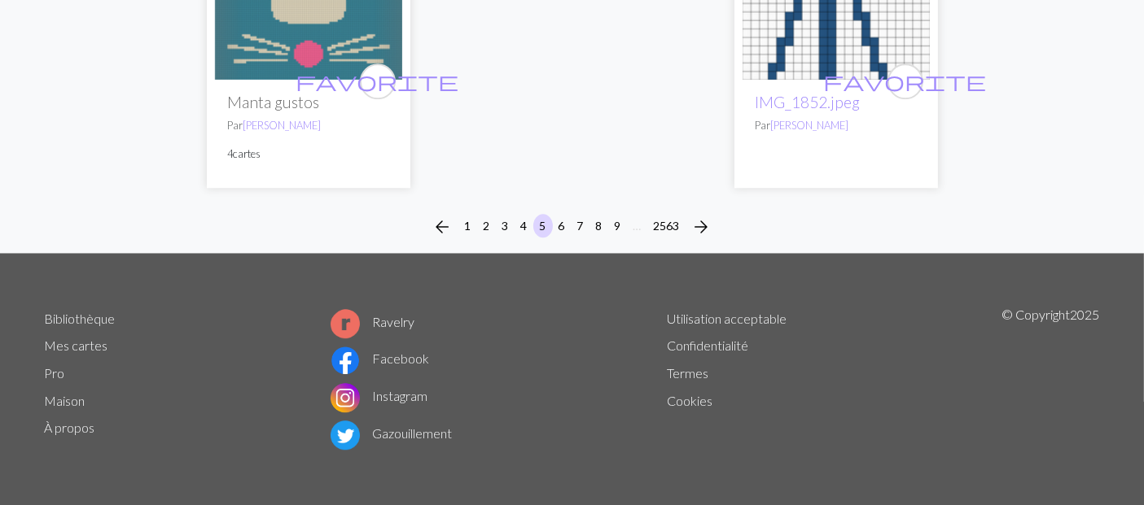
scroll to position [4884, 0]
click at [558, 233] on font "6" at bounding box center [561, 226] width 7 height 14
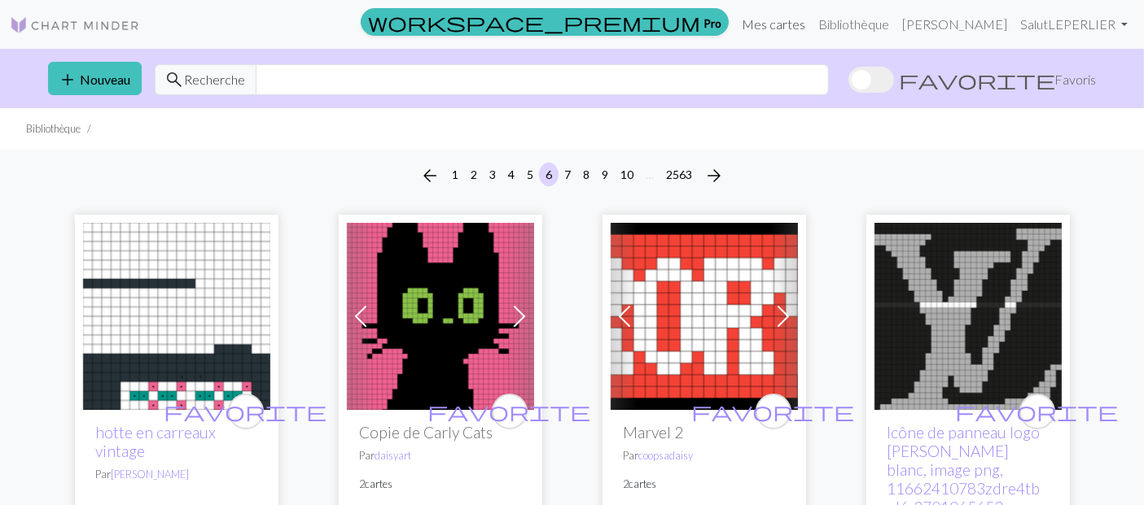
click at [781, 31] on font "Mes cartes" at bounding box center [773, 23] width 63 height 15
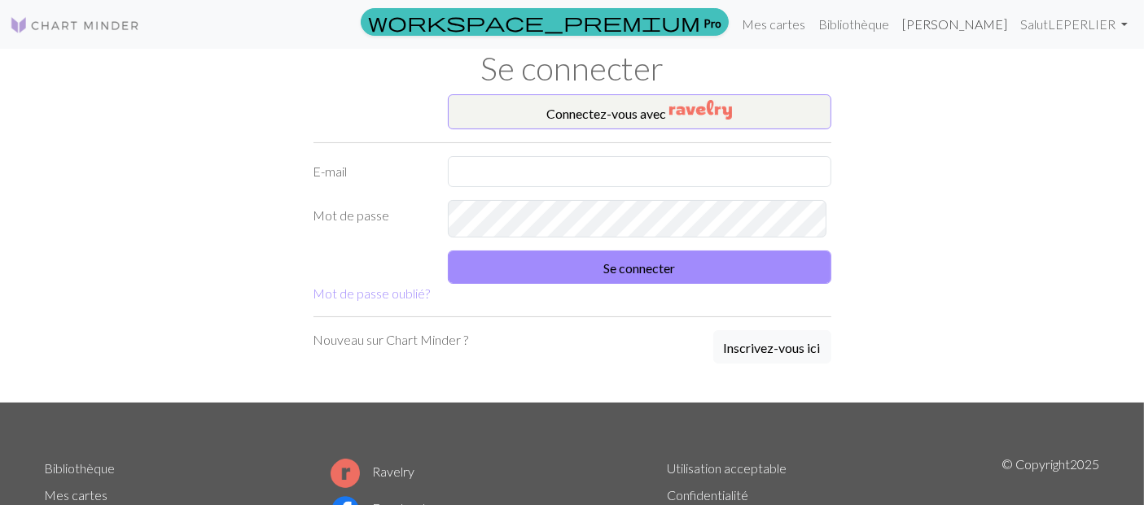
click at [944, 24] on font "Manuel" at bounding box center [954, 23] width 105 height 15
click at [775, 32] on font "Mes cartes" at bounding box center [773, 23] width 63 height 15
click at [639, 187] on input "text" at bounding box center [639, 171] width 383 height 31
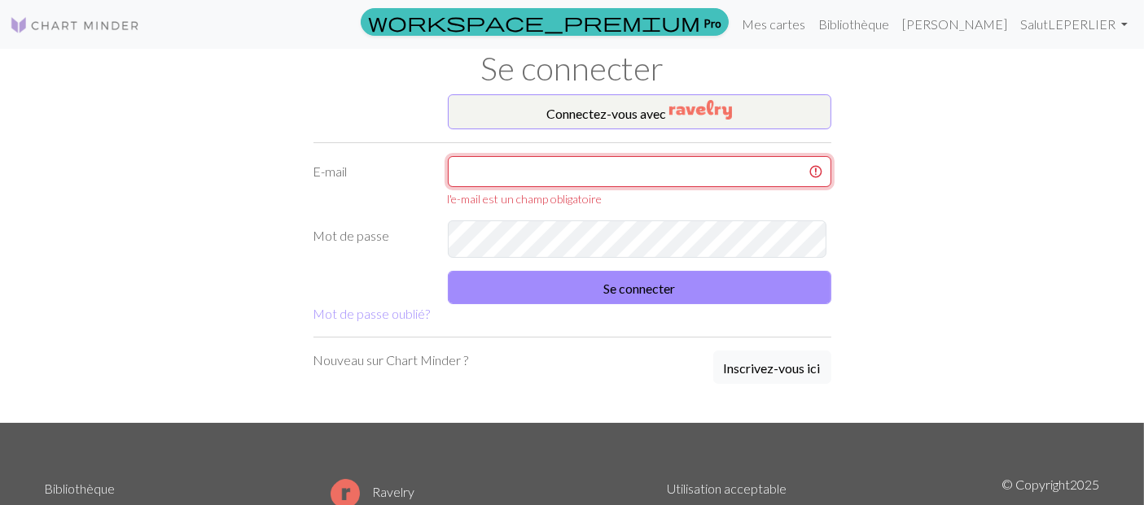
type input "lilipayet97@gmail.com"
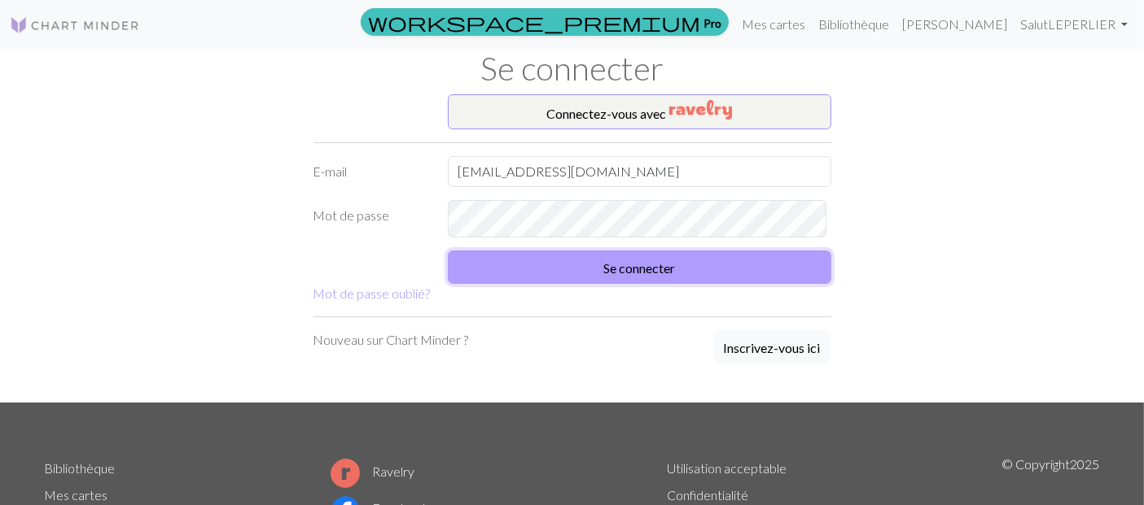
click at [607, 276] on font "Se connecter" at bounding box center [639, 267] width 72 height 15
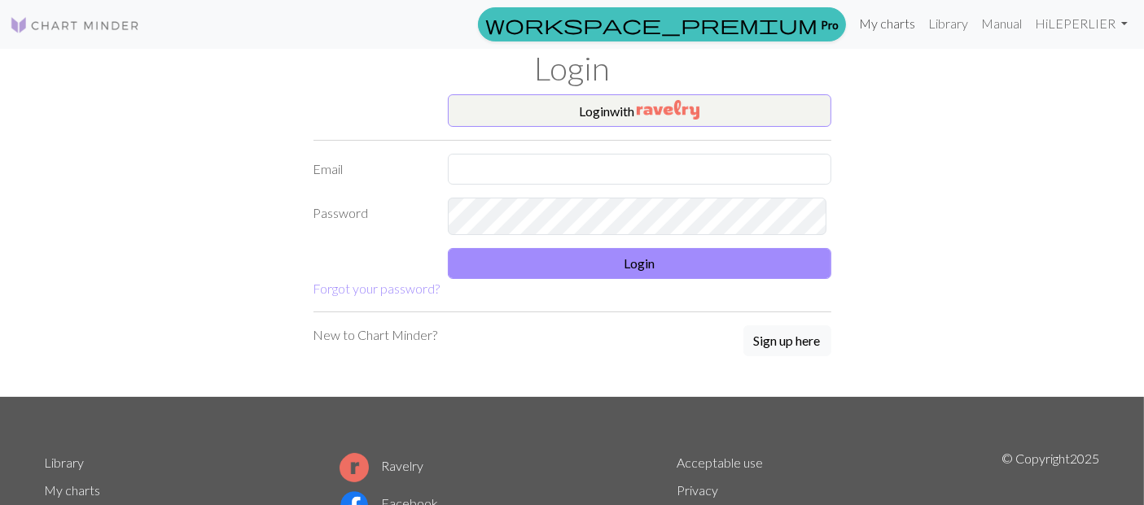
click at [852, 17] on link "My charts" at bounding box center [886, 23] width 69 height 33
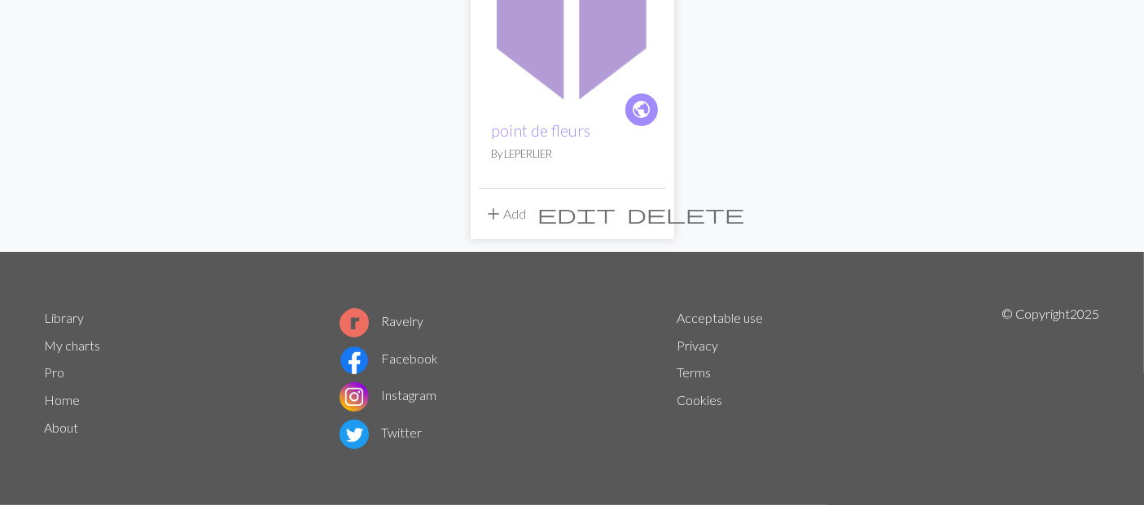
scroll to position [181, 0]
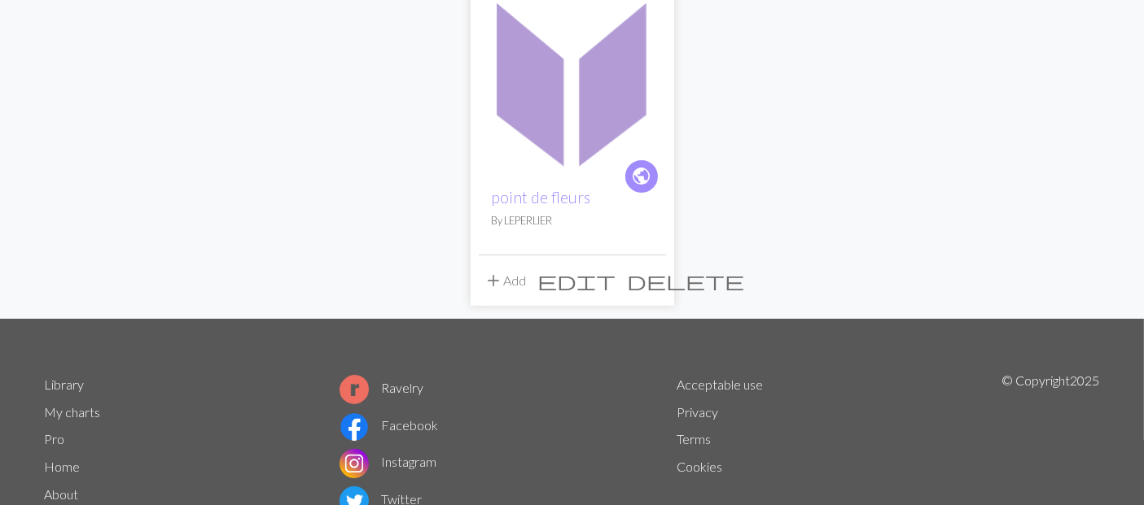
click at [529, 175] on img at bounding box center [572, 81] width 187 height 187
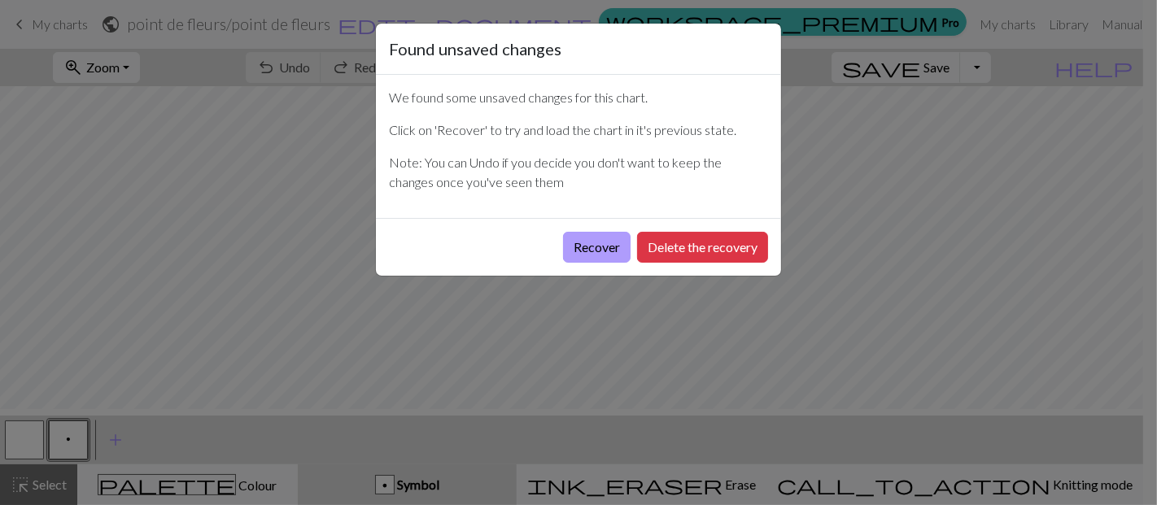
click at [563, 263] on button "Recover" at bounding box center [597, 247] width 68 height 31
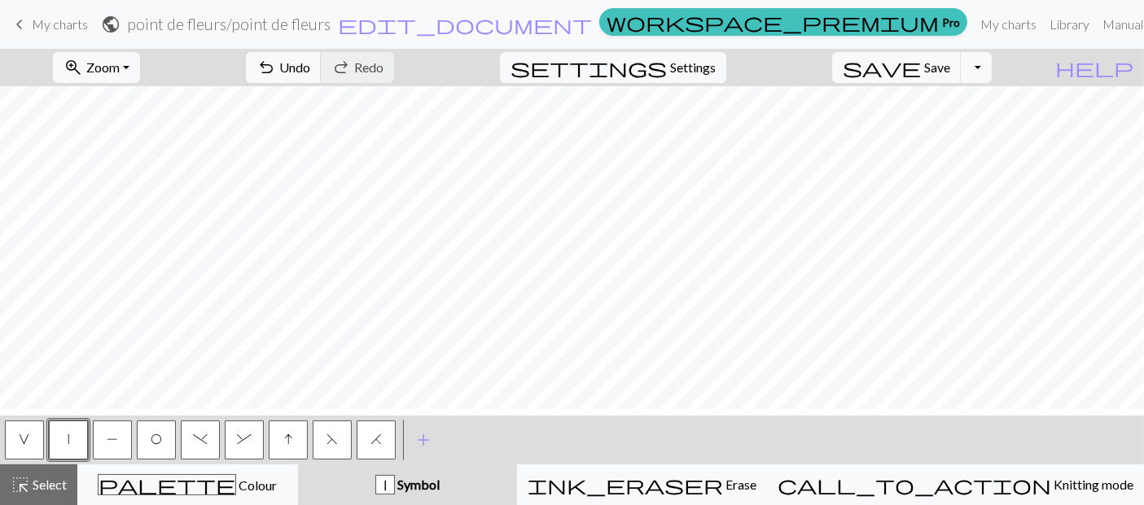
click at [14, 36] on span "keyboard_arrow_left" at bounding box center [20, 24] width 20 height 23
